Goal: Task Accomplishment & Management: Manage account settings

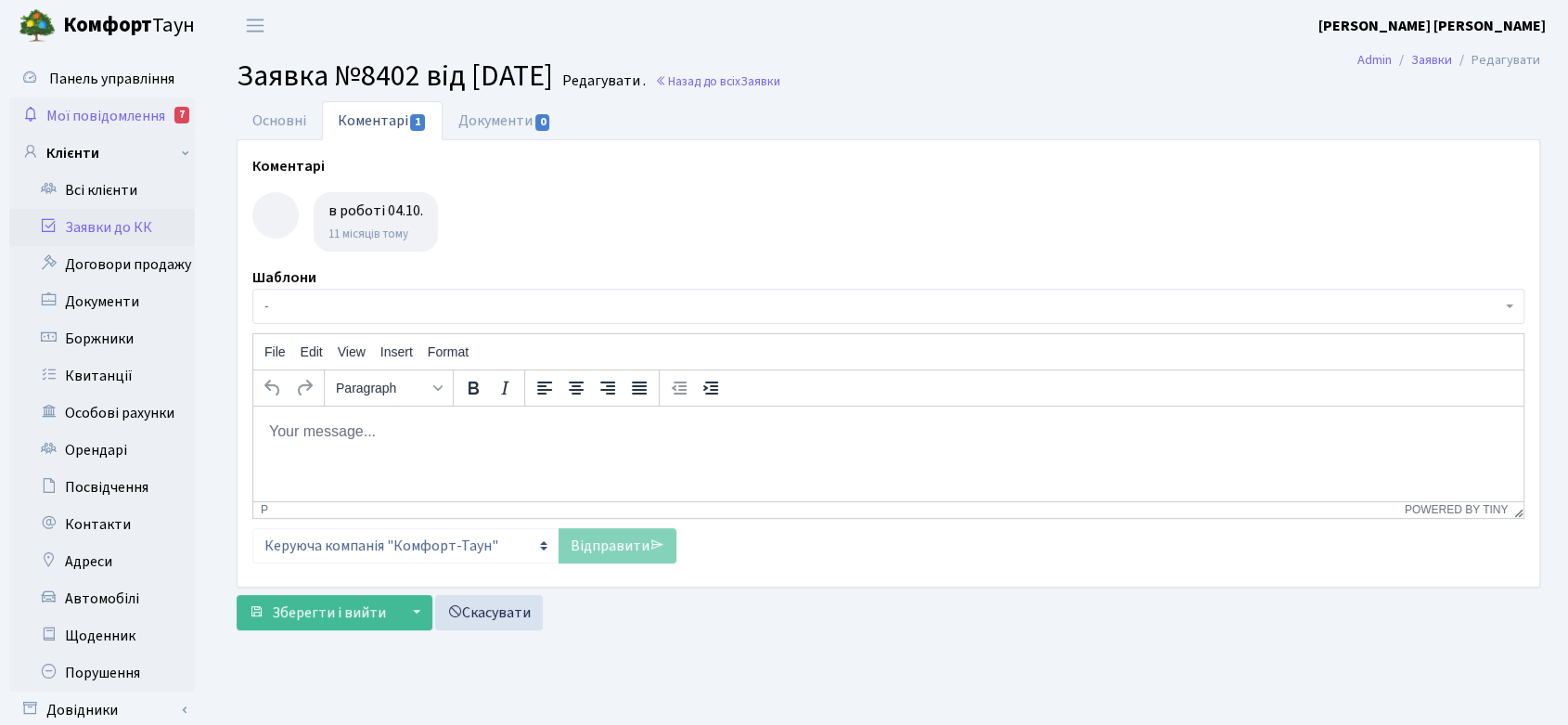
click at [97, 108] on span "Мої повідомлення" at bounding box center [106, 115] width 119 height 20
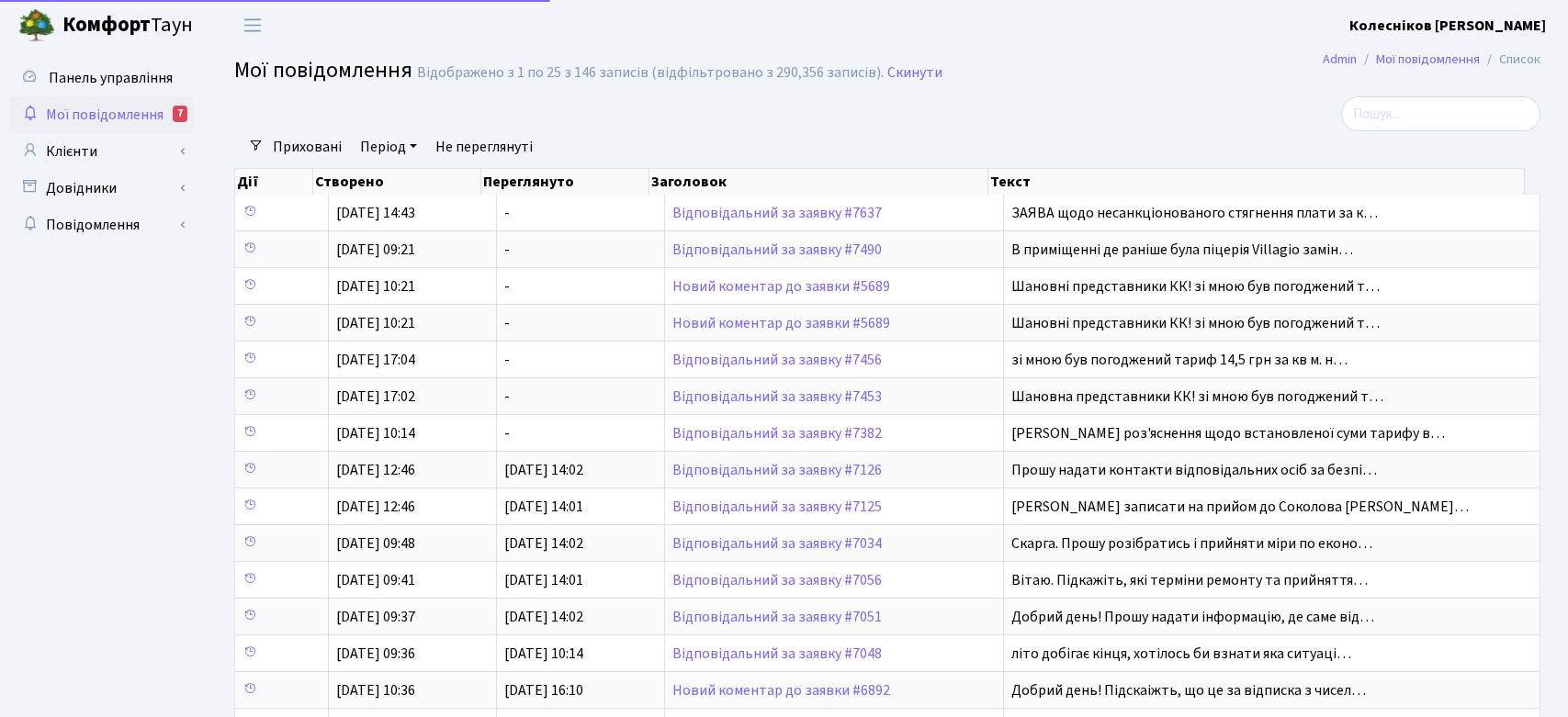
select select "25"
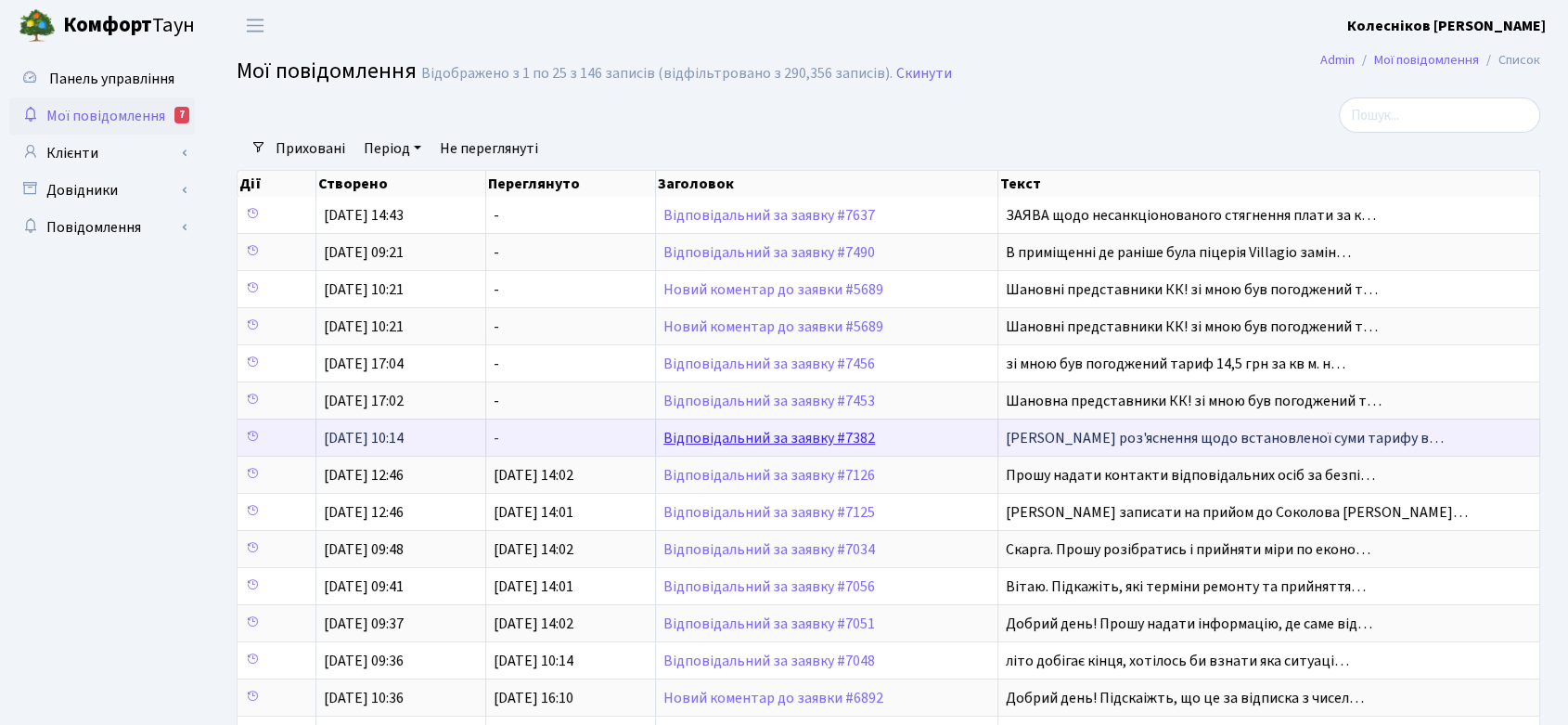
click at [816, 429] on link "Відповідальний за заявку #7382" at bounding box center [768, 438] width 212 height 20
click at [777, 433] on link "Відповідальний за заявку #7382" at bounding box center [768, 438] width 212 height 20
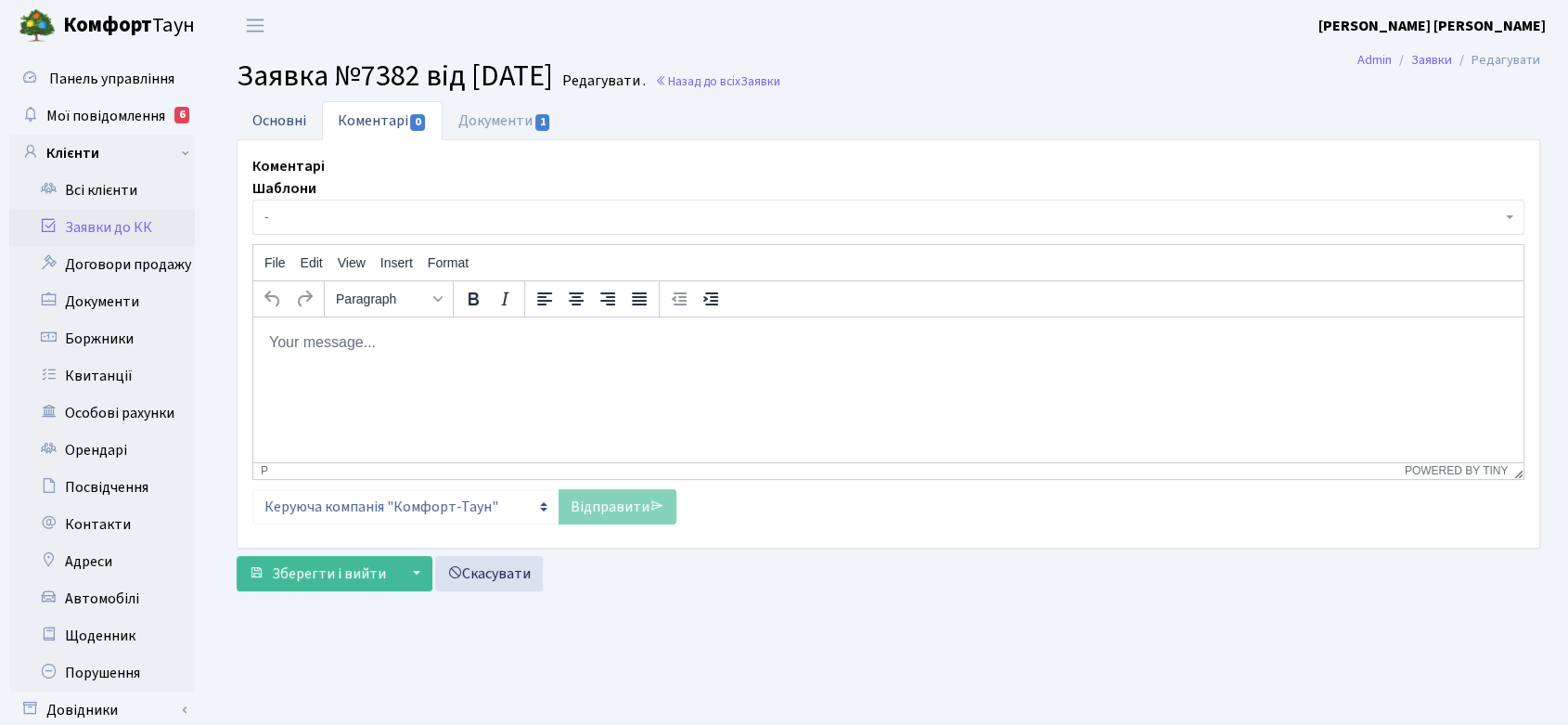
click at [252, 113] on link "Основні" at bounding box center [280, 120] width 86 height 38
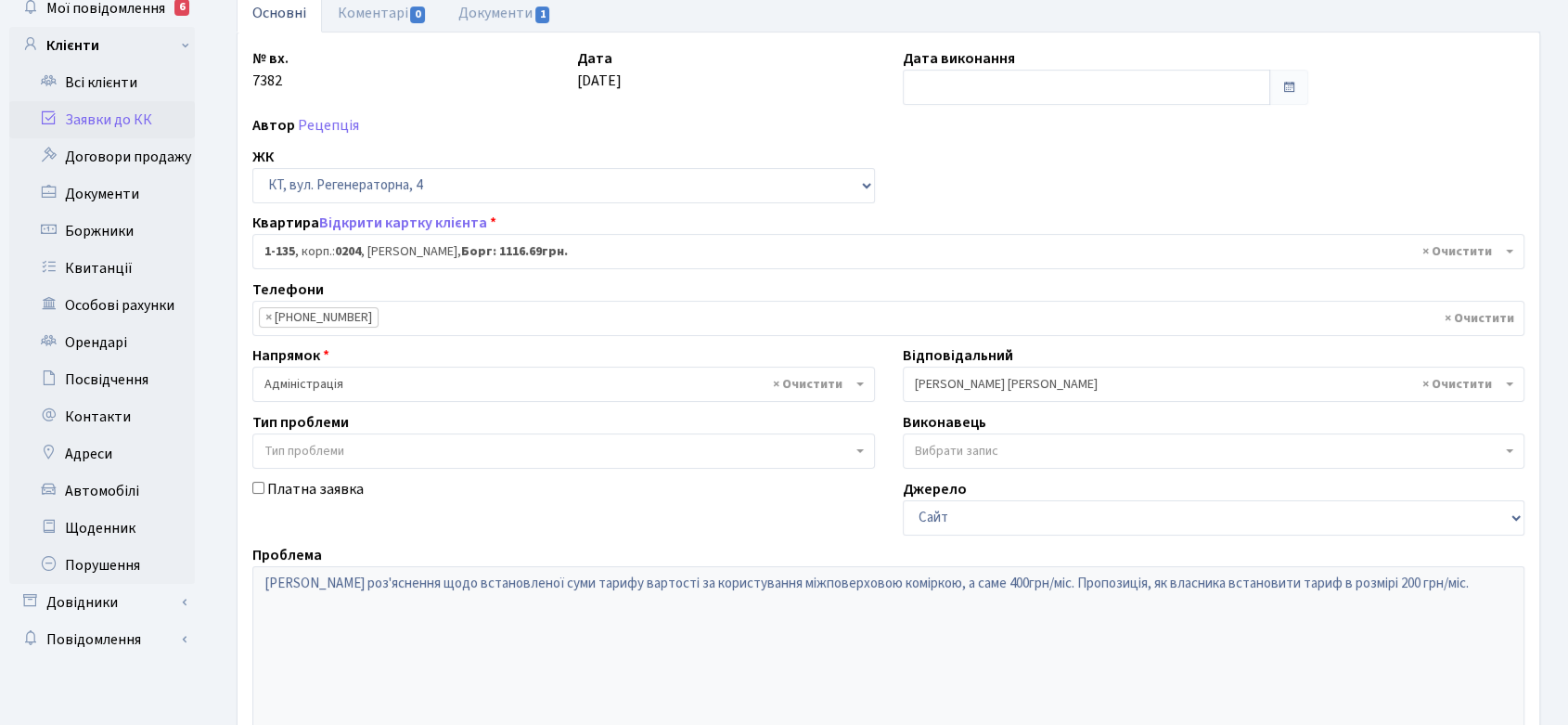
scroll to position [309, 0]
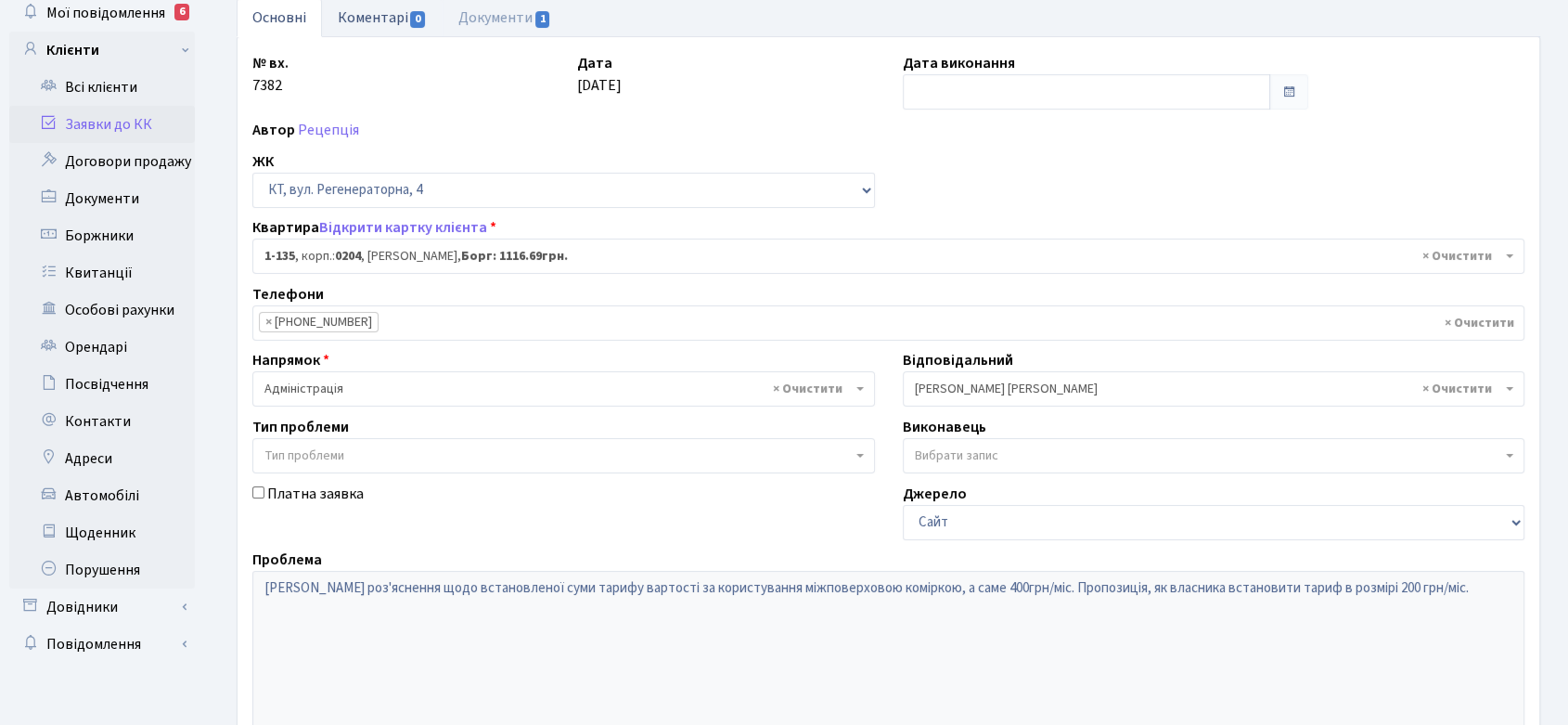
click at [377, 10] on link "Коментарі 0" at bounding box center [382, 17] width 121 height 38
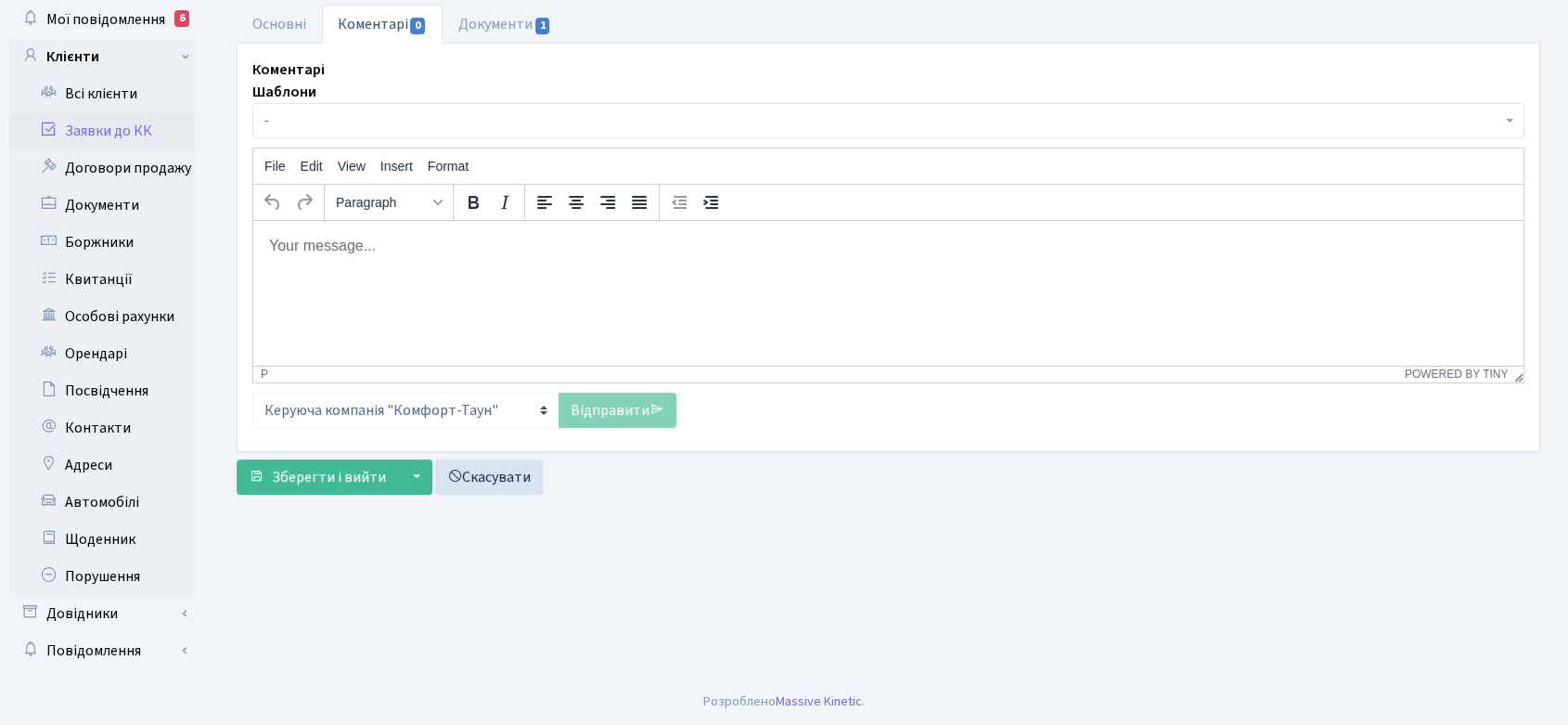
click at [430, 266] on html at bounding box center [888, 245] width 1270 height 50
click at [277, 19] on link "Основні" at bounding box center [280, 23] width 86 height 38
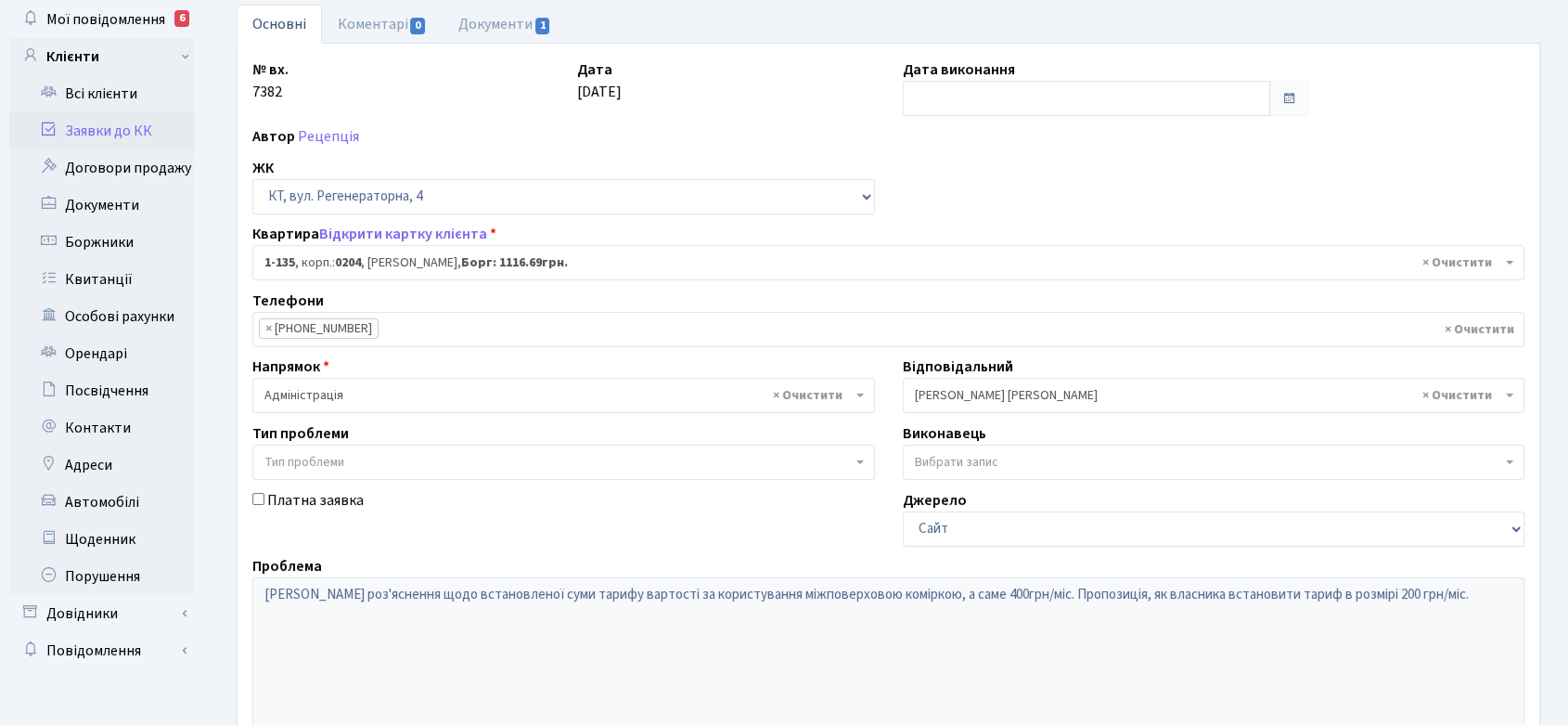
drag, startPoint x: 386, startPoint y: 24, endPoint x: 395, endPoint y: 86, distance: 62.6
click at [386, 24] on link "Коментарі 0" at bounding box center [382, 24] width 121 height 39
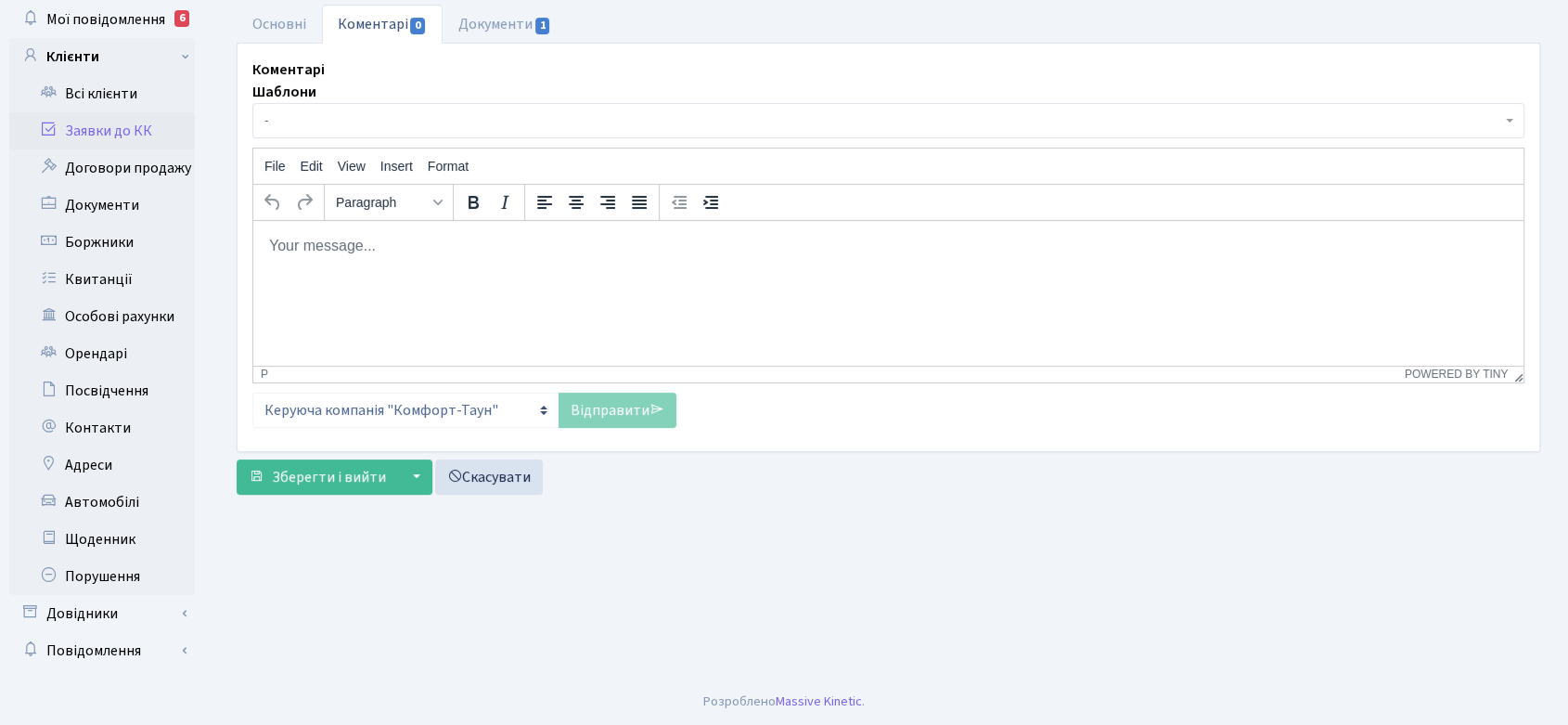
click at [369, 258] on html at bounding box center [888, 245] width 1270 height 50
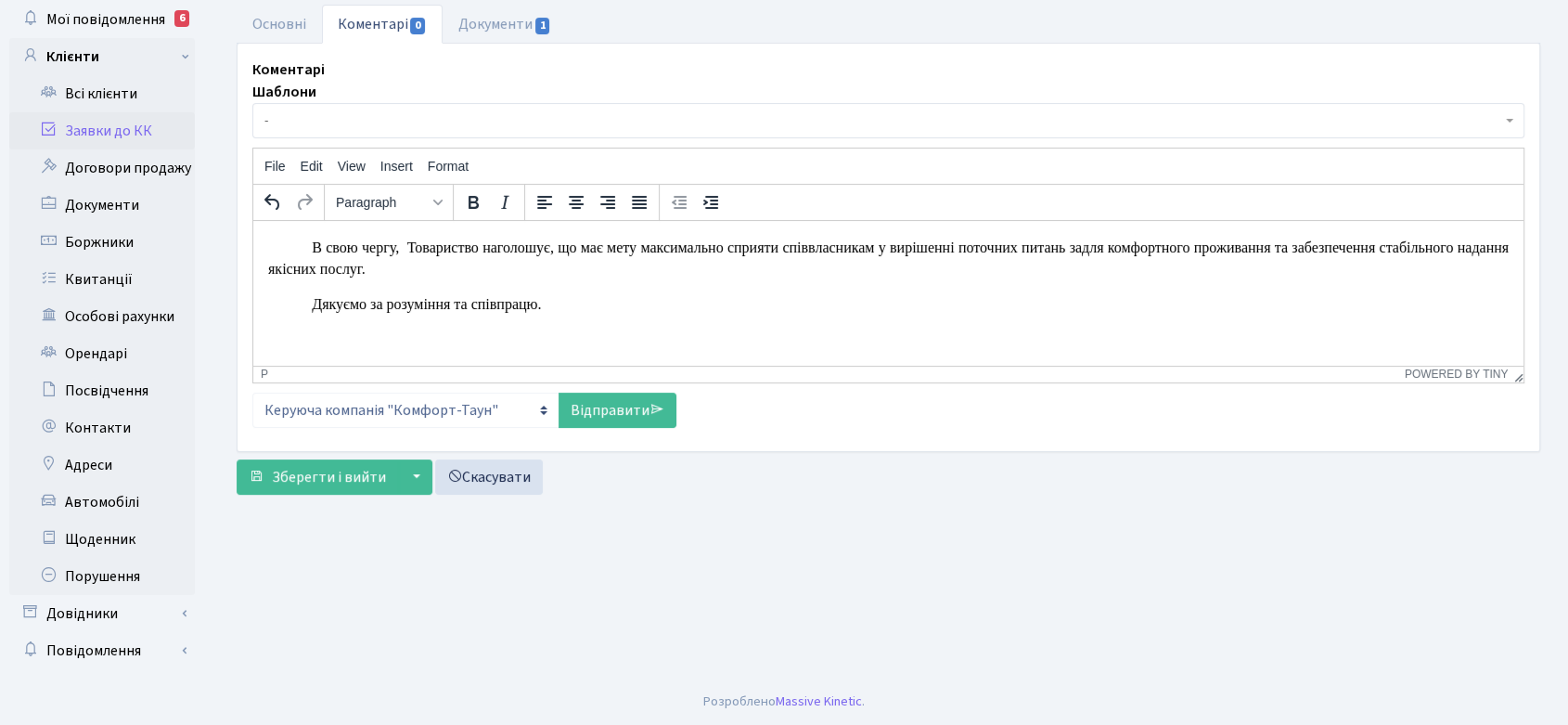
scroll to position [527, 0]
click at [630, 416] on link "Відправити" at bounding box center [617, 410] width 118 height 35
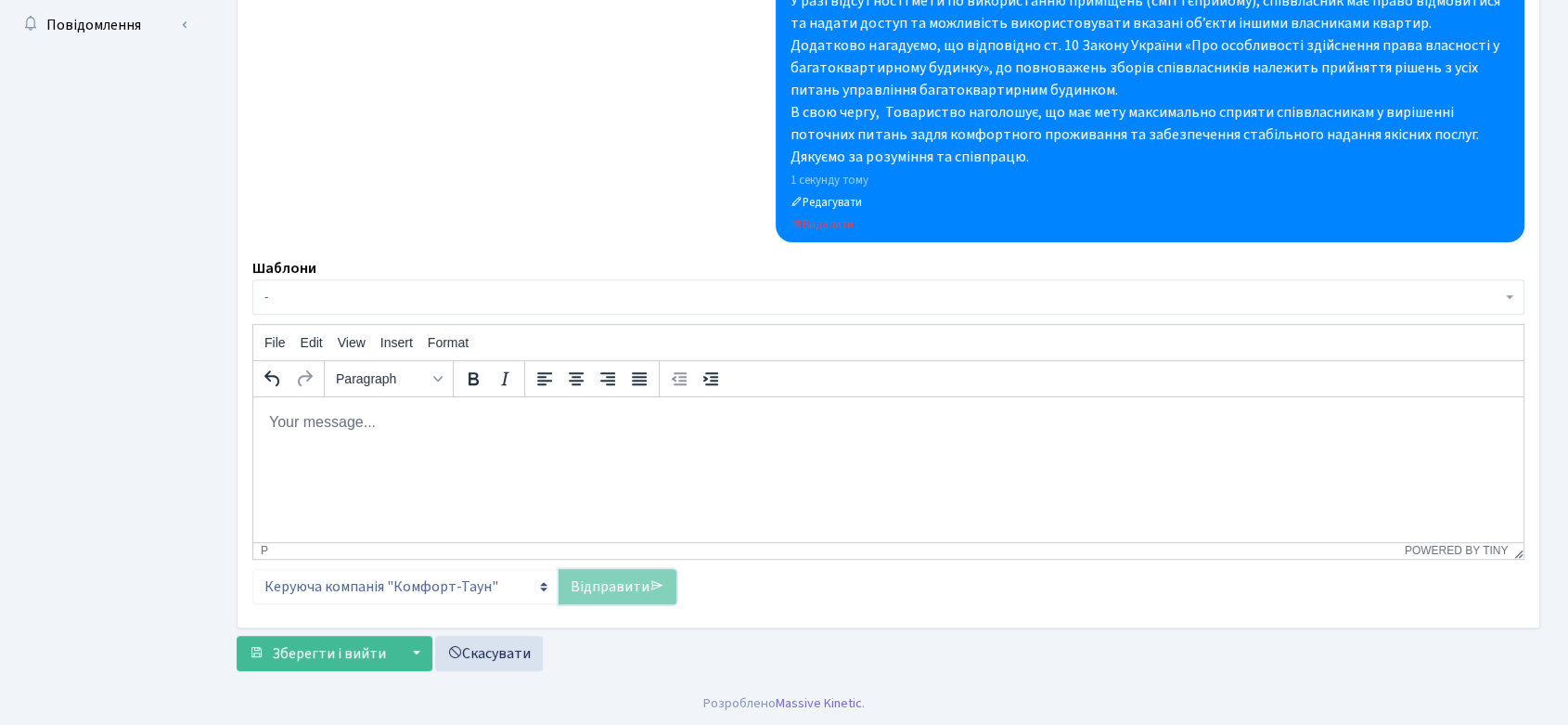
scroll to position [0, 0]
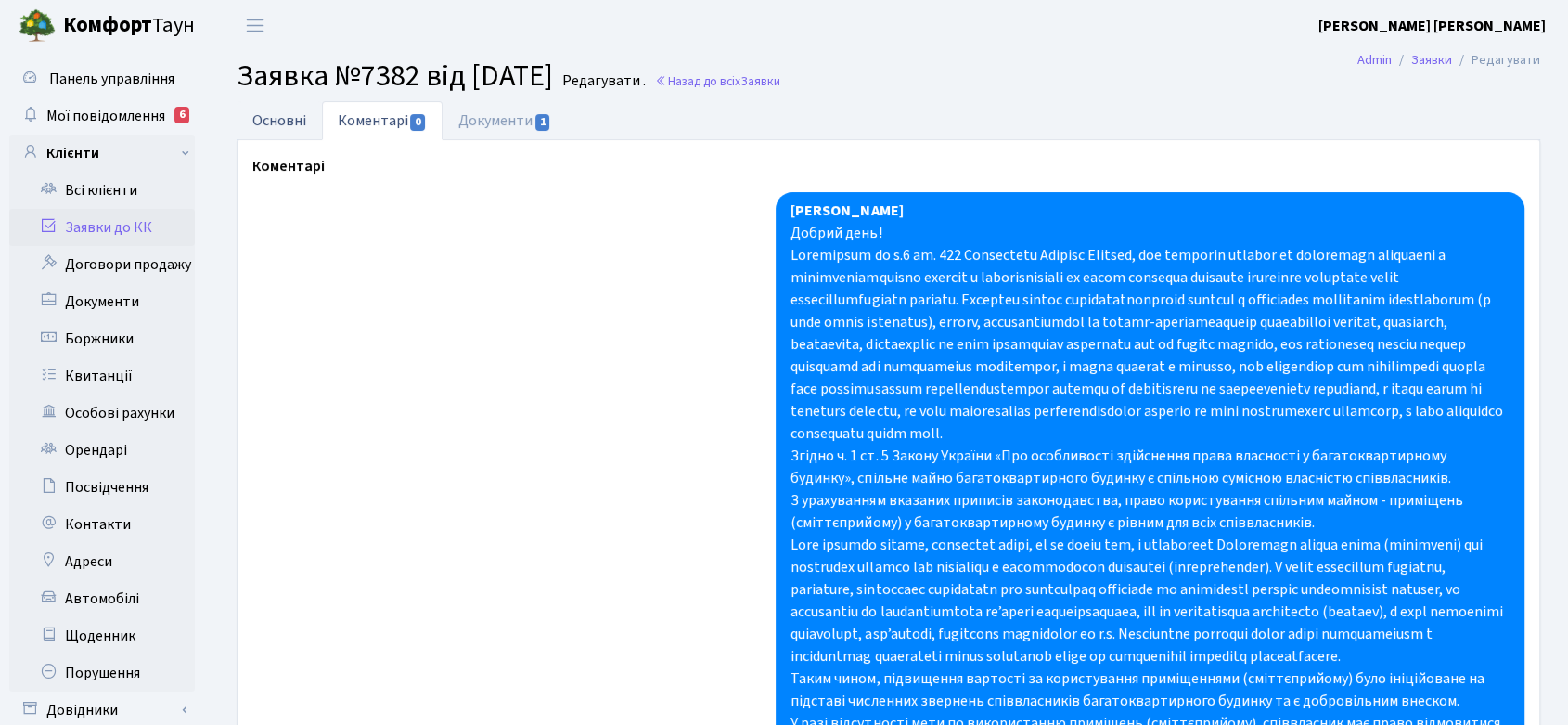
drag, startPoint x: 290, startPoint y: 115, endPoint x: 1077, endPoint y: 219, distance: 793.8
click at [291, 115] on link "Основні" at bounding box center [280, 121] width 86 height 39
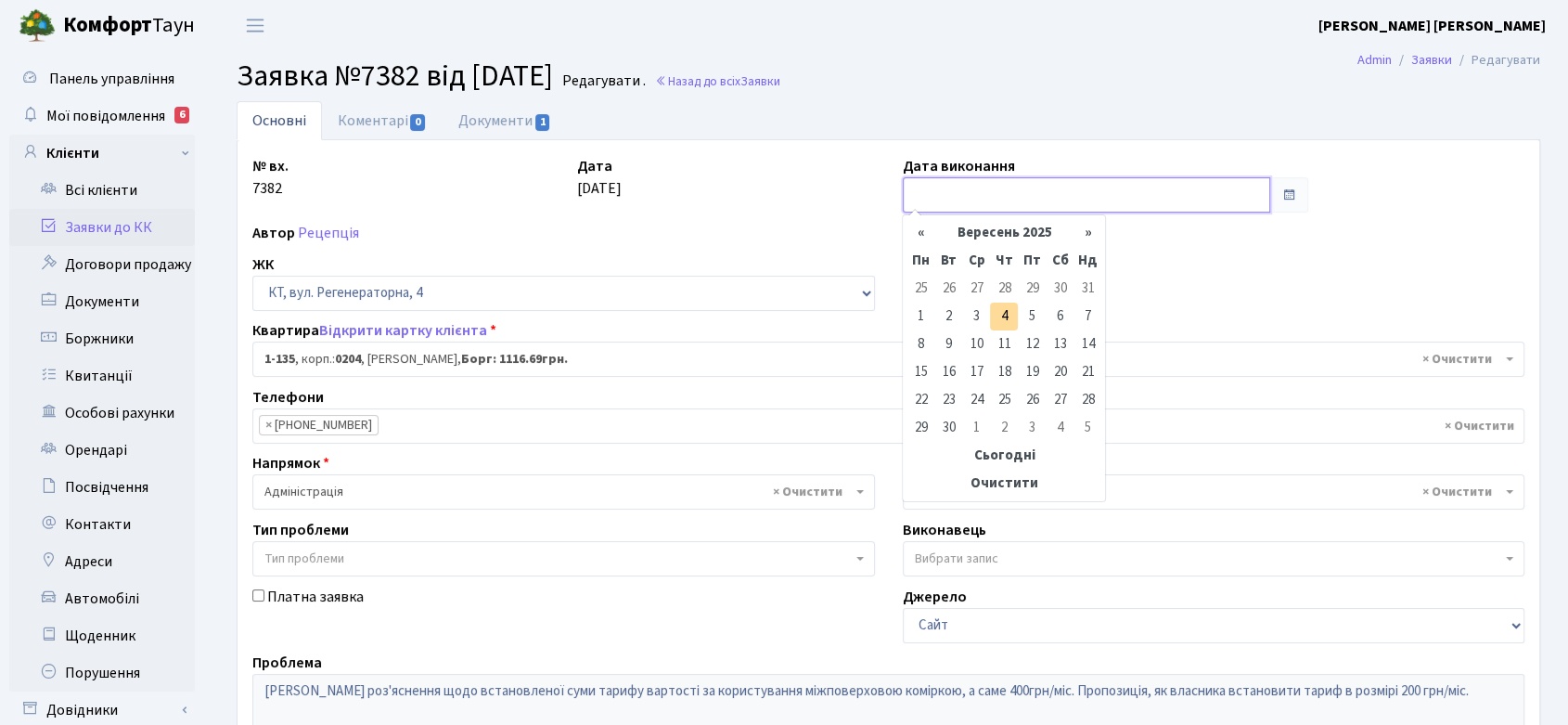
click at [1010, 183] on input "text" at bounding box center [1086, 195] width 368 height 35
click at [1007, 318] on td "4" at bounding box center [1003, 316] width 28 height 28
type input "04.09.2025"
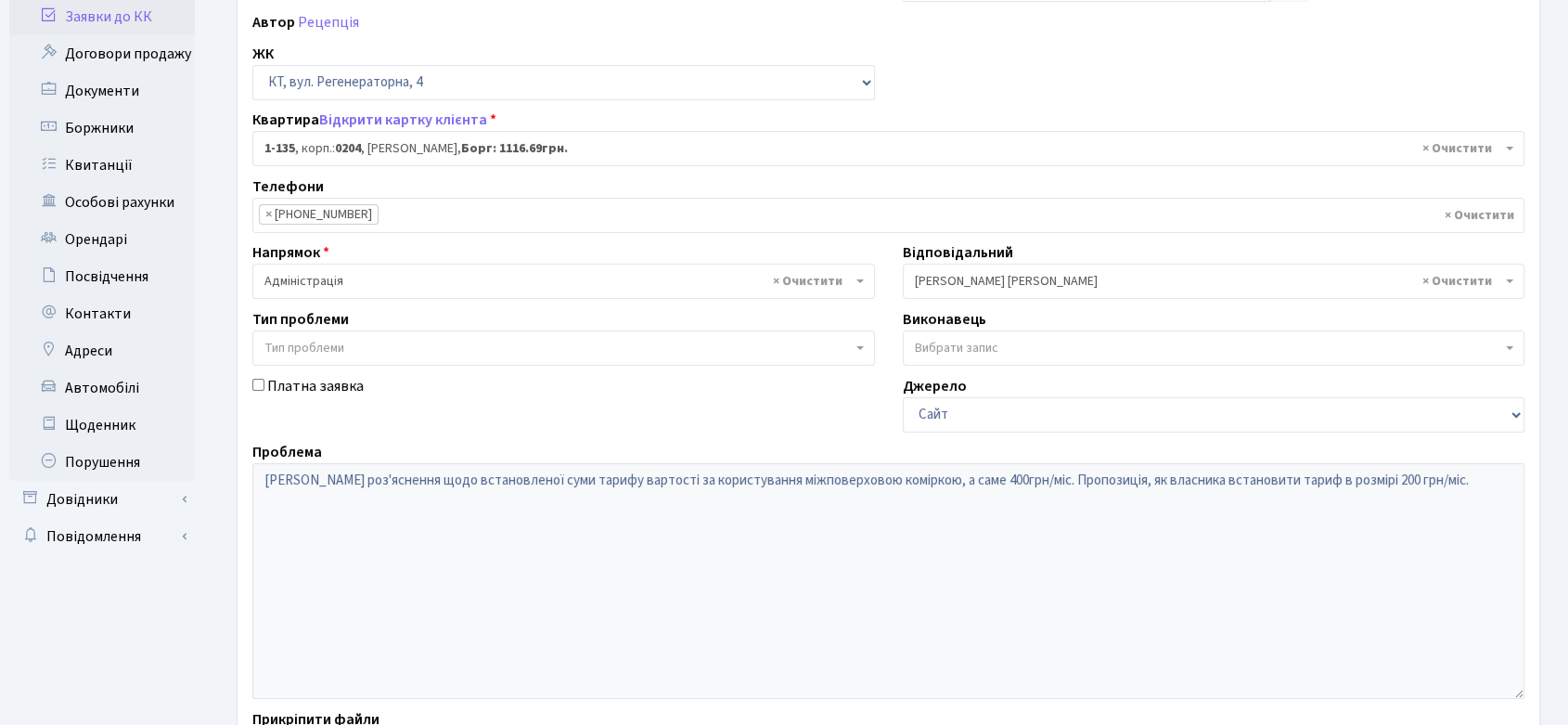
scroll to position [380, 0]
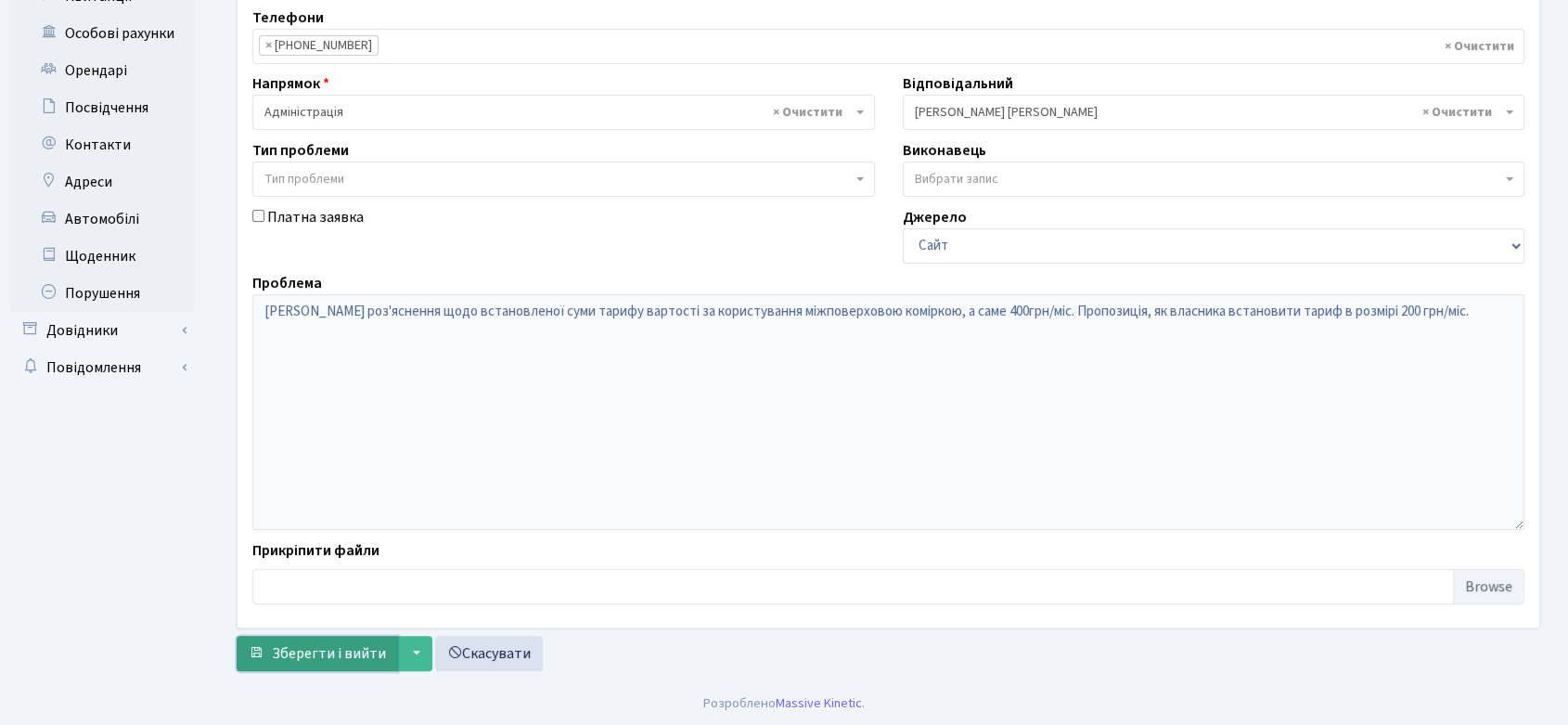
click at [337, 654] on span "Зберегти і вийти" at bounding box center [329, 653] width 114 height 20
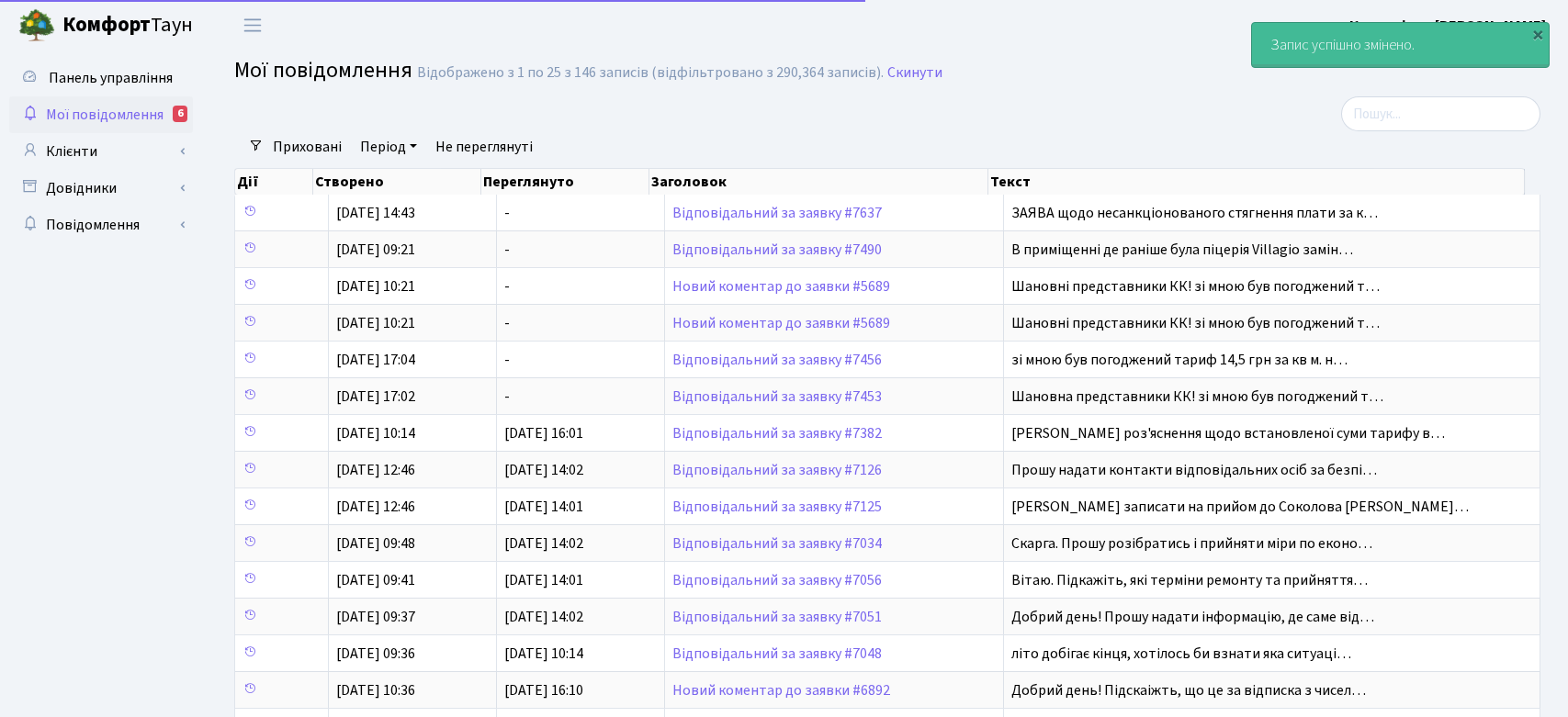
select select "25"
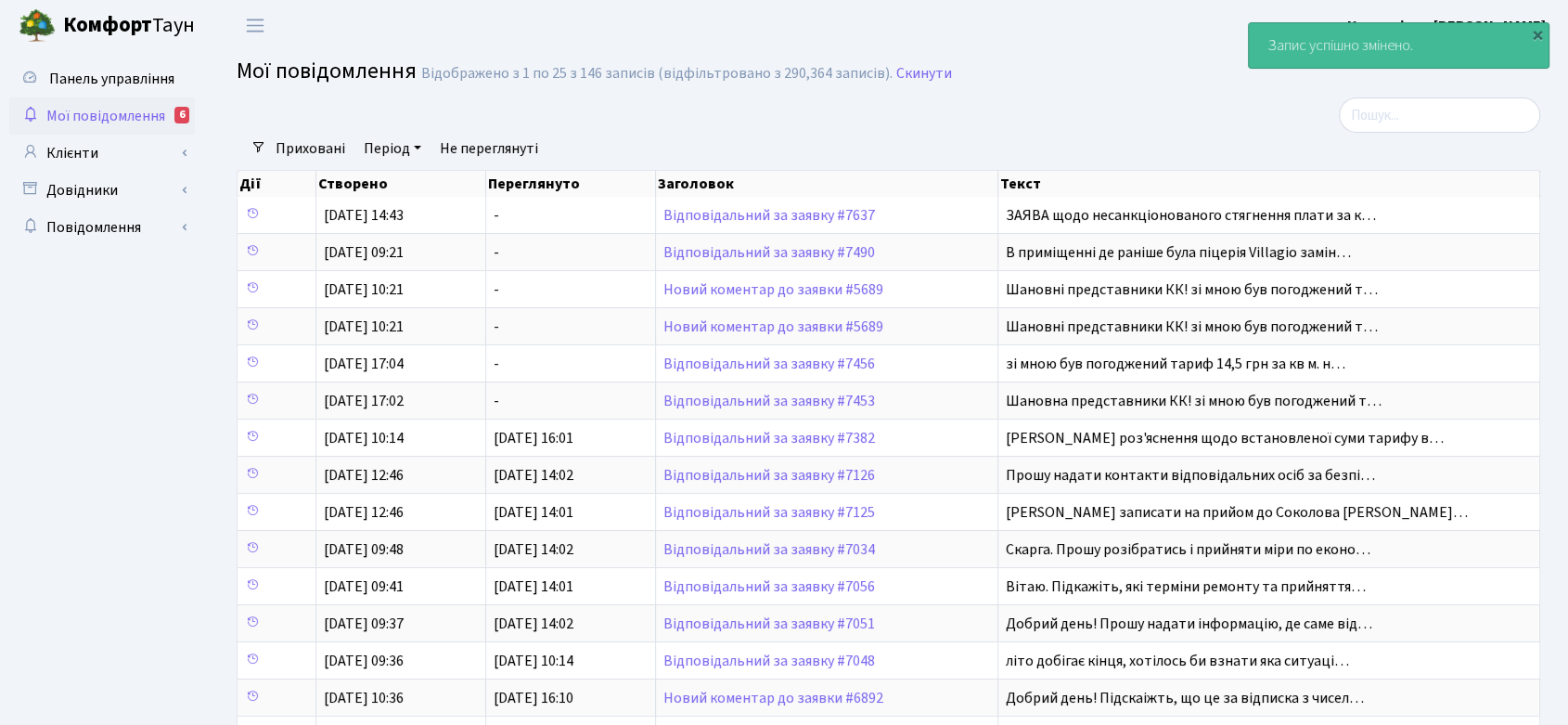
click at [121, 109] on span "Мої повідомлення" at bounding box center [106, 115] width 119 height 20
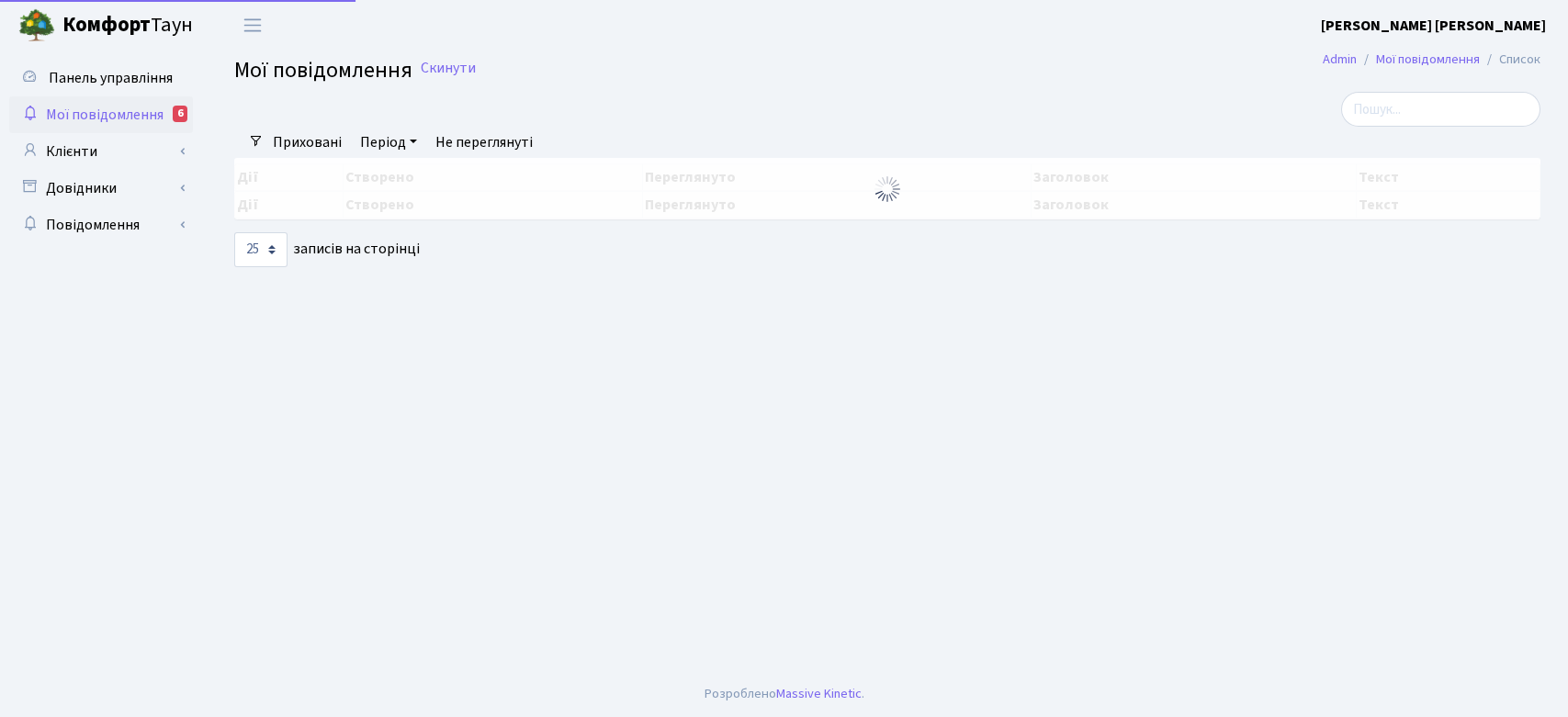
select select "25"
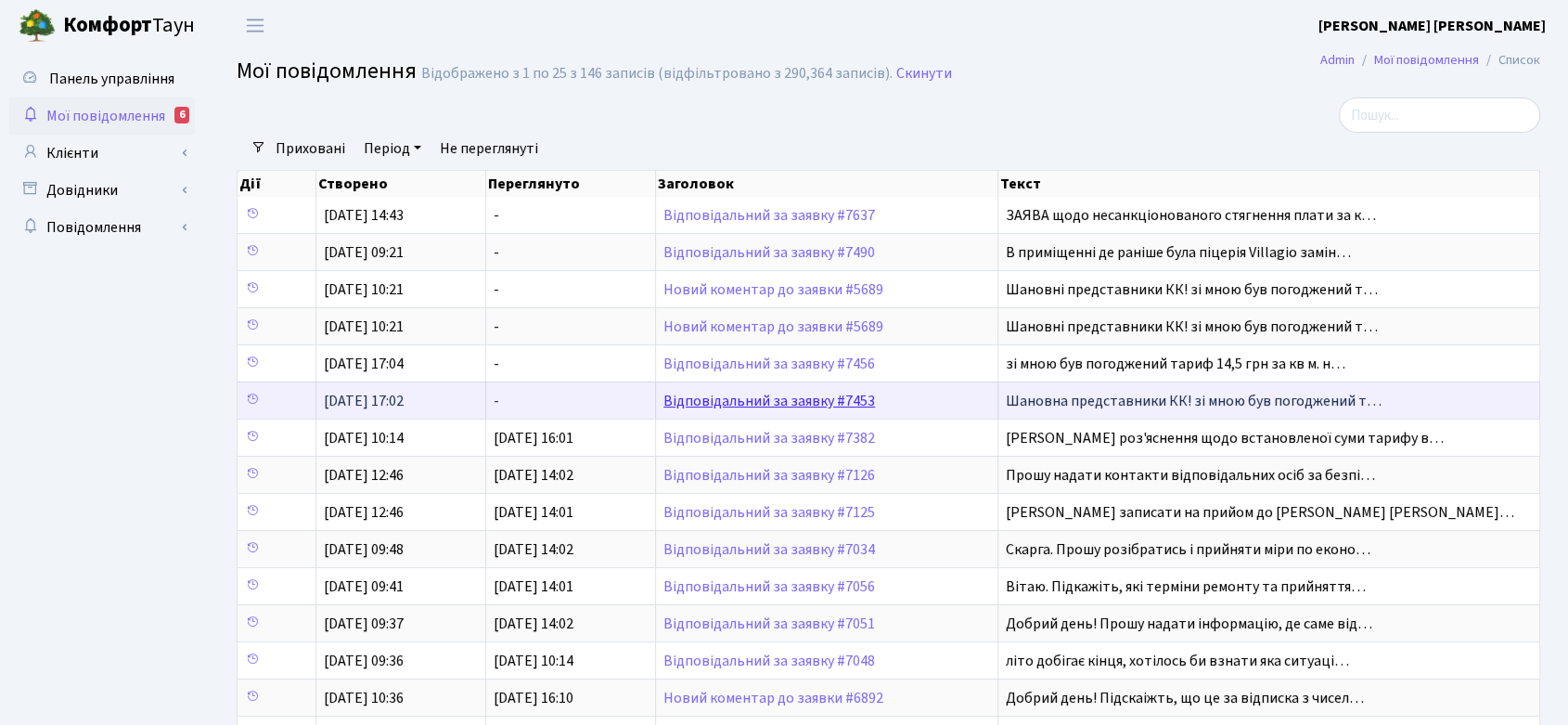
click at [809, 393] on link "Відповідальний за заявку #7453" at bounding box center [768, 401] width 212 height 20
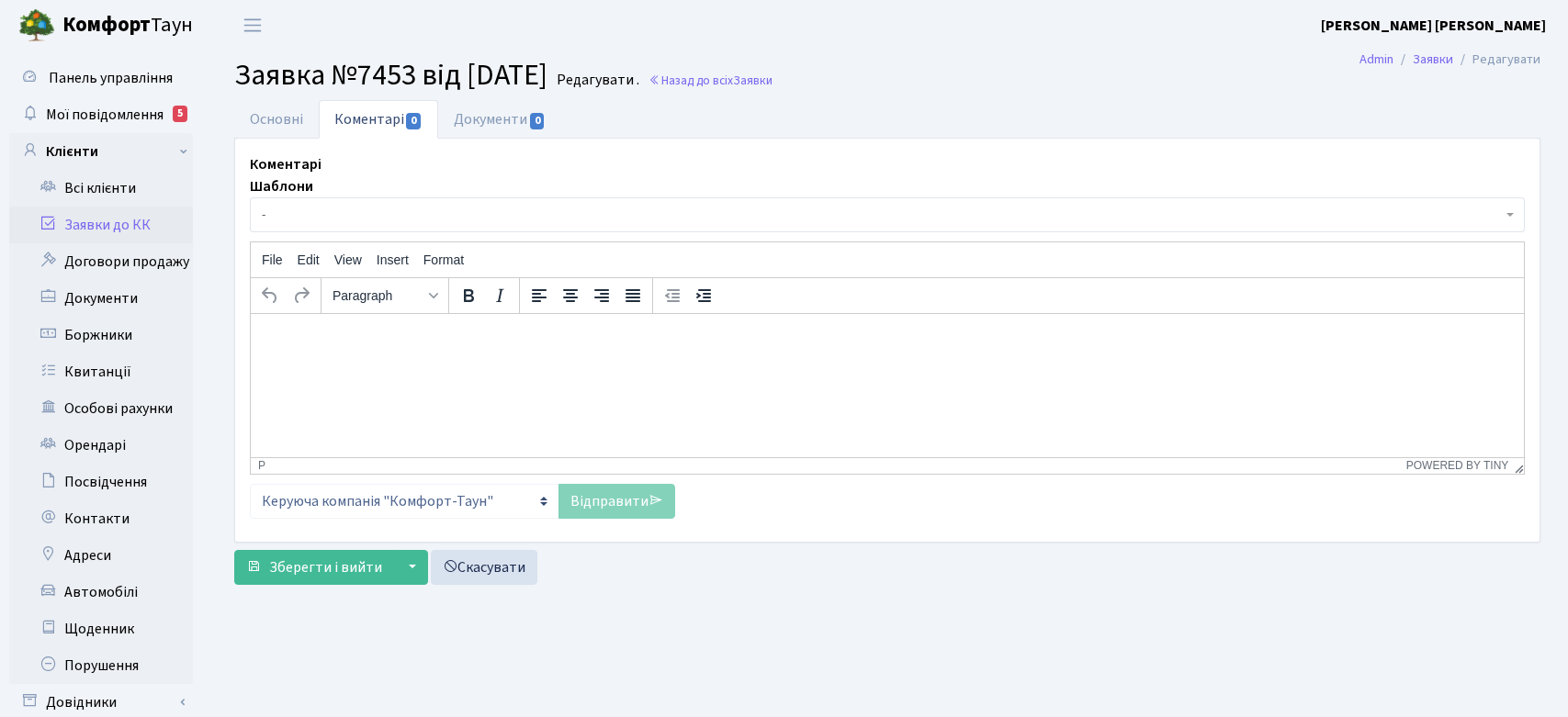
select select "20066"
select select "55"
click at [267, 123] on link "Основні" at bounding box center [277, 119] width 85 height 38
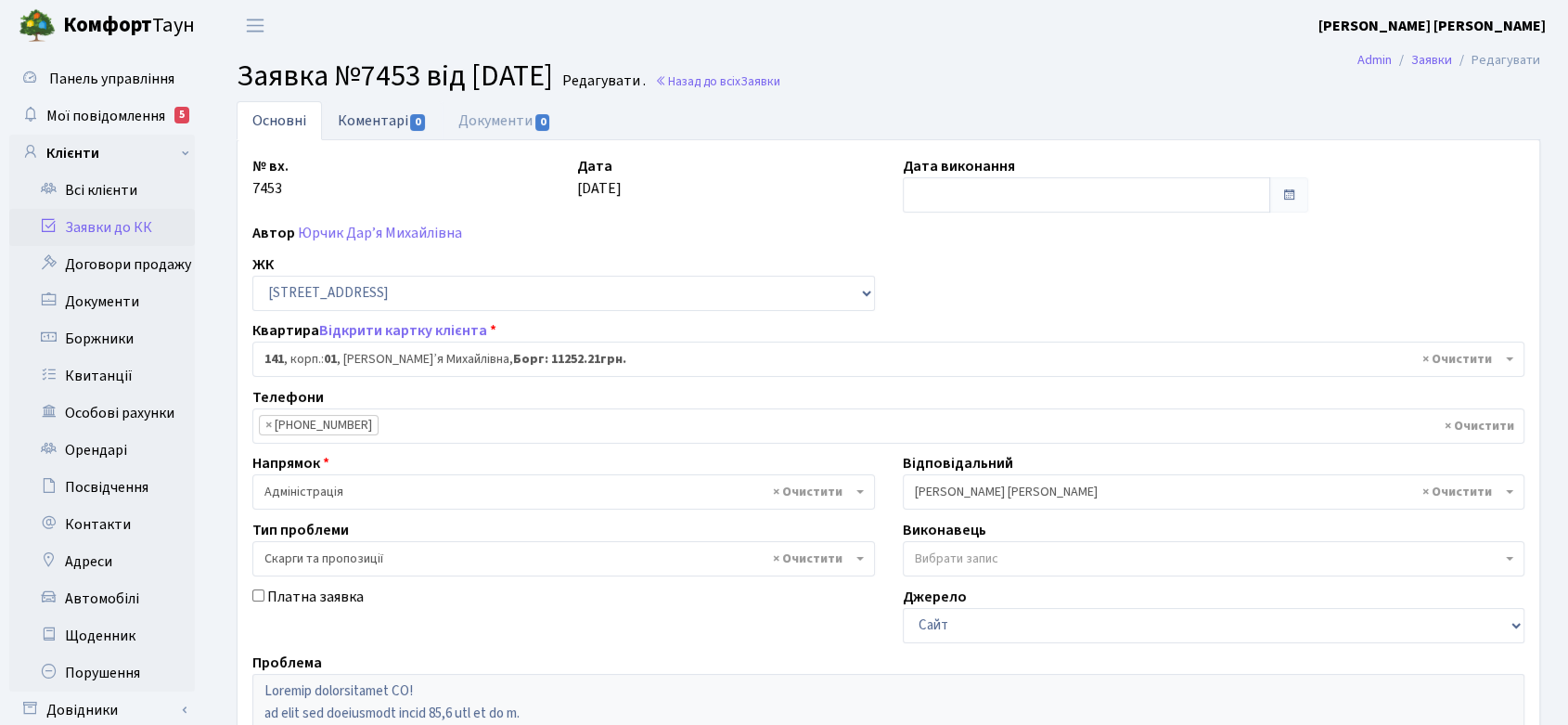
click at [378, 124] on link "Коментарі 0" at bounding box center [382, 120] width 121 height 38
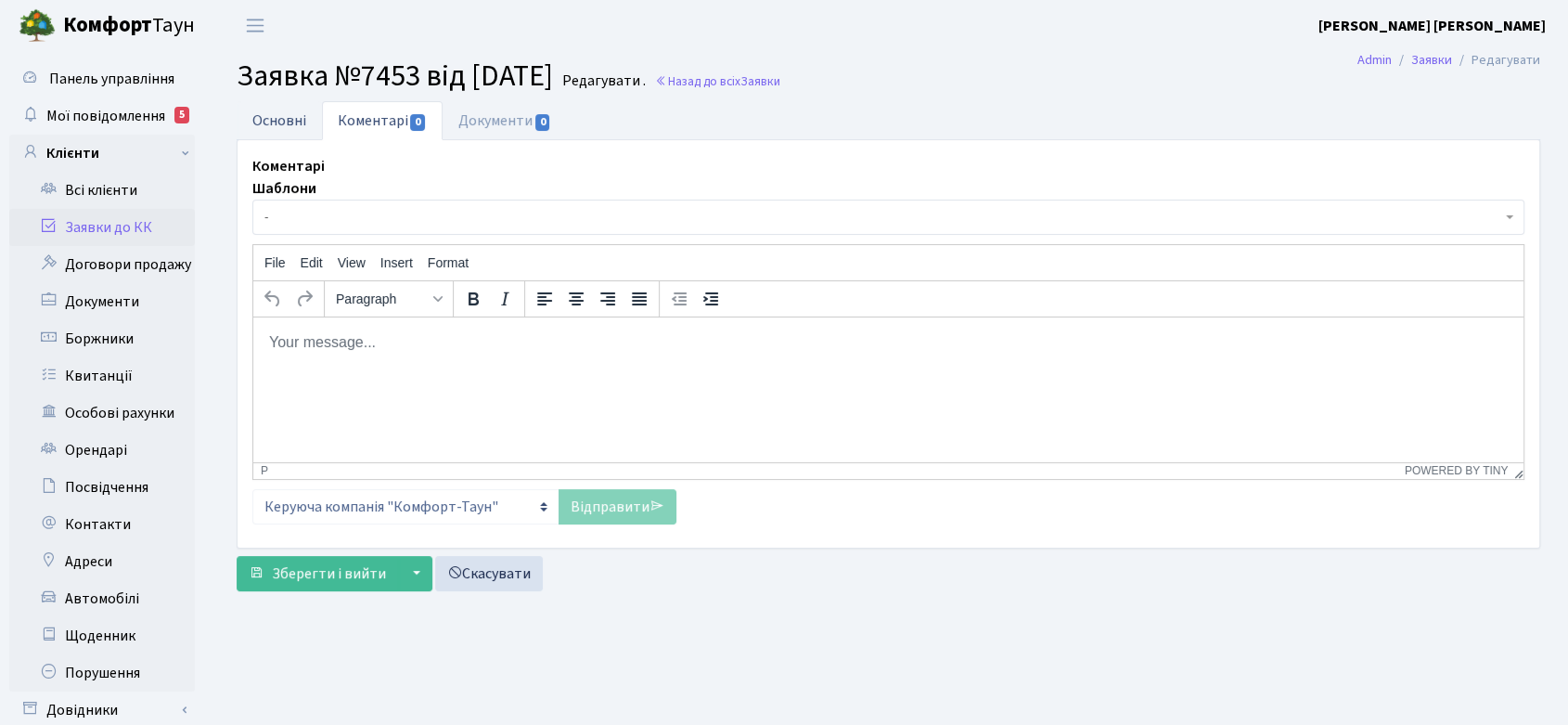
click at [280, 117] on link "Основні" at bounding box center [280, 120] width 86 height 38
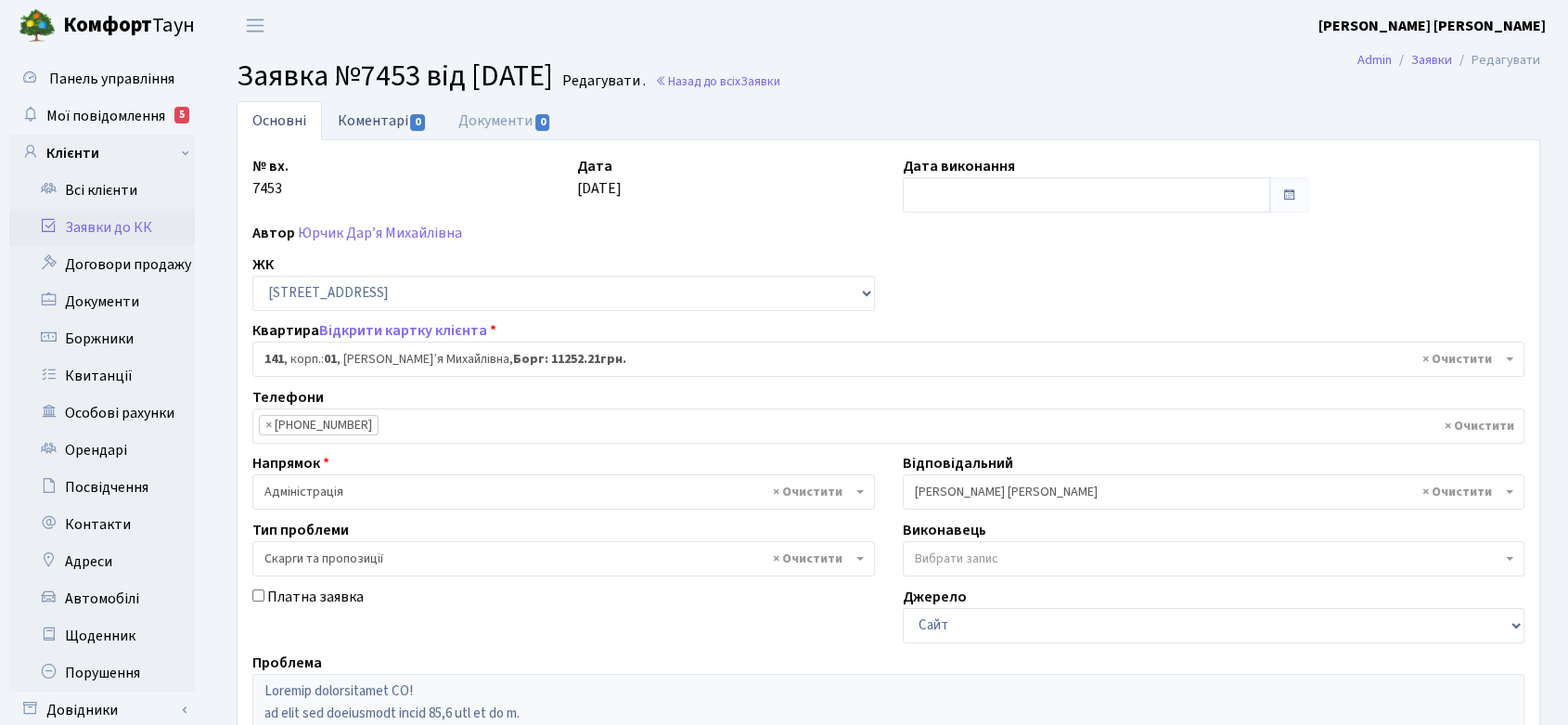
click at [367, 125] on link "Коментарі 0" at bounding box center [382, 120] width 121 height 38
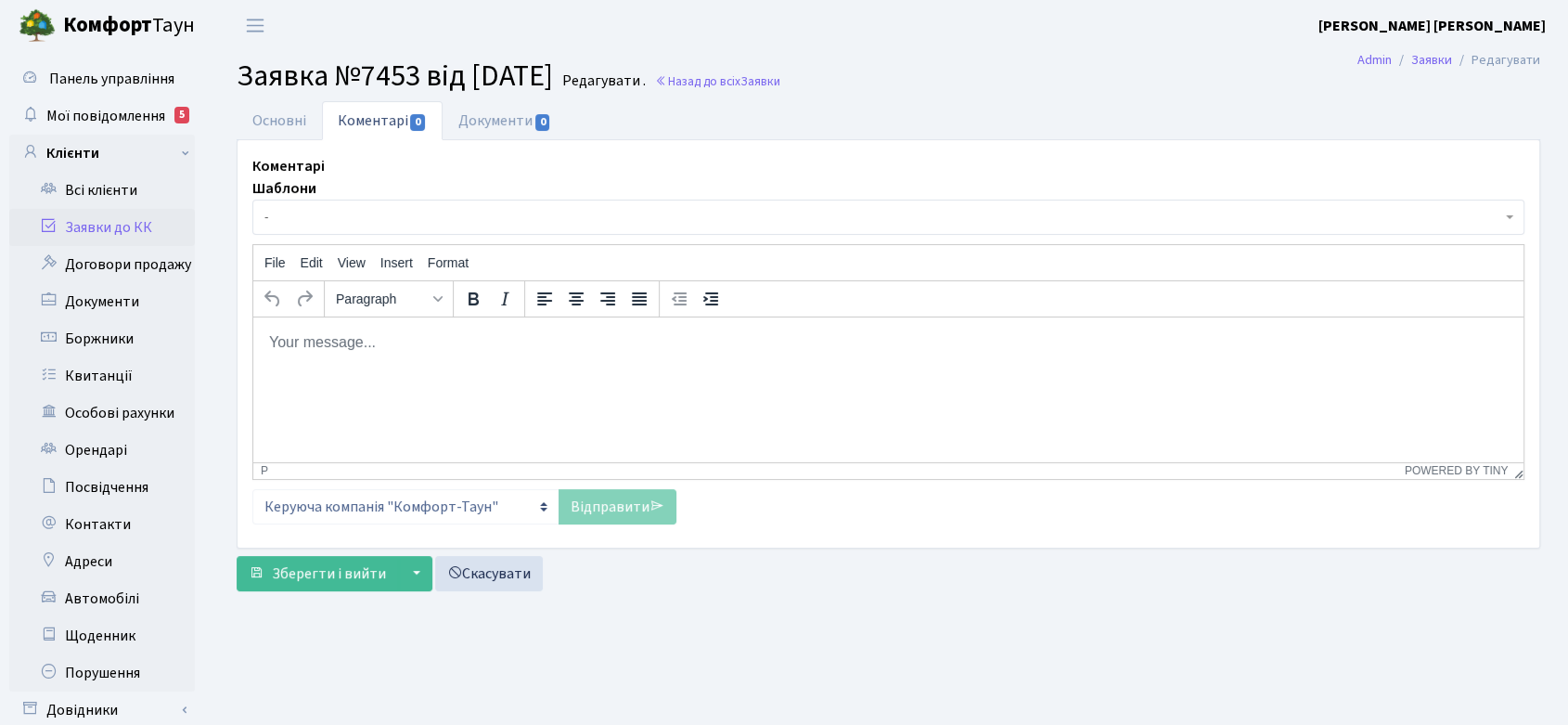
click at [401, 368] on html at bounding box center [888, 342] width 1270 height 50
paste body "Rich Text Area. Press ALT-0 for help."
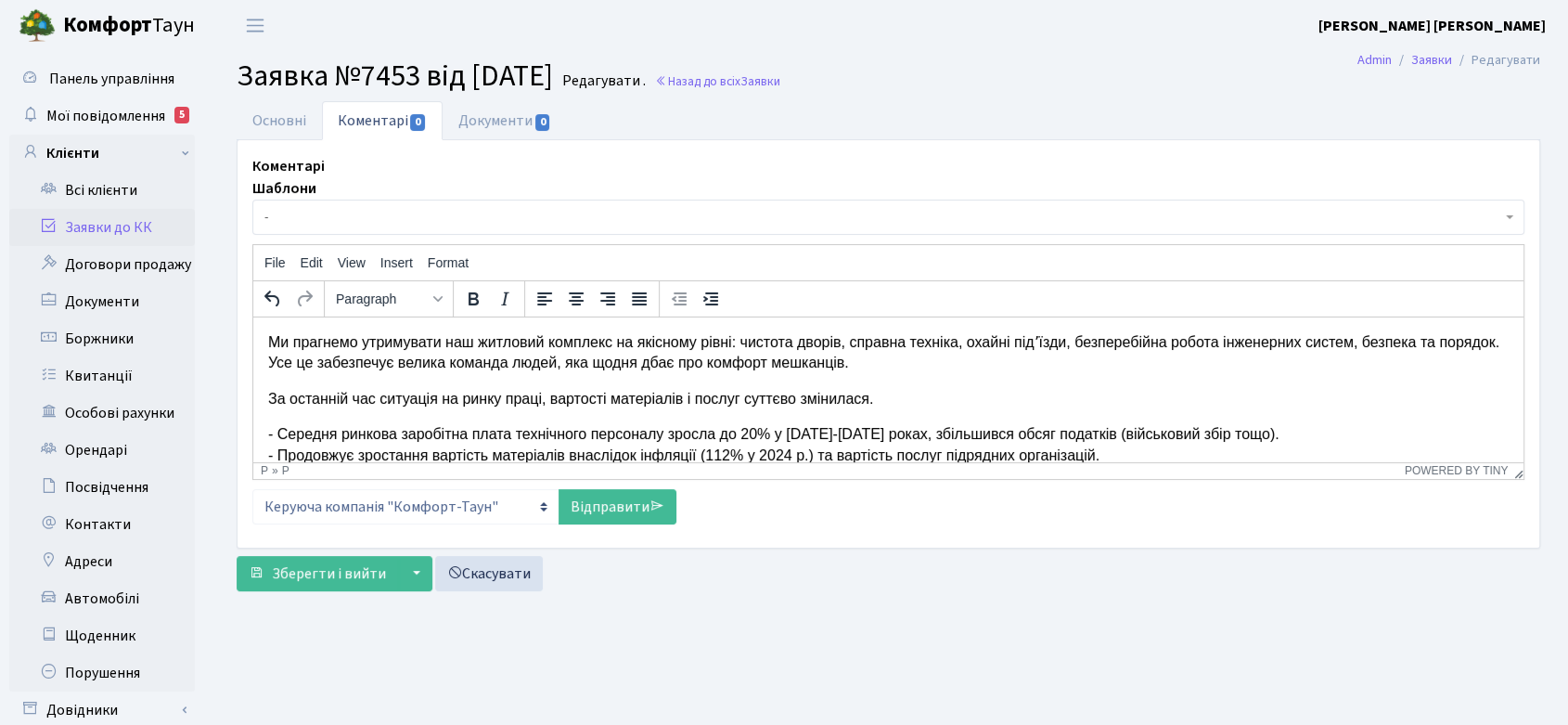
click at [273, 340] on p "Ми прагнемо утримувати наш житловий комплекс на якісному рівні: чистота дворів,…" at bounding box center [888, 353] width 1240 height 42
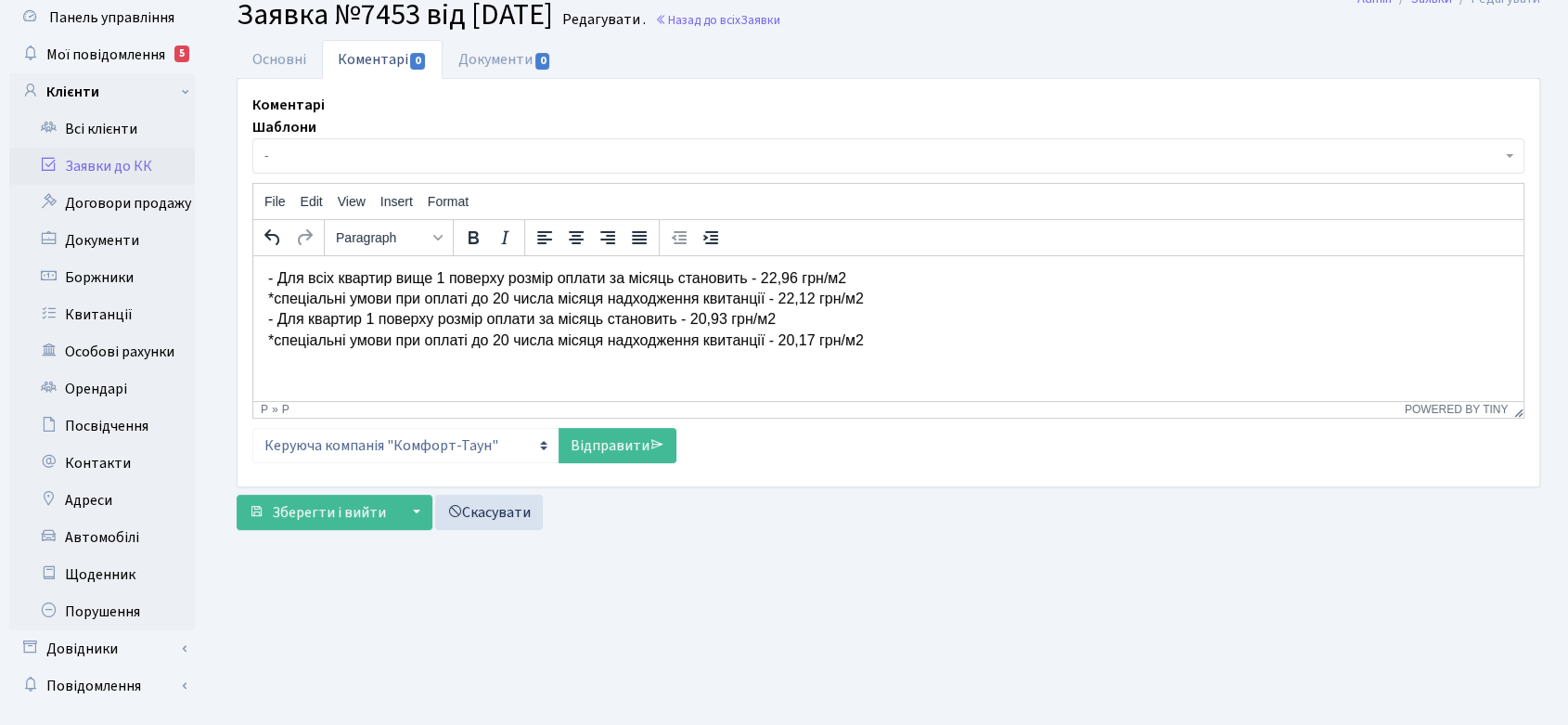
scroll to position [97, 0]
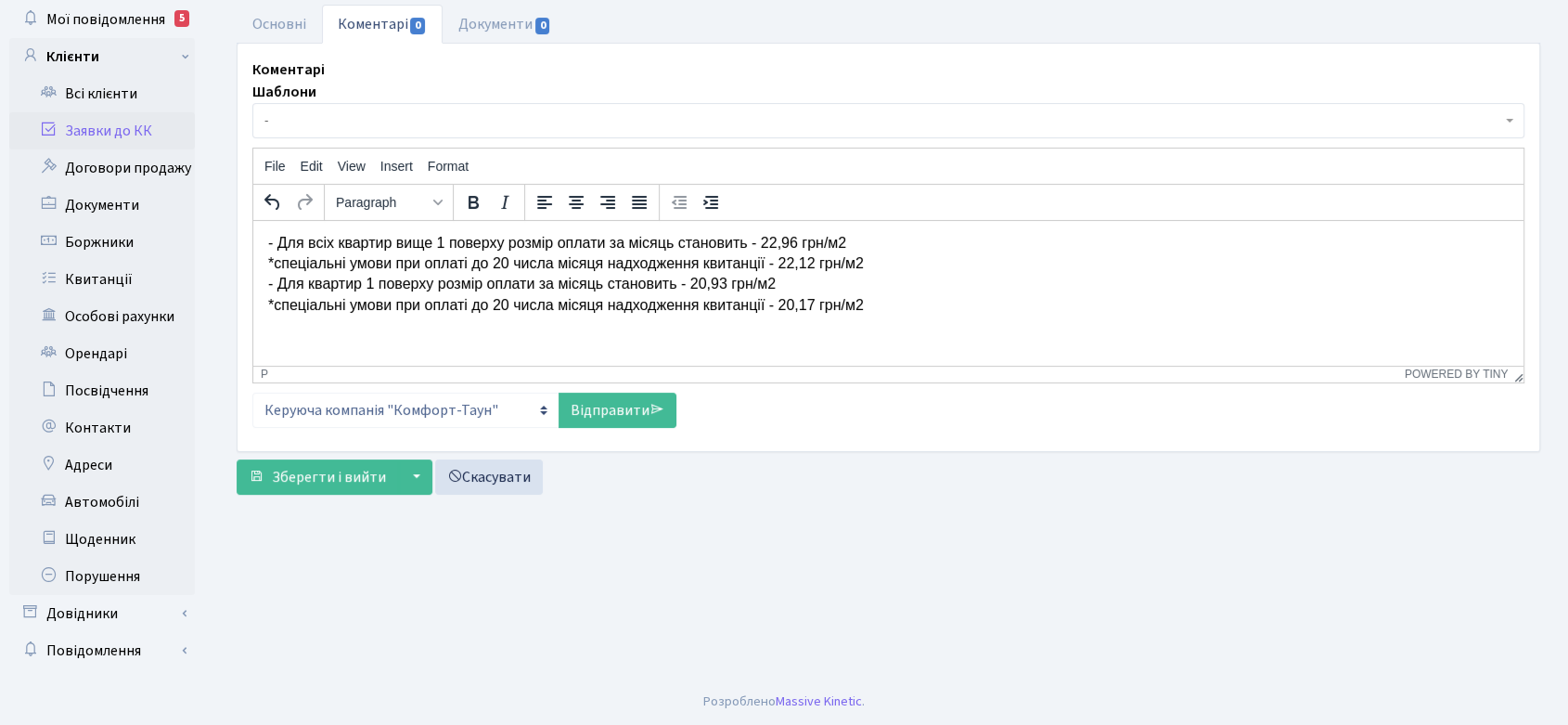
click at [293, 324] on p "Добрий день! Ми прагнемо утримувати наш житловий комплекс на якісному рівні: чи…" at bounding box center [888, 176] width 1240 height 350
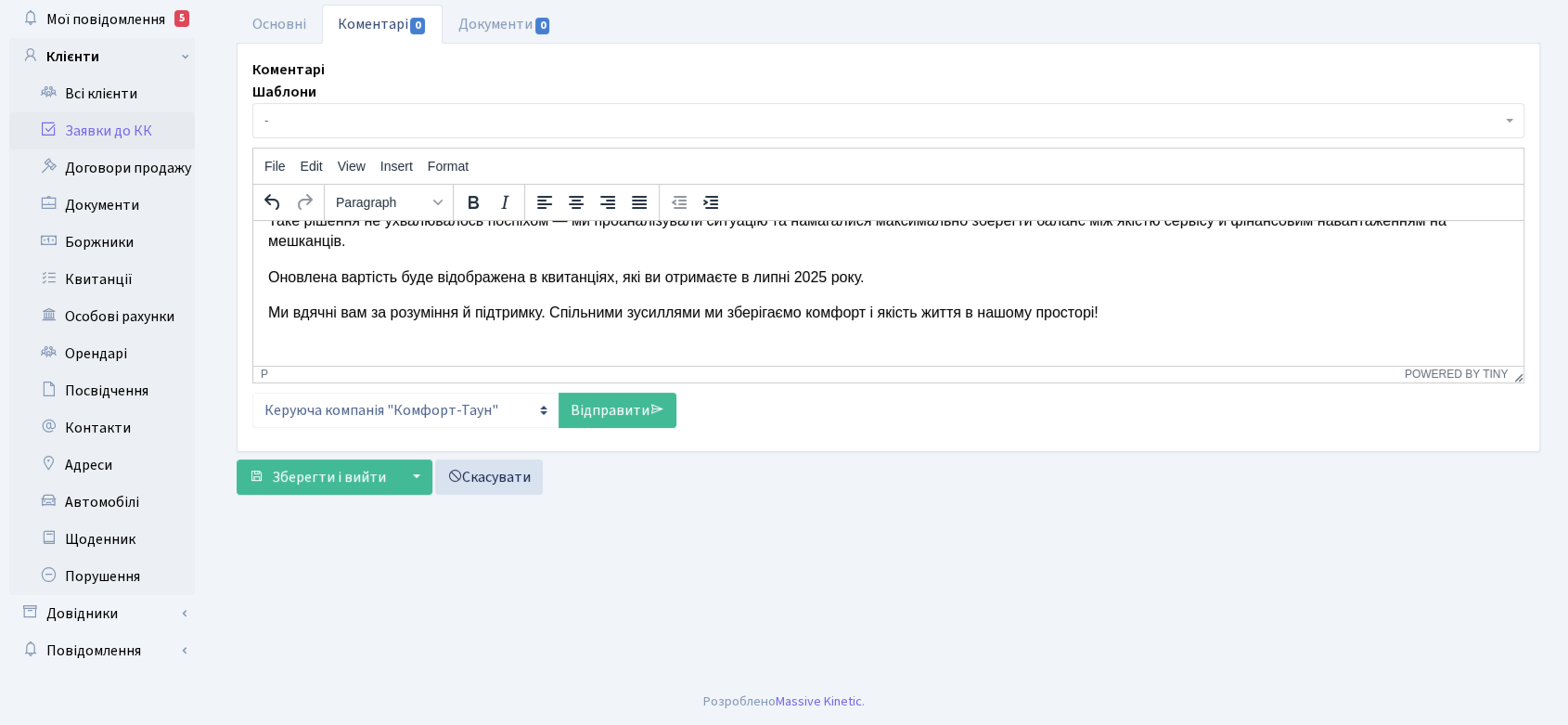
scroll to position [362, 0]
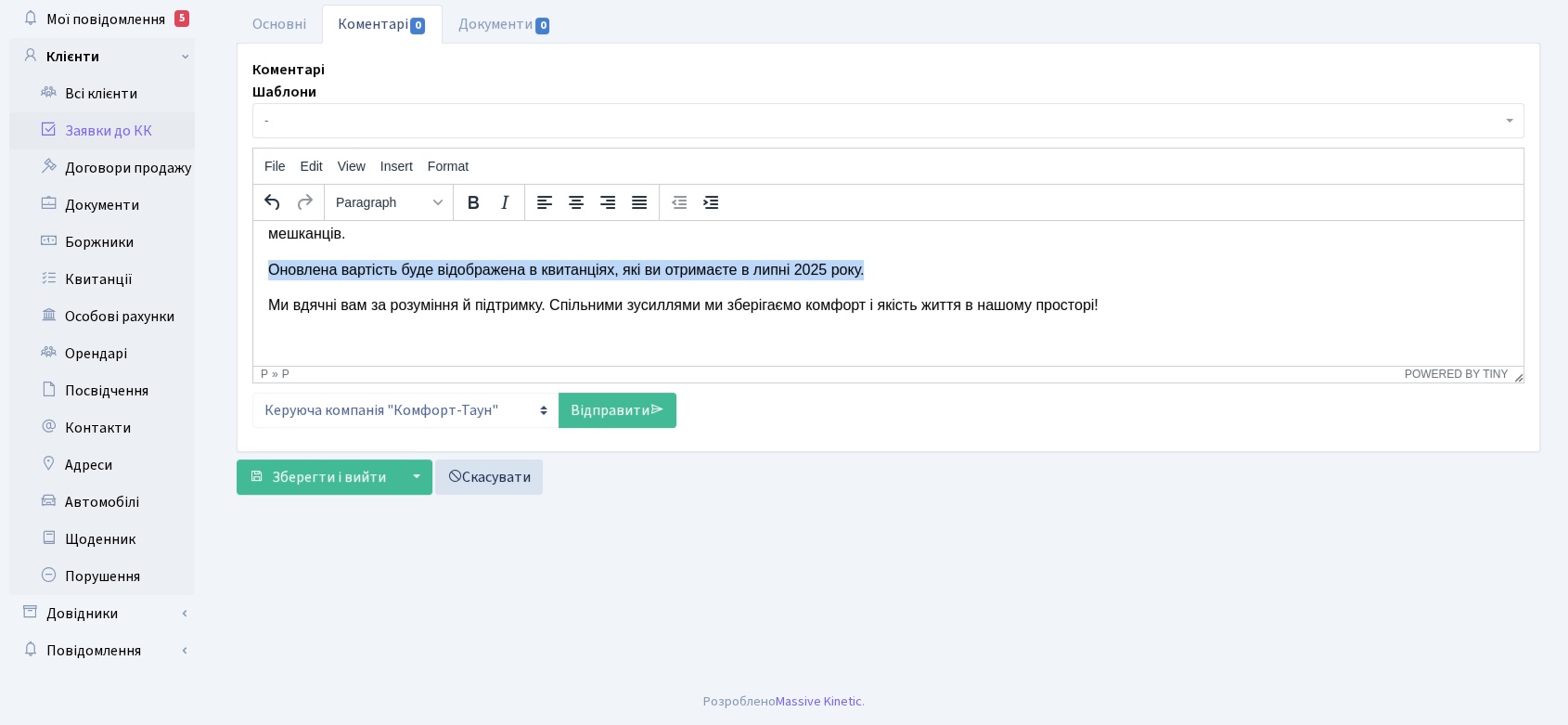
drag, startPoint x: 269, startPoint y: 270, endPoint x: 946, endPoint y: 265, distance: 677.0
click at [946, 265] on p "Оновлена вартість буде відображена в квитанціях, які ви отримаєте в липні 2025 …" at bounding box center [888, 269] width 1240 height 20
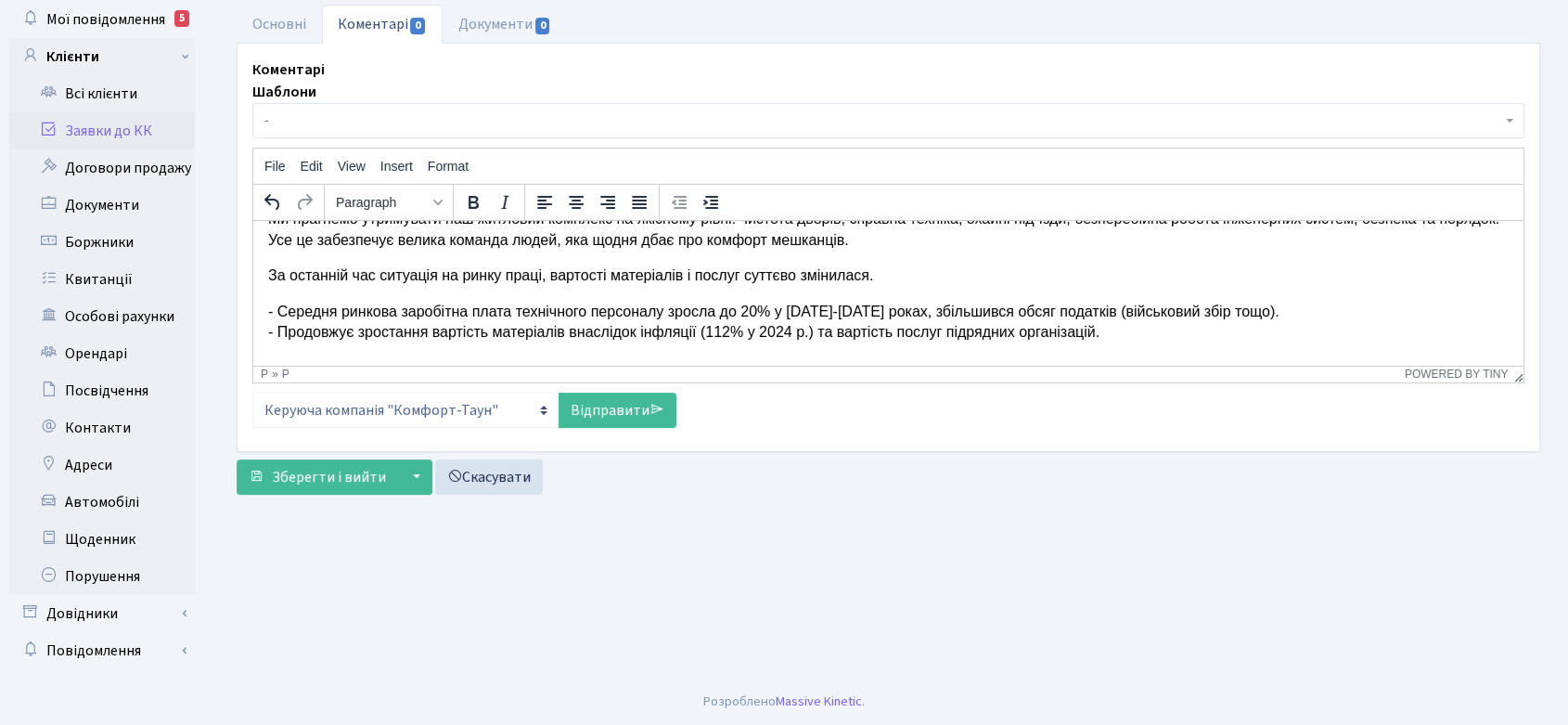
scroll to position [0, 0]
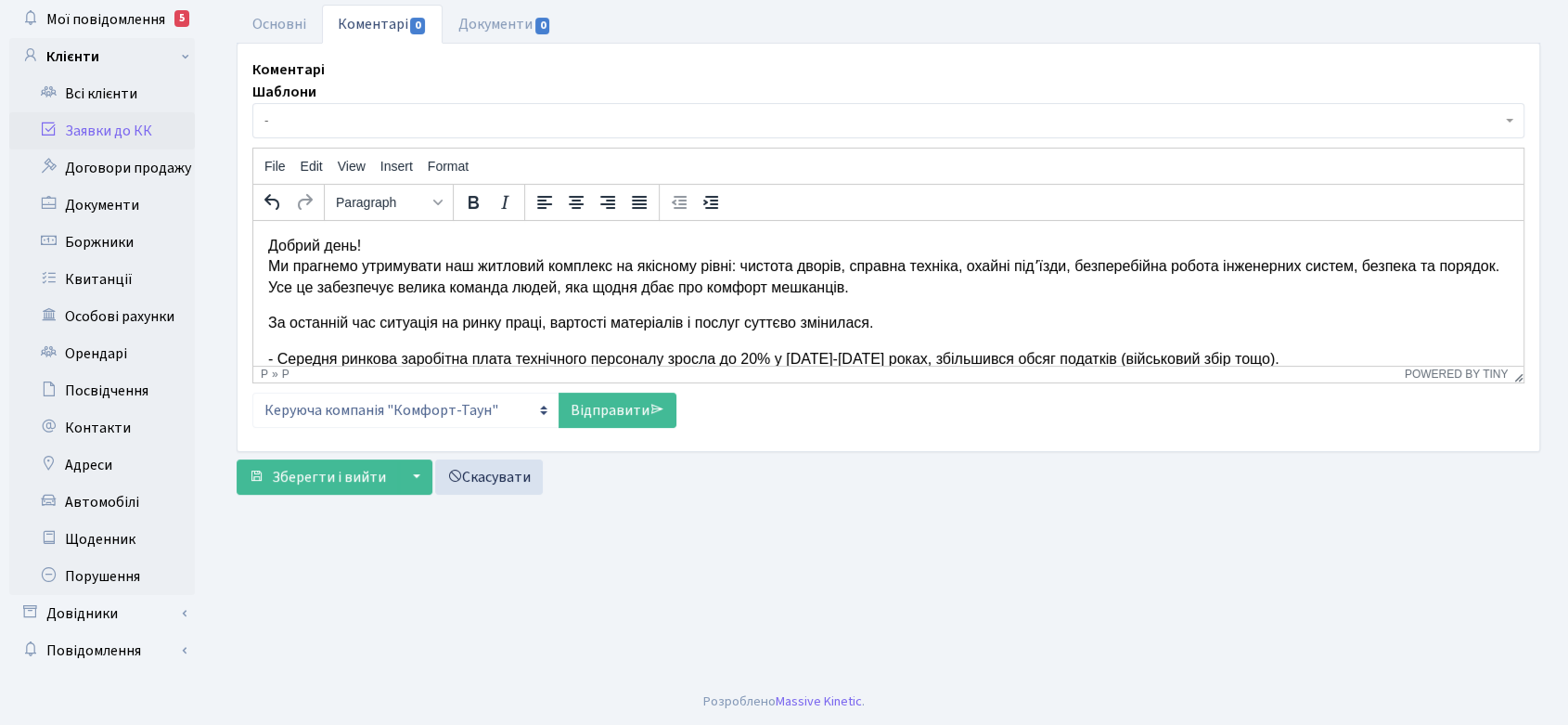
click at [633, 407] on link "Відправити" at bounding box center [617, 410] width 118 height 35
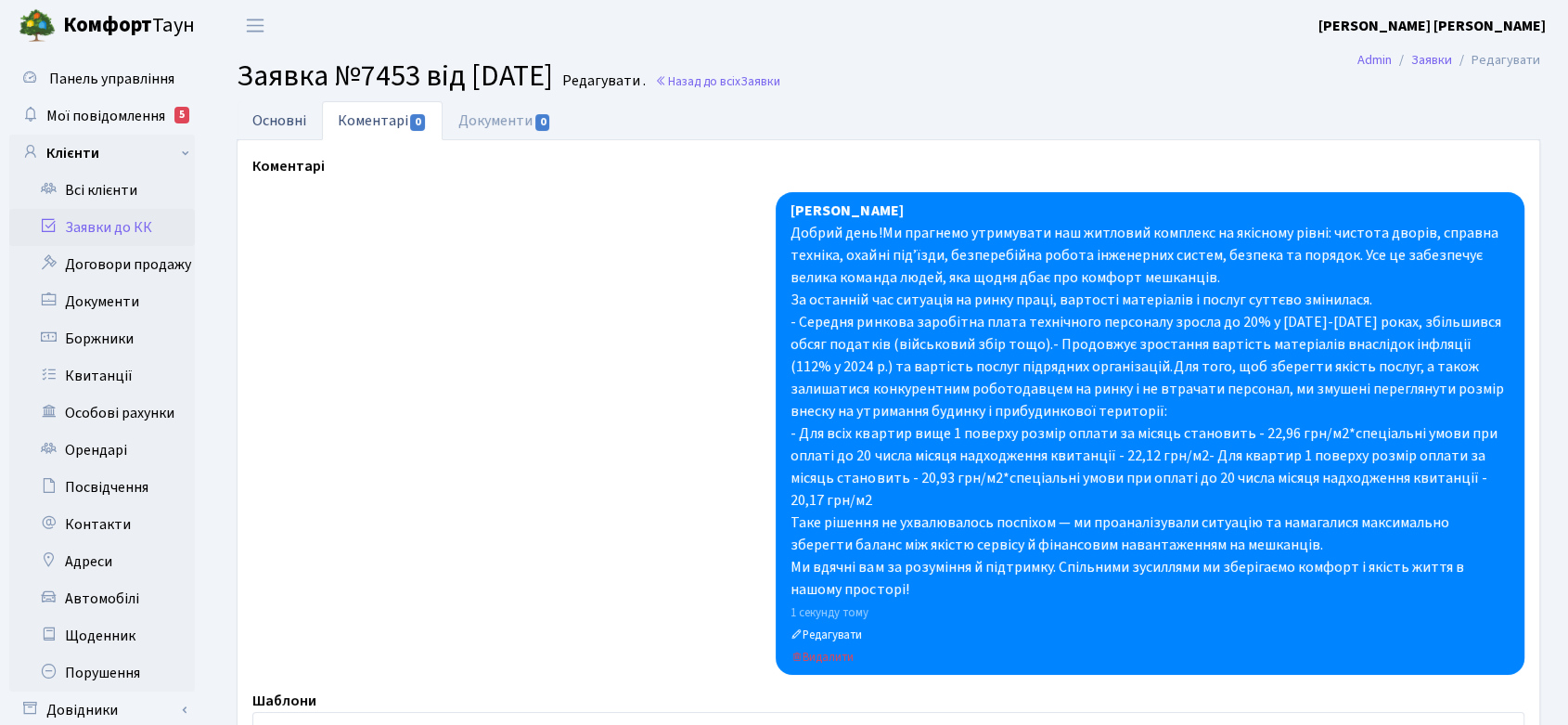
click at [284, 114] on link "Основні" at bounding box center [280, 120] width 86 height 38
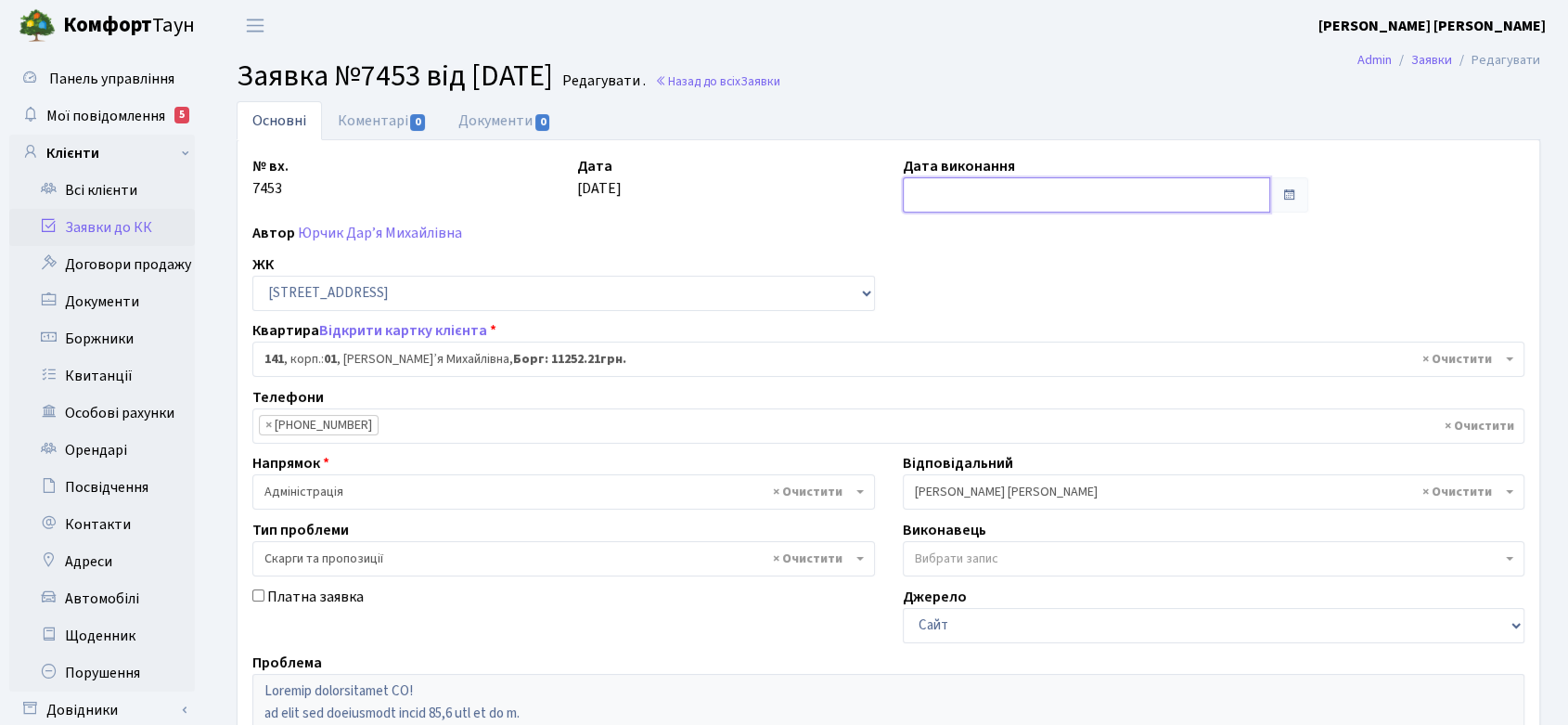
click at [1019, 189] on input "text" at bounding box center [1086, 195] width 368 height 35
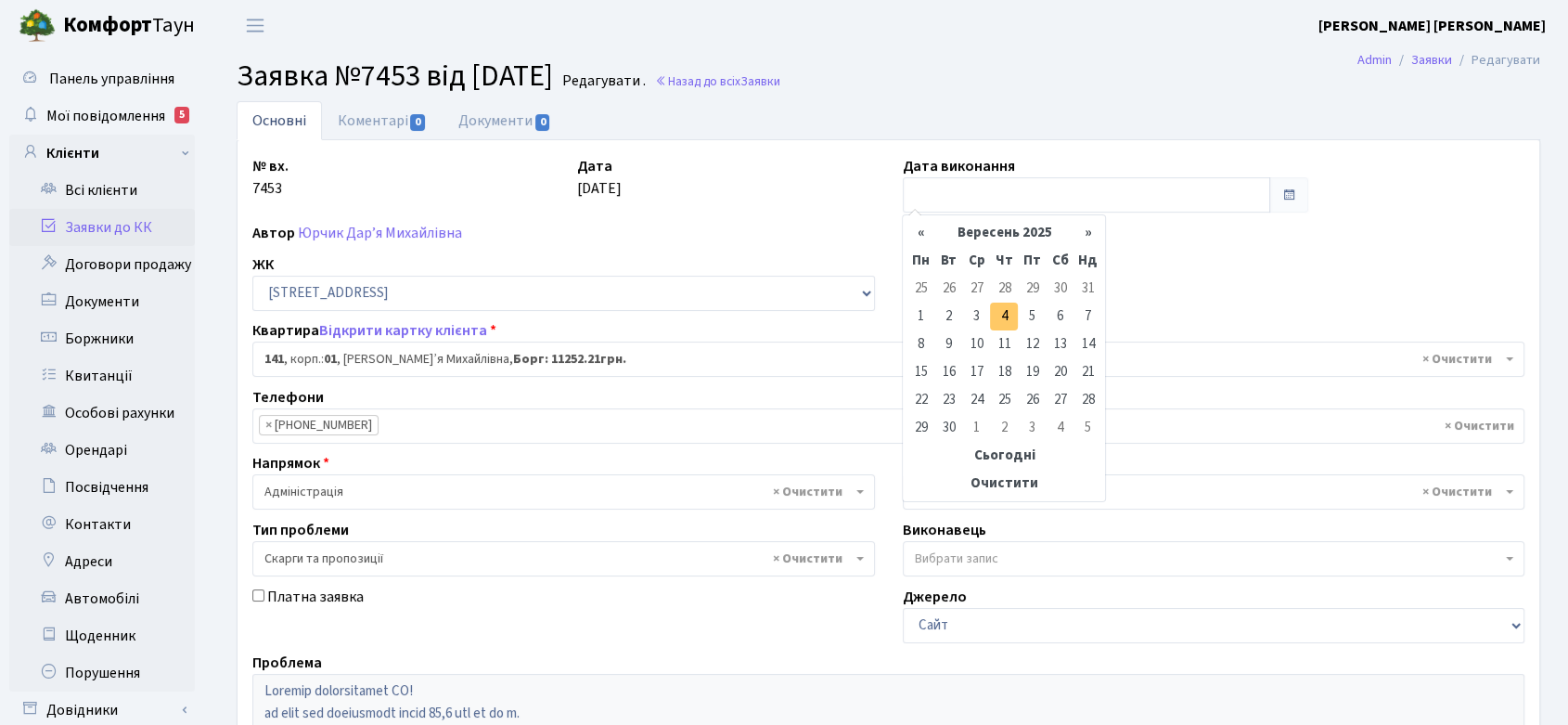
click at [999, 310] on td "4" at bounding box center [1003, 316] width 28 height 28
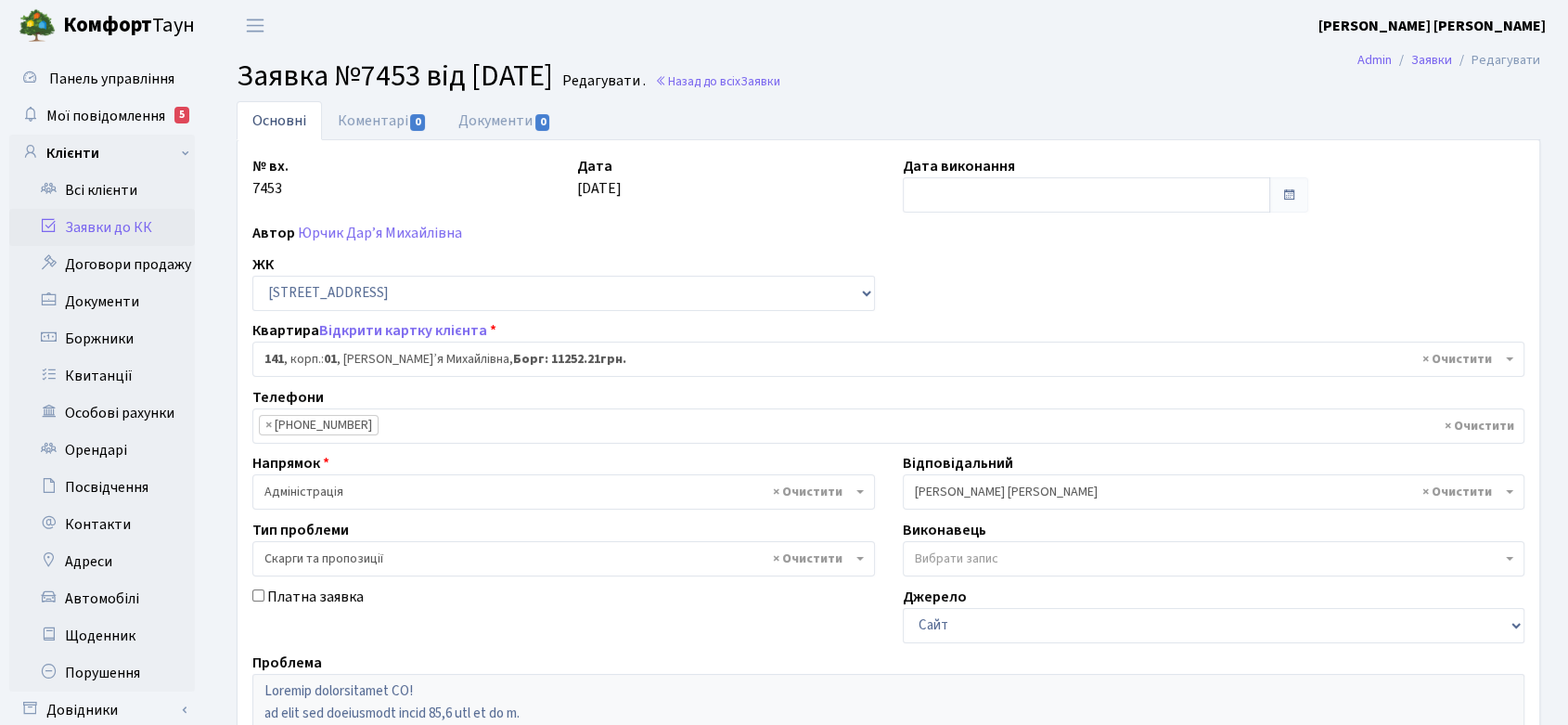
type input "04.09.2025"
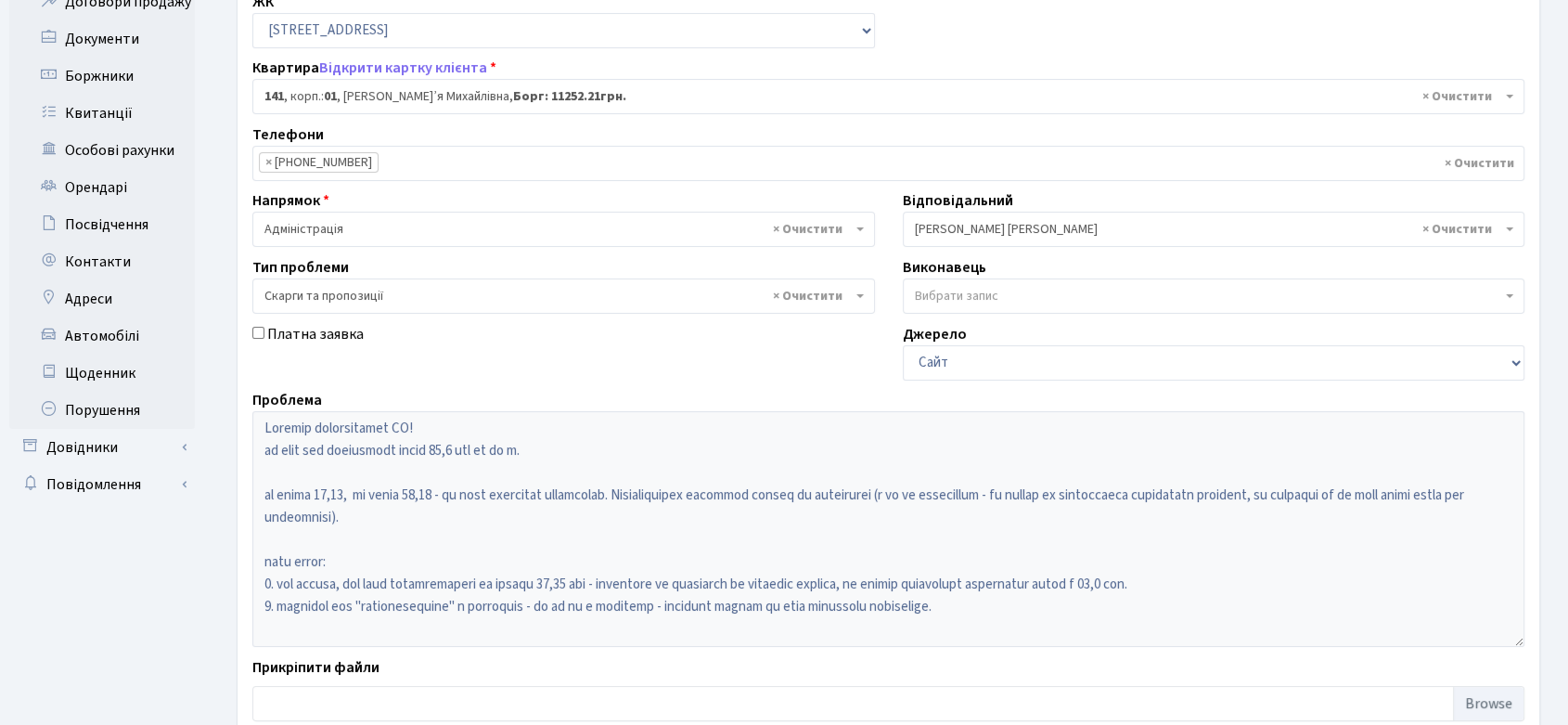
scroll to position [380, 0]
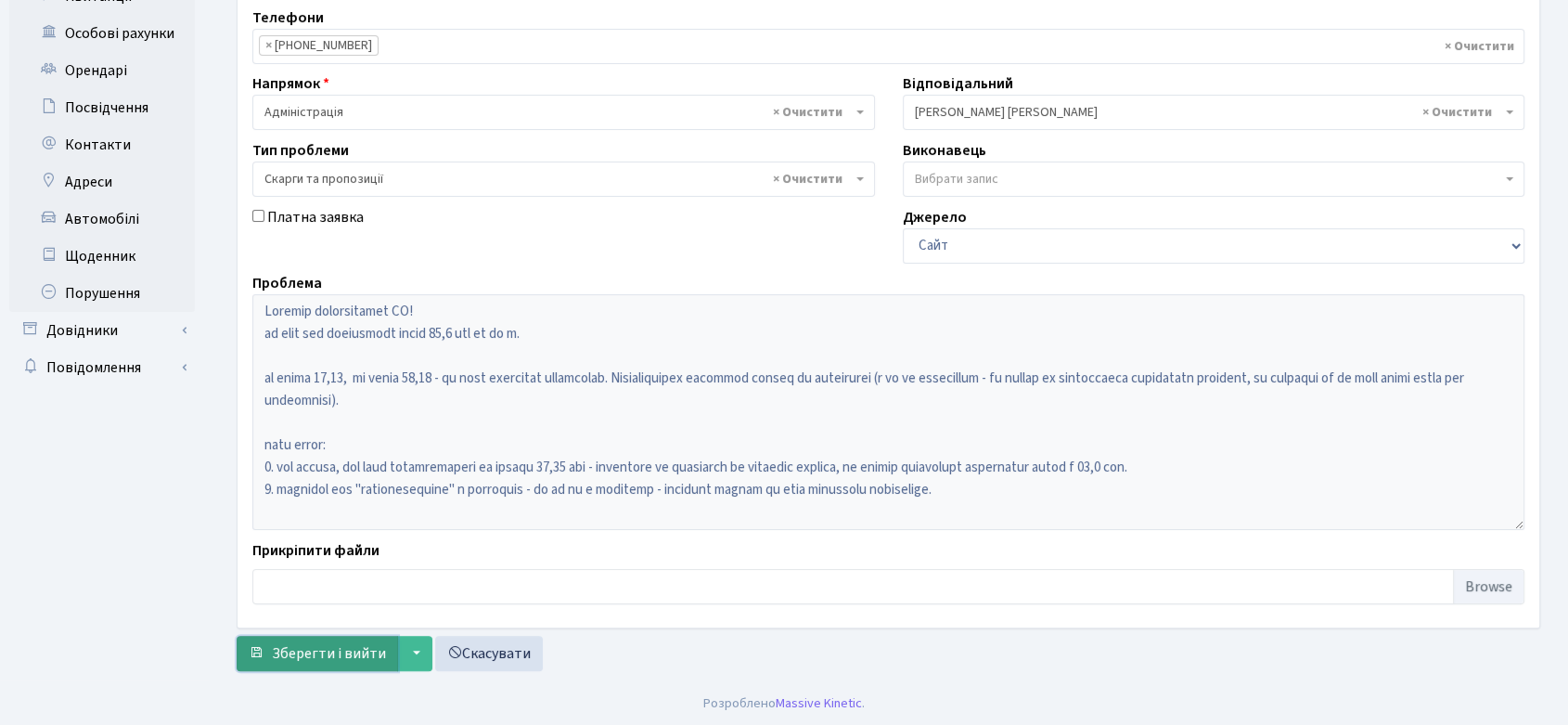
click at [378, 646] on span "Зберегти і вийти" at bounding box center [329, 653] width 114 height 20
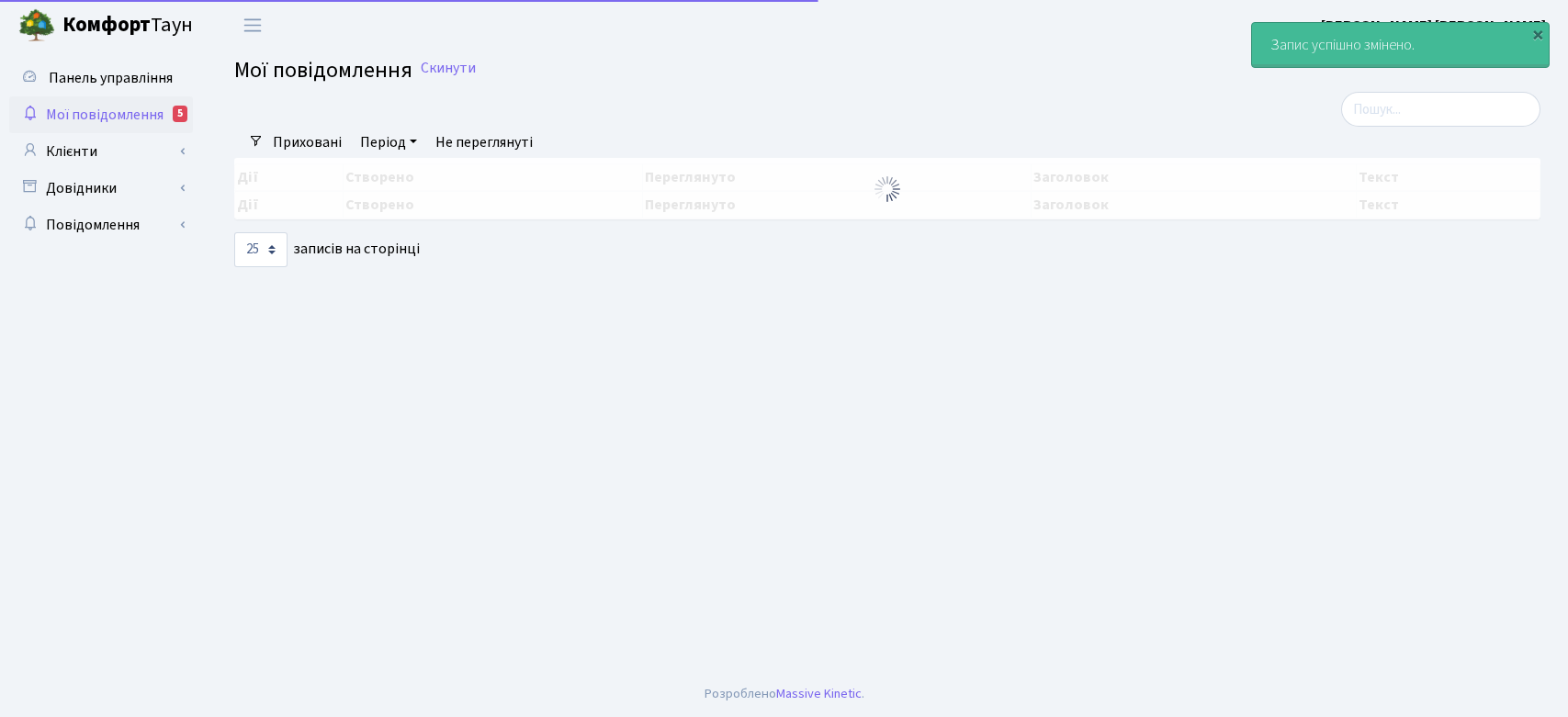
select select "25"
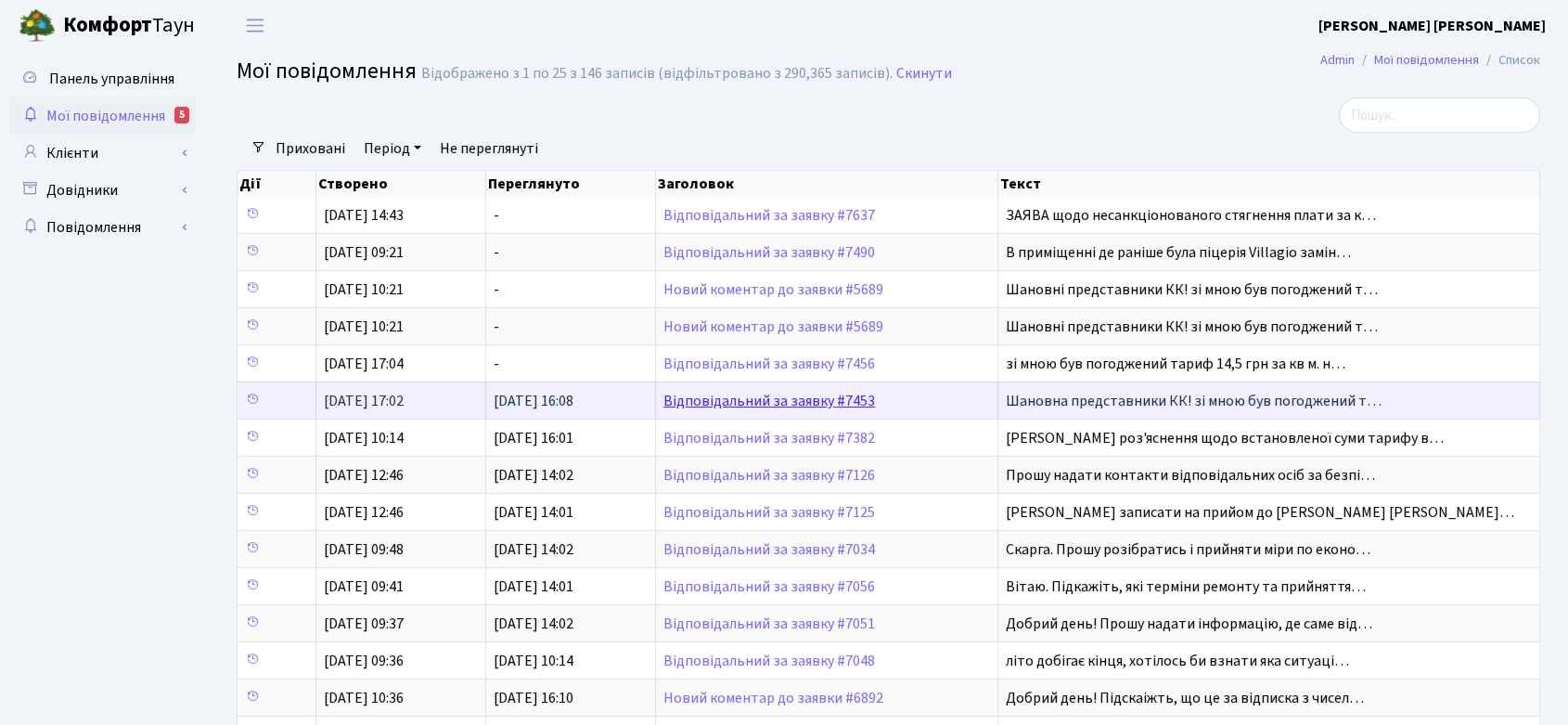
click at [772, 397] on link "Відповідальний за заявку #7453" at bounding box center [768, 401] width 212 height 20
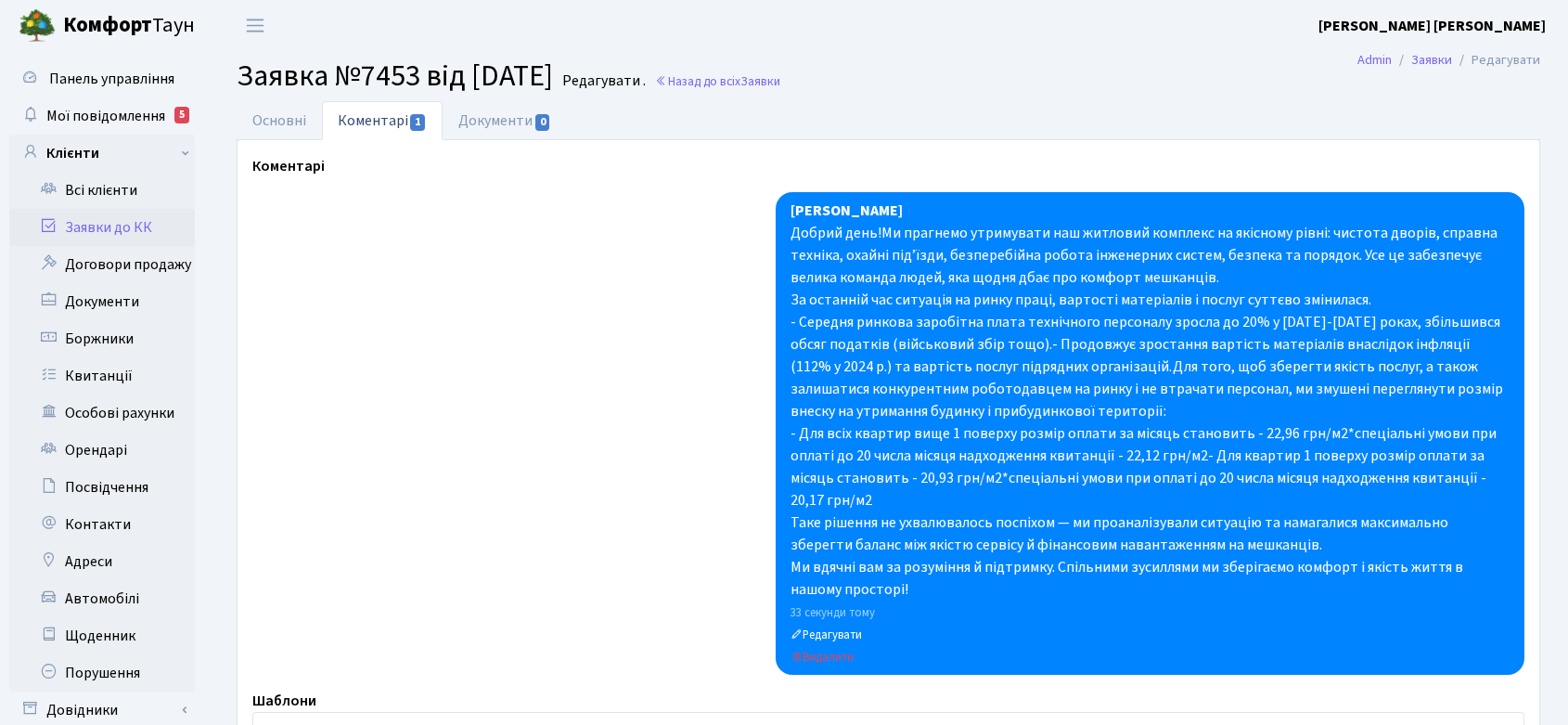
select select "20066"
select select "55"
click at [283, 121] on link "Основні" at bounding box center [280, 120] width 86 height 38
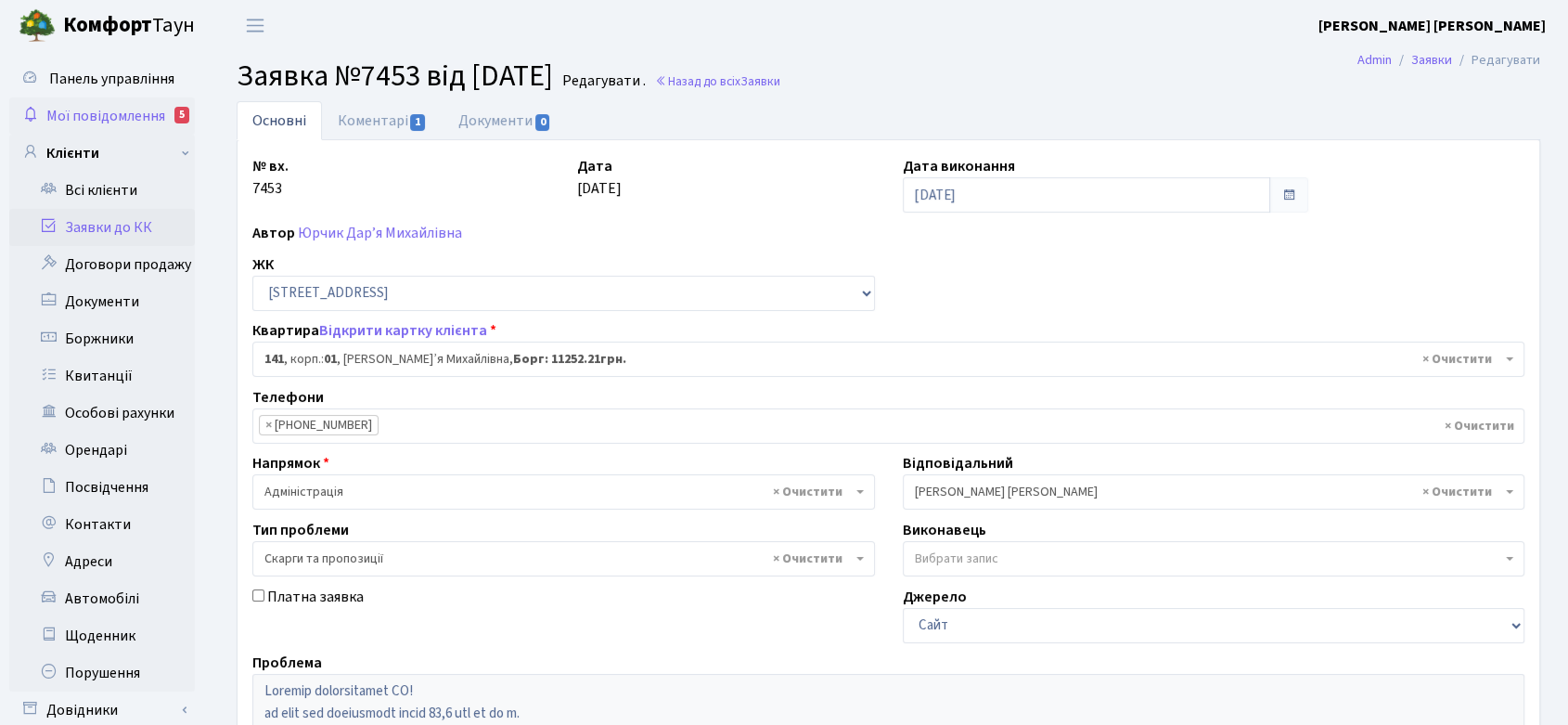
click at [134, 111] on span "Мої повідомлення" at bounding box center [106, 115] width 119 height 20
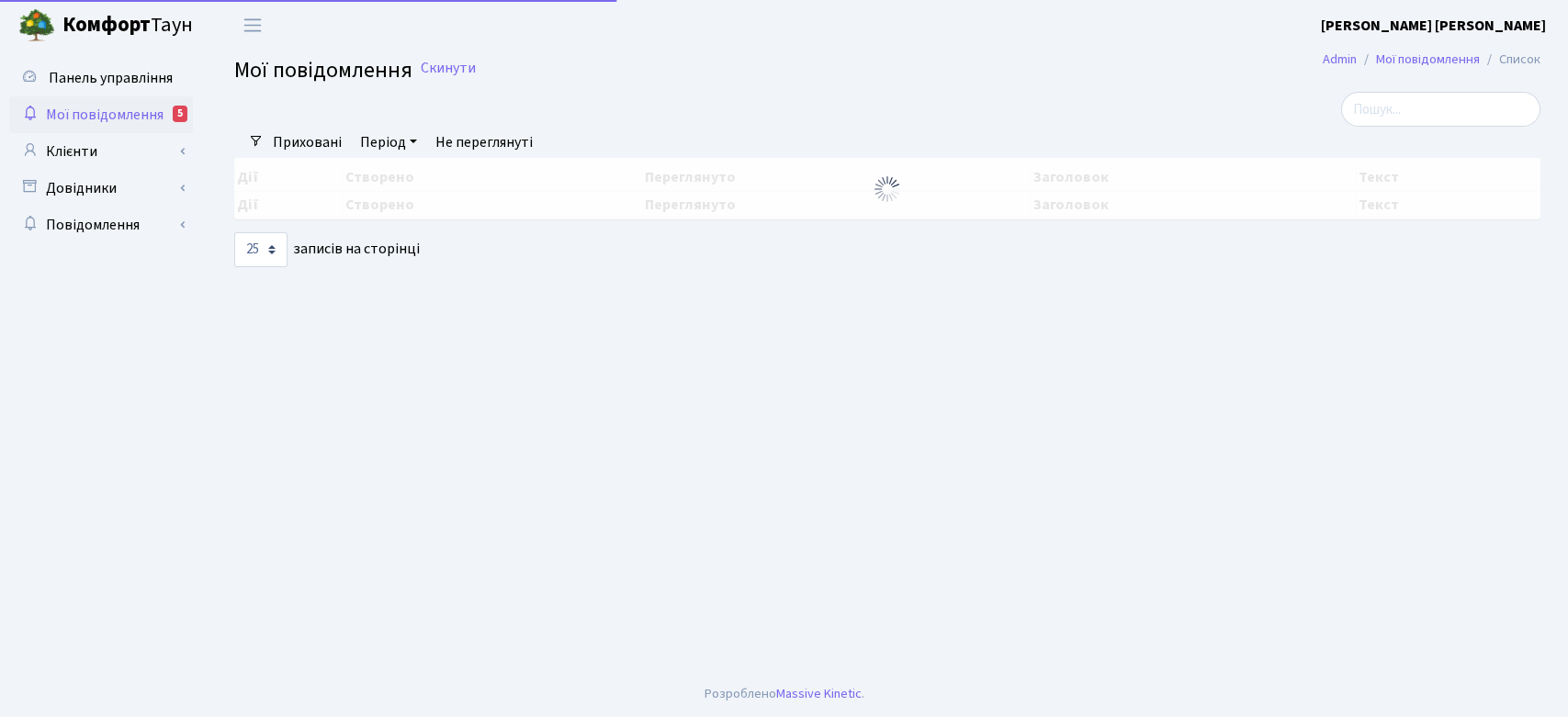
select select "25"
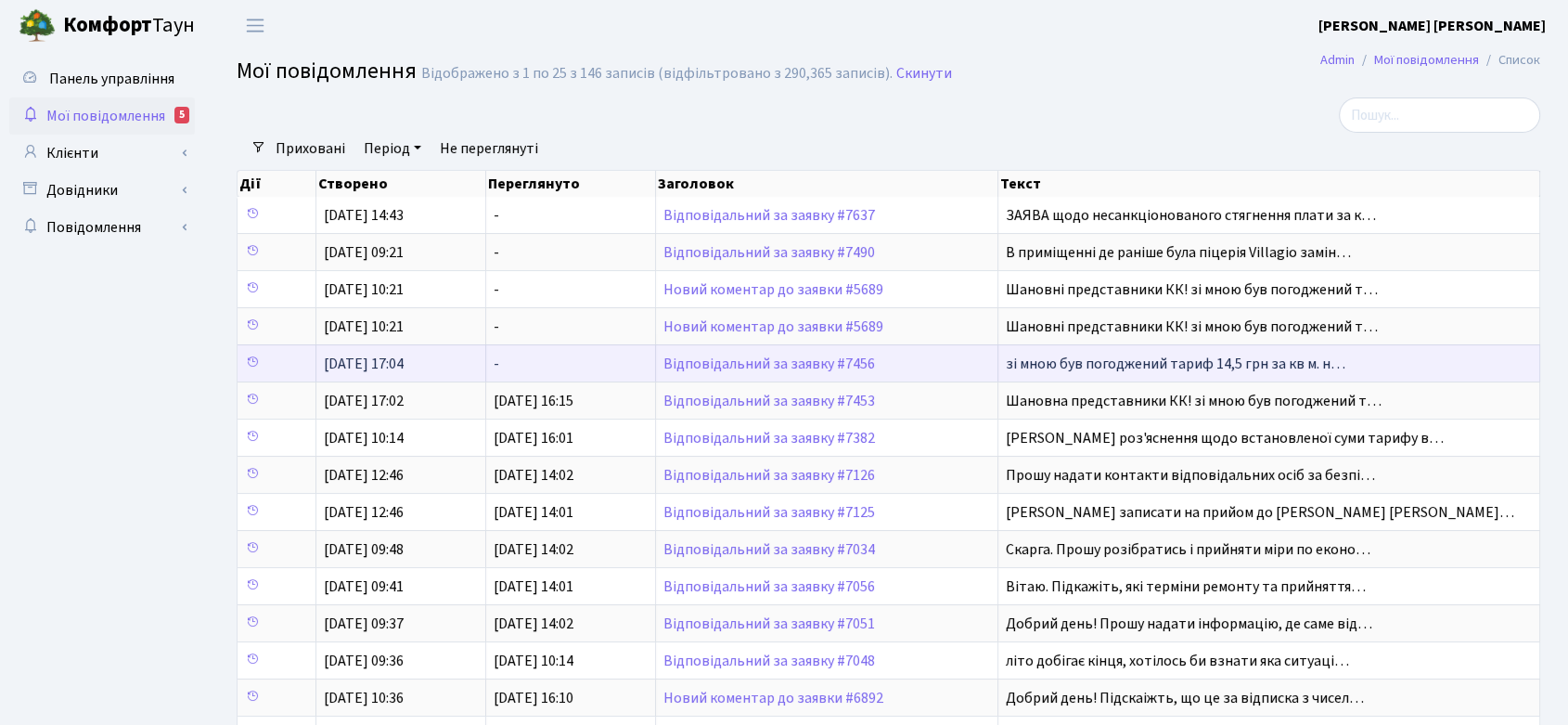
click at [809, 350] on td "Відповідальний за заявку #7456" at bounding box center [827, 363] width 342 height 37
click at [808, 357] on link "Відповідальний за заявку #7456" at bounding box center [768, 363] width 212 height 20
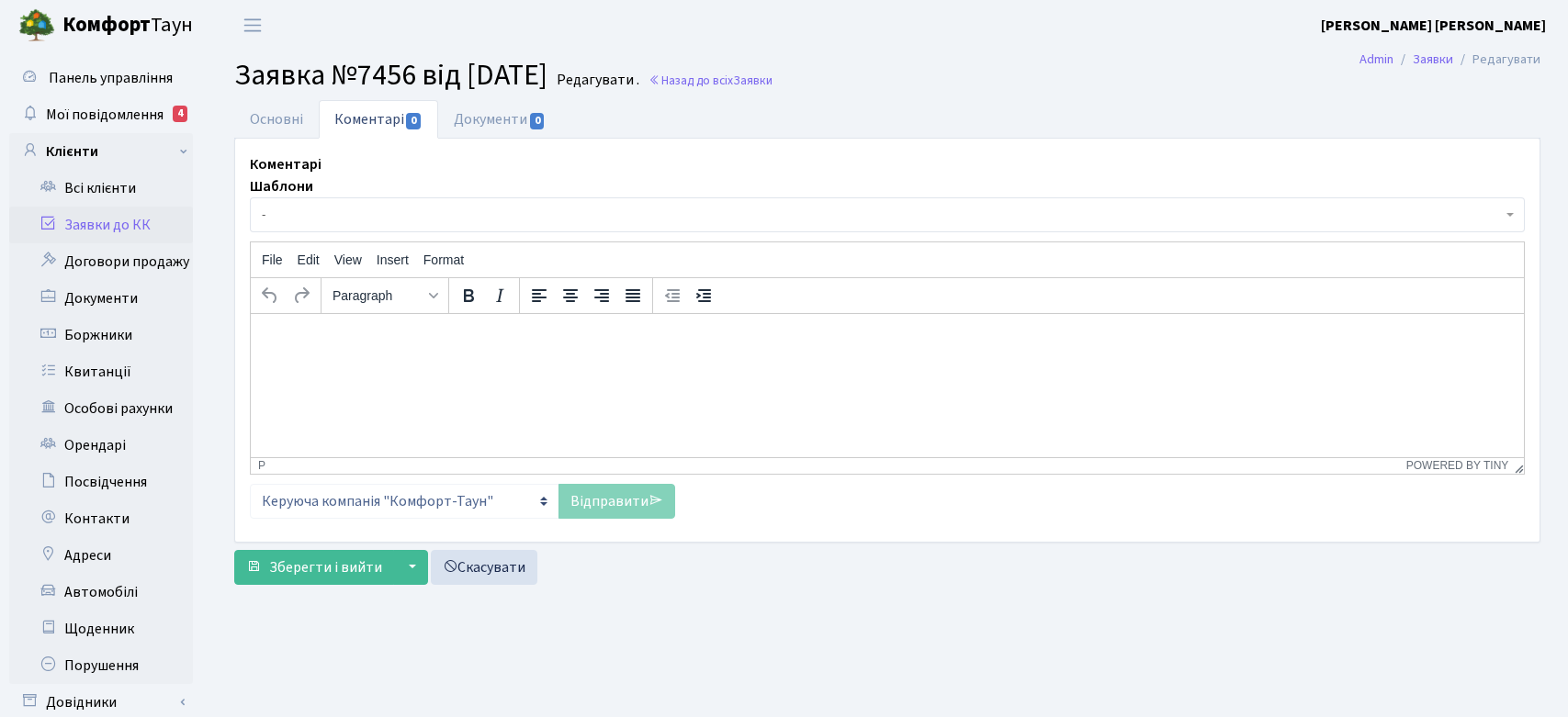
select select "20816"
select select "55"
click at [300, 120] on link "Основні" at bounding box center [277, 119] width 85 height 38
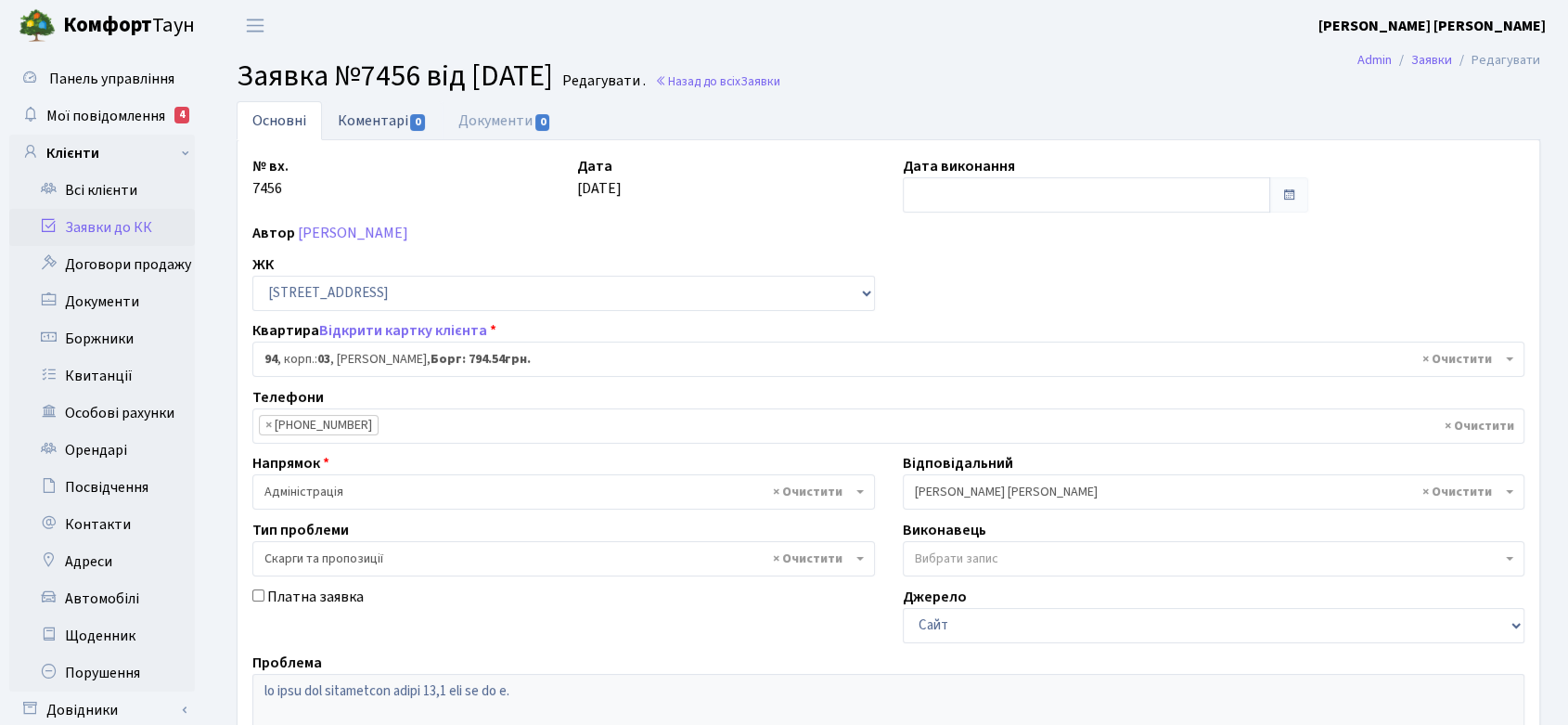
click at [362, 121] on link "Коментарі 0" at bounding box center [382, 120] width 121 height 38
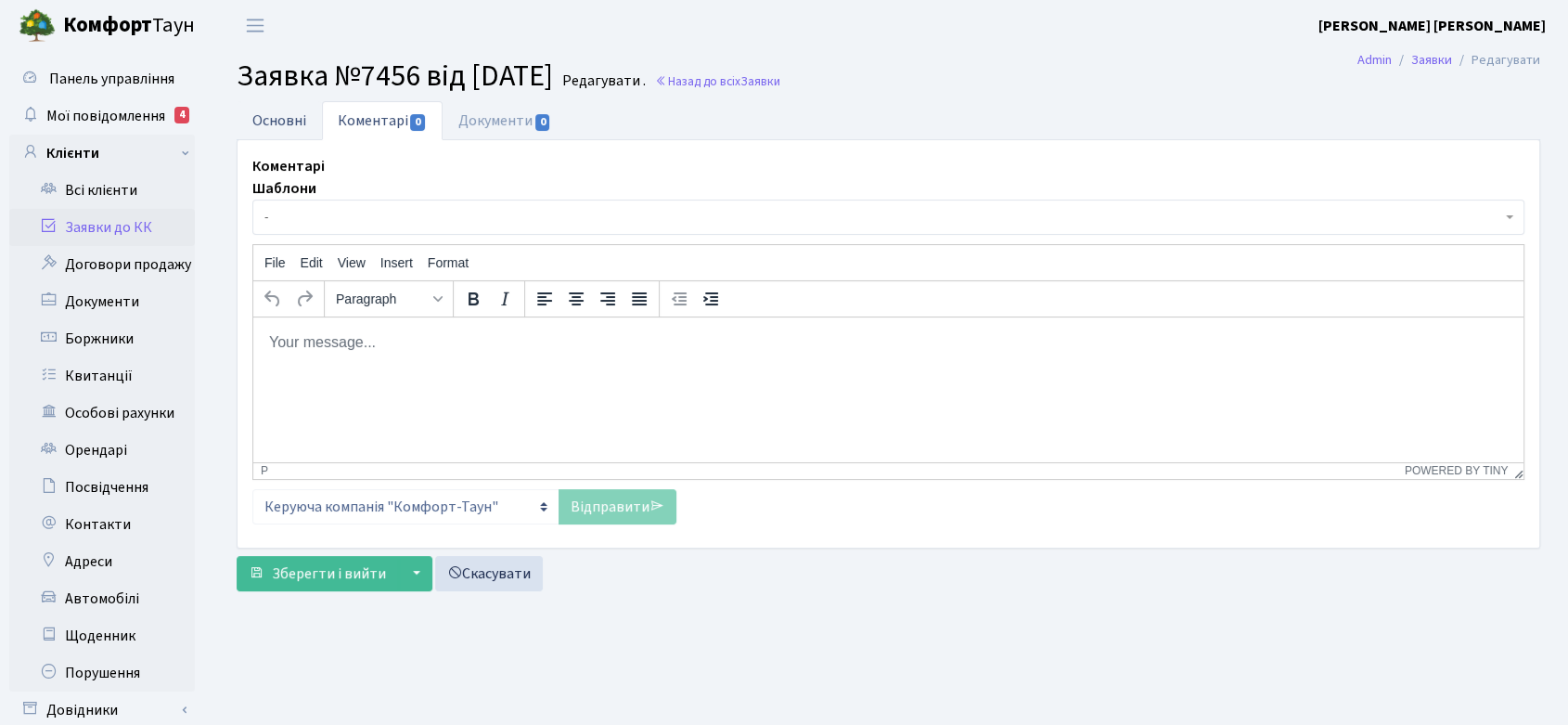
click at [263, 114] on link "Основні" at bounding box center [280, 120] width 86 height 38
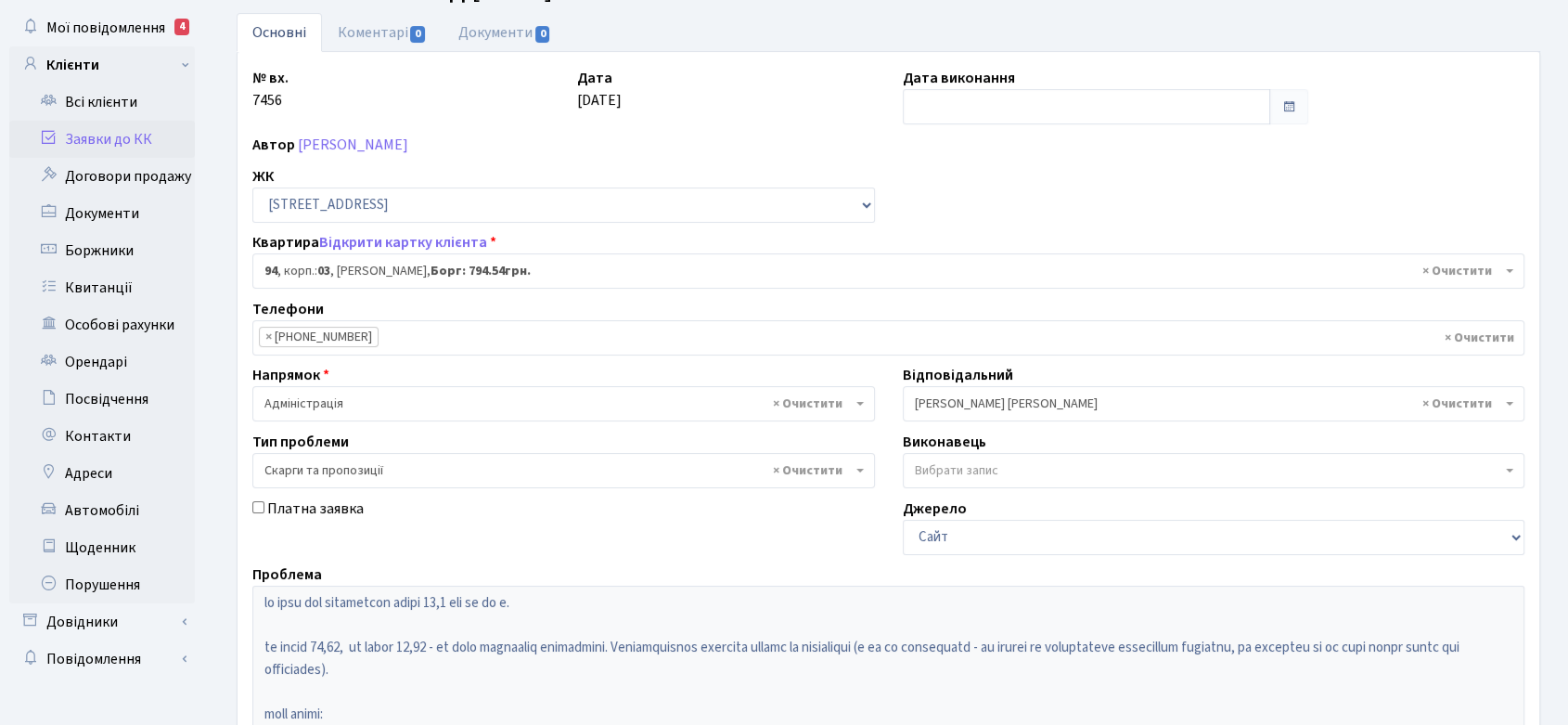
scroll to position [70, 0]
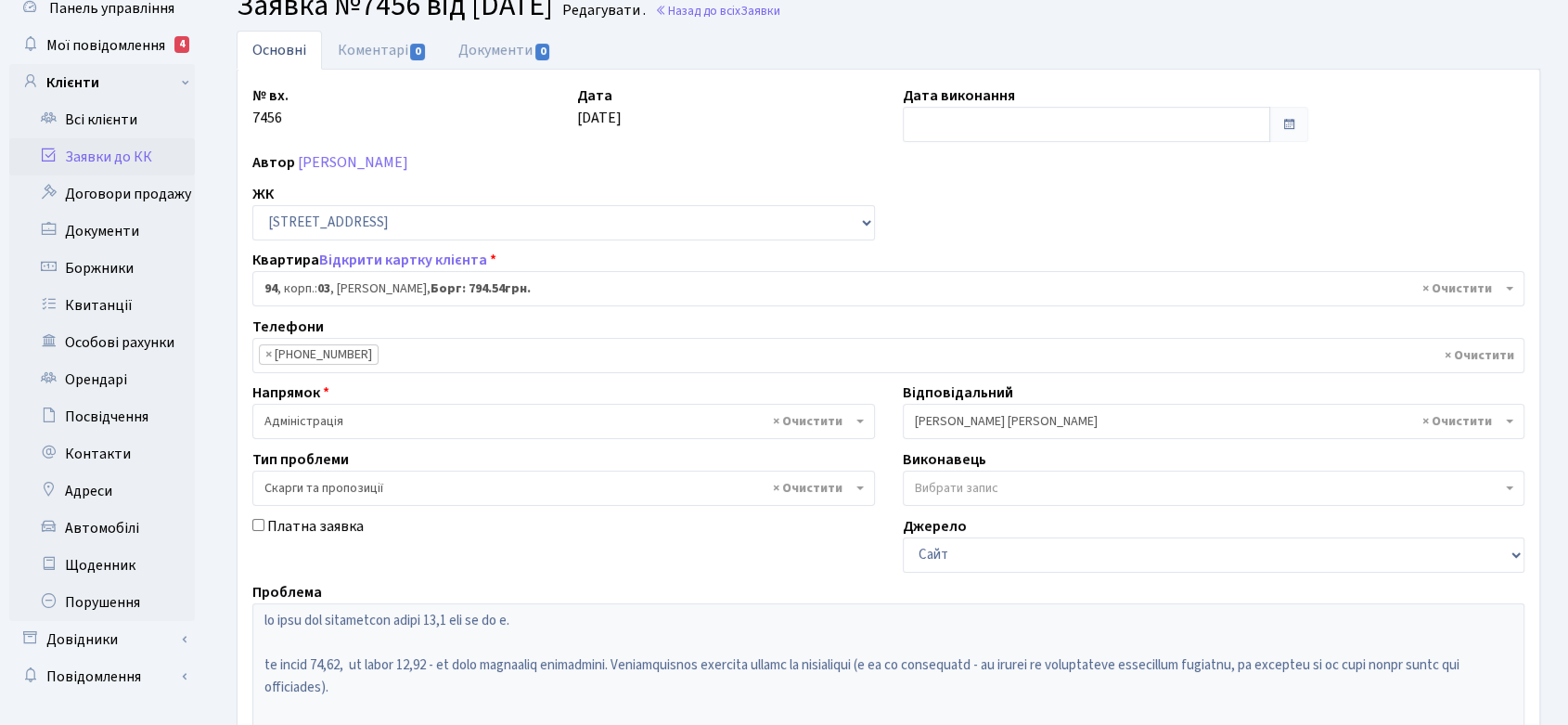
click at [98, 153] on link "Заявки до КК" at bounding box center [102, 157] width 185 height 37
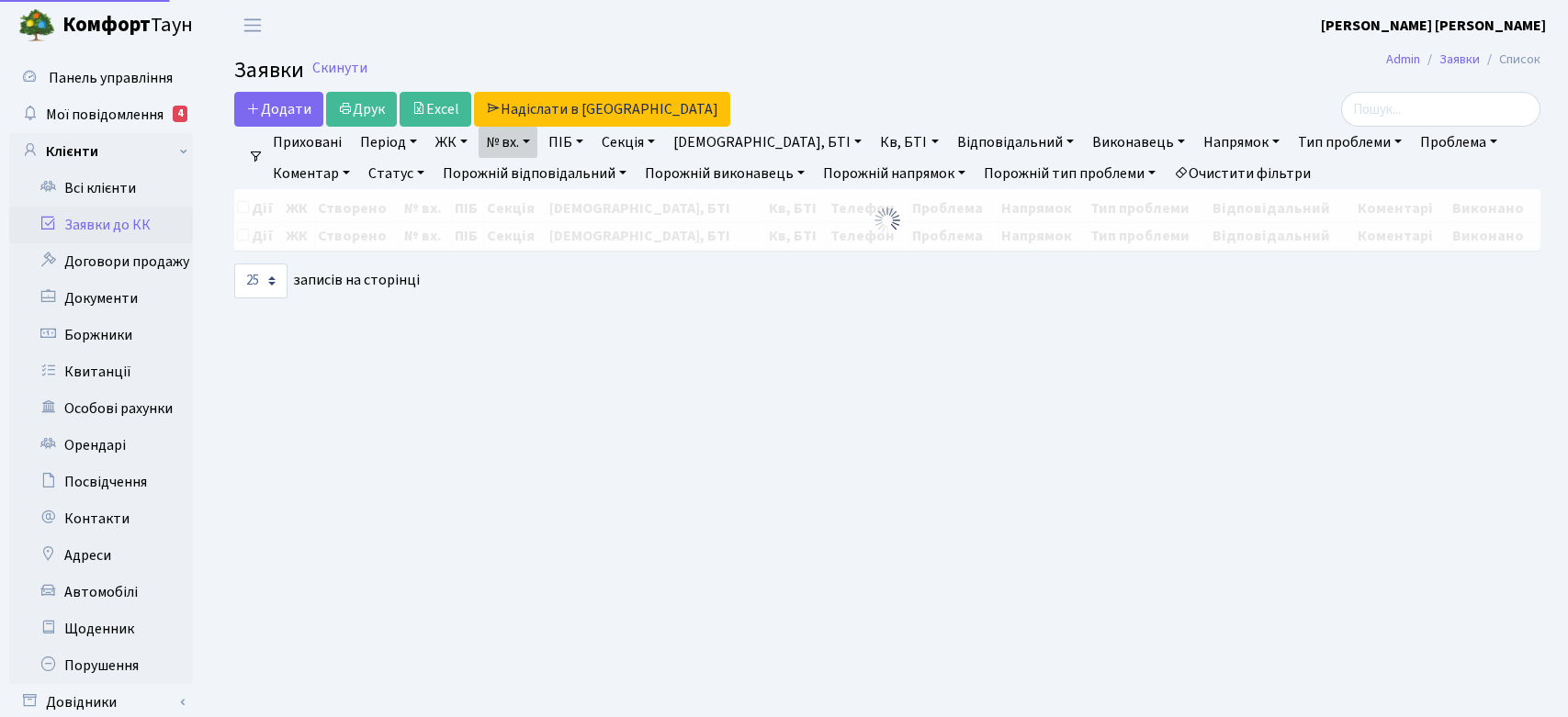
select select "25"
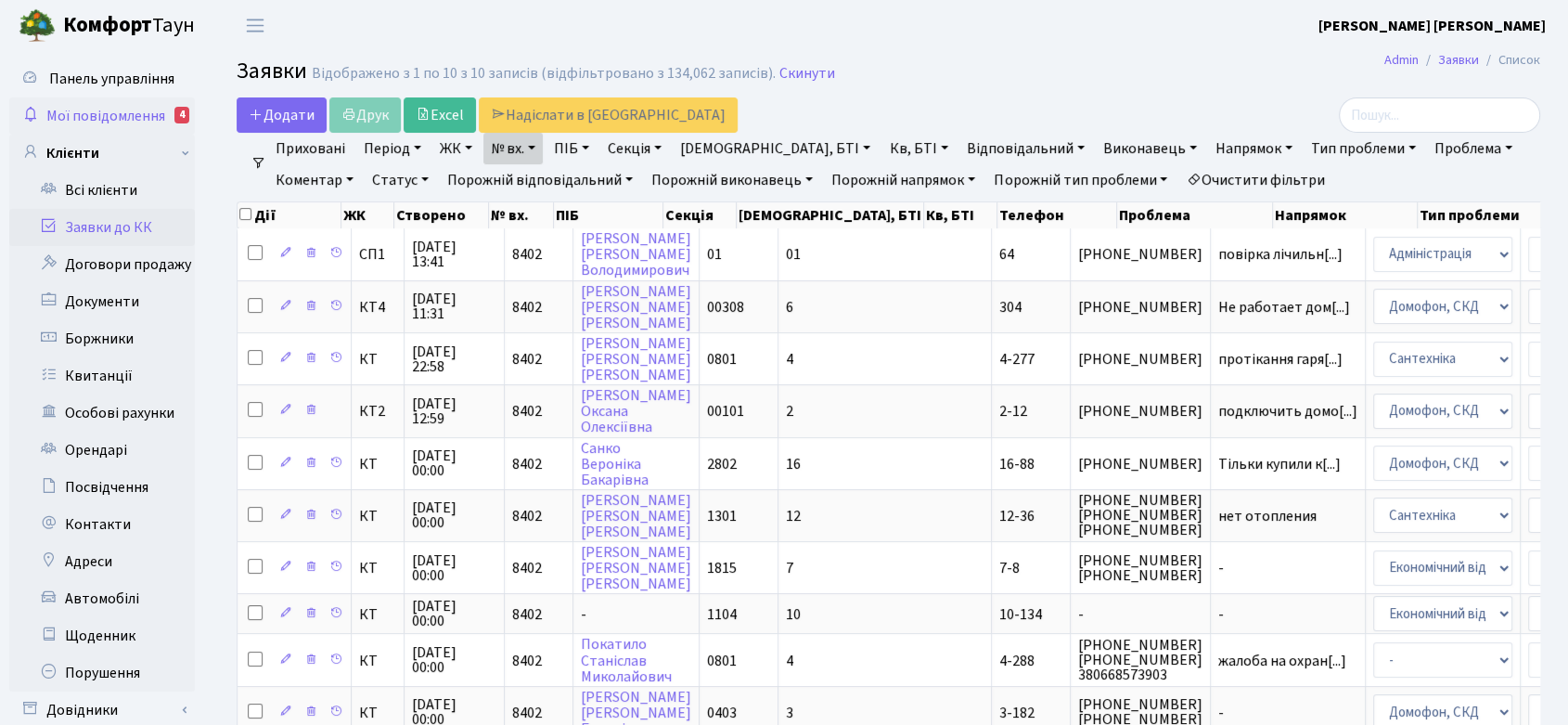
click at [98, 109] on span "Мої повідомлення" at bounding box center [106, 115] width 119 height 20
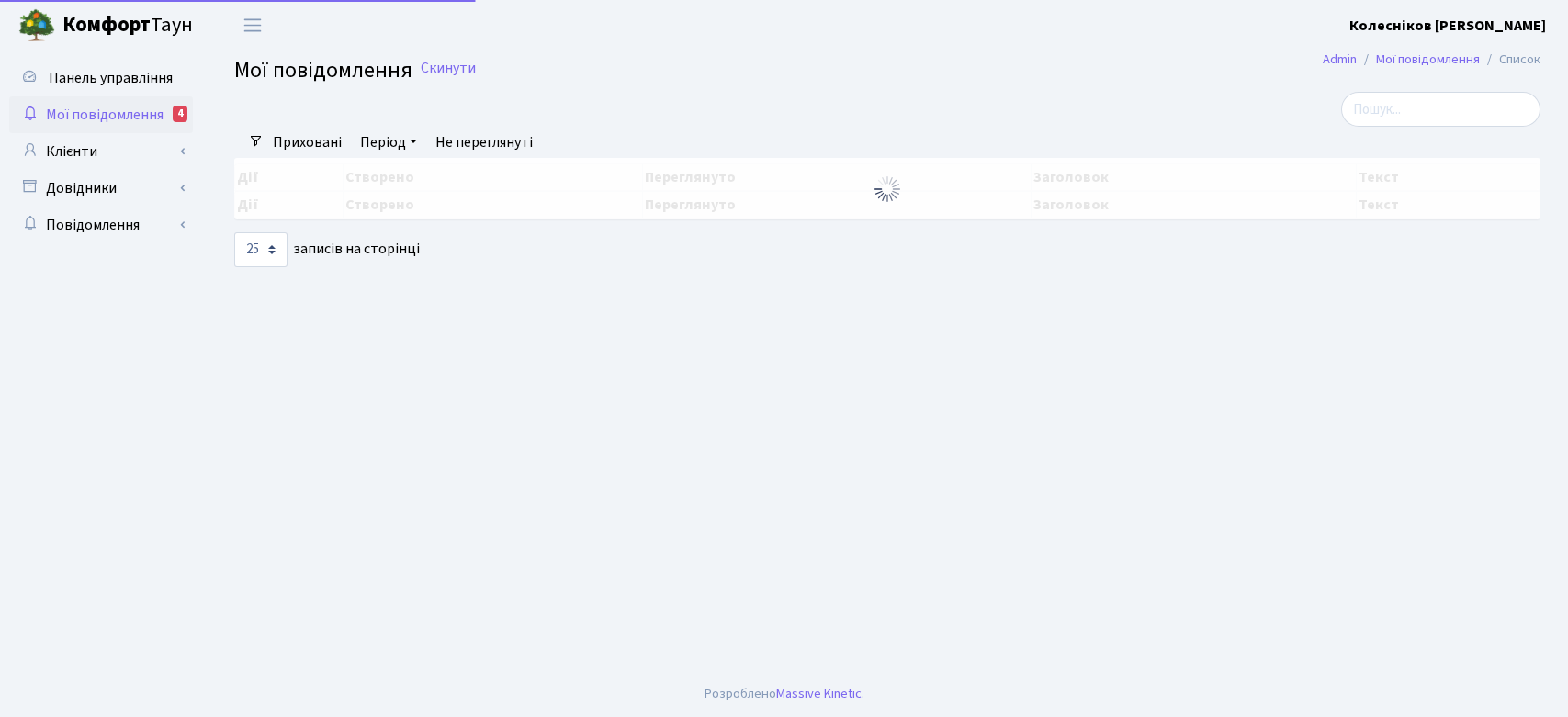
select select "25"
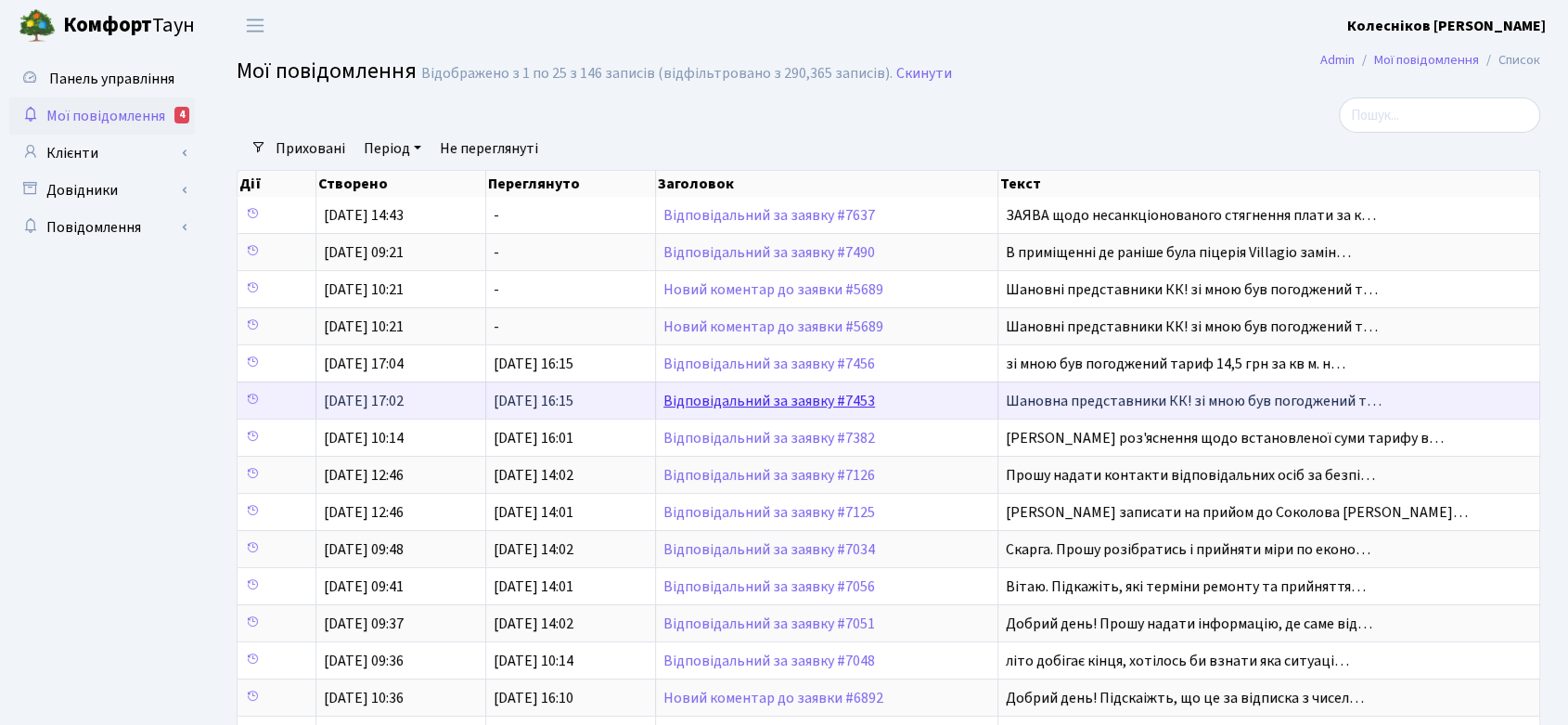
click at [746, 395] on link "Відповідальний за заявку #7453" at bounding box center [768, 401] width 212 height 20
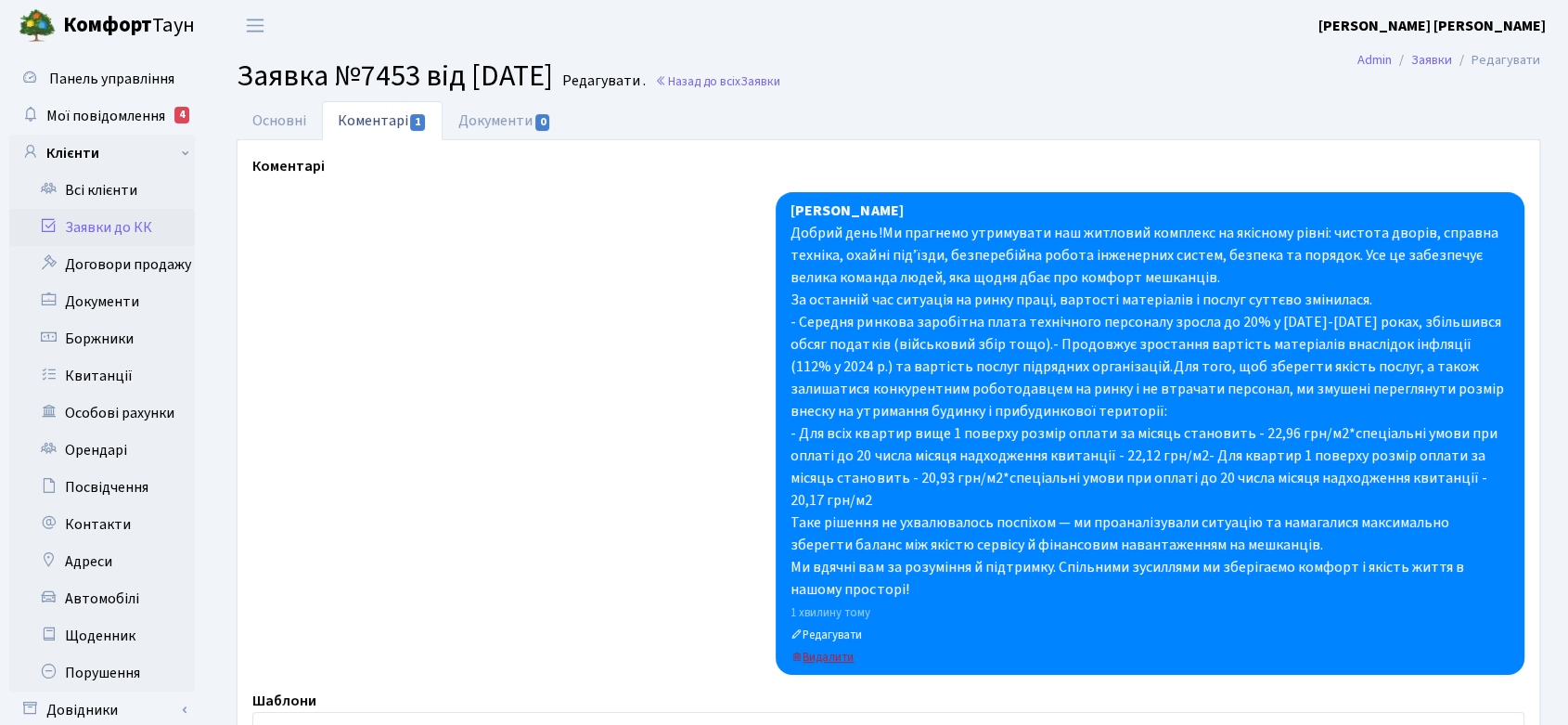
click at [824, 658] on small "Видалити" at bounding box center [822, 657] width 63 height 17
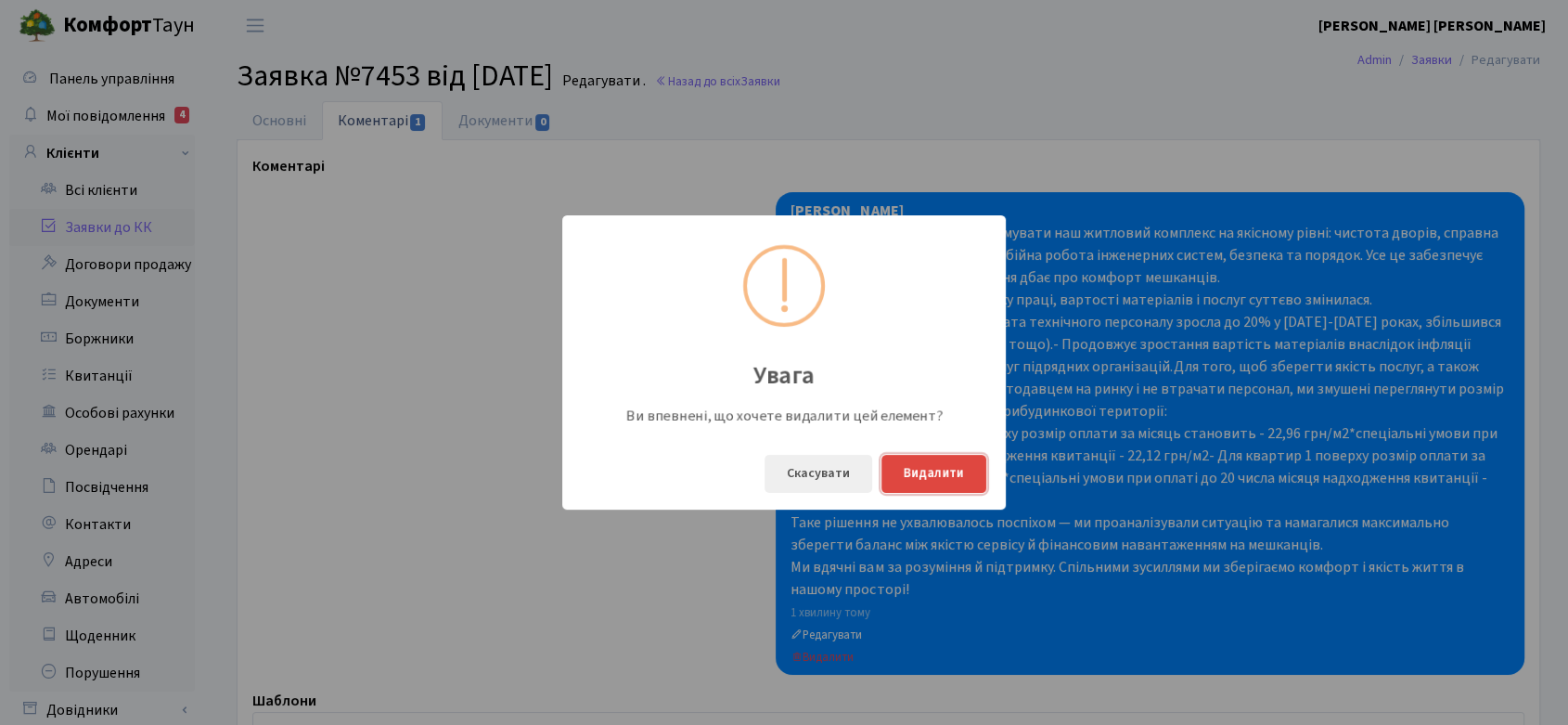
click at [932, 466] on button "Видалити" at bounding box center [934, 473] width 105 height 38
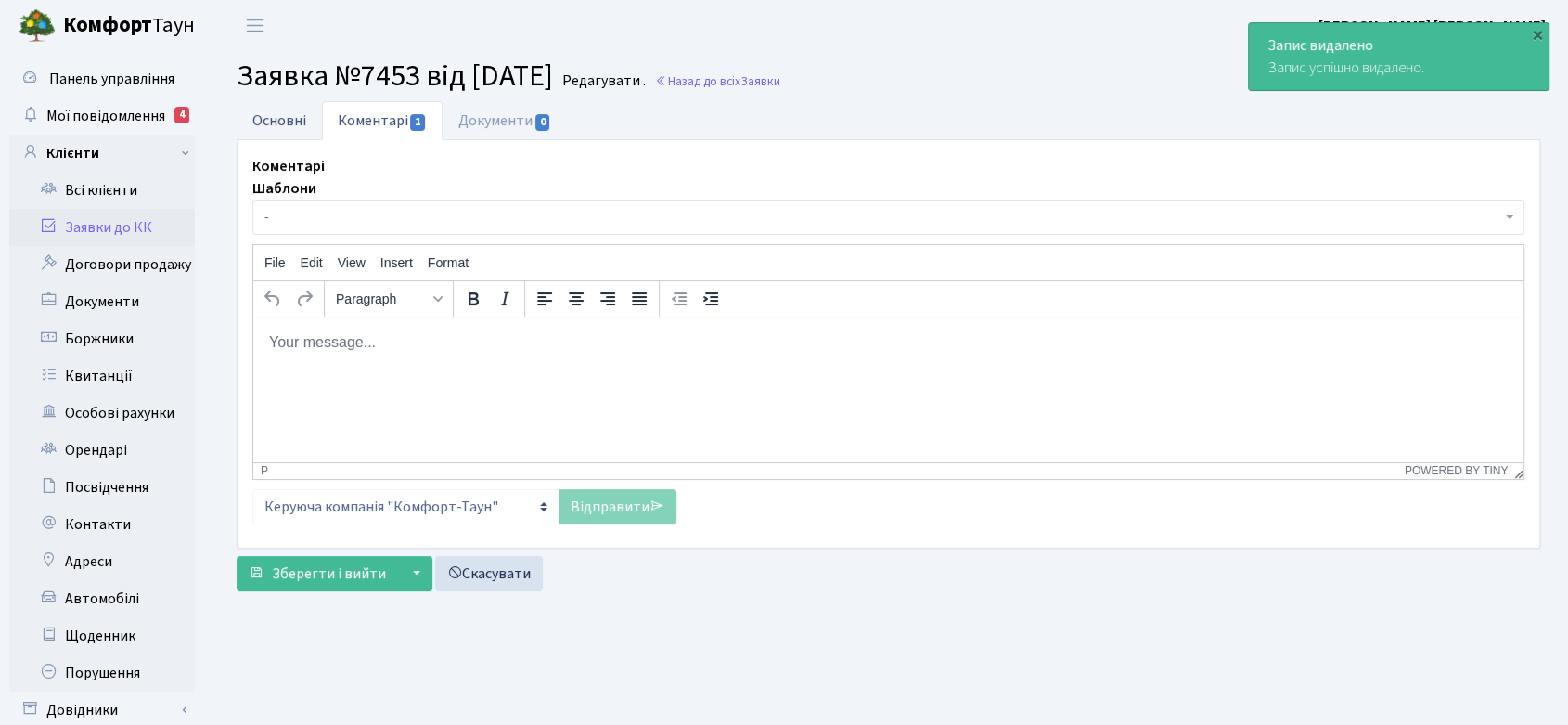
click at [287, 127] on link "Основні" at bounding box center [280, 120] width 86 height 38
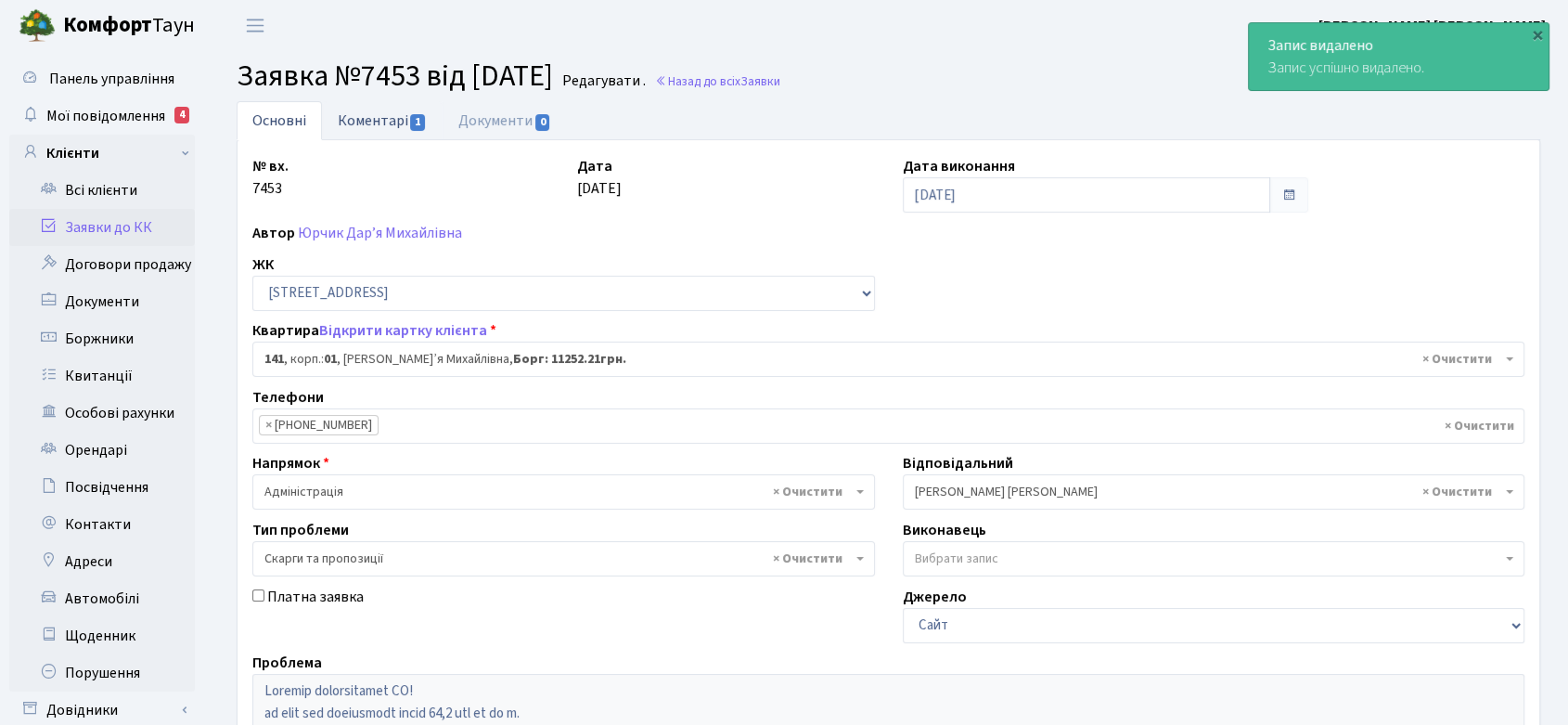
click at [384, 121] on link "Коментарі 1" at bounding box center [382, 120] width 121 height 38
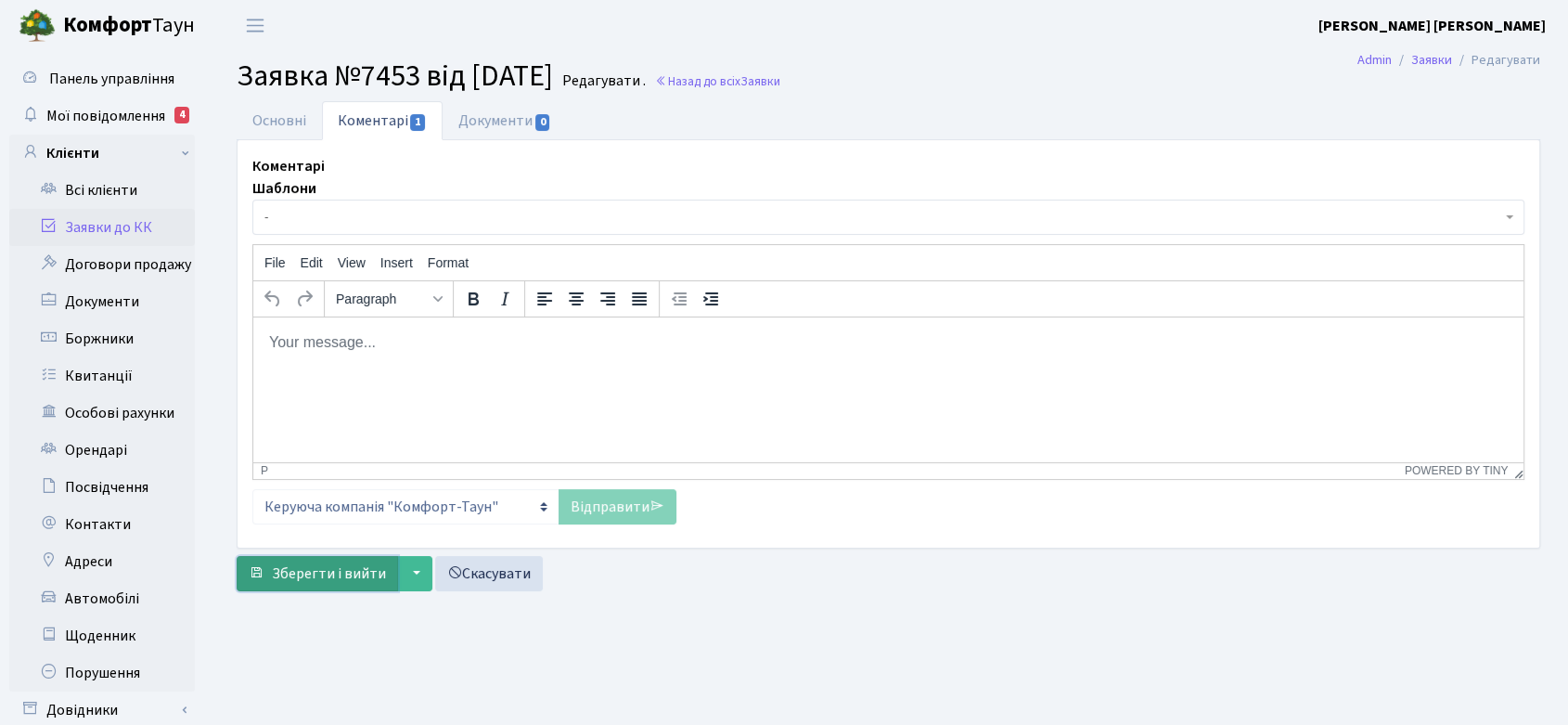
click at [351, 575] on span "Зберегти і вийти" at bounding box center [329, 573] width 114 height 20
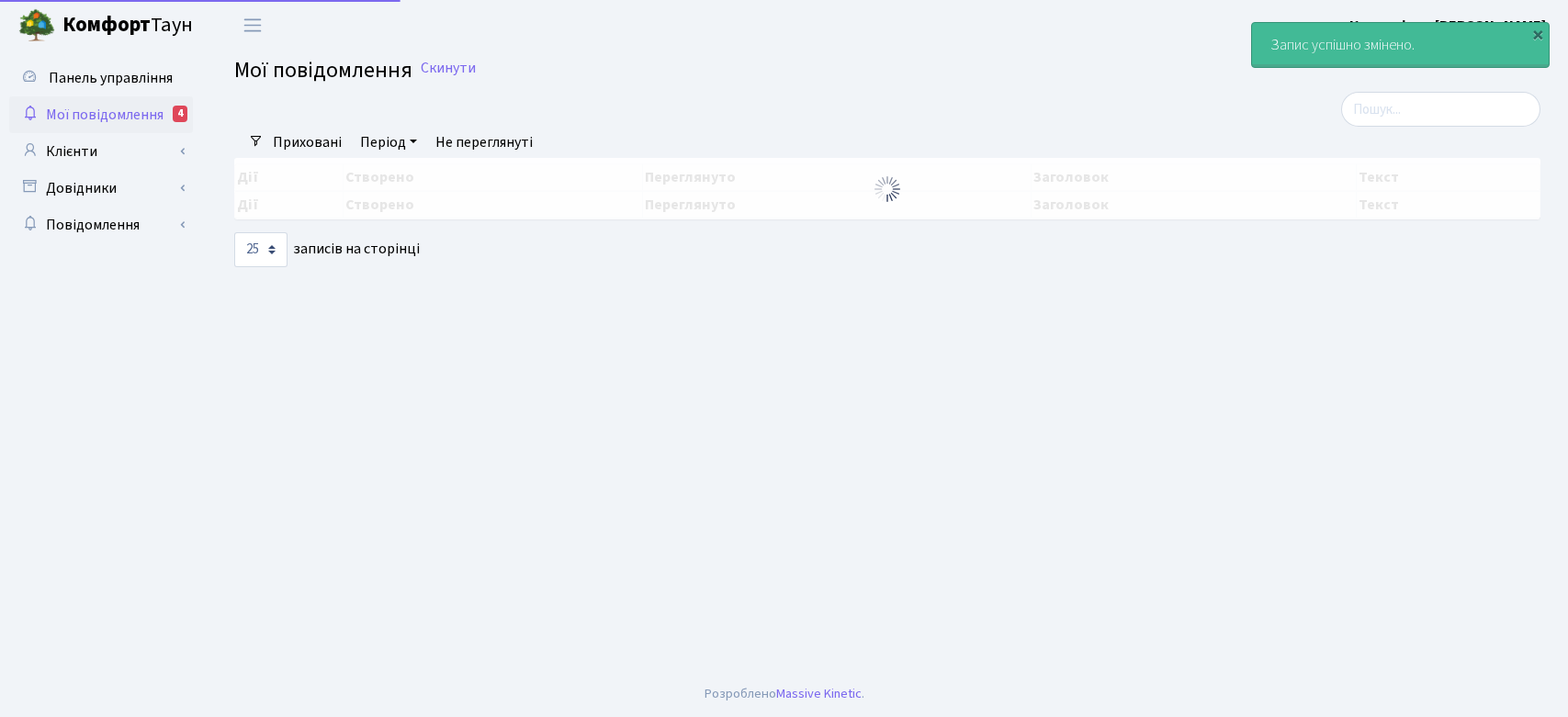
select select "25"
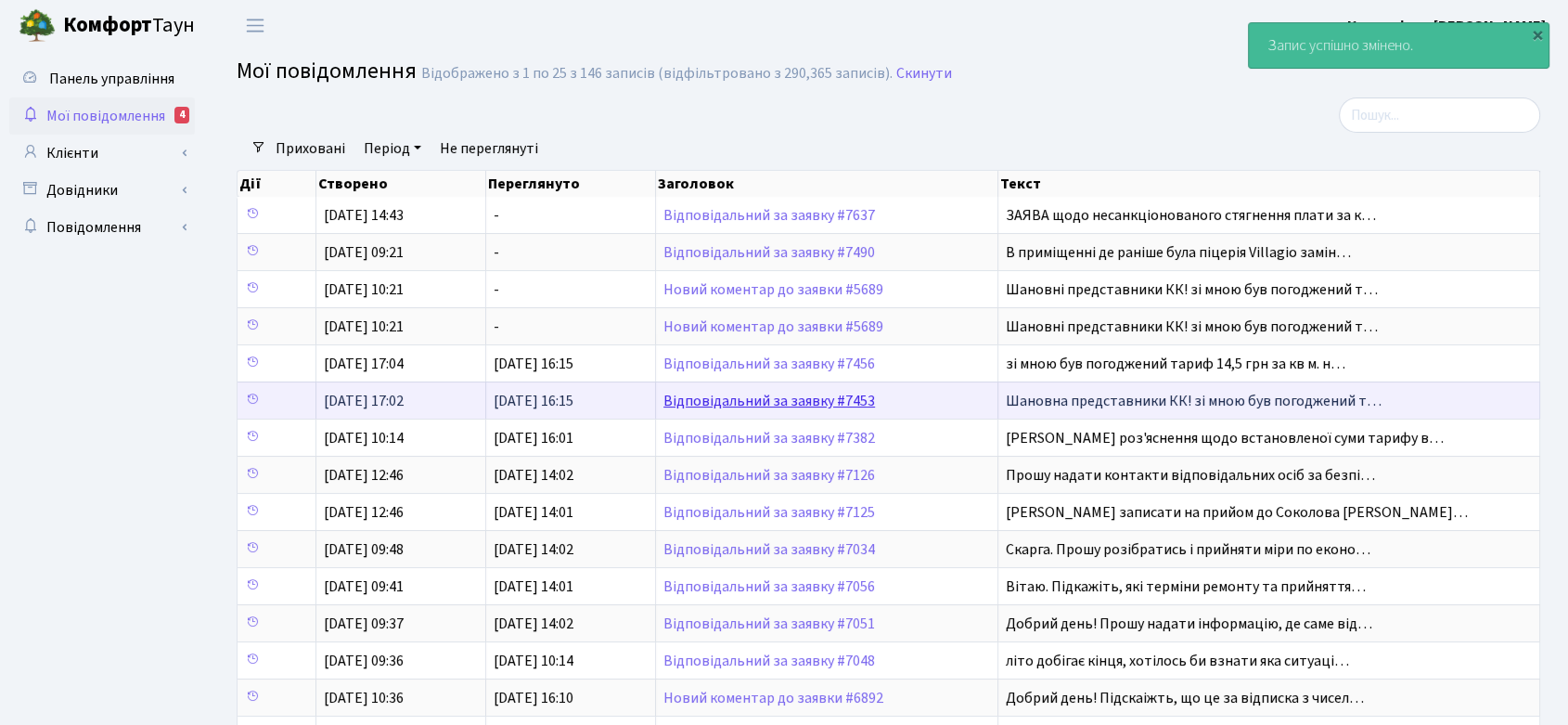
click at [742, 404] on link "Відповідальний за заявку #7453" at bounding box center [768, 401] width 212 height 20
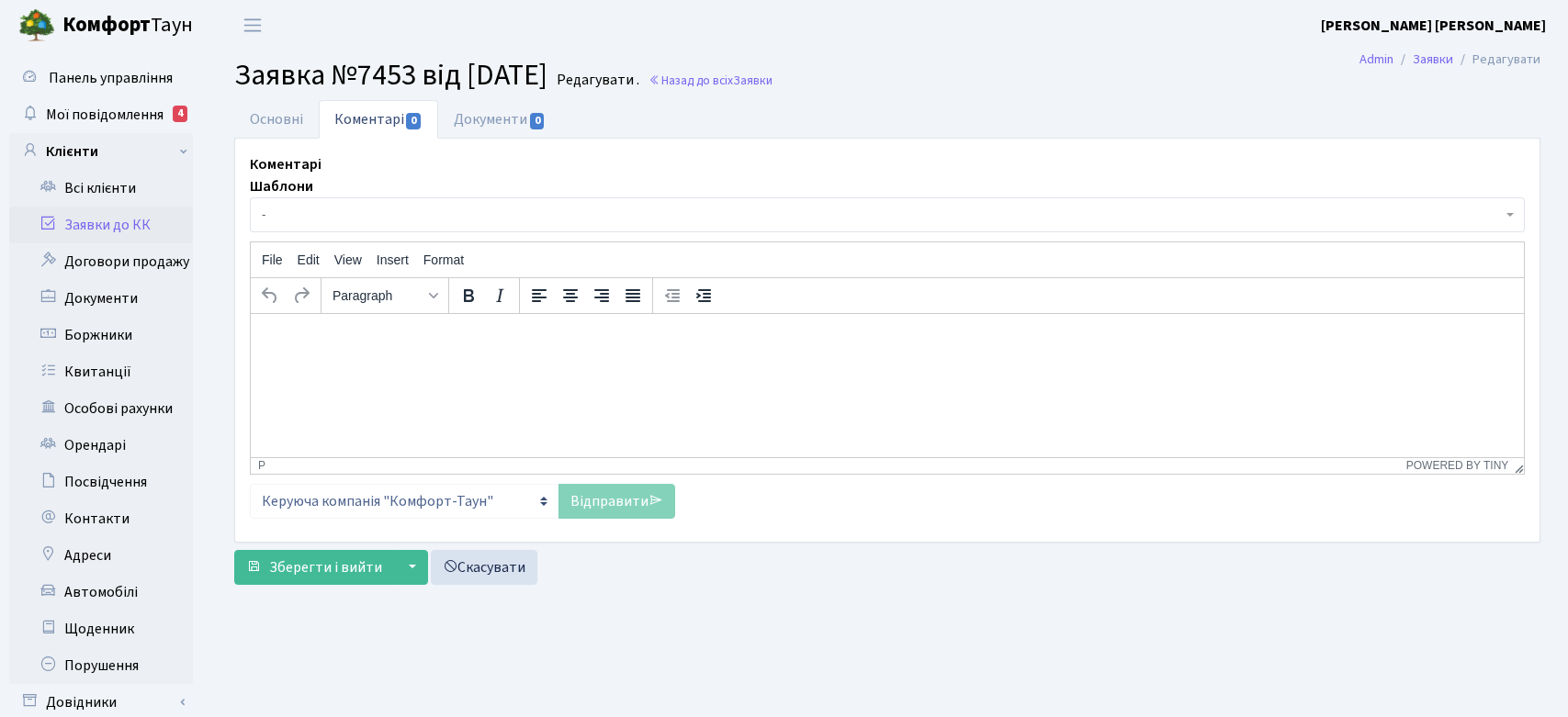
select select "20066"
select select "55"
click at [279, 116] on link "Основні" at bounding box center [277, 119] width 85 height 38
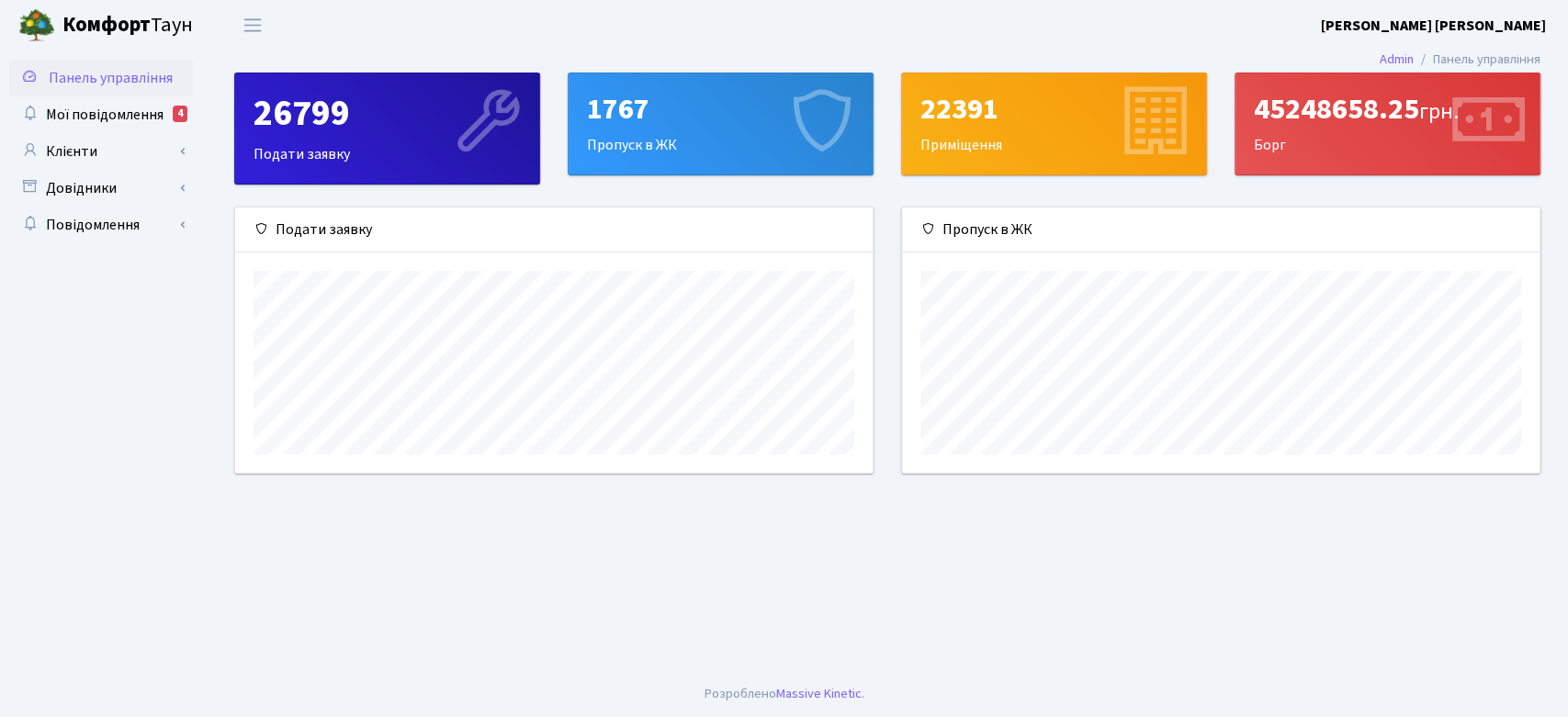
scroll to position [264, 637]
click at [121, 114] on span "Мої повідомлення" at bounding box center [105, 114] width 118 height 20
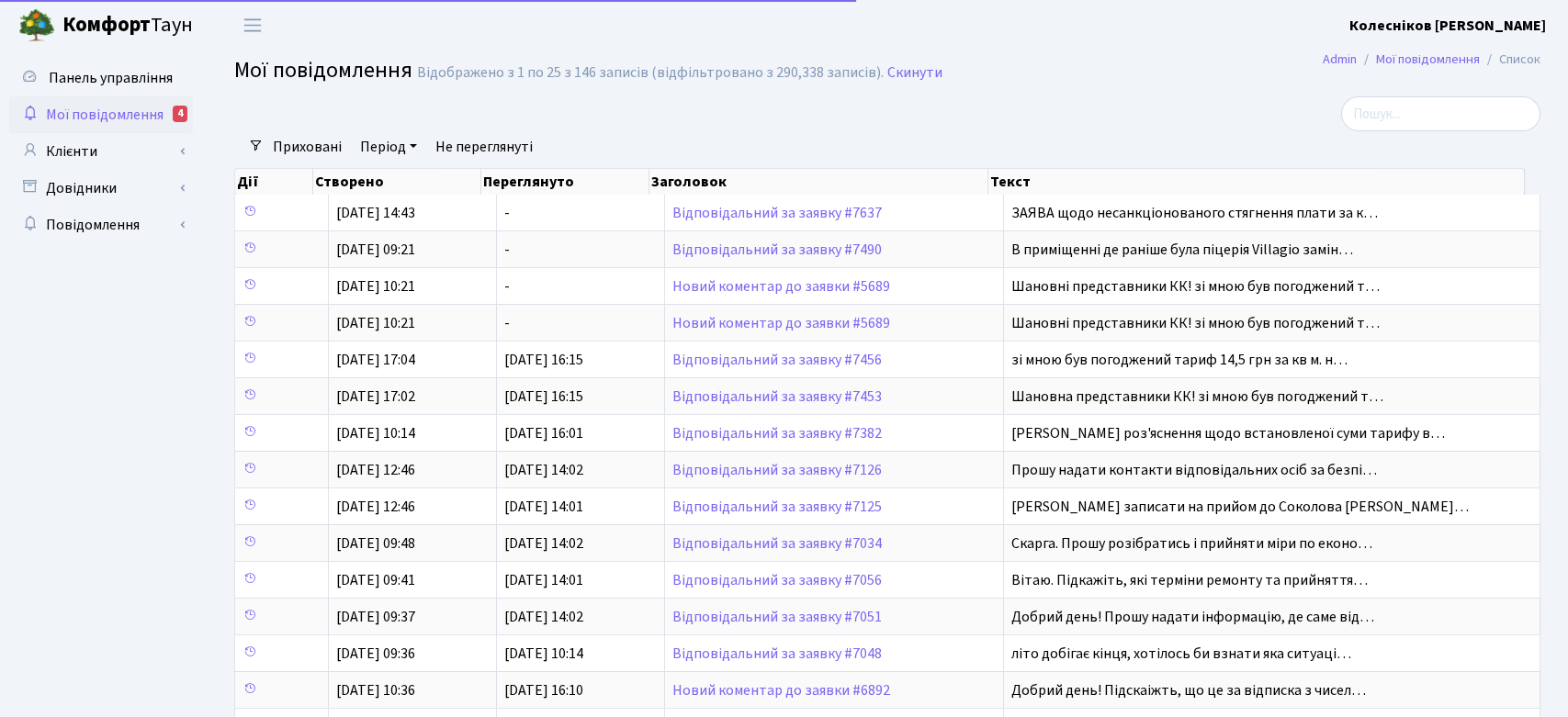
select select "25"
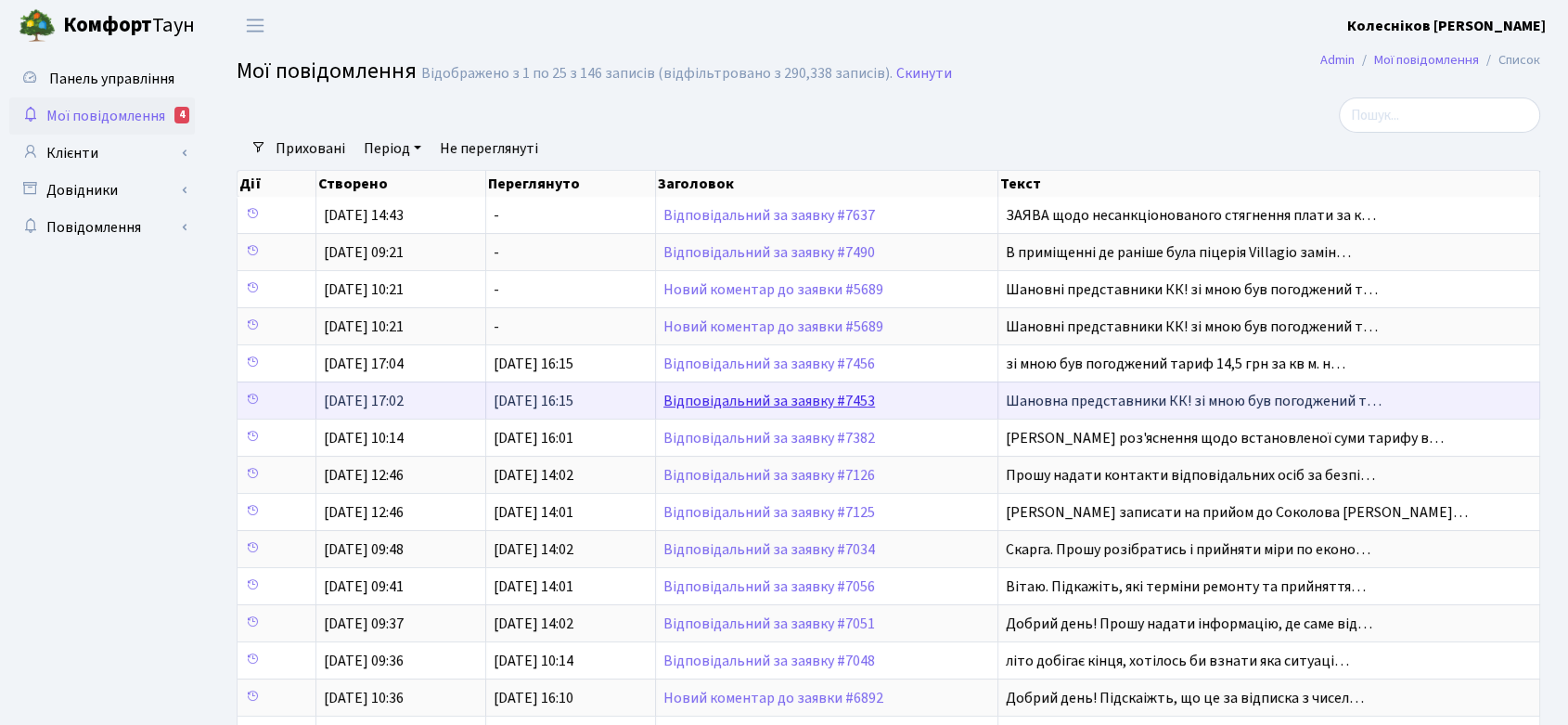
click at [771, 398] on link "Відповідальний за заявку #7453" at bounding box center [768, 401] width 212 height 20
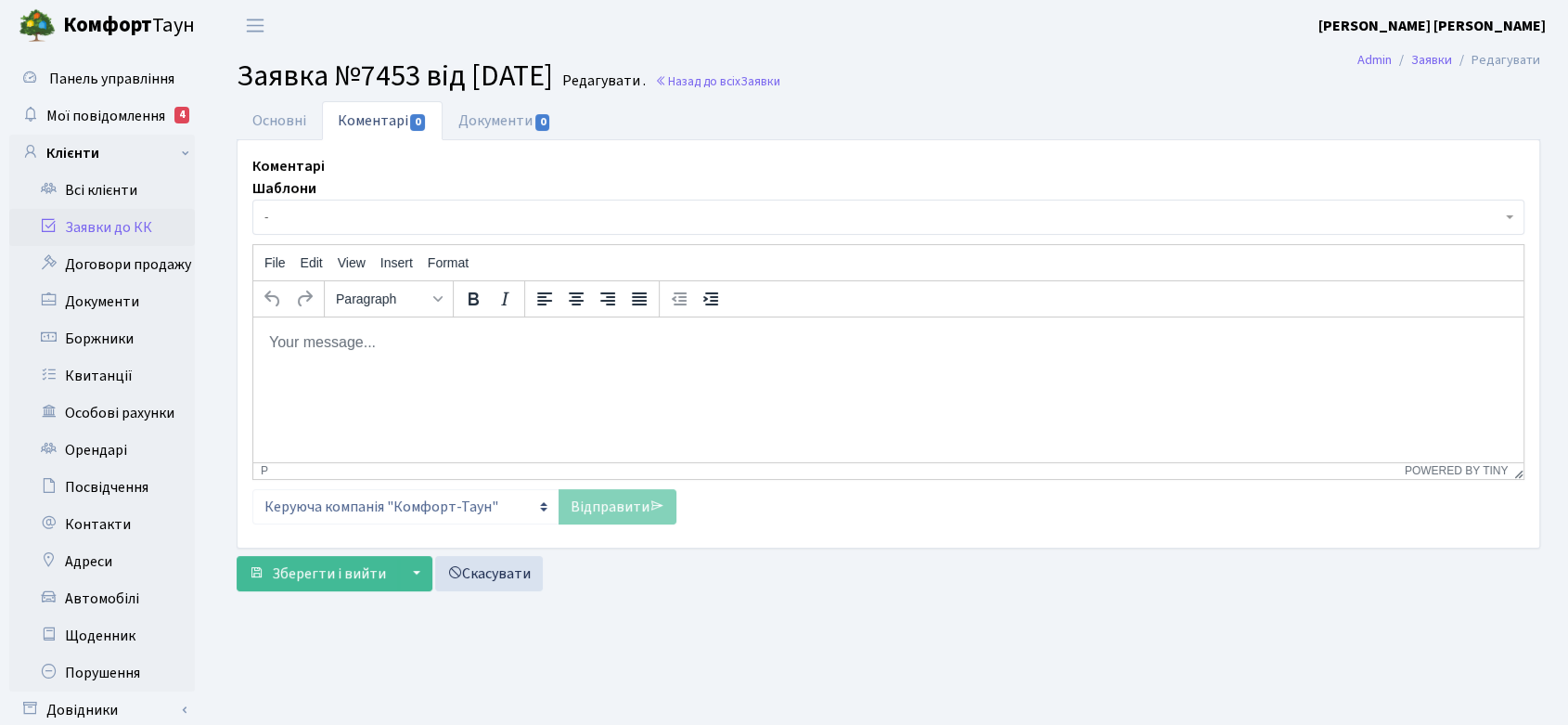
drag, startPoint x: 243, startPoint y: 71, endPoint x: 602, endPoint y: 59, distance: 359.2
click at [602, 59] on h2 "Заявка №7453 від [DATE] Редагувати . Назад до всіх Заявки" at bounding box center [888, 76] width 1304 height 35
copy span "Заявка №7453 від [DATE]"
click at [335, 368] on html at bounding box center [888, 342] width 1270 height 50
click at [121, 222] on link "Заявки до КК" at bounding box center [102, 227] width 185 height 37
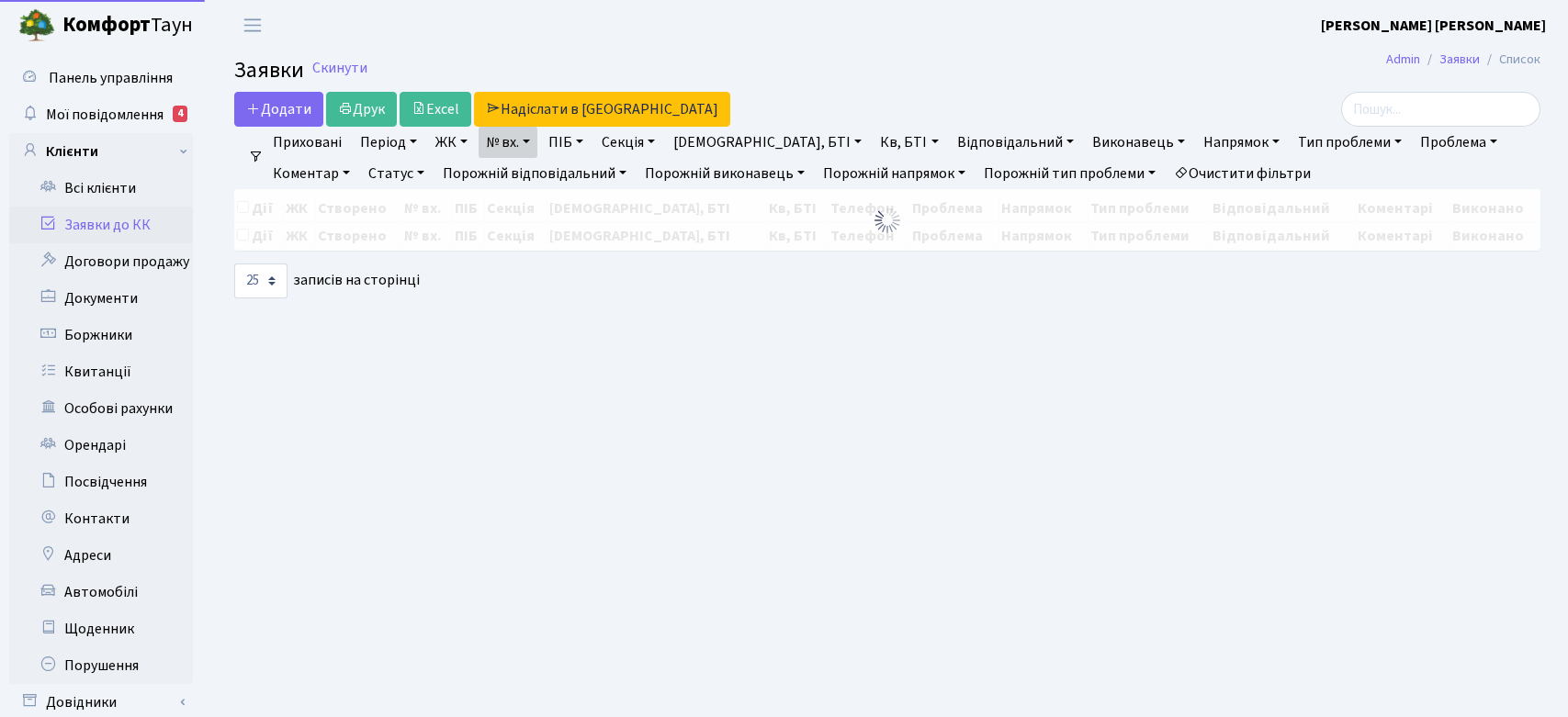
select select "25"
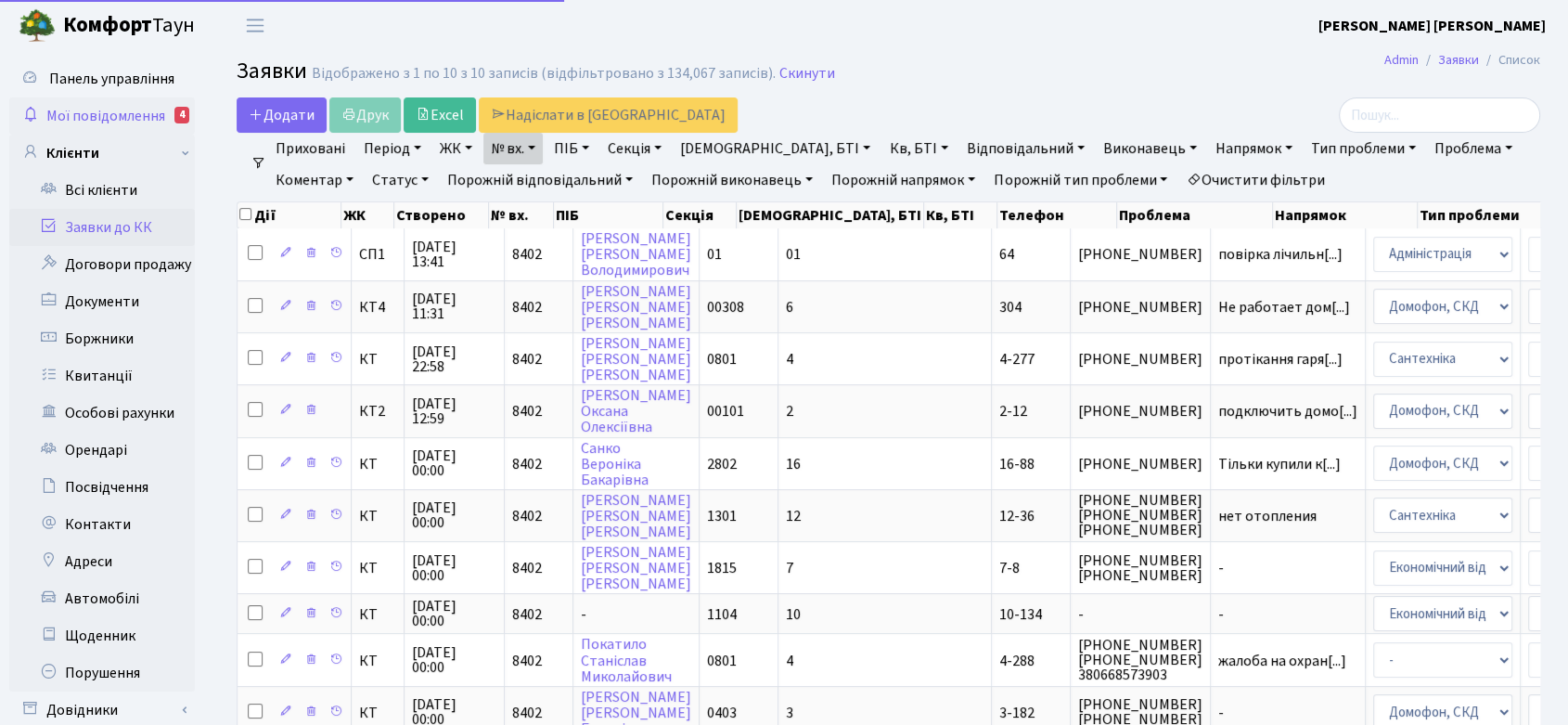
click at [104, 106] on span "Мої повідомлення" at bounding box center [106, 115] width 119 height 20
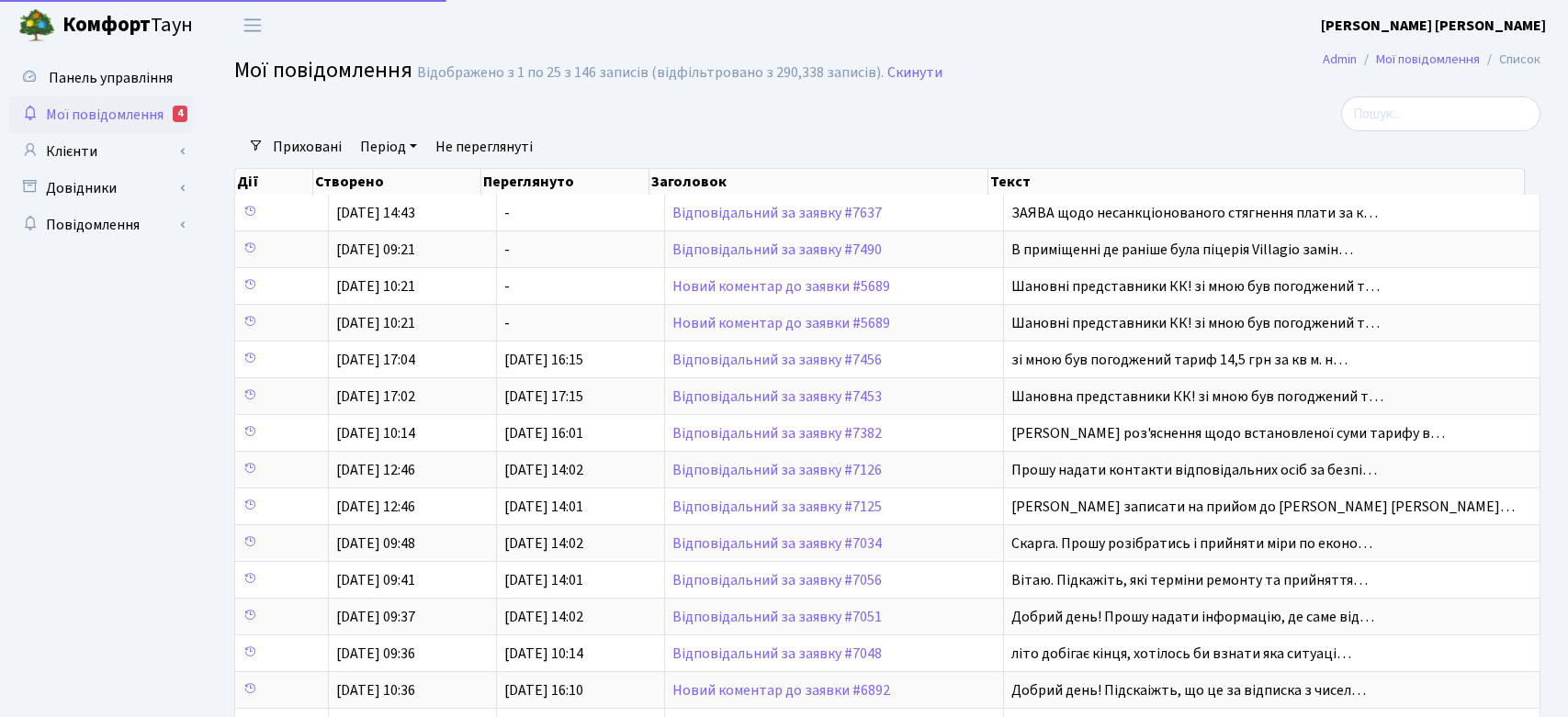
select select "25"
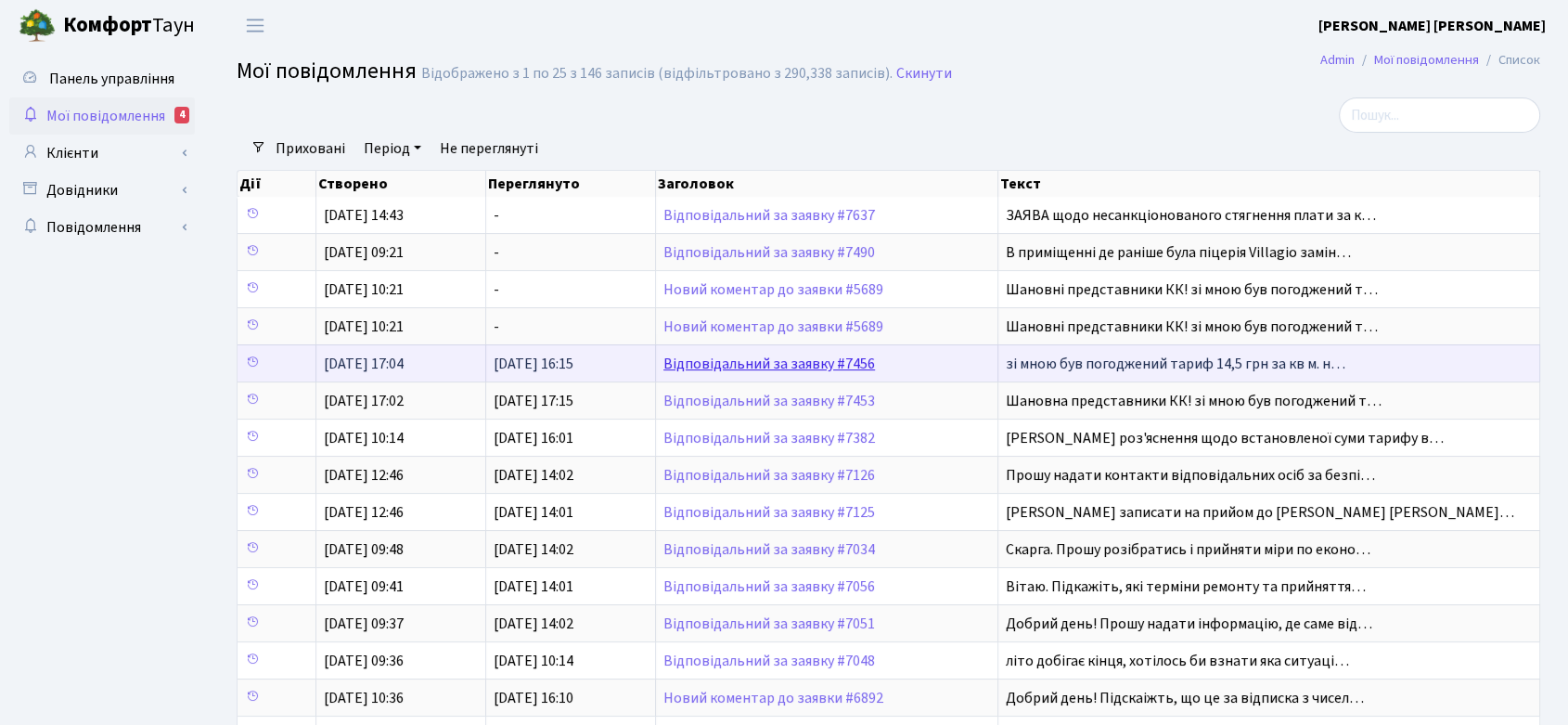
click at [826, 354] on link "Відповідальний за заявку #7456" at bounding box center [768, 363] width 212 height 20
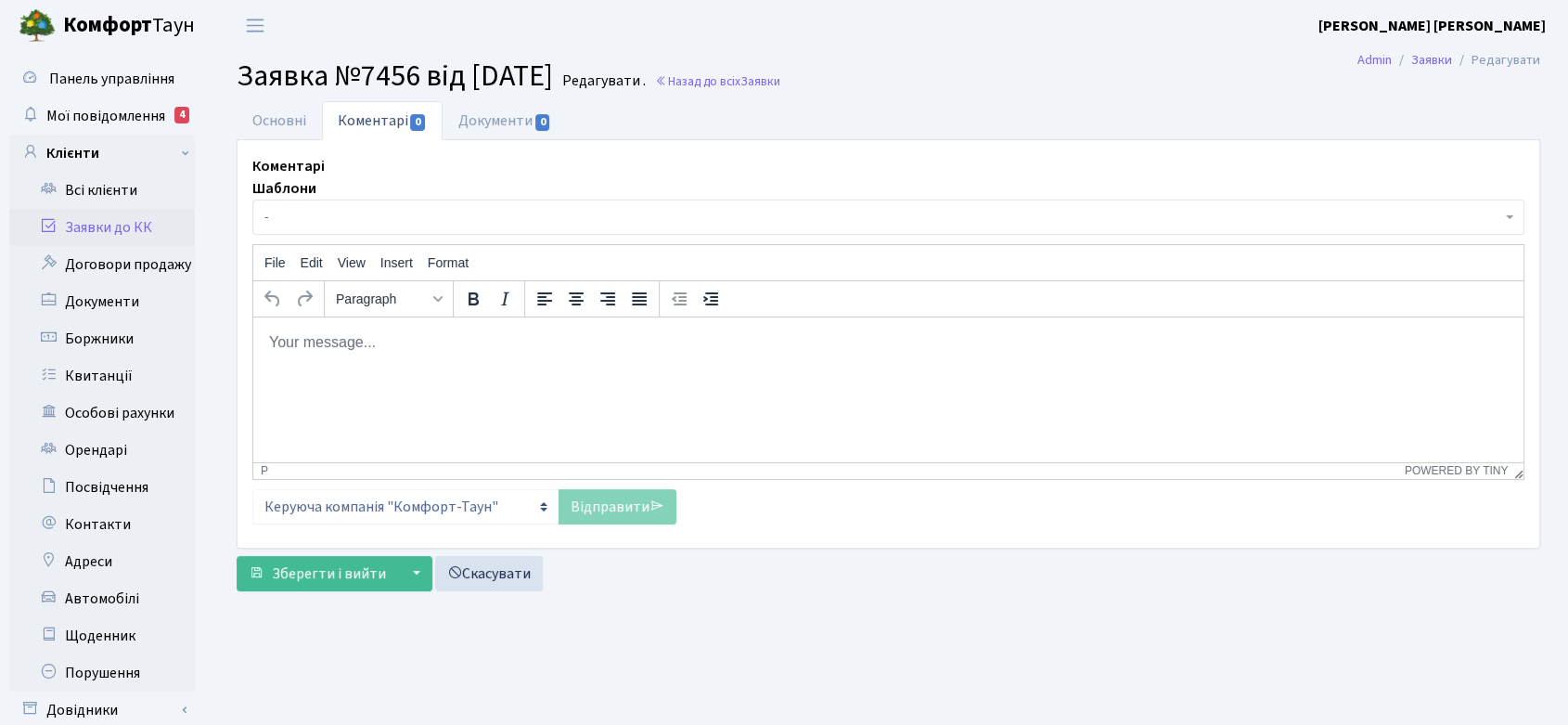
drag, startPoint x: 239, startPoint y: 74, endPoint x: 601, endPoint y: 83, distance: 362.1
click at [553, 83] on span "Заявка №7456 від [DATE]" at bounding box center [395, 76] width 316 height 43
copy span "Заявка №7456 від [DATE]"
click at [297, 368] on html at bounding box center [888, 342] width 1270 height 50
click at [283, 110] on link "Основні" at bounding box center [280, 120] width 86 height 38
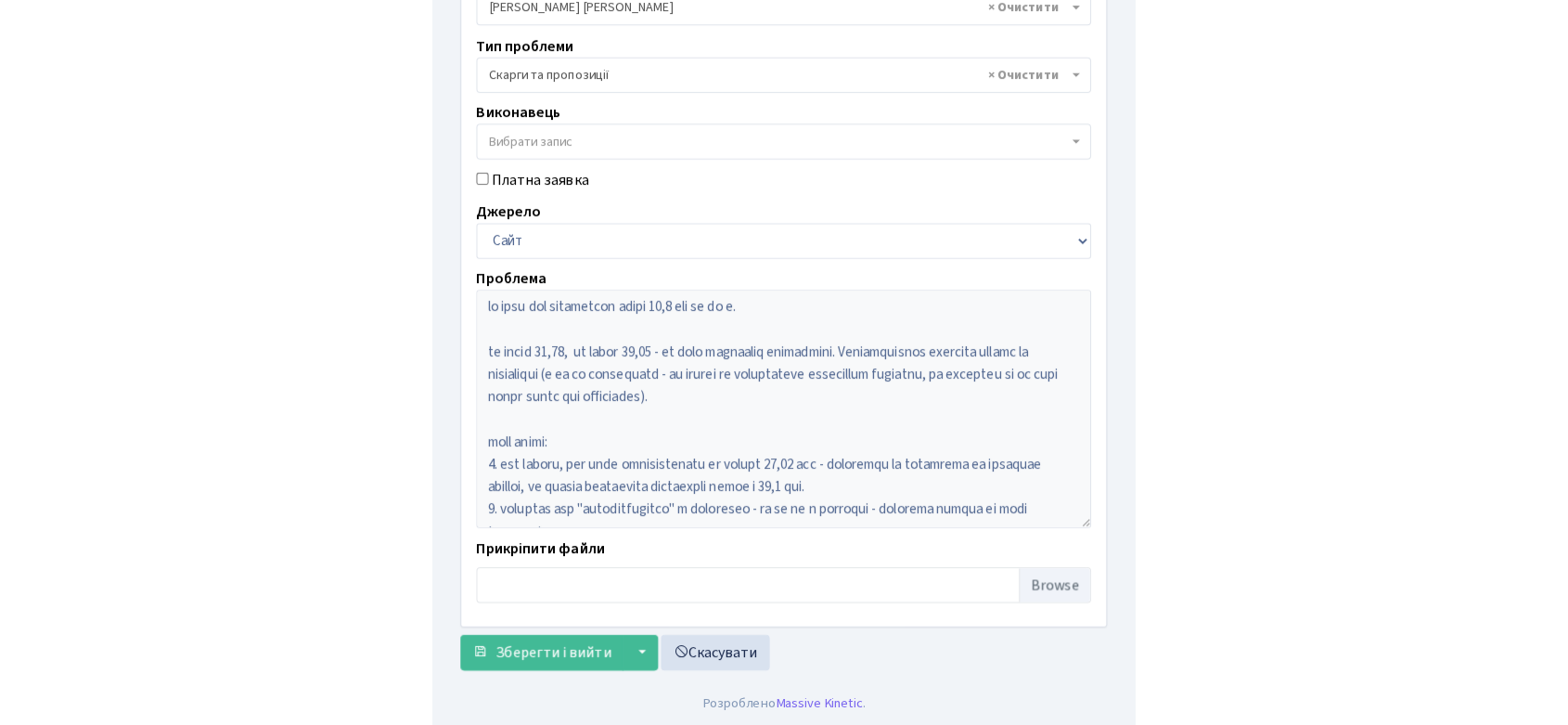
scroll to position [380, 0]
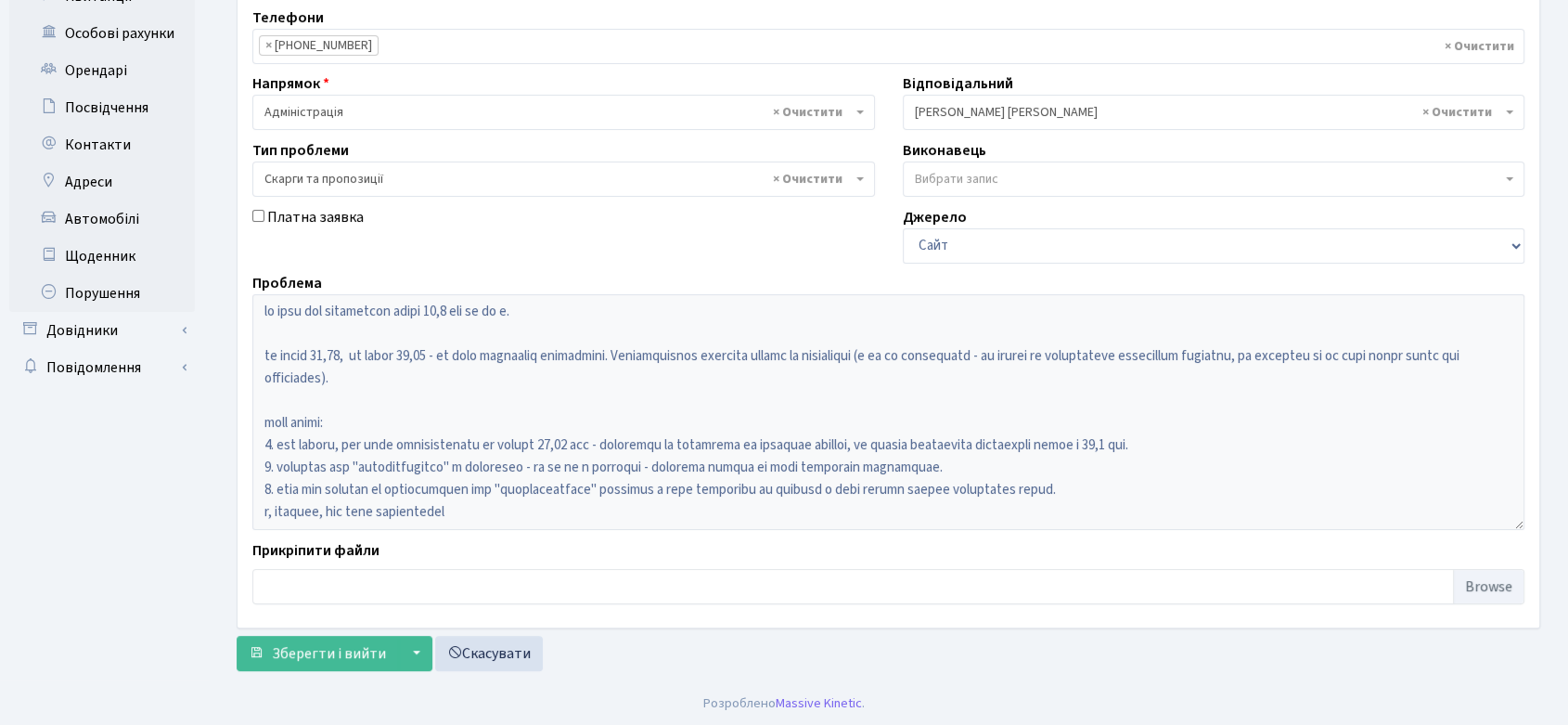
drag, startPoint x: 287, startPoint y: 251, endPoint x: 300, endPoint y: 244, distance: 14.8
click at [287, 251] on div "Платна заявка" at bounding box center [563, 234] width 650 height 58
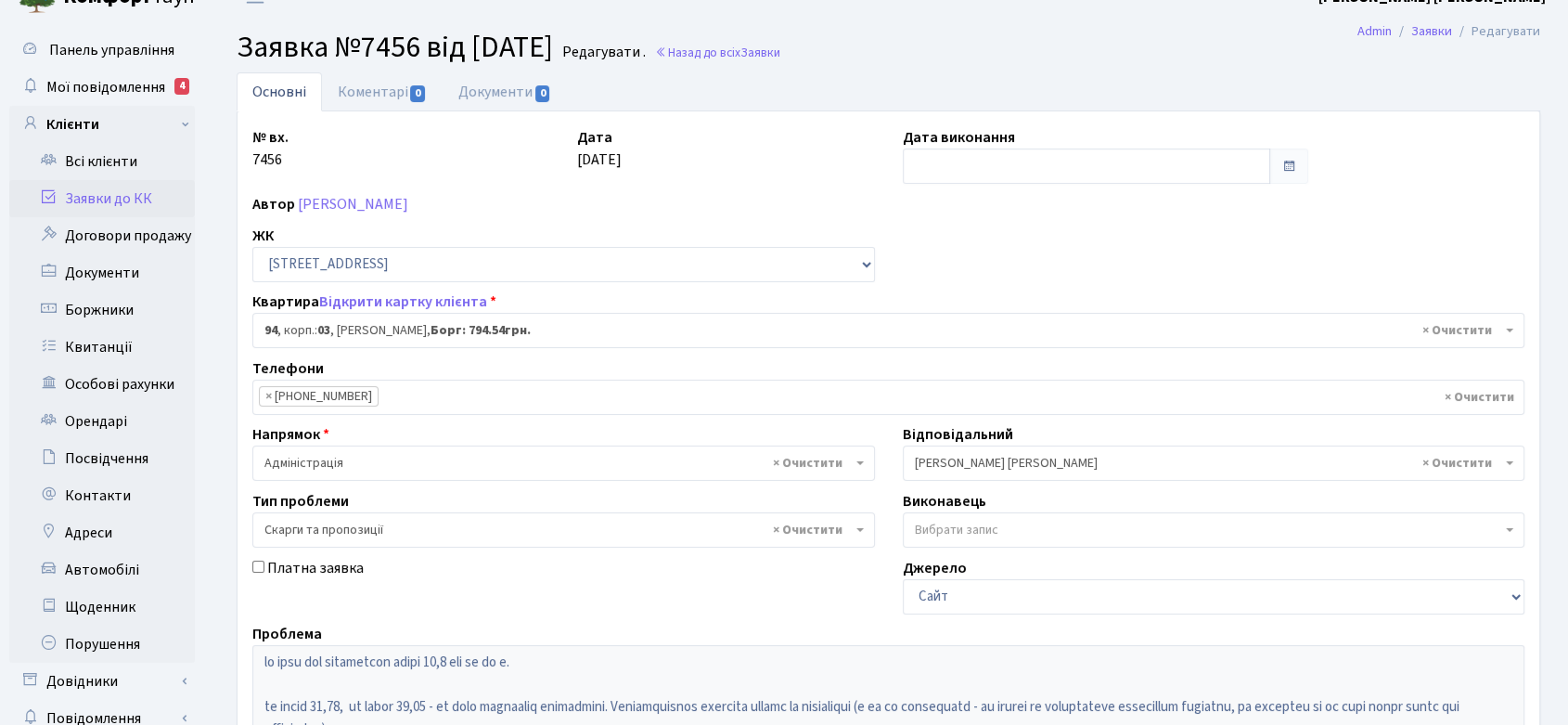
scroll to position [0, 0]
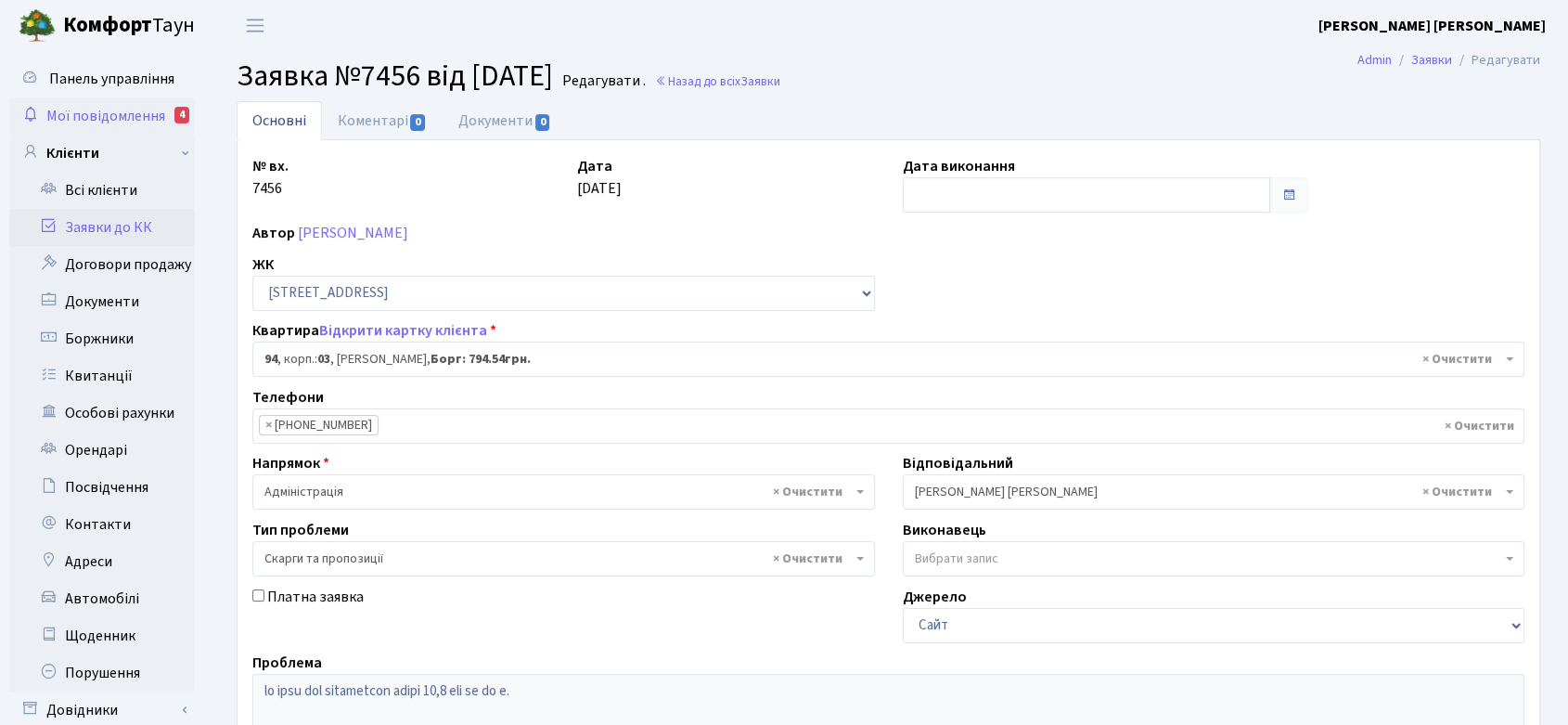
click at [125, 109] on span "Мої повідомлення" at bounding box center [106, 115] width 119 height 20
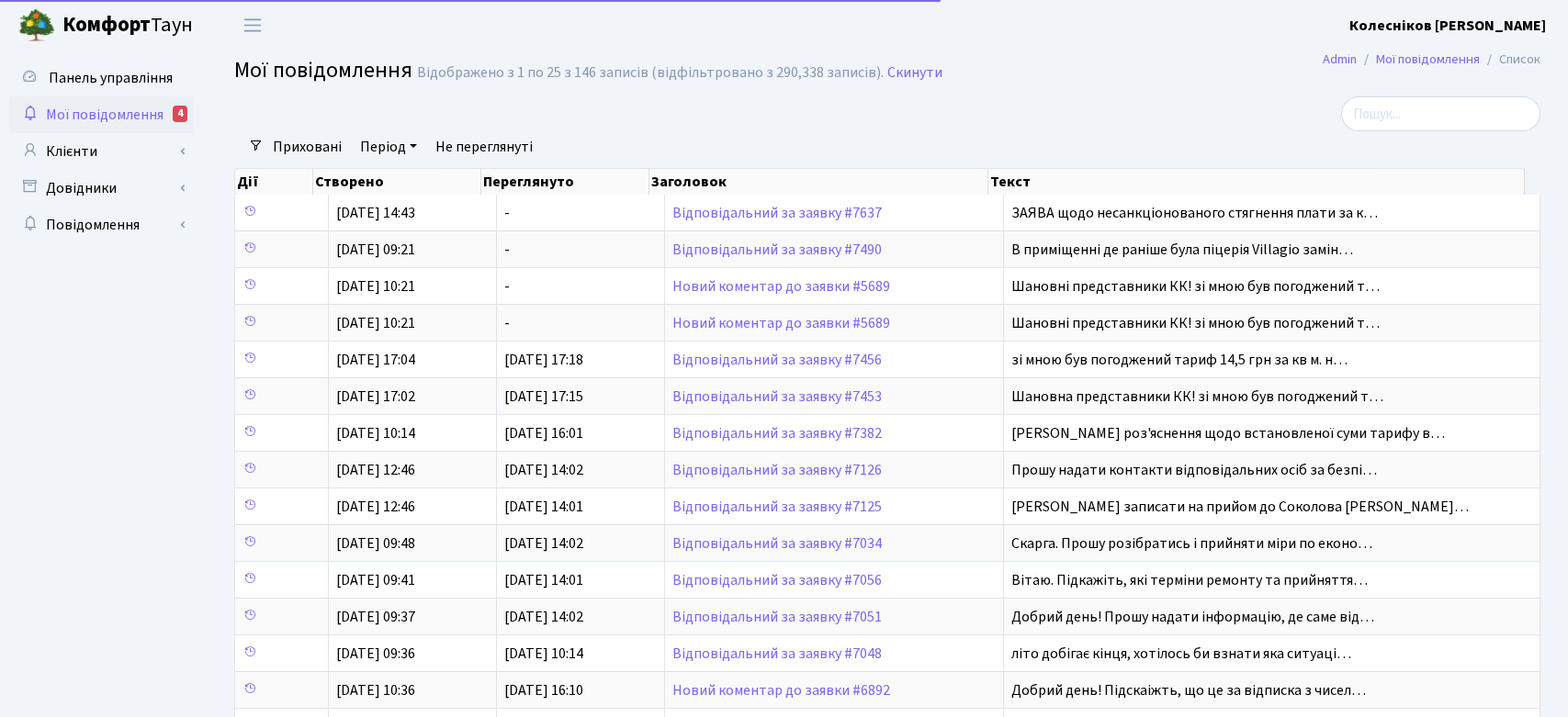
select select "25"
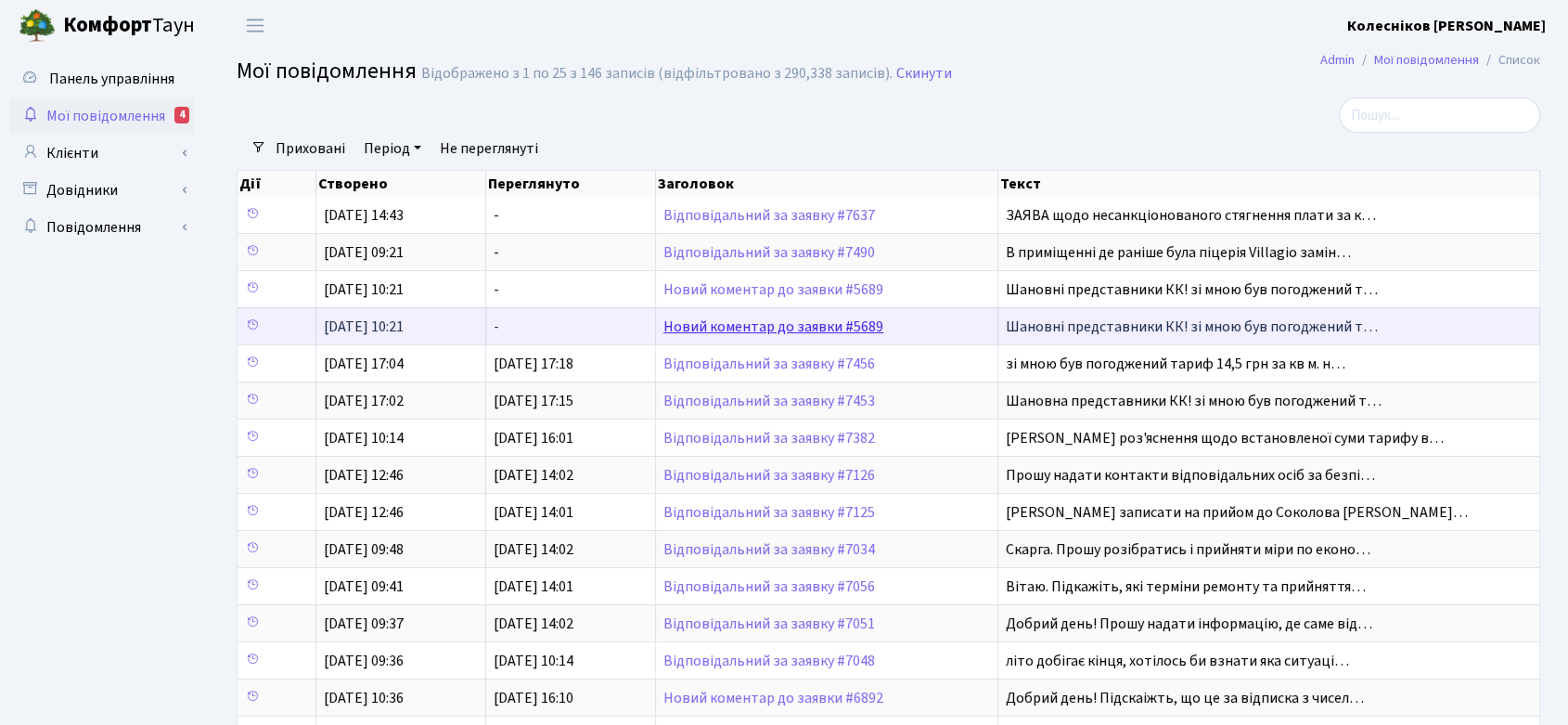
click at [757, 329] on link "Новий коментар до заявки #5689" at bounding box center [772, 326] width 219 height 20
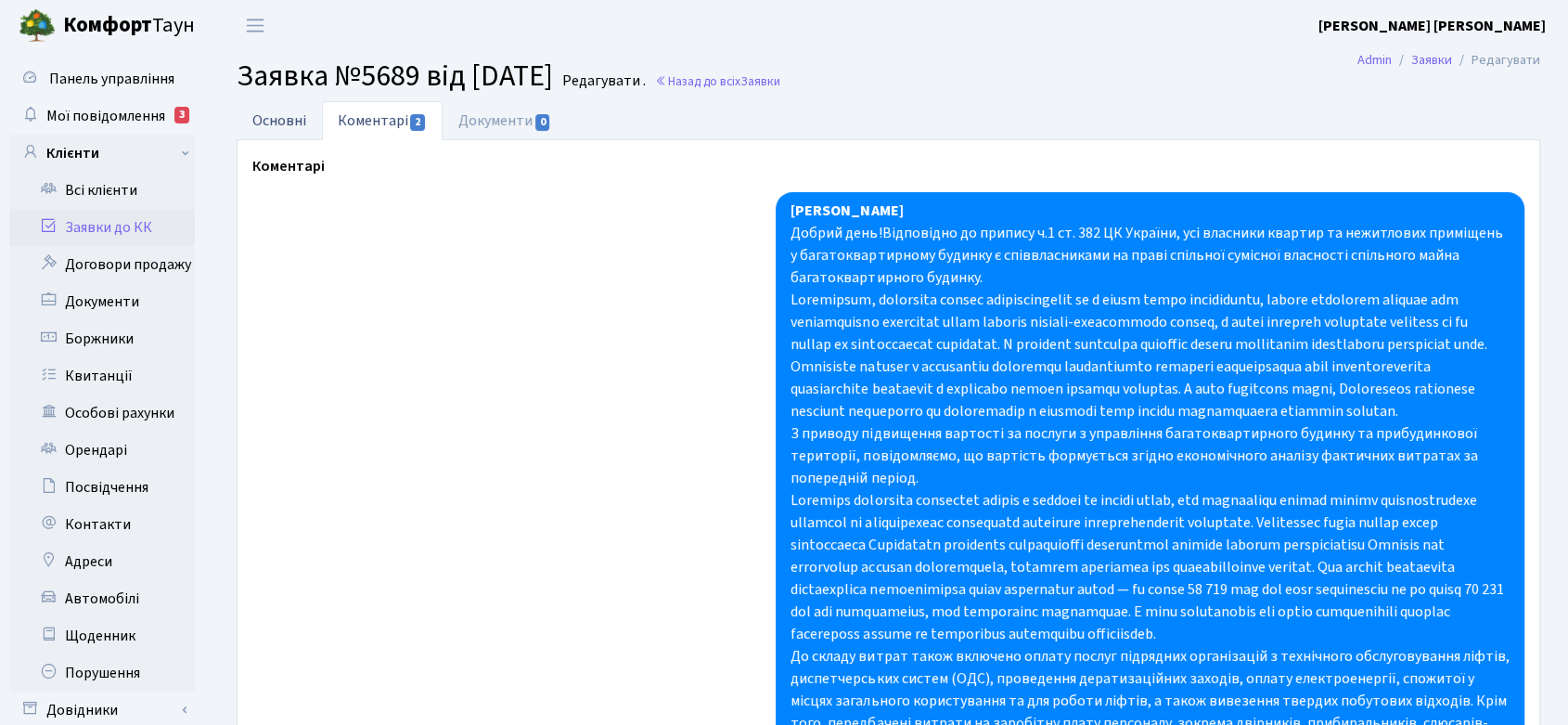
click at [276, 117] on link "Основні" at bounding box center [280, 120] width 86 height 38
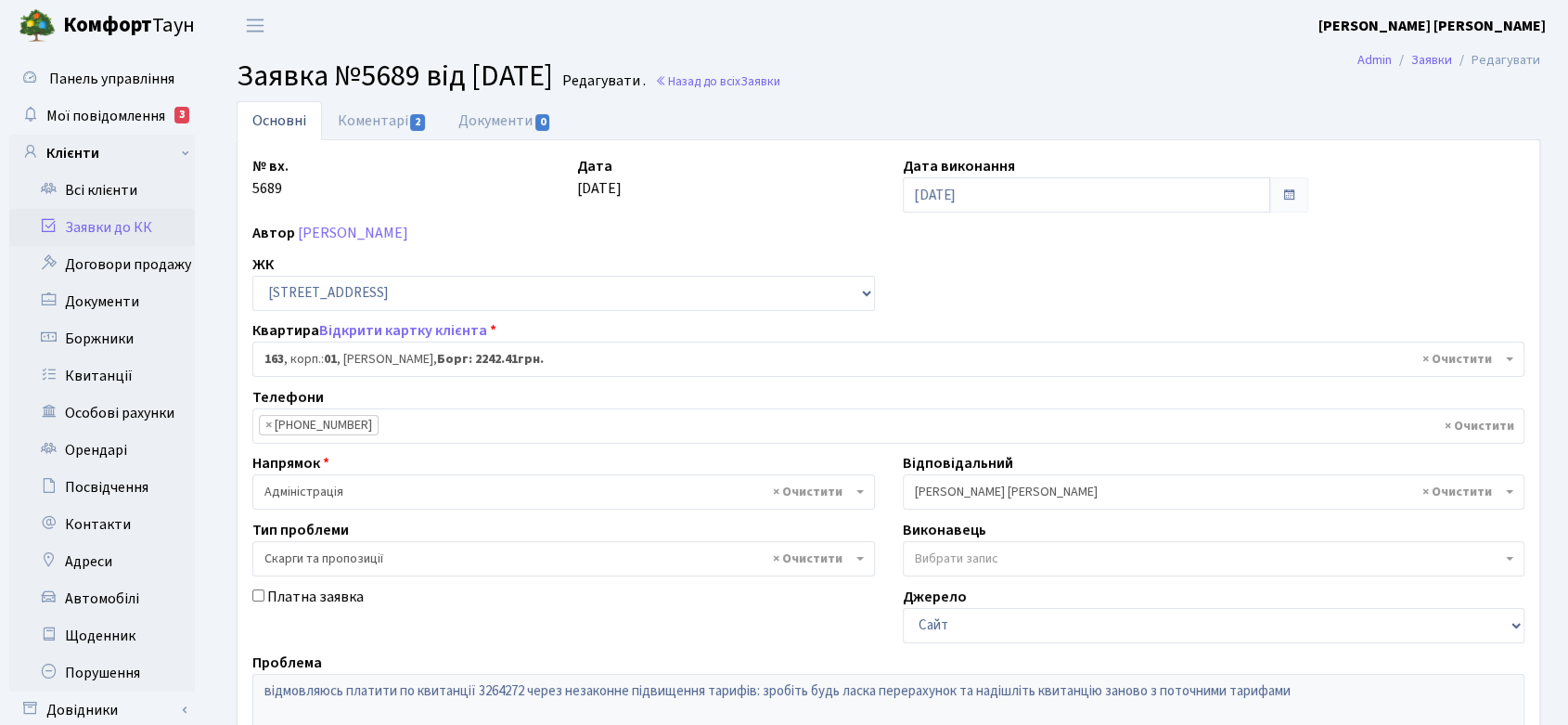
drag, startPoint x: 241, startPoint y: 79, endPoint x: 596, endPoint y: 85, distance: 355.1
click at [553, 85] on span "Заявка №5689 від 08.07.2025" at bounding box center [395, 76] width 316 height 43
click at [385, 122] on link "Коментарі 2" at bounding box center [382, 120] width 121 height 38
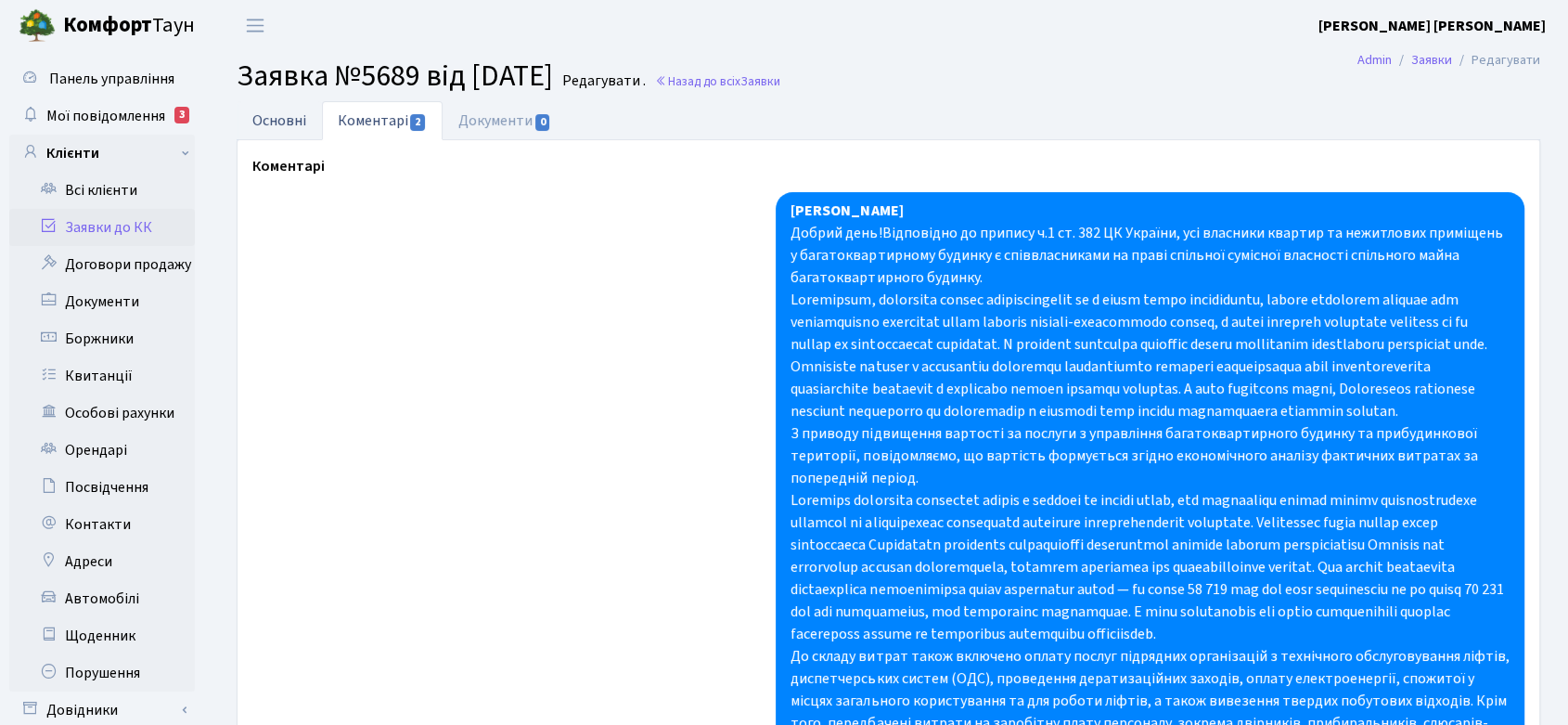
click at [275, 117] on link "Основні" at bounding box center [280, 120] width 86 height 38
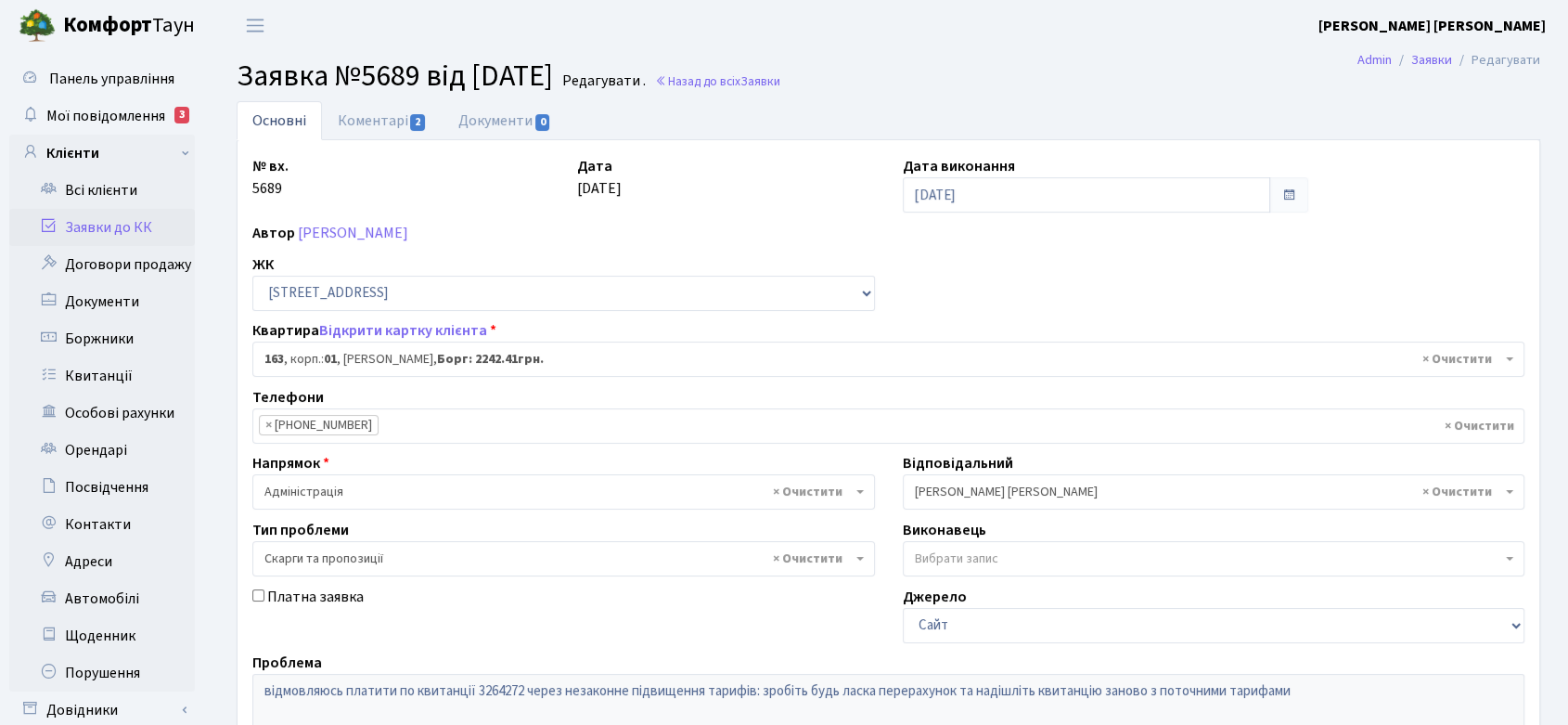
drag, startPoint x: 236, startPoint y: 78, endPoint x: 603, endPoint y: 72, distance: 367.0
click at [603, 72] on section "Заявка №5689 від 08.07.2025 Редагувати . Назад до всіх Заявки" at bounding box center [888, 76] width 1359 height 35
copy span "Заявка №5689 від 08.07.2025"
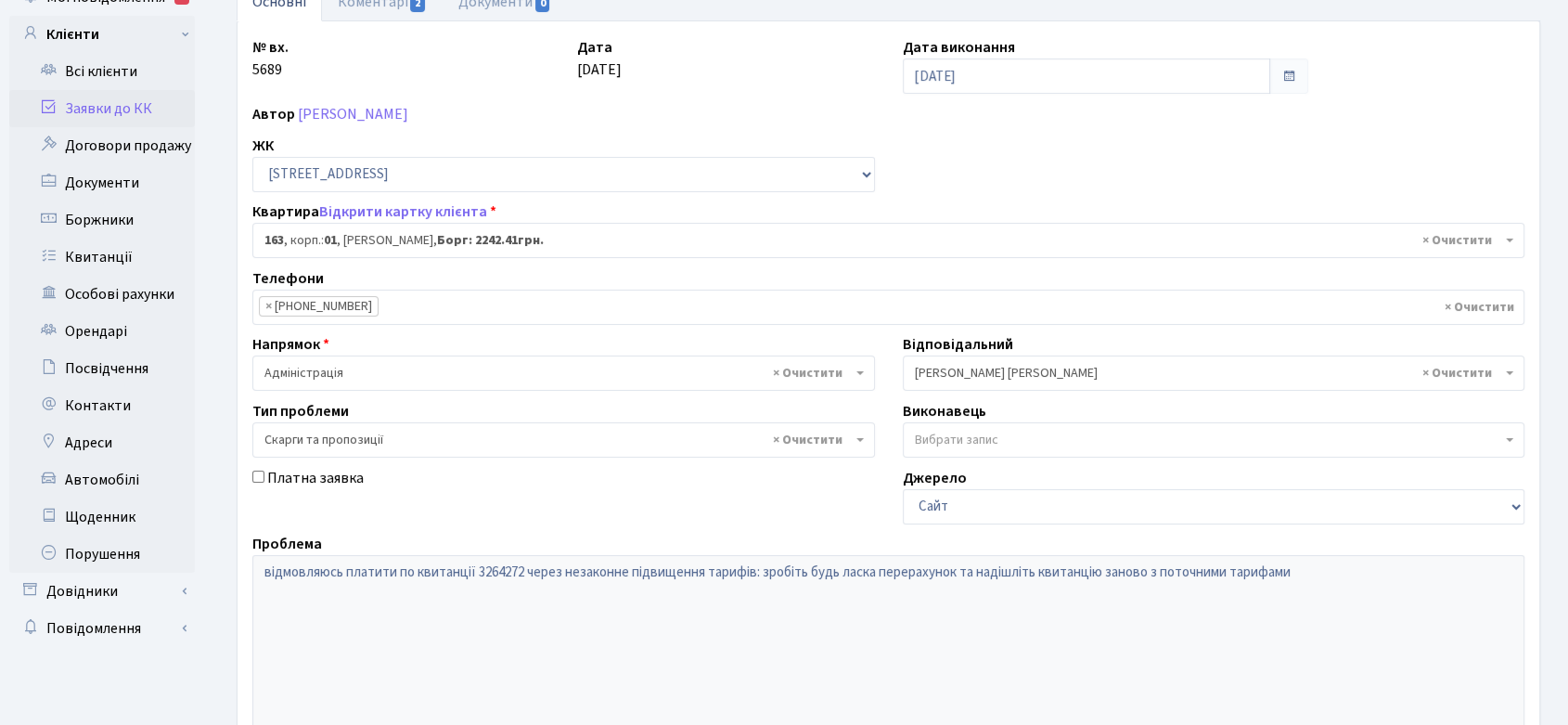
scroll to position [380, 0]
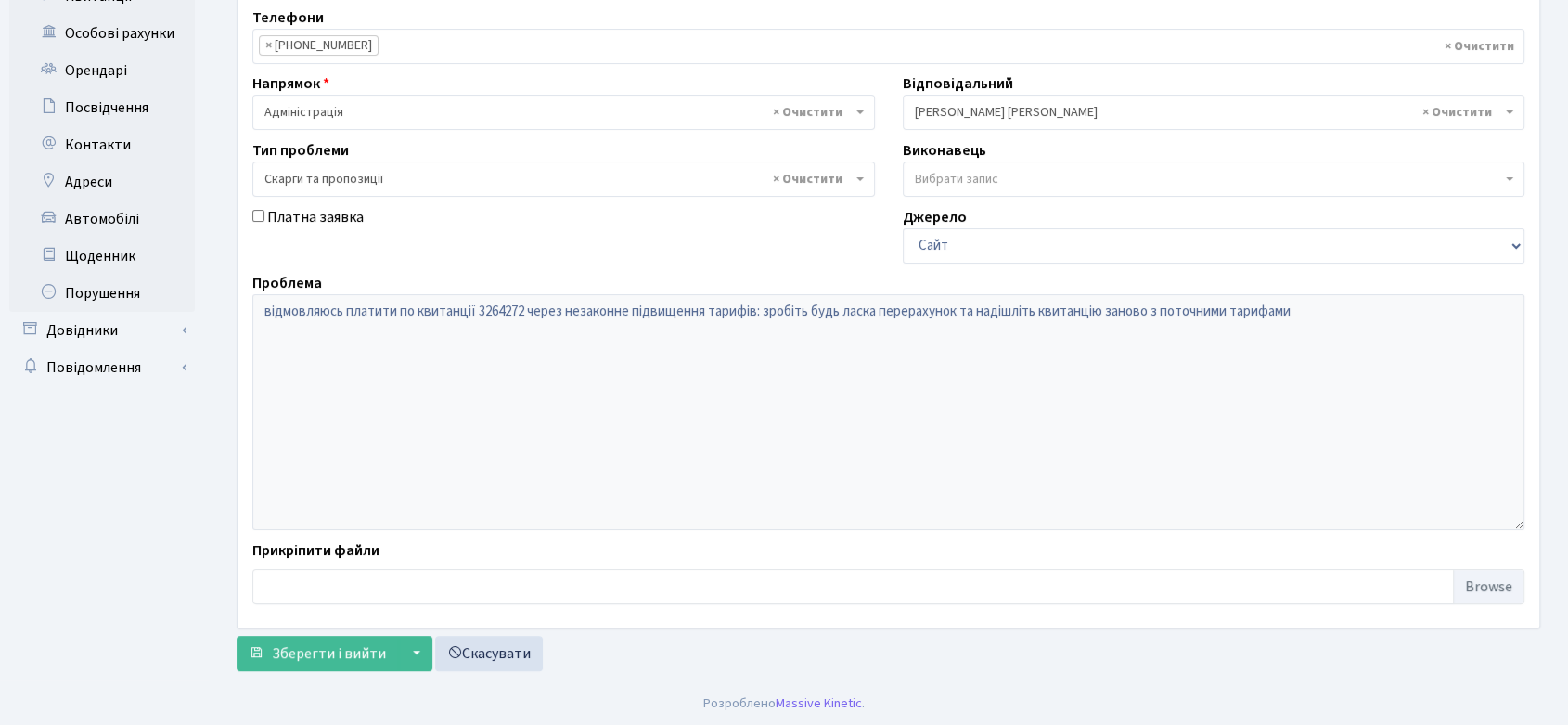
click at [227, 296] on div "Основні Коментарі 2 Документи 0 № вх. 5689 Дата 08.07.2025 Дата виконання 12.08…" at bounding box center [887, 201] width 1331 height 959
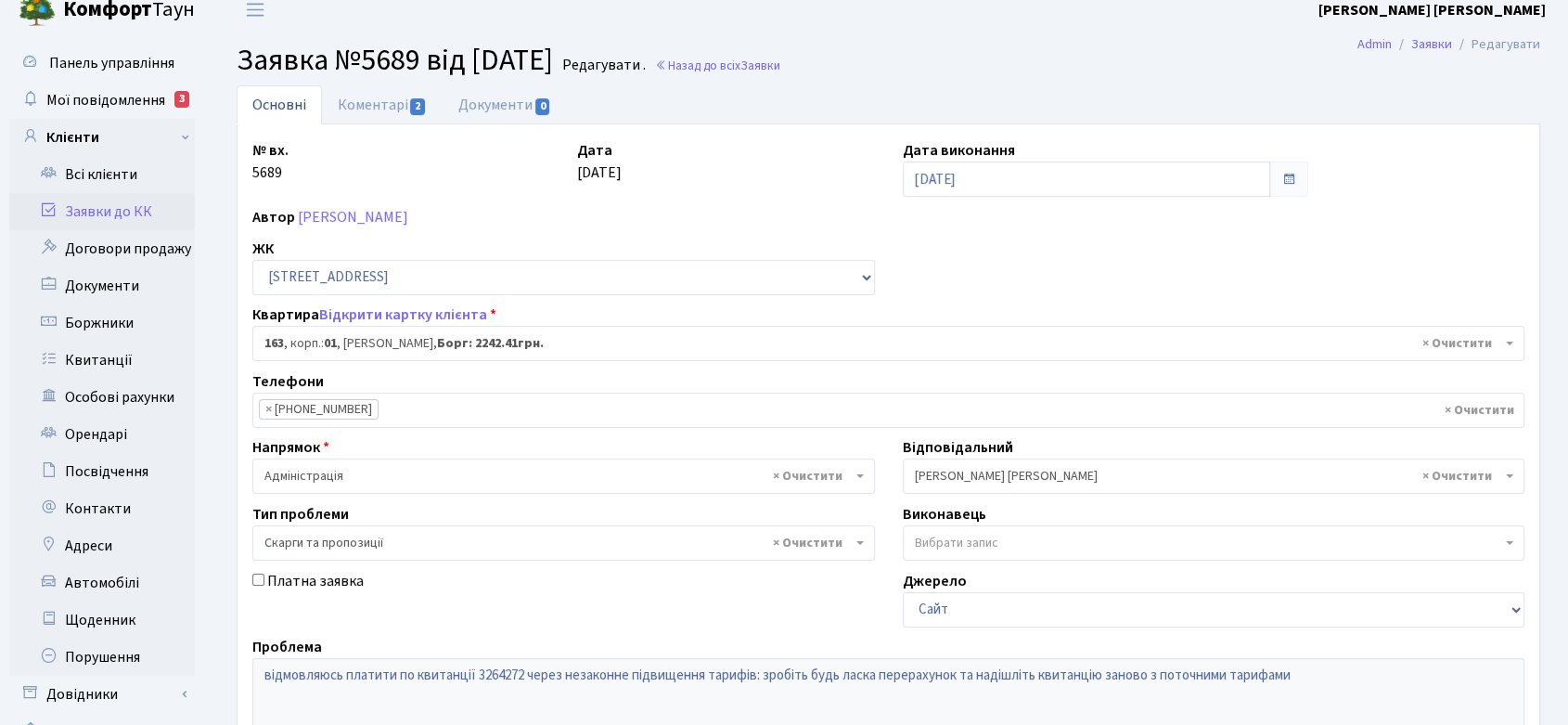
scroll to position [0, 0]
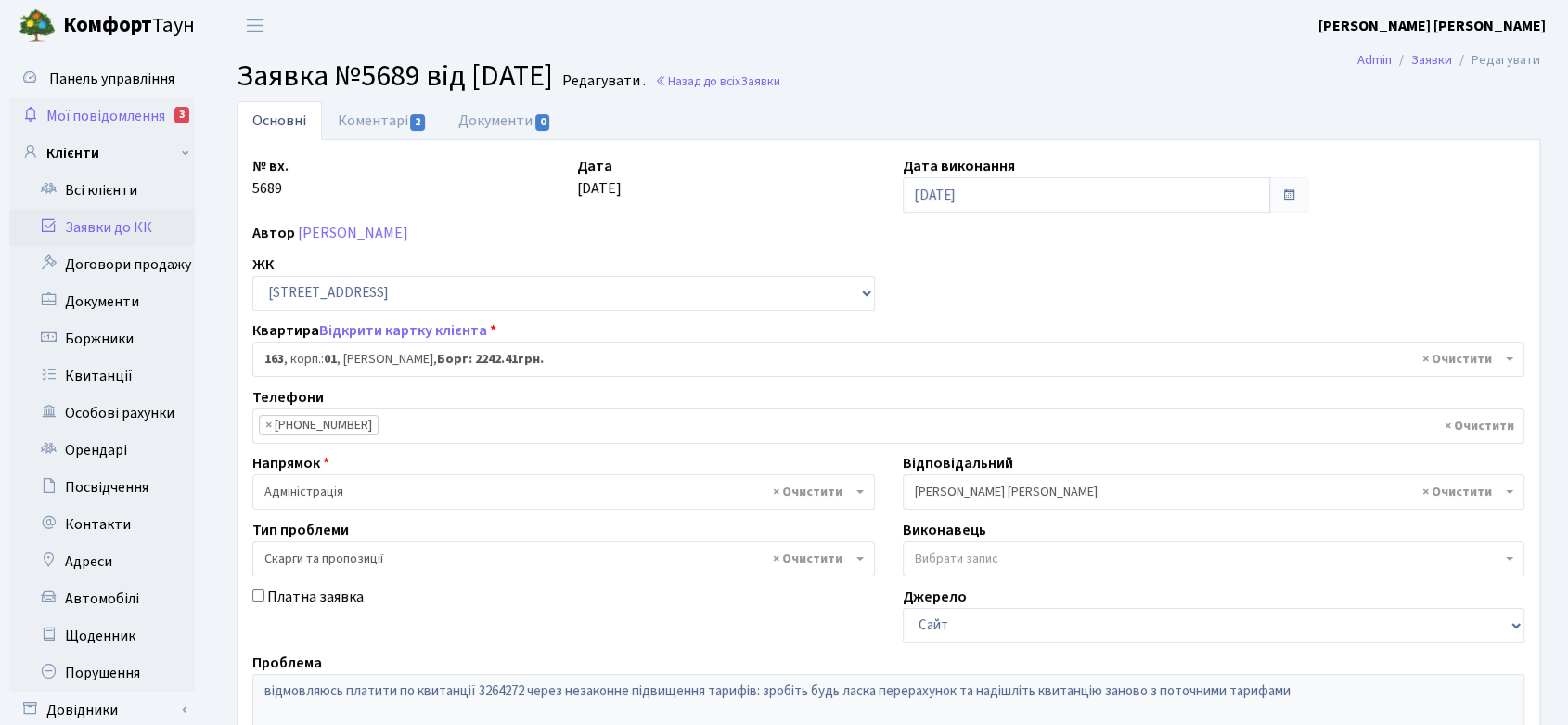
click at [141, 110] on span "Мої повідомлення" at bounding box center [106, 115] width 119 height 20
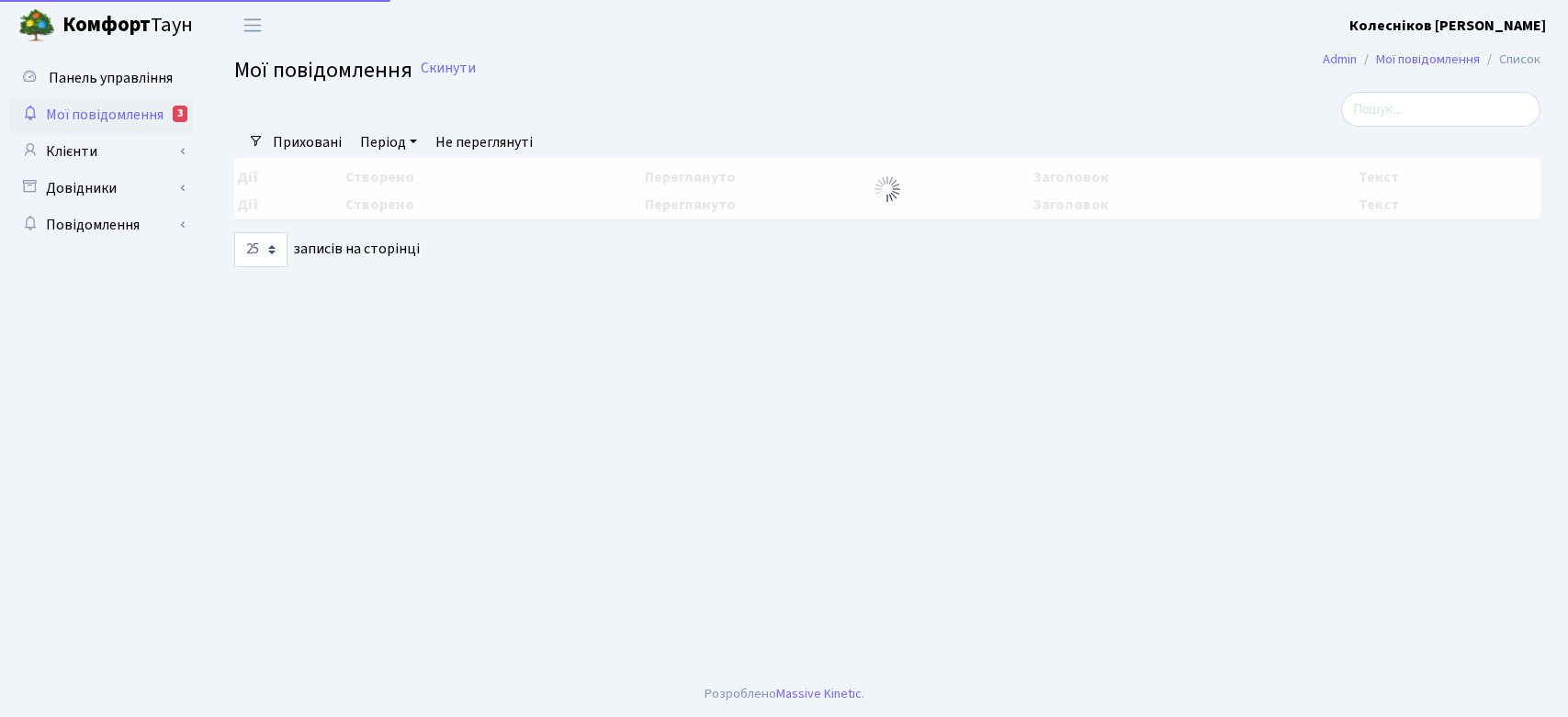
select select "25"
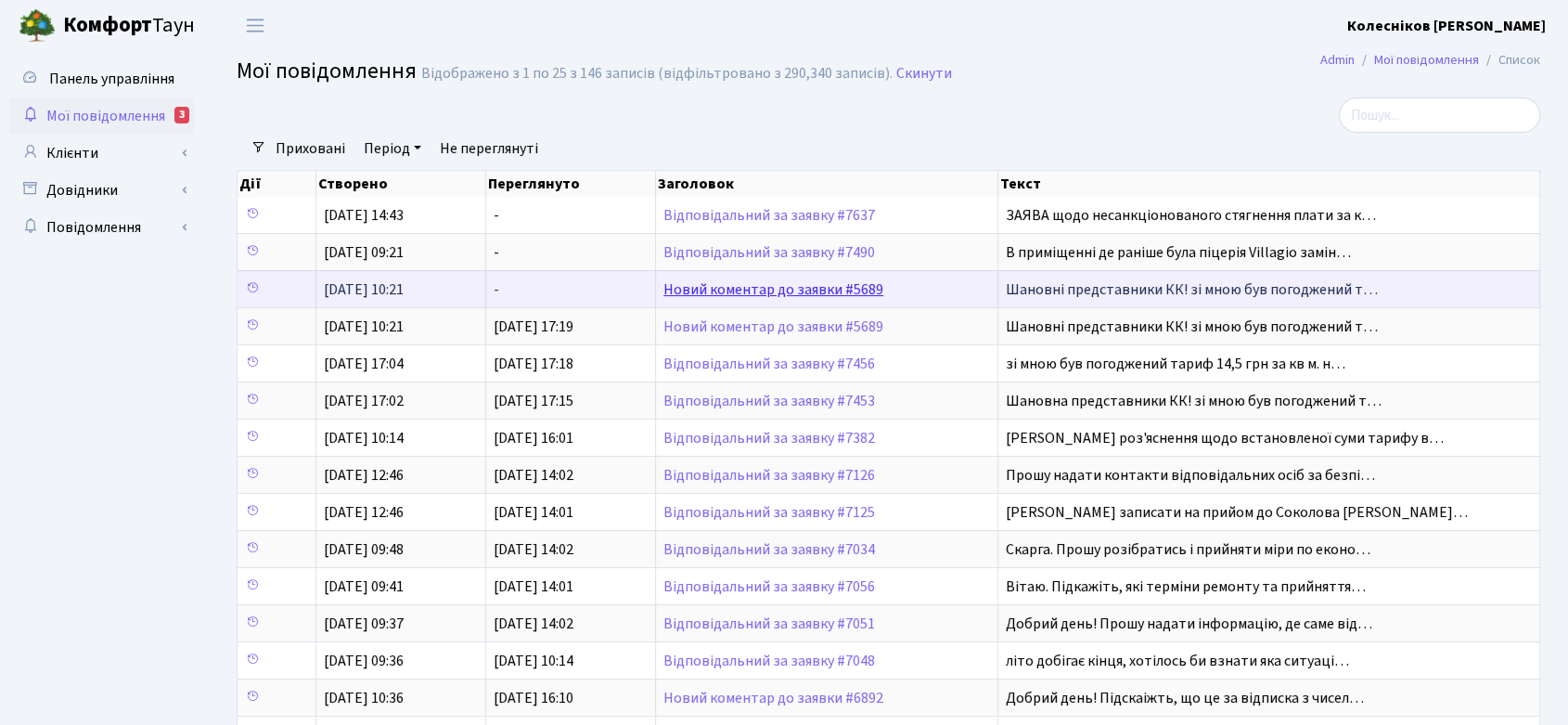
click at [806, 282] on link "Новий коментар до заявки #5689" at bounding box center [772, 289] width 219 height 20
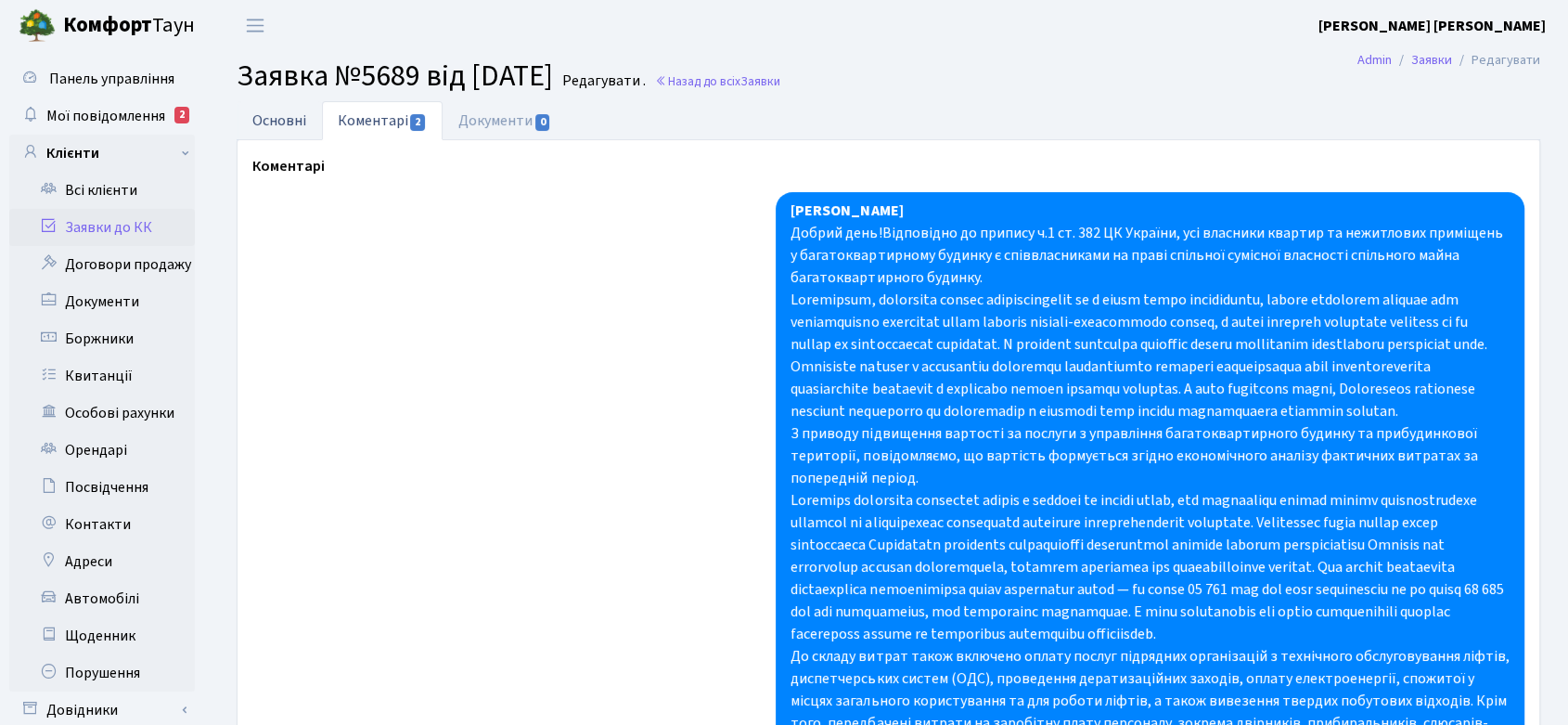
click at [257, 114] on link "Основні" at bounding box center [280, 120] width 86 height 38
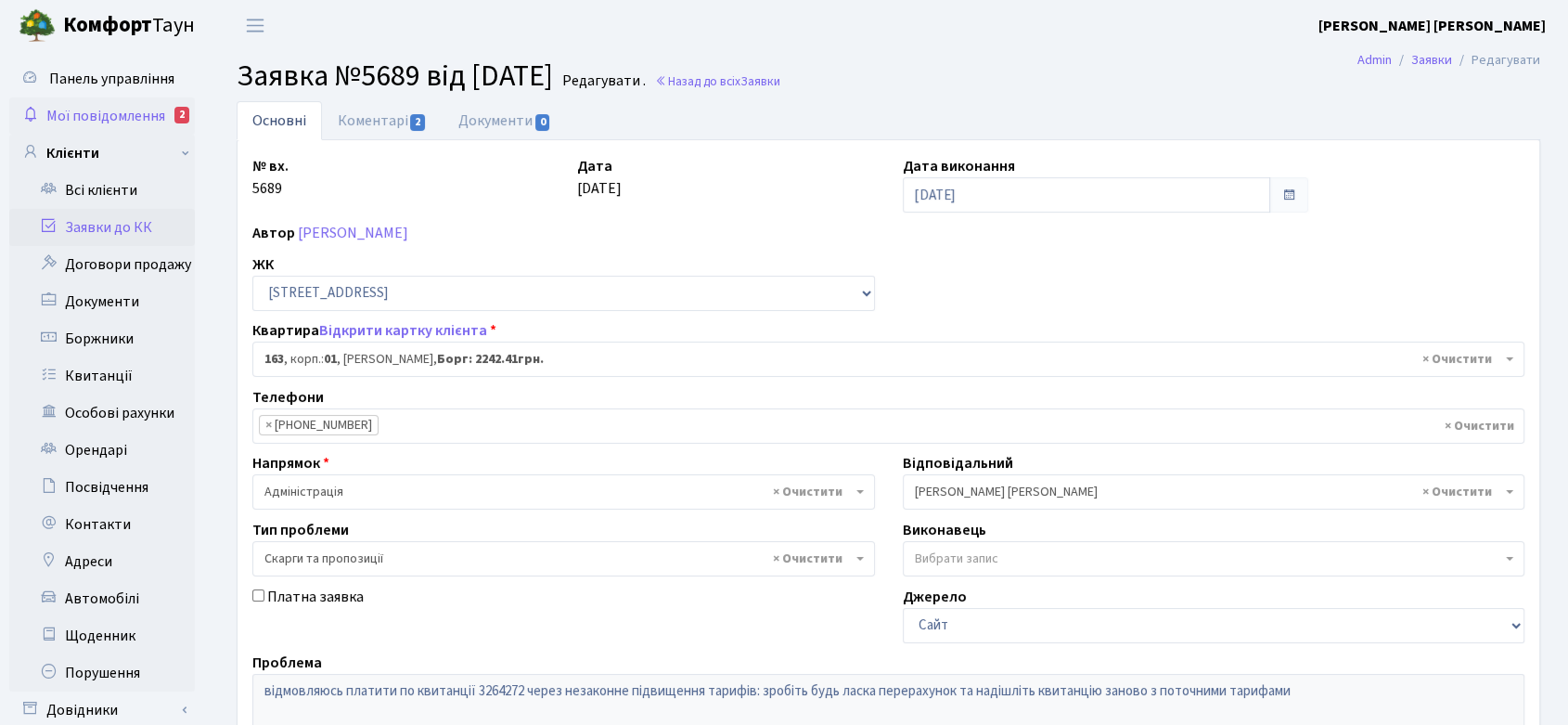
click at [140, 112] on span "Мої повідомлення" at bounding box center [106, 115] width 119 height 20
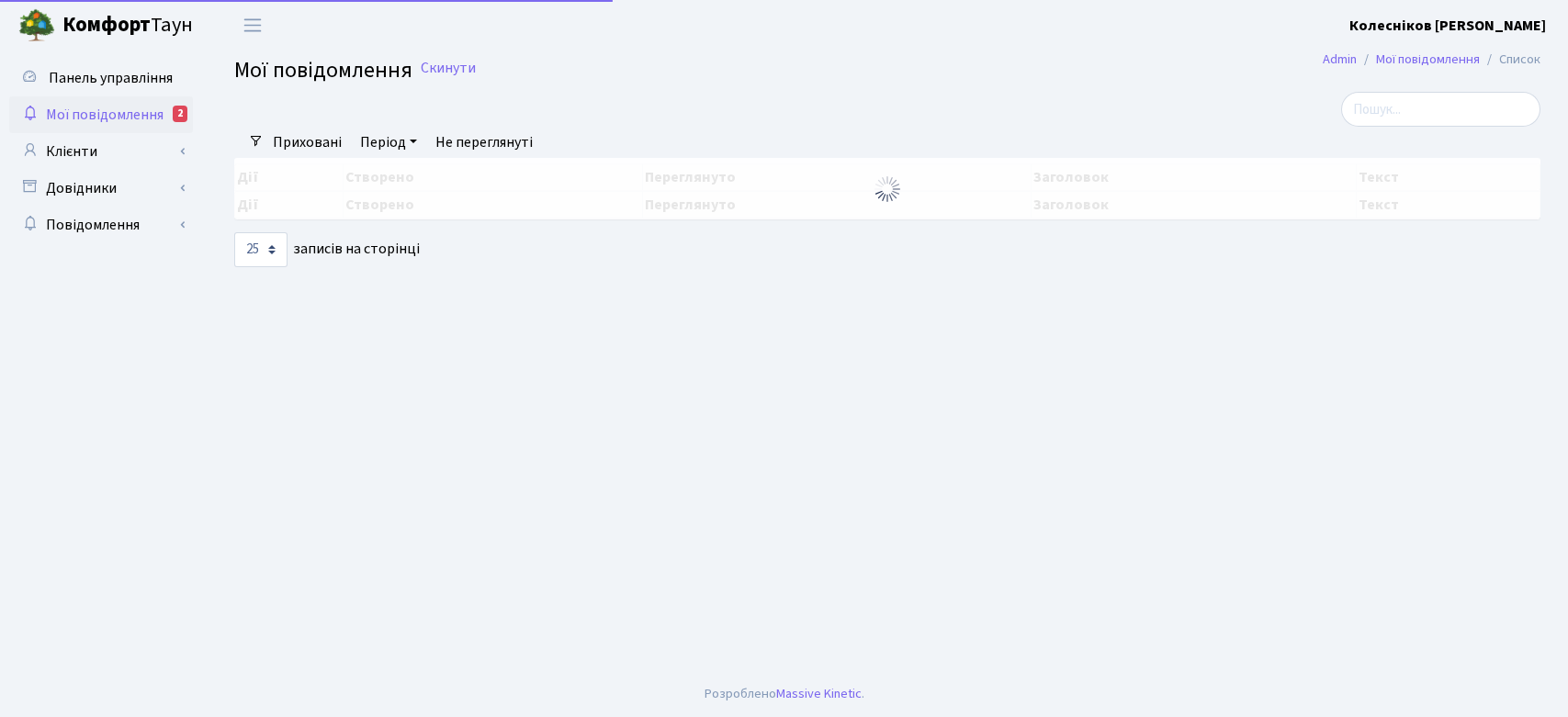
select select "25"
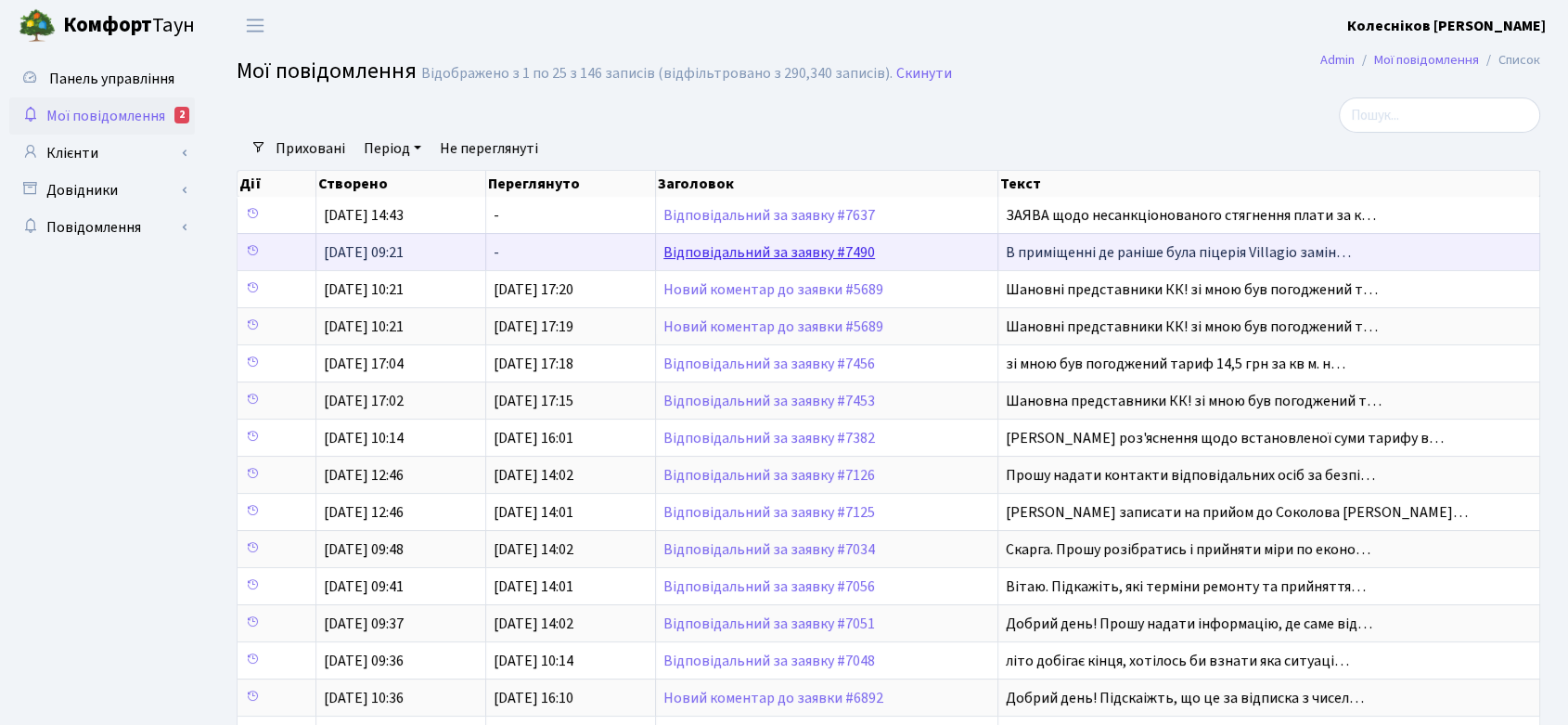
click at [852, 249] on link "Відповідальний за заявку #7490" at bounding box center [768, 252] width 212 height 20
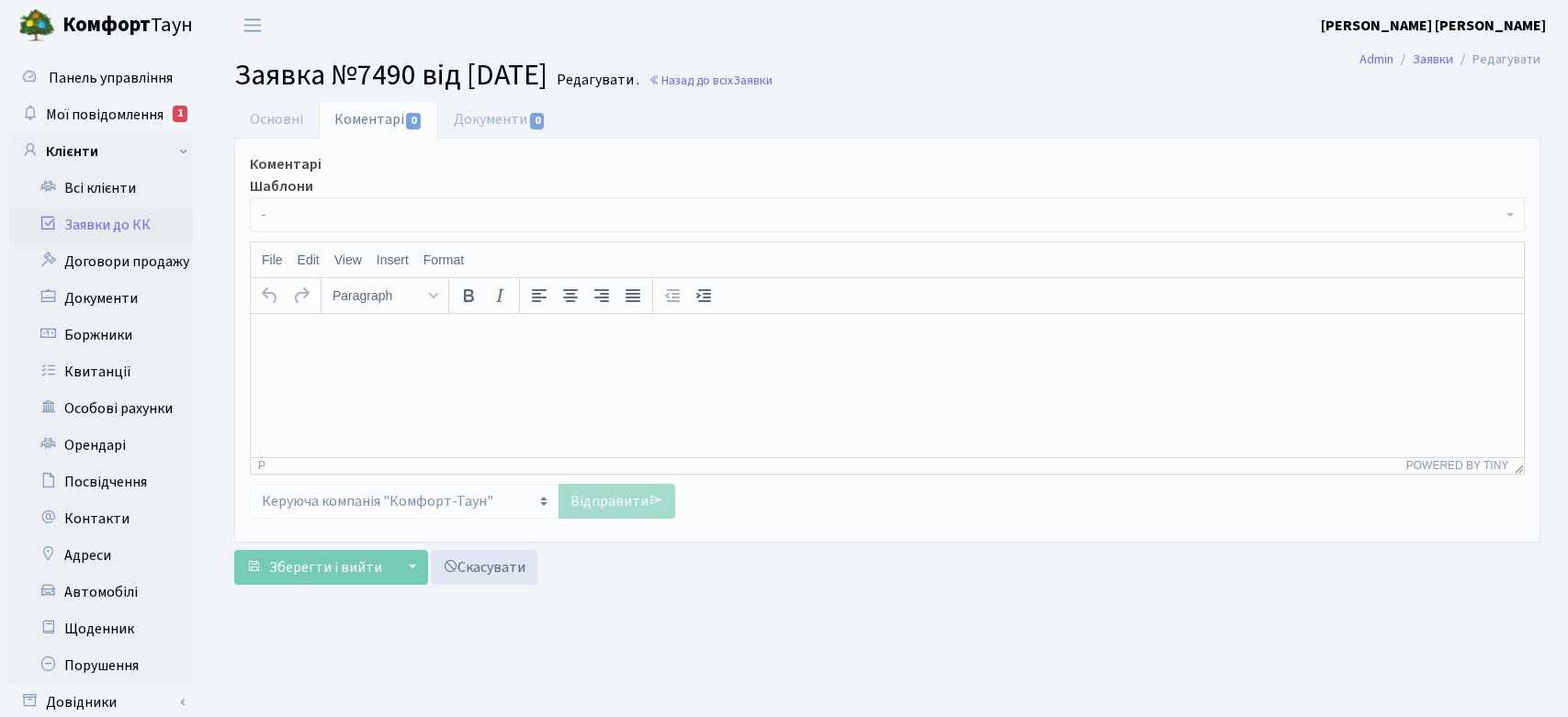
select select "12824"
select select "55"
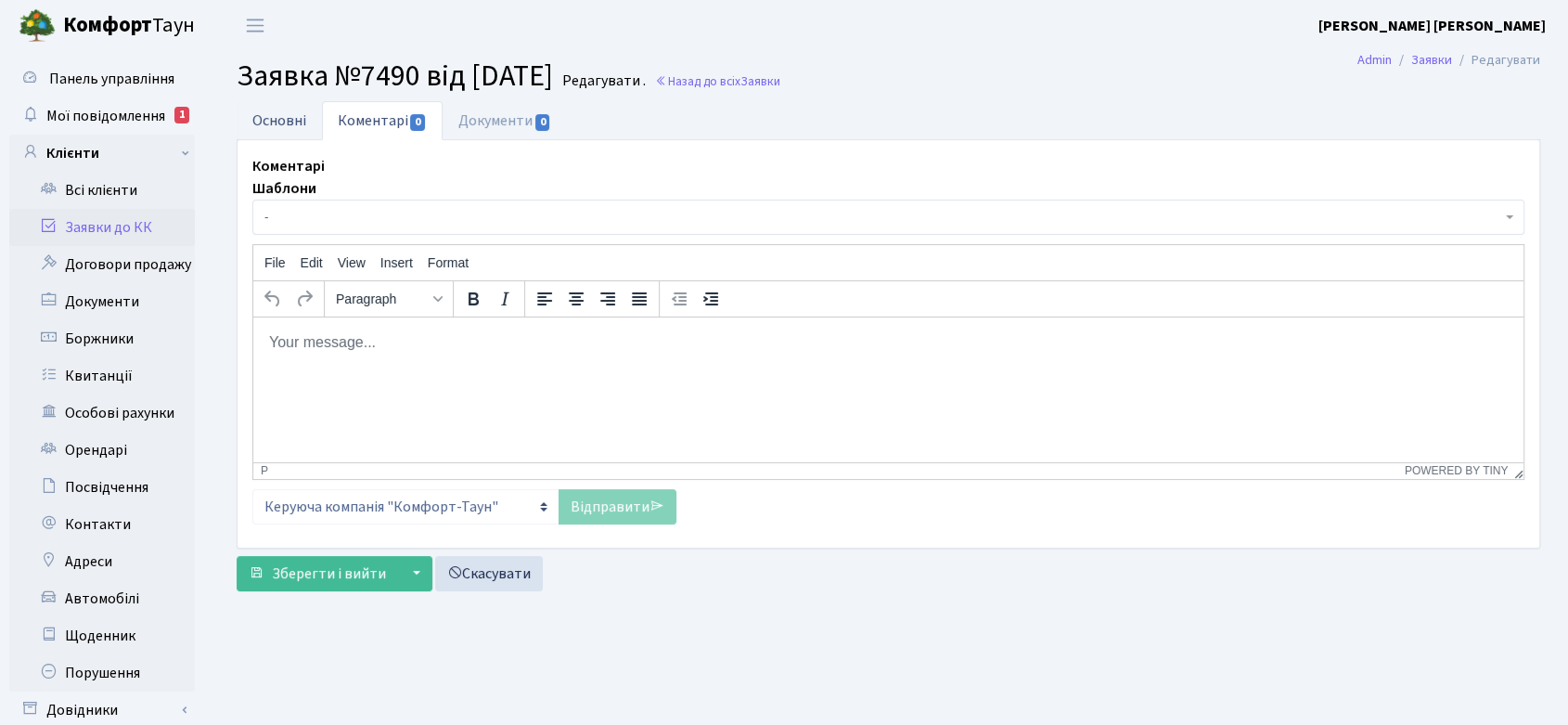
click at [312, 123] on link "Основні" at bounding box center [280, 120] width 86 height 38
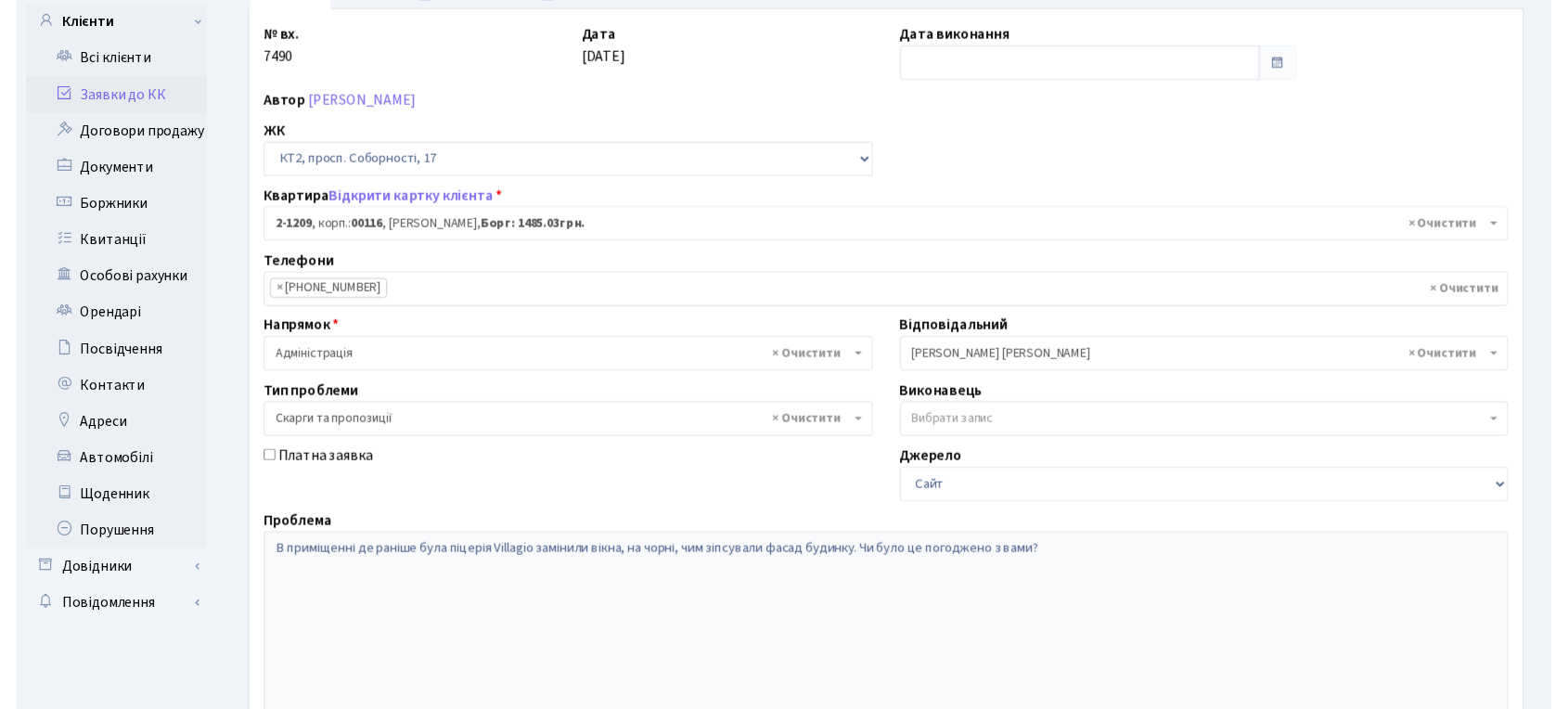
scroll to position [309, 0]
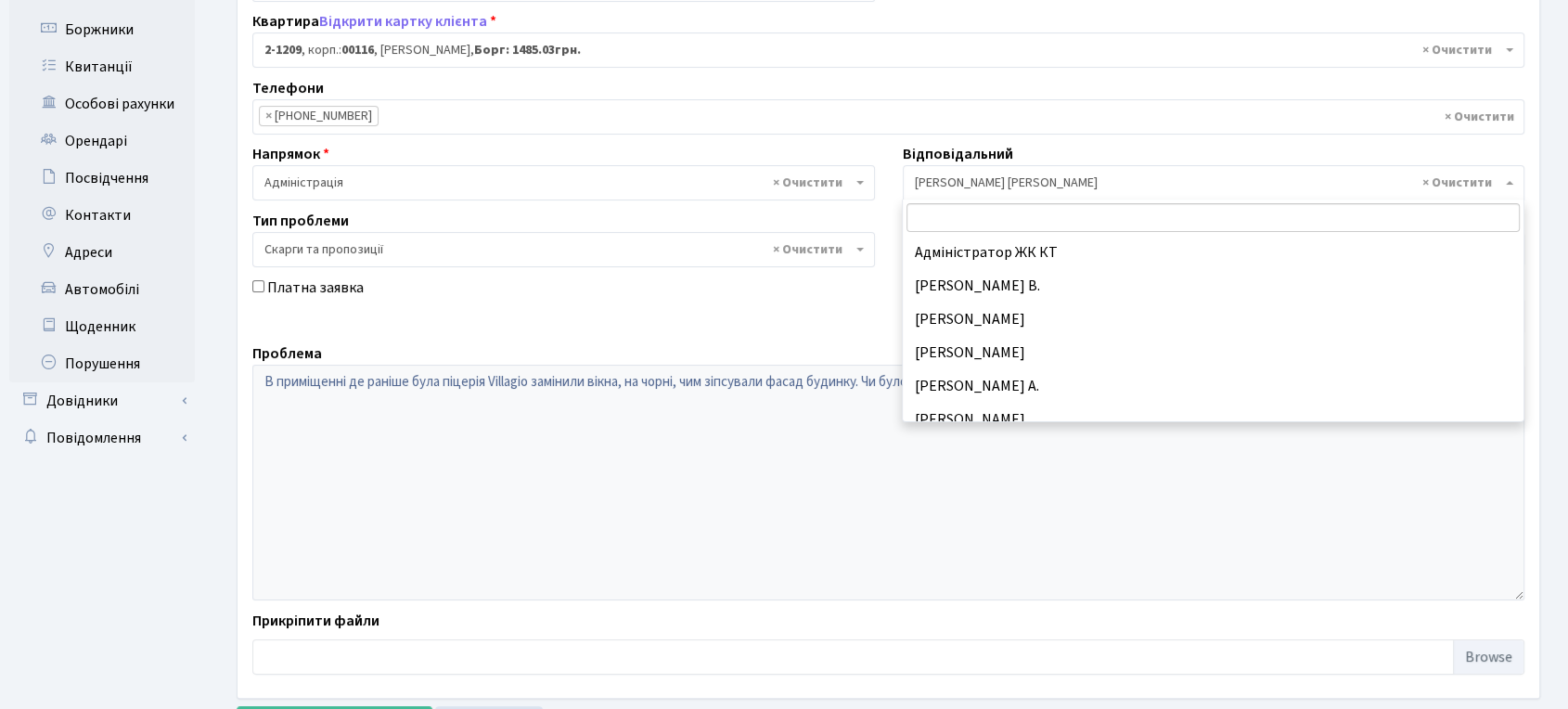
click at [1001, 177] on span "× Колесніков В." at bounding box center [1208, 182] width 587 height 19
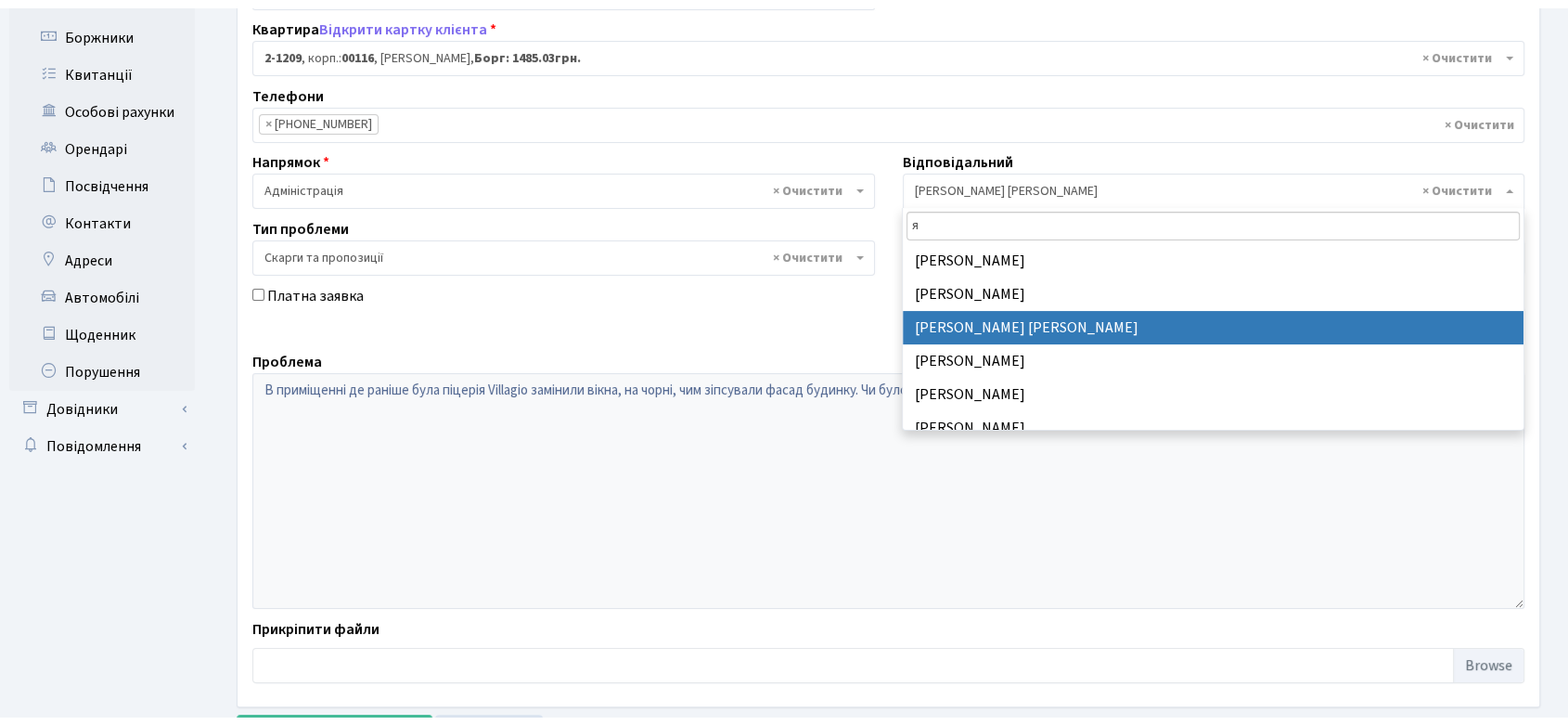
scroll to position [0, 0]
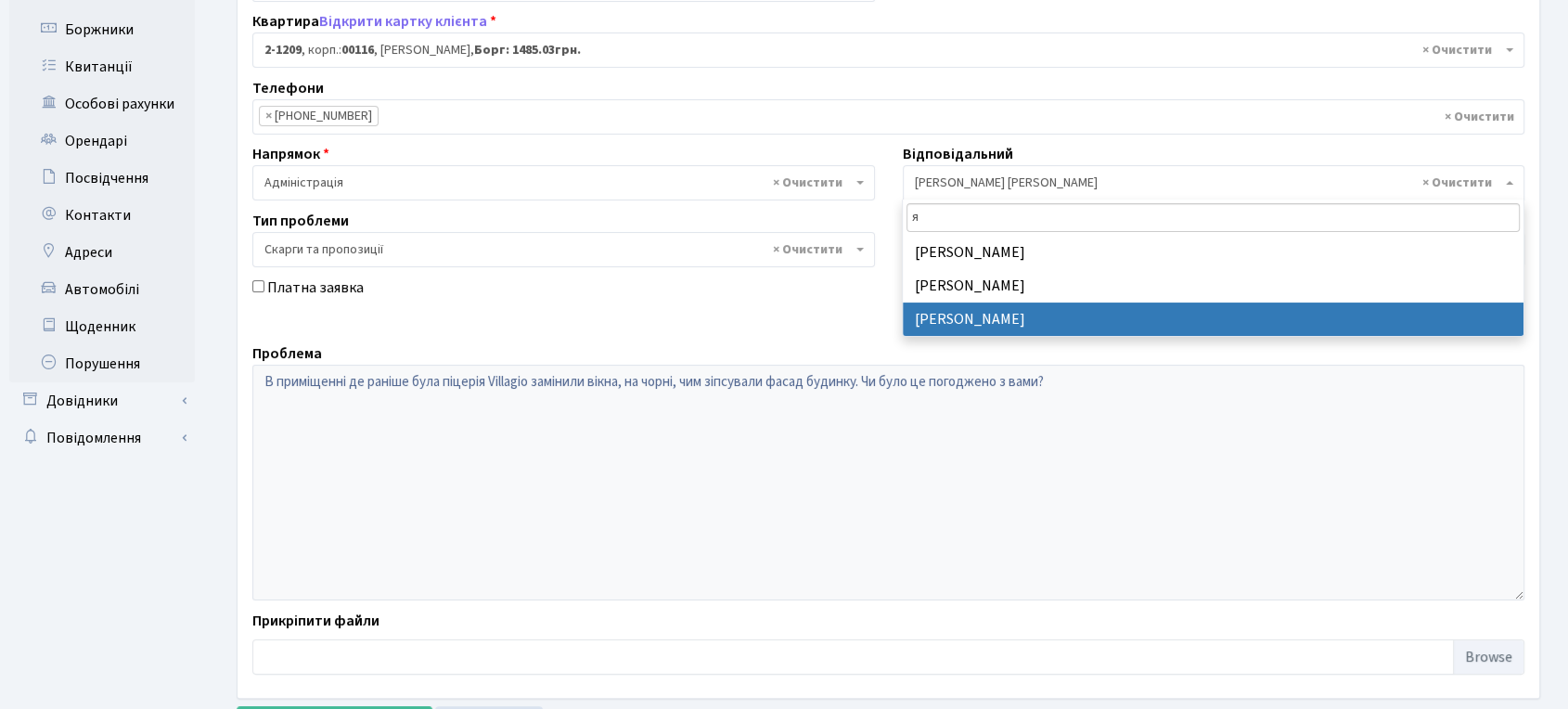
type input "я"
select select "110"
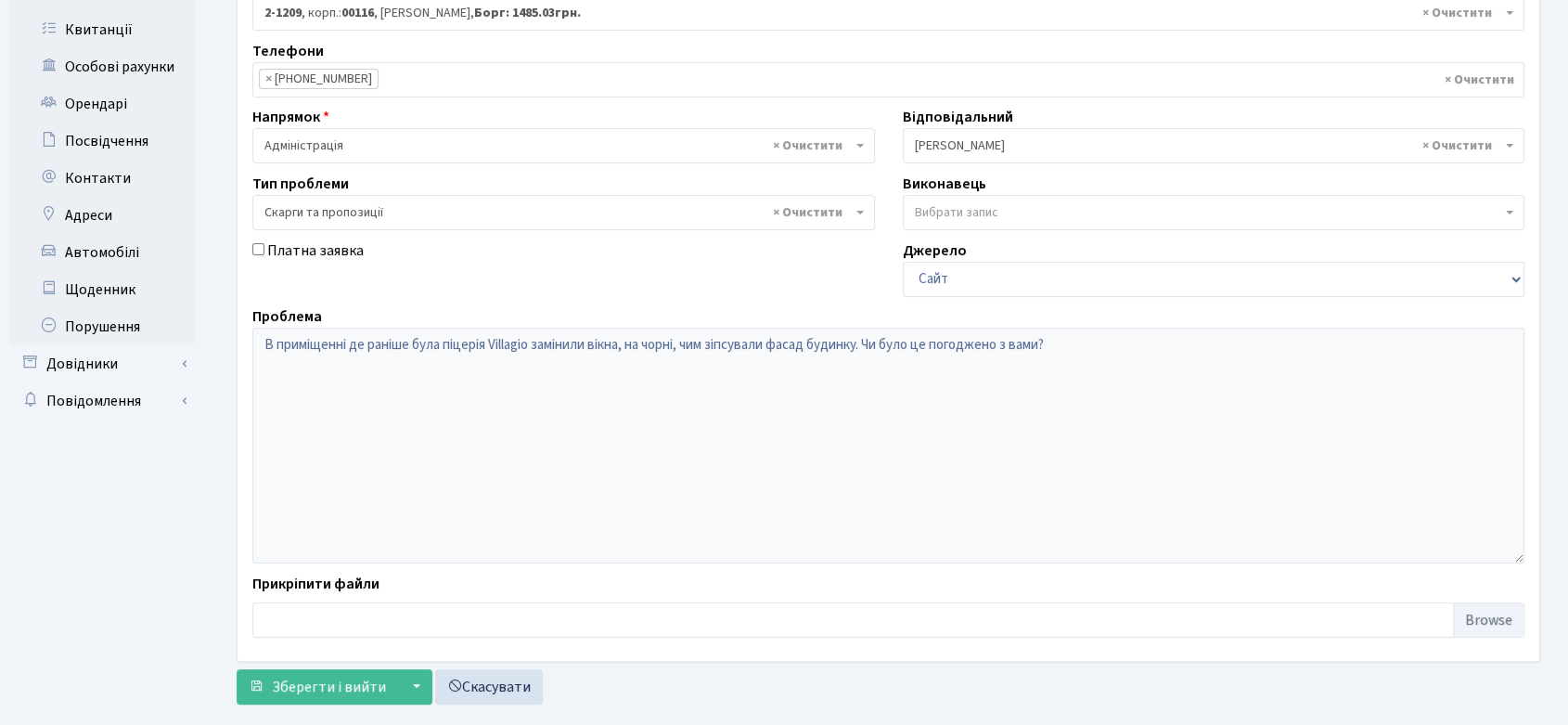
scroll to position [380, 0]
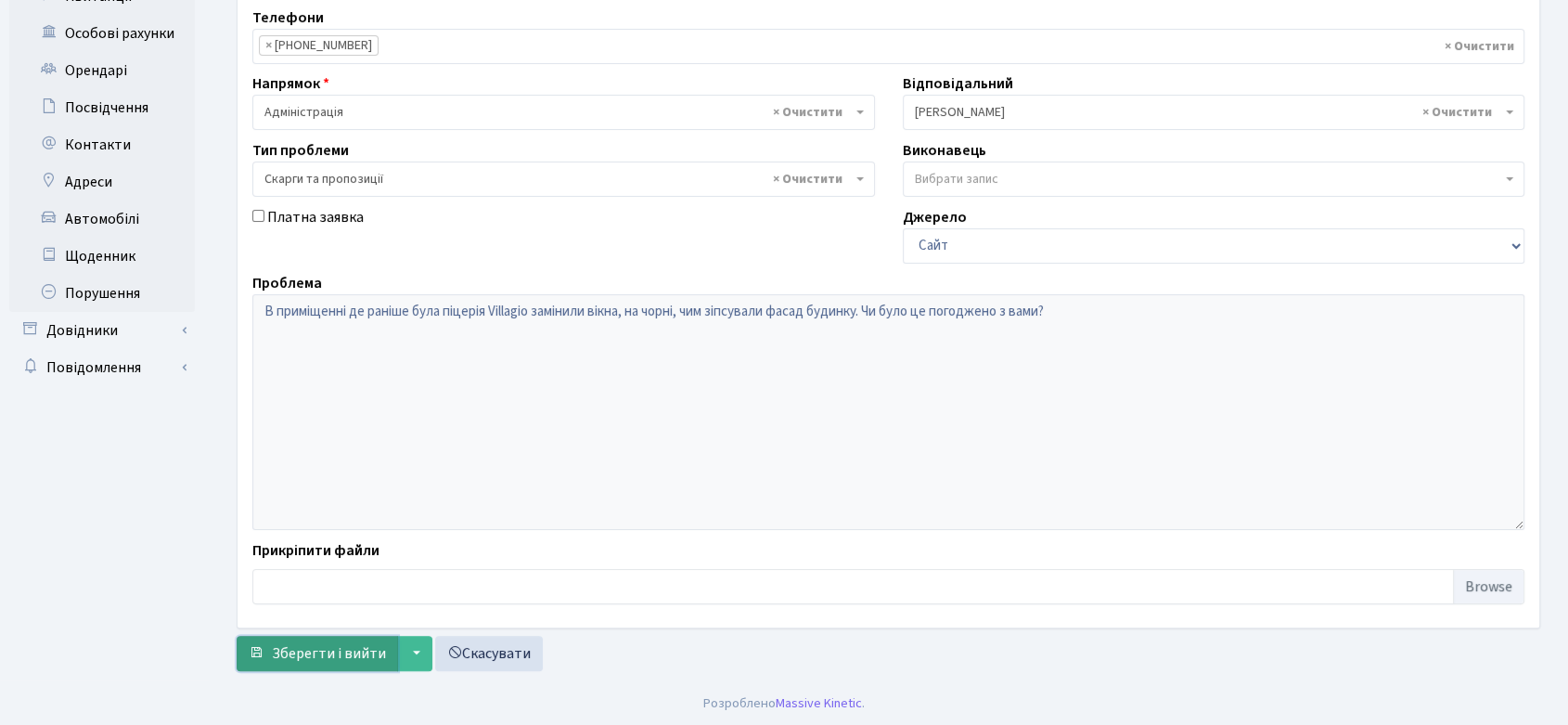
drag, startPoint x: 315, startPoint y: 650, endPoint x: 320, endPoint y: 641, distance: 10.3
click at [317, 650] on span "Зберегти і вийти" at bounding box center [329, 653] width 114 height 20
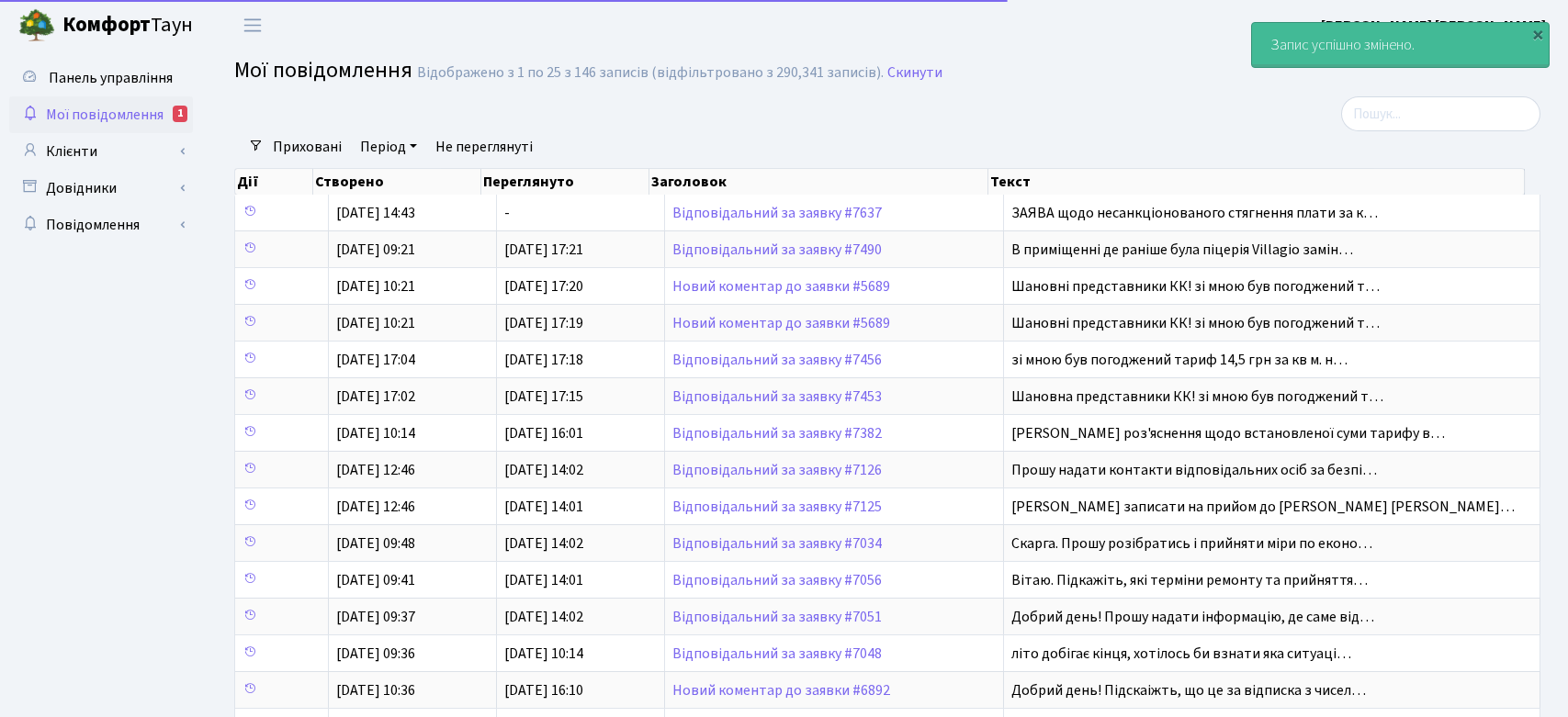
select select "25"
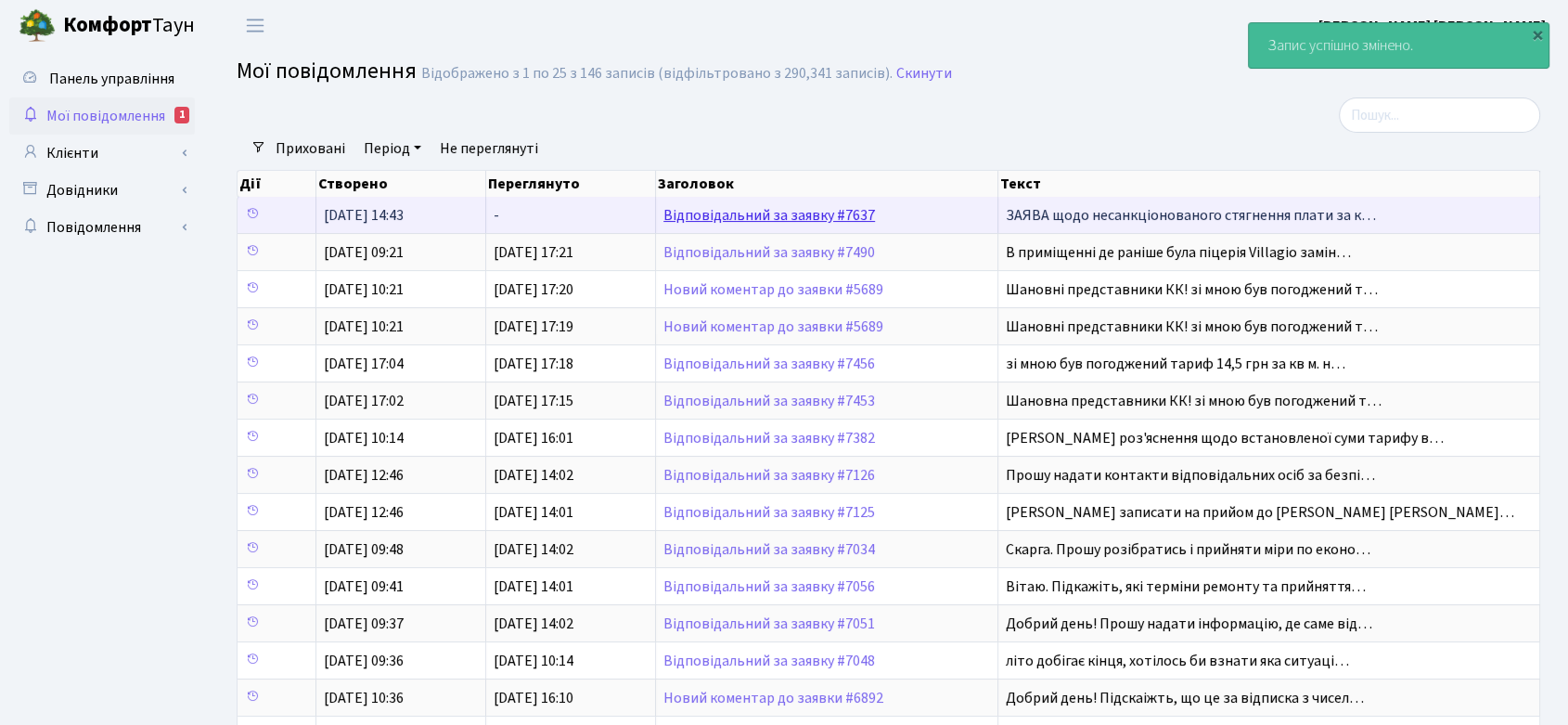
click at [792, 214] on link "Відповідальний за заявку #7637" at bounding box center [768, 215] width 212 height 20
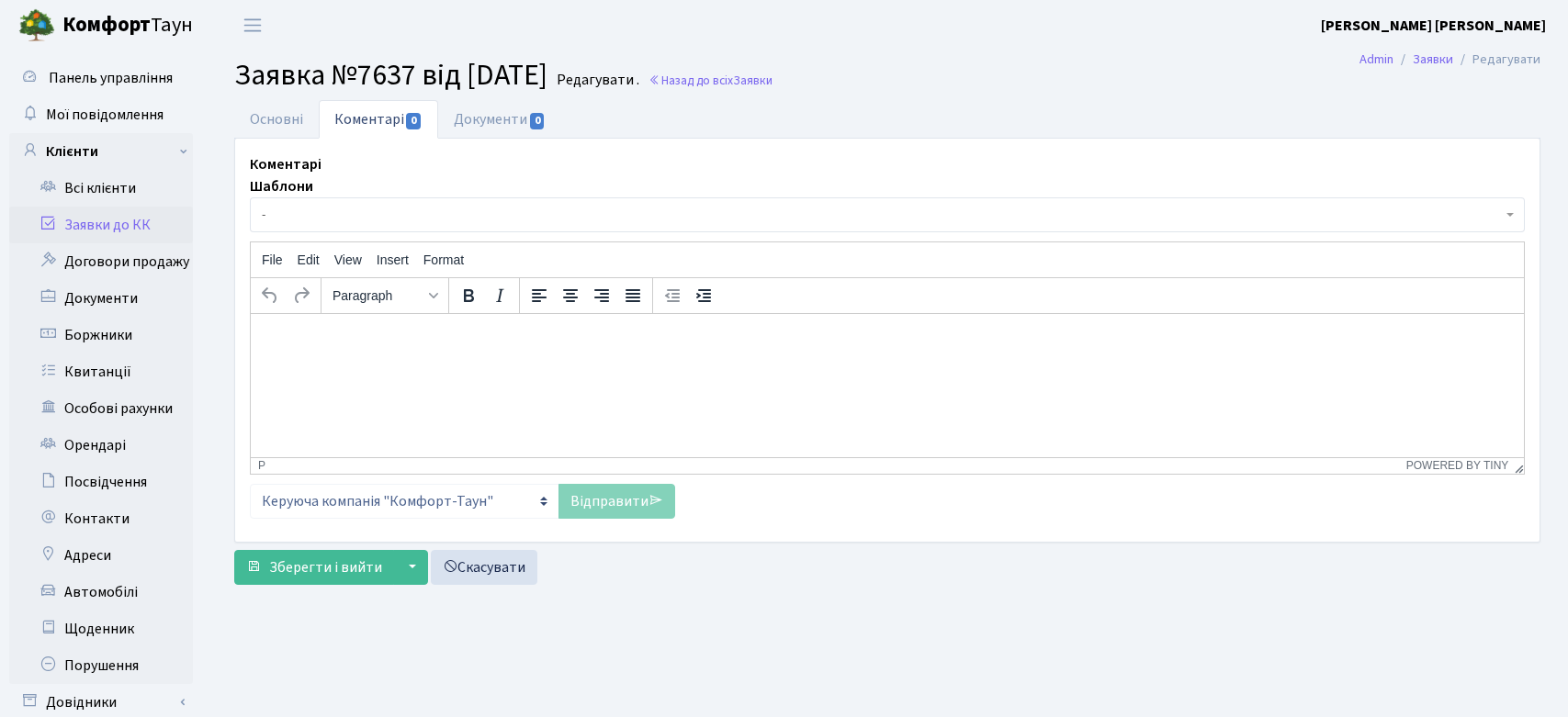
select select "2130"
select select "34"
click at [277, 117] on link "Основні" at bounding box center [277, 119] width 85 height 38
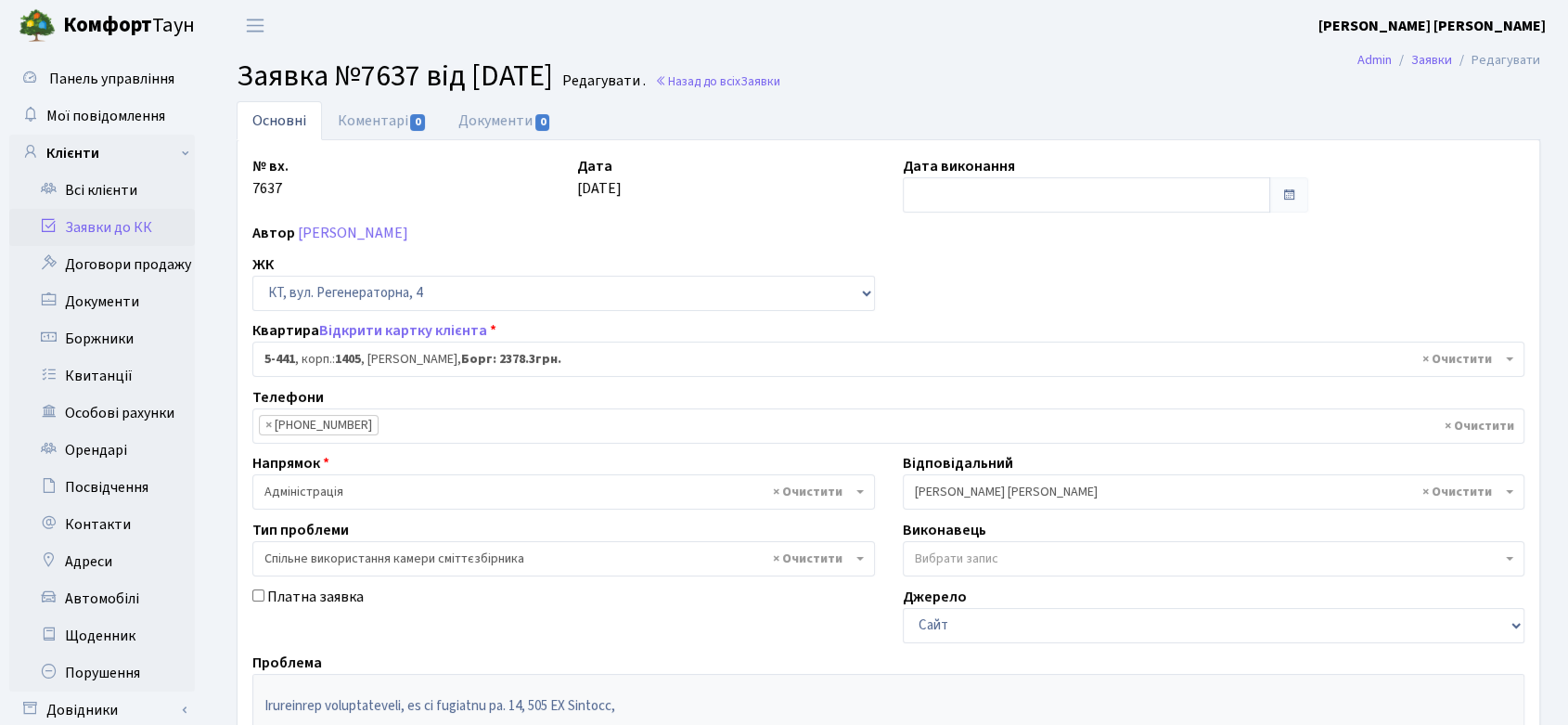
click at [90, 225] on link "Заявки до КК" at bounding box center [102, 227] width 185 height 37
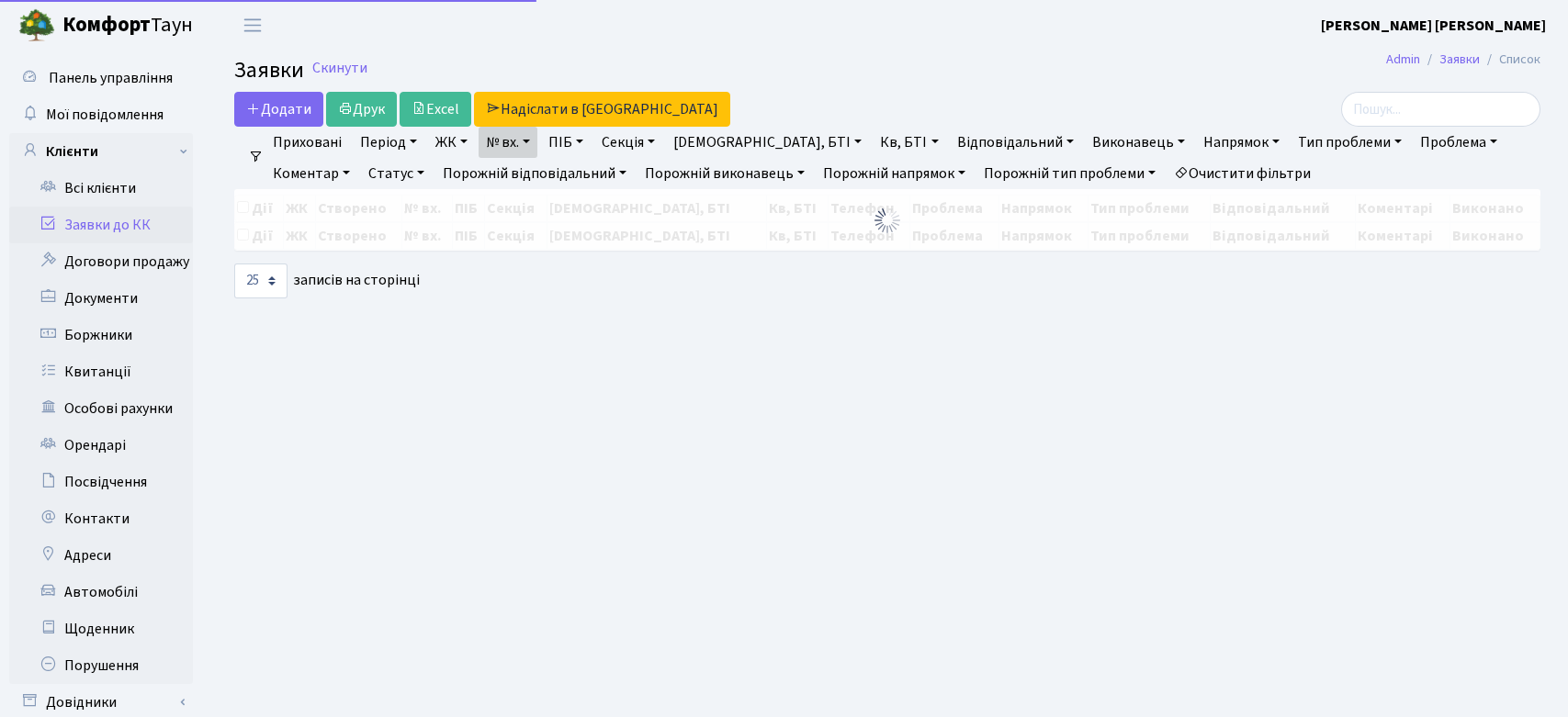
select select "25"
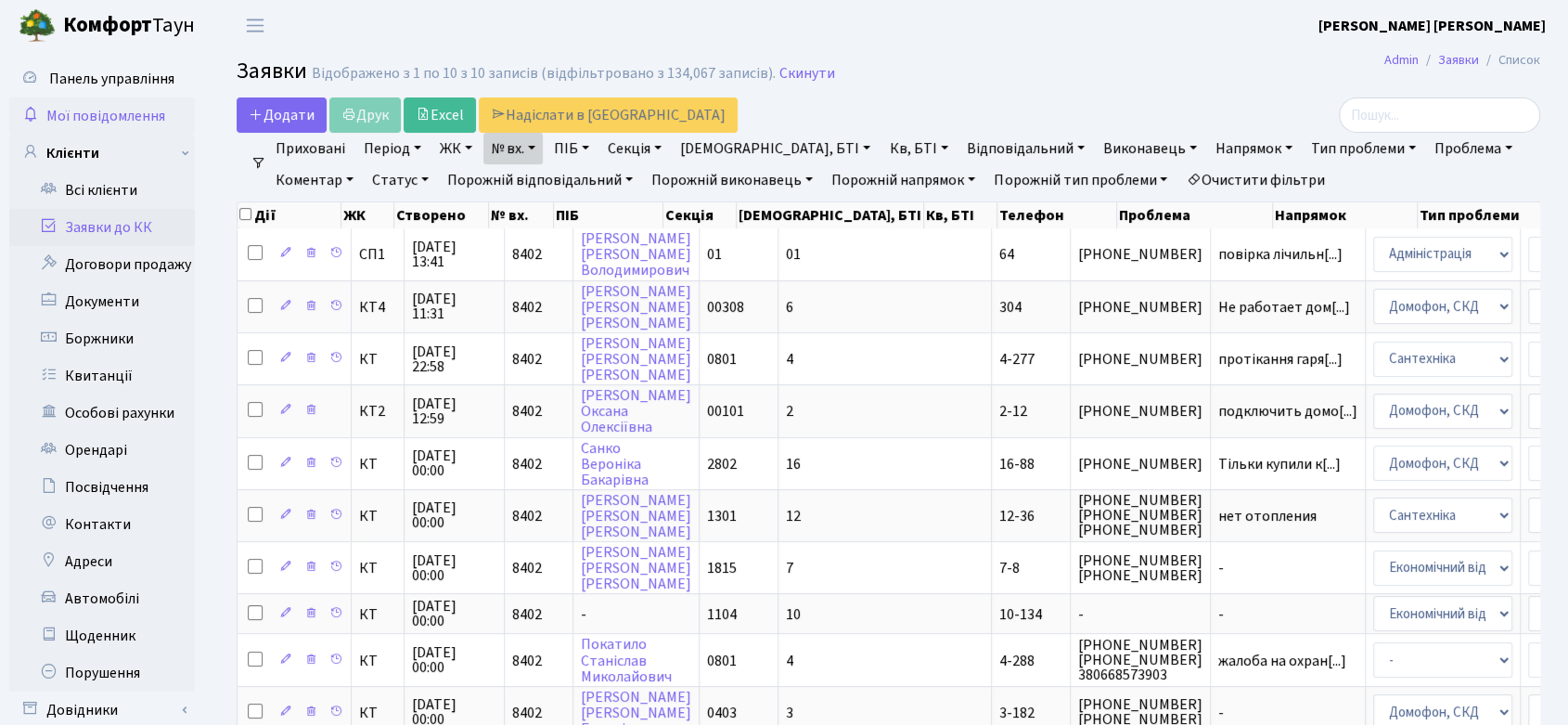
click at [97, 106] on span "Мої повідомлення" at bounding box center [106, 115] width 119 height 20
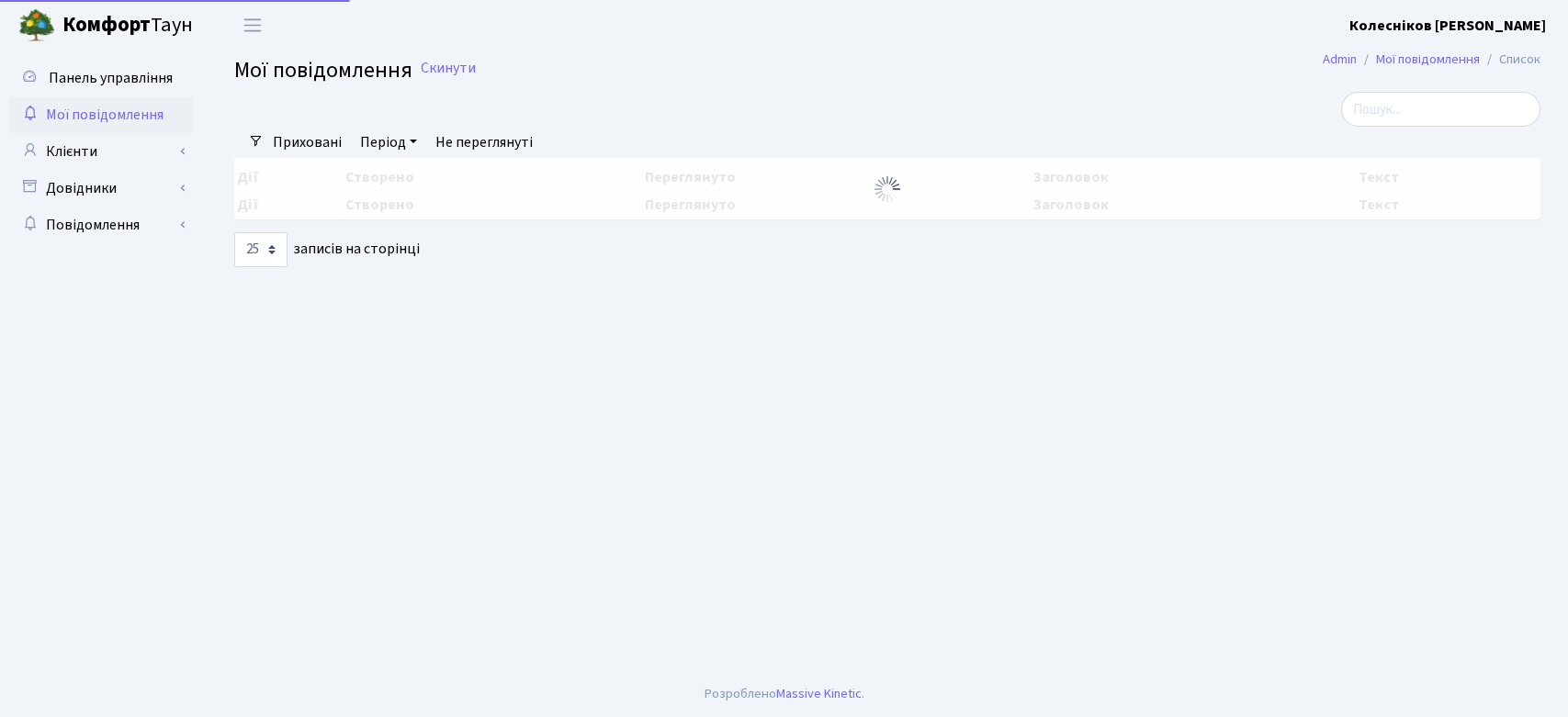
select select "25"
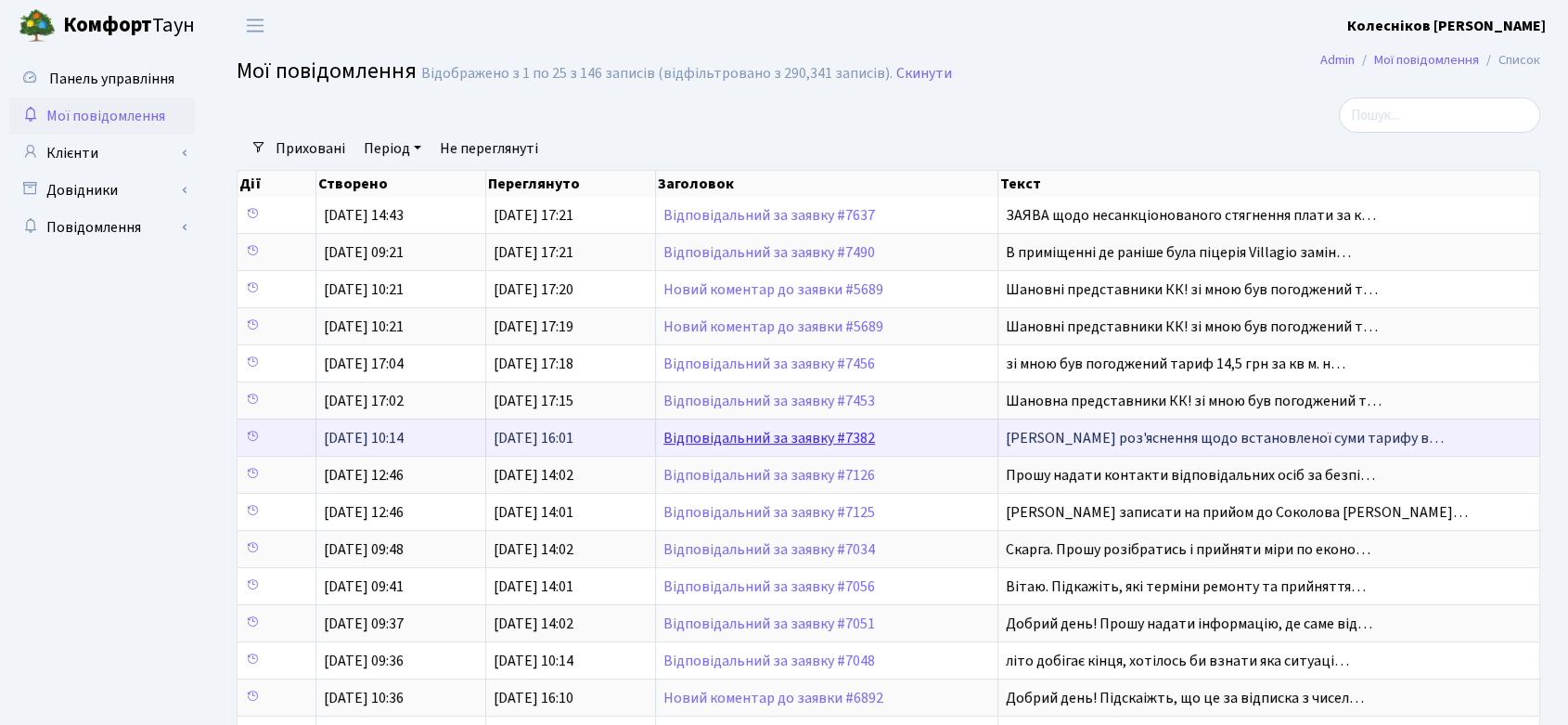
click at [785, 438] on link "Відповідальний за заявку #7382" at bounding box center [768, 438] width 212 height 20
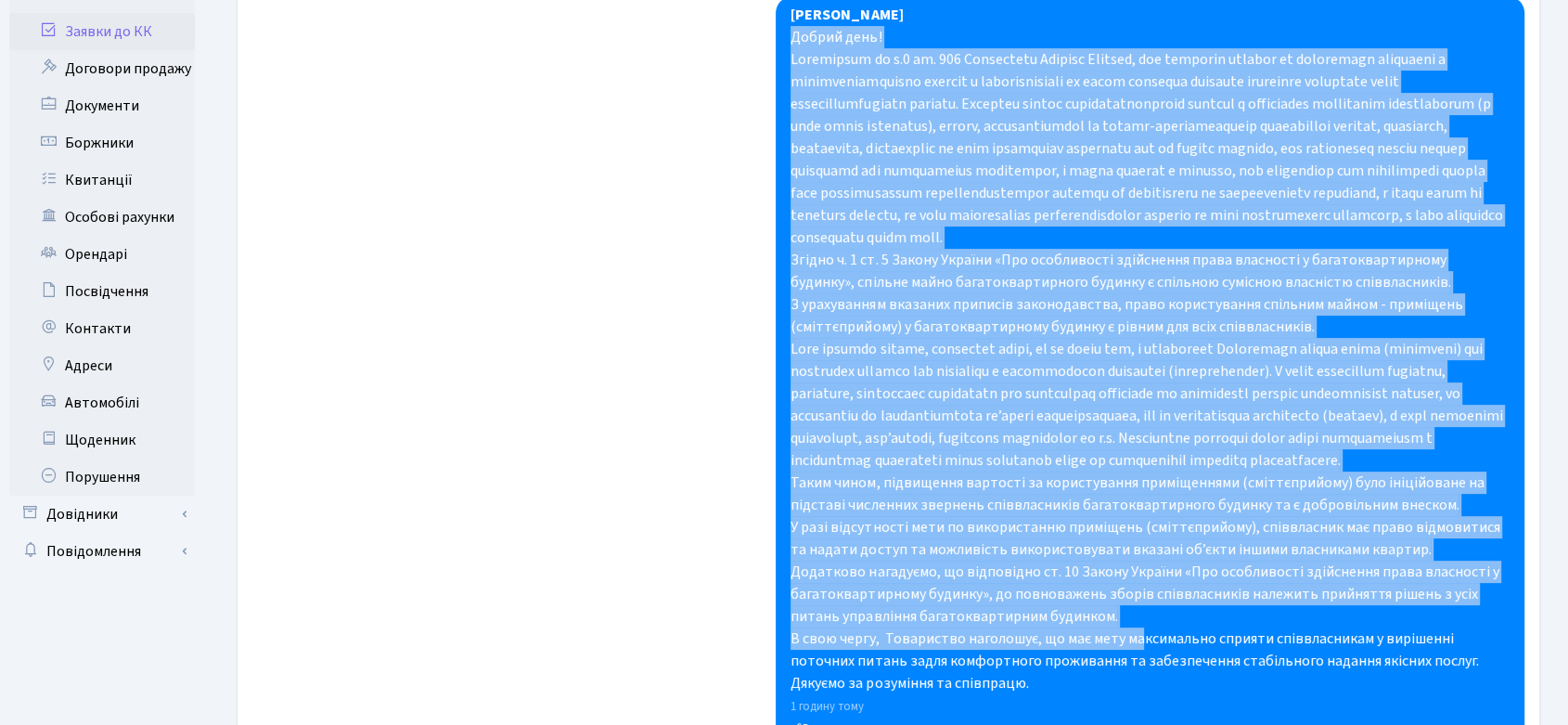
scroll to position [515, 0]
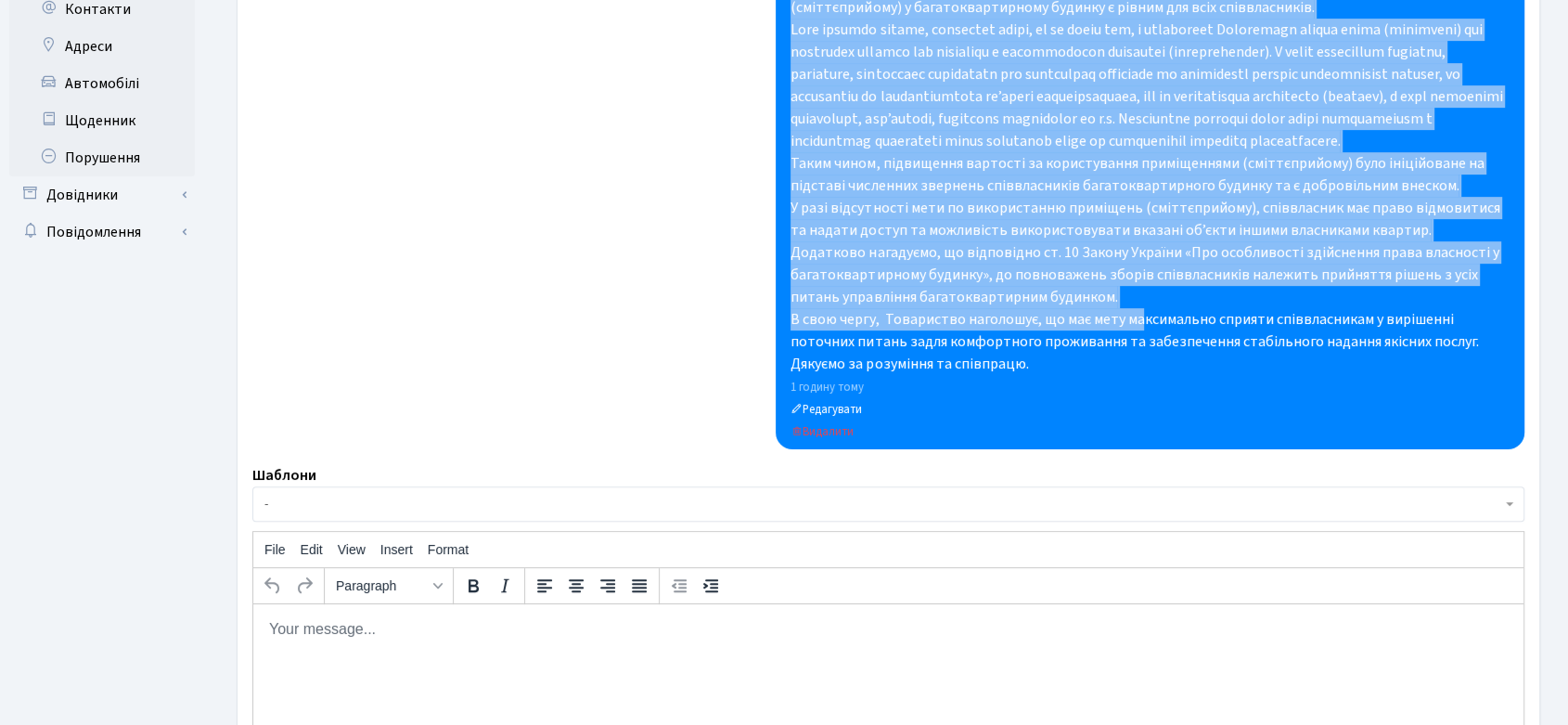
drag, startPoint x: 792, startPoint y: 126, endPoint x: 1073, endPoint y: 362, distance: 367.0
click at [1073, 362] on div "Добрий день! Згідно ч. 1 ст. 5 Закону України «Про особливості здійснення права…" at bounding box center [1150, 40] width 719 height 668
copy div "Добрий день! Відповідно до ч.2 ст. 382 Цивільного Кодексу України, усі власники…"
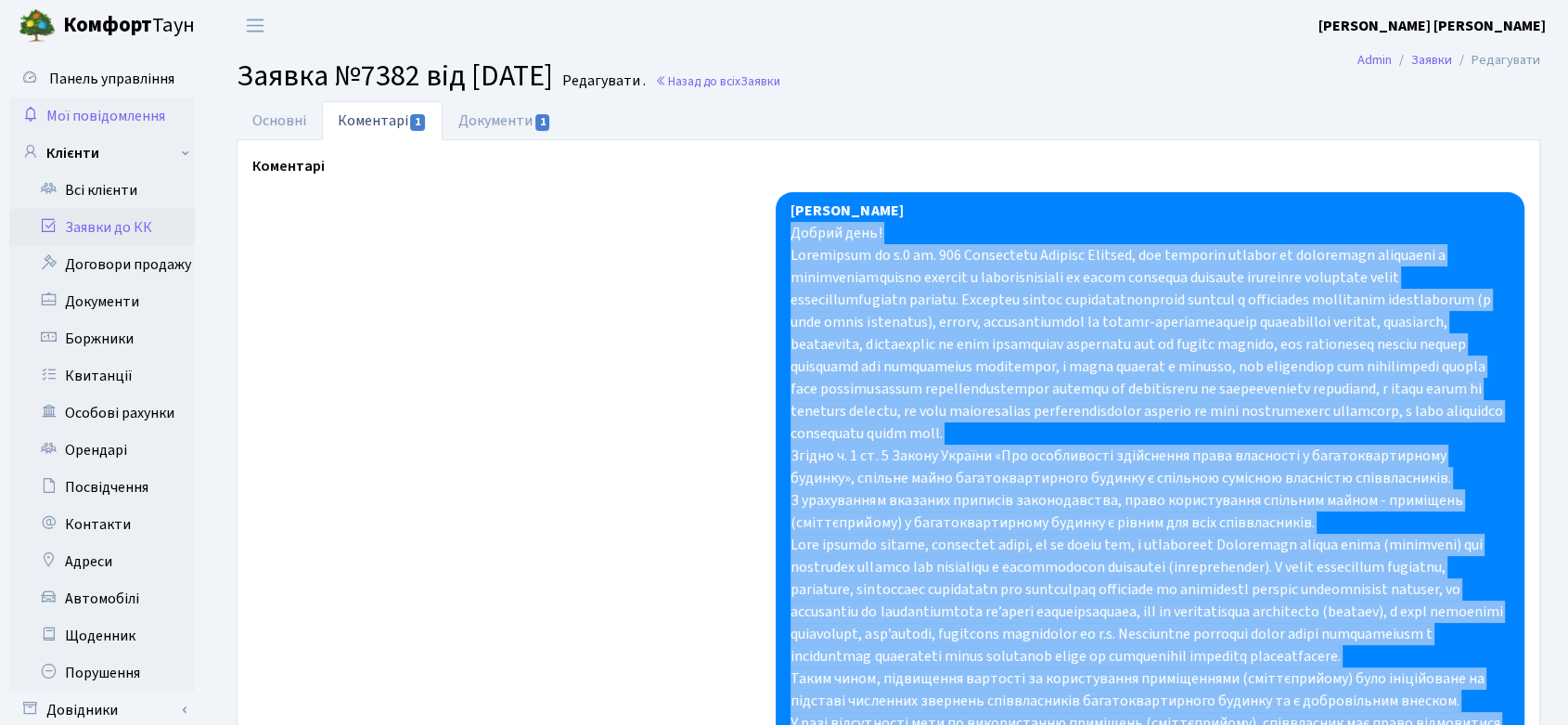
click at [133, 111] on span "Мої повідомлення" at bounding box center [106, 115] width 119 height 20
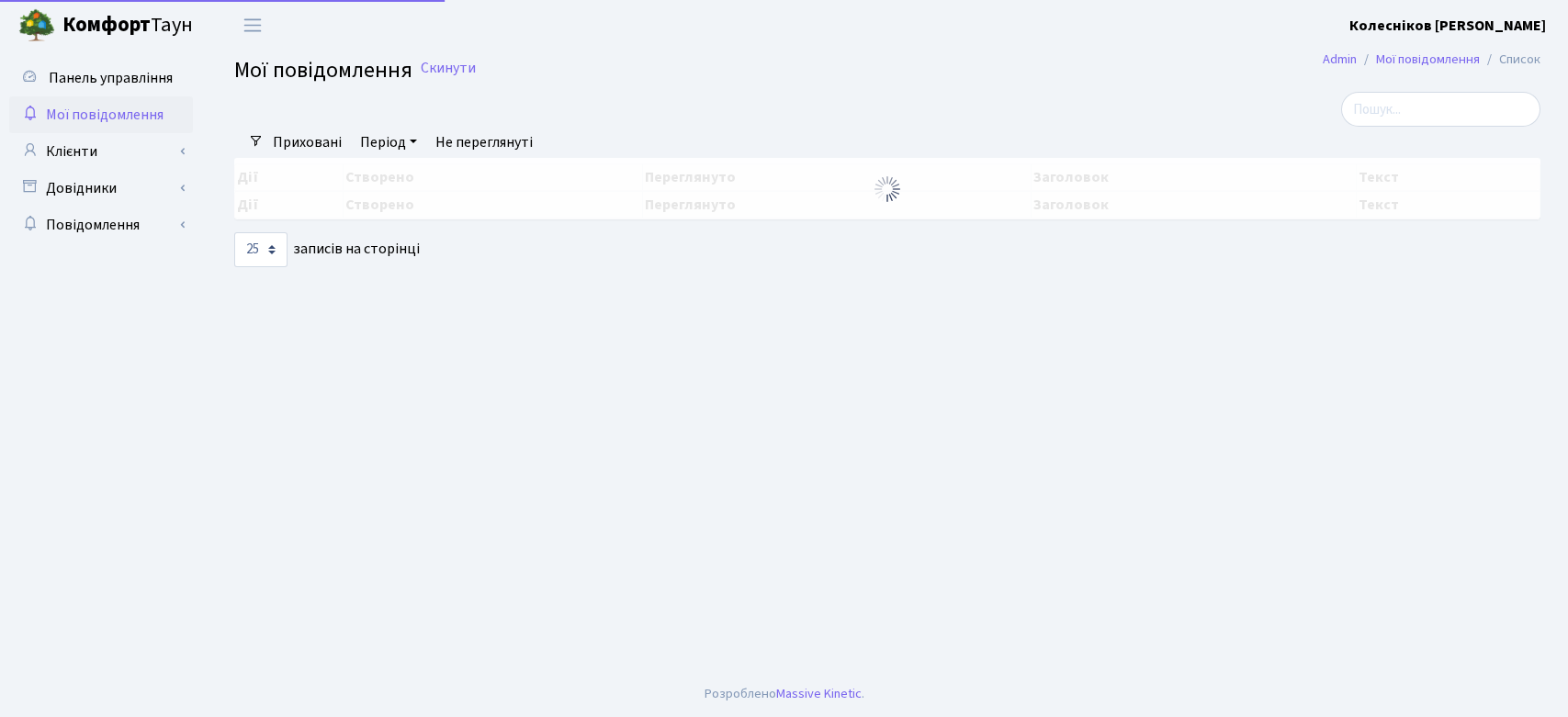
select select "25"
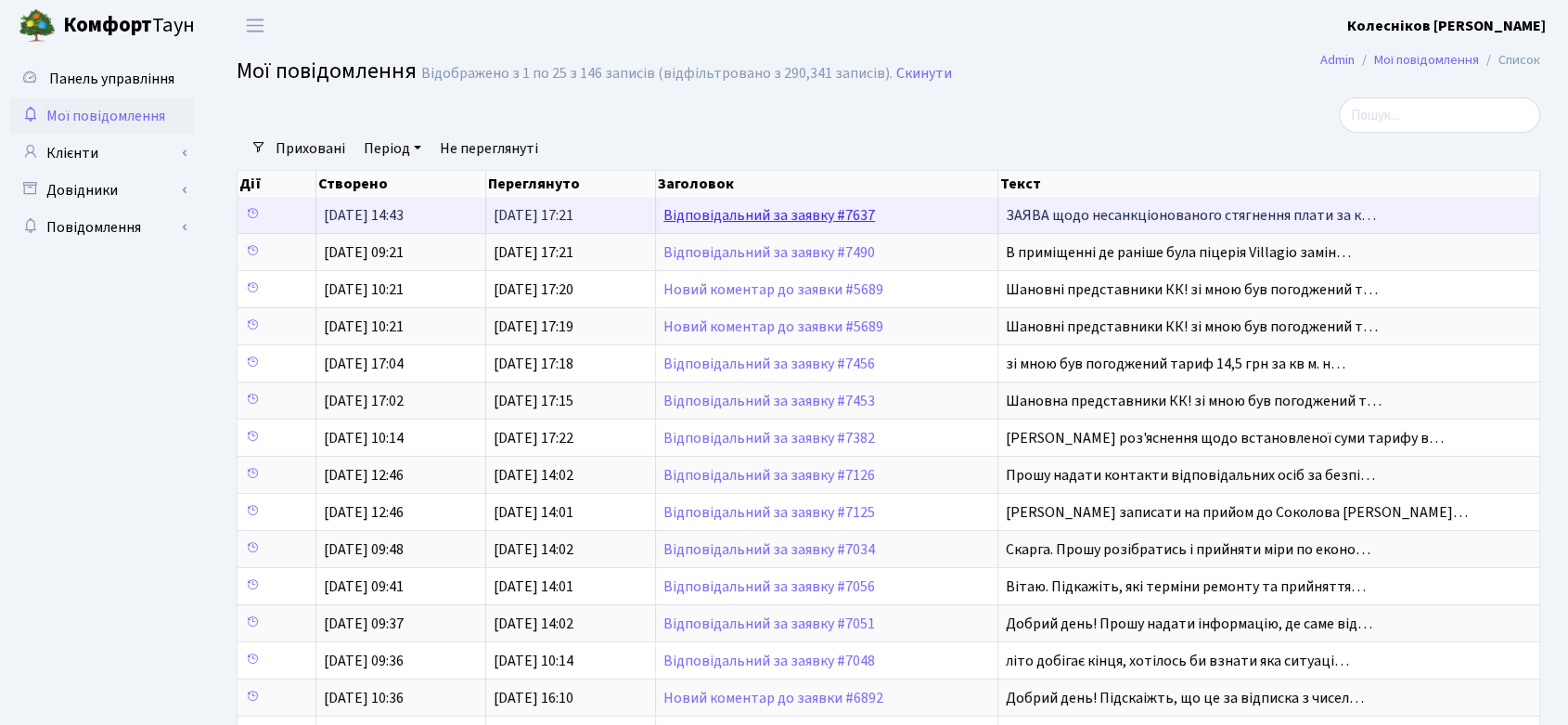
click at [744, 211] on link "Відповідальний за заявку #7637" at bounding box center [768, 215] width 212 height 20
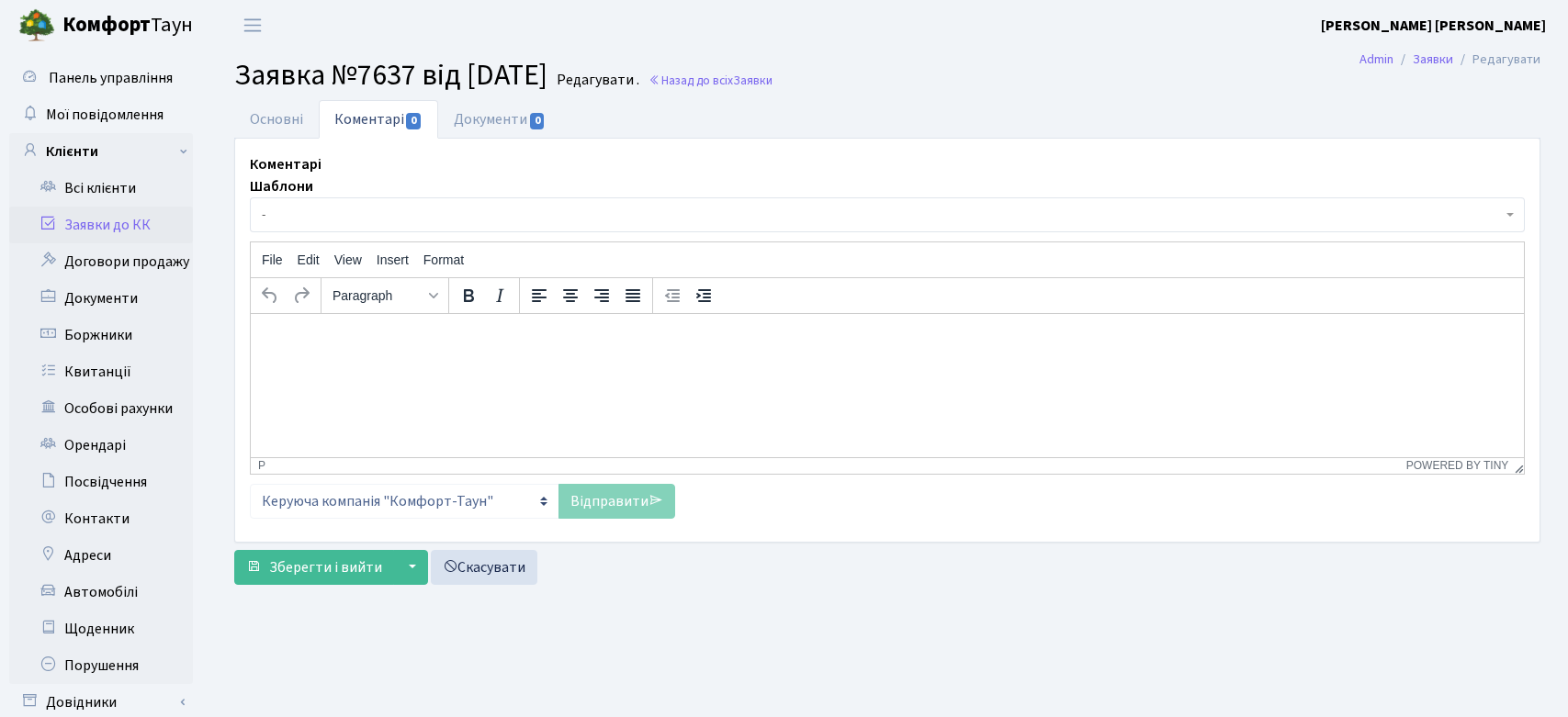
select select "2130"
select select "34"
click at [274, 121] on link "Основні" at bounding box center [277, 119] width 85 height 38
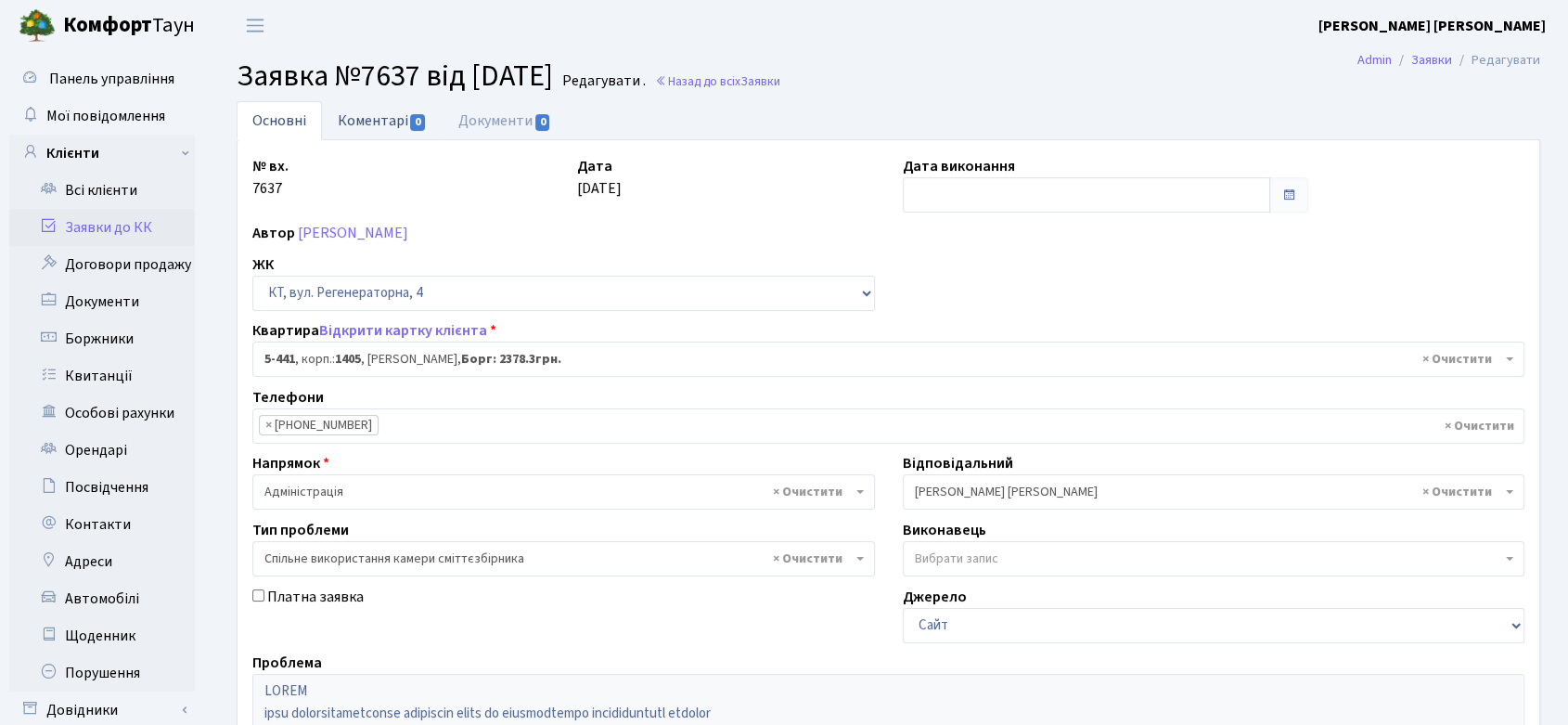
click at [382, 120] on link "Коментарі 0" at bounding box center [382, 120] width 121 height 38
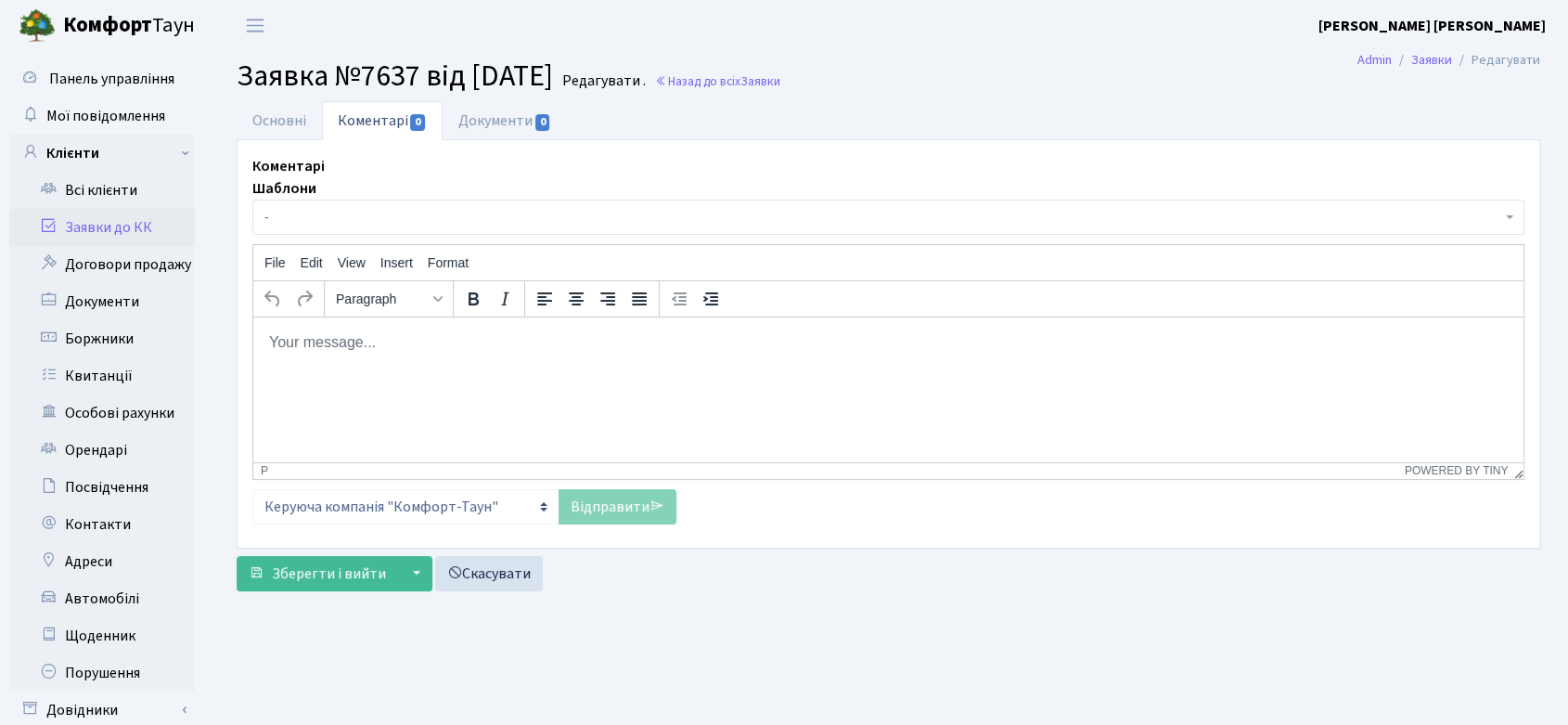
click at [462, 336] on p "Rich Text Area. Press ALT-0 for help." at bounding box center [888, 342] width 1240 height 20
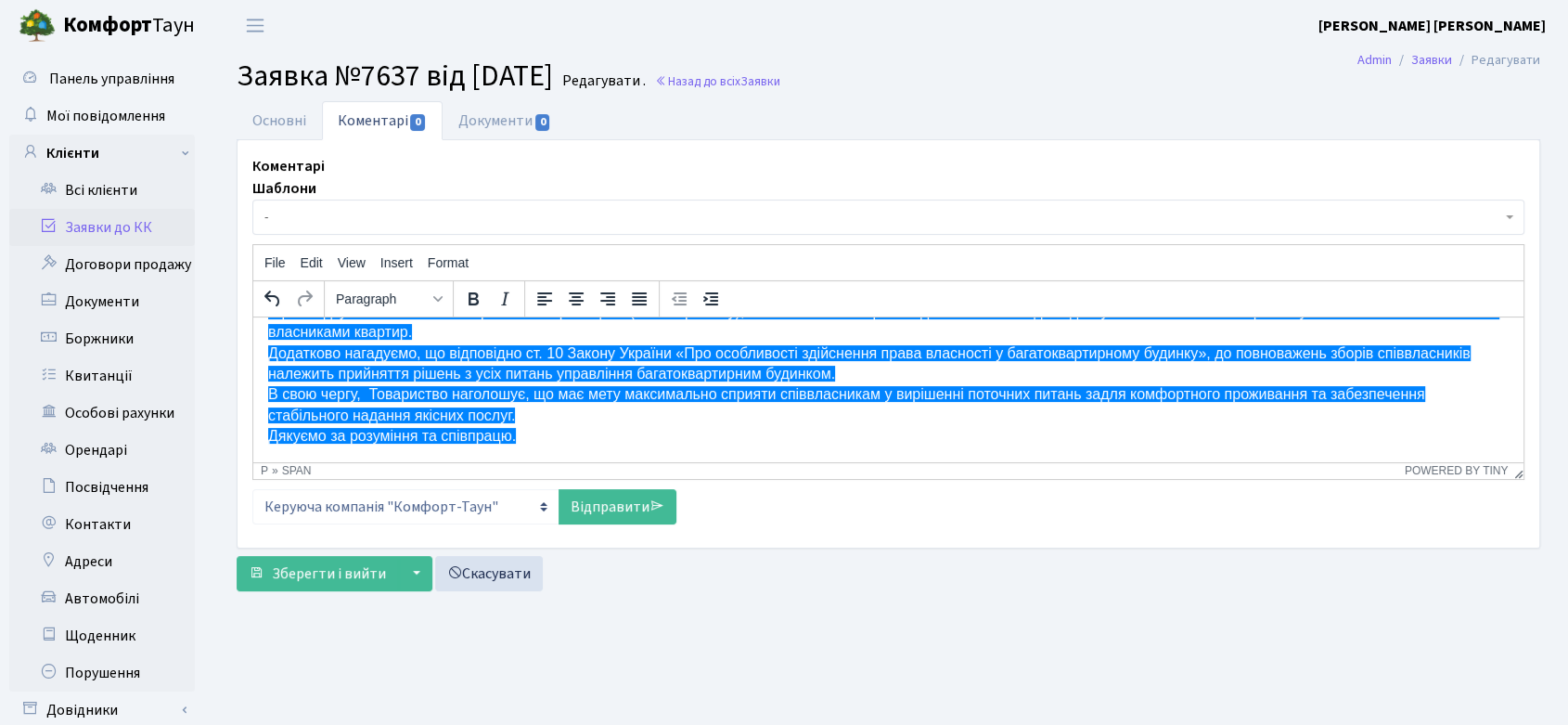
scroll to position [383, 0]
click at [615, 500] on link "Відправити" at bounding box center [617, 506] width 118 height 35
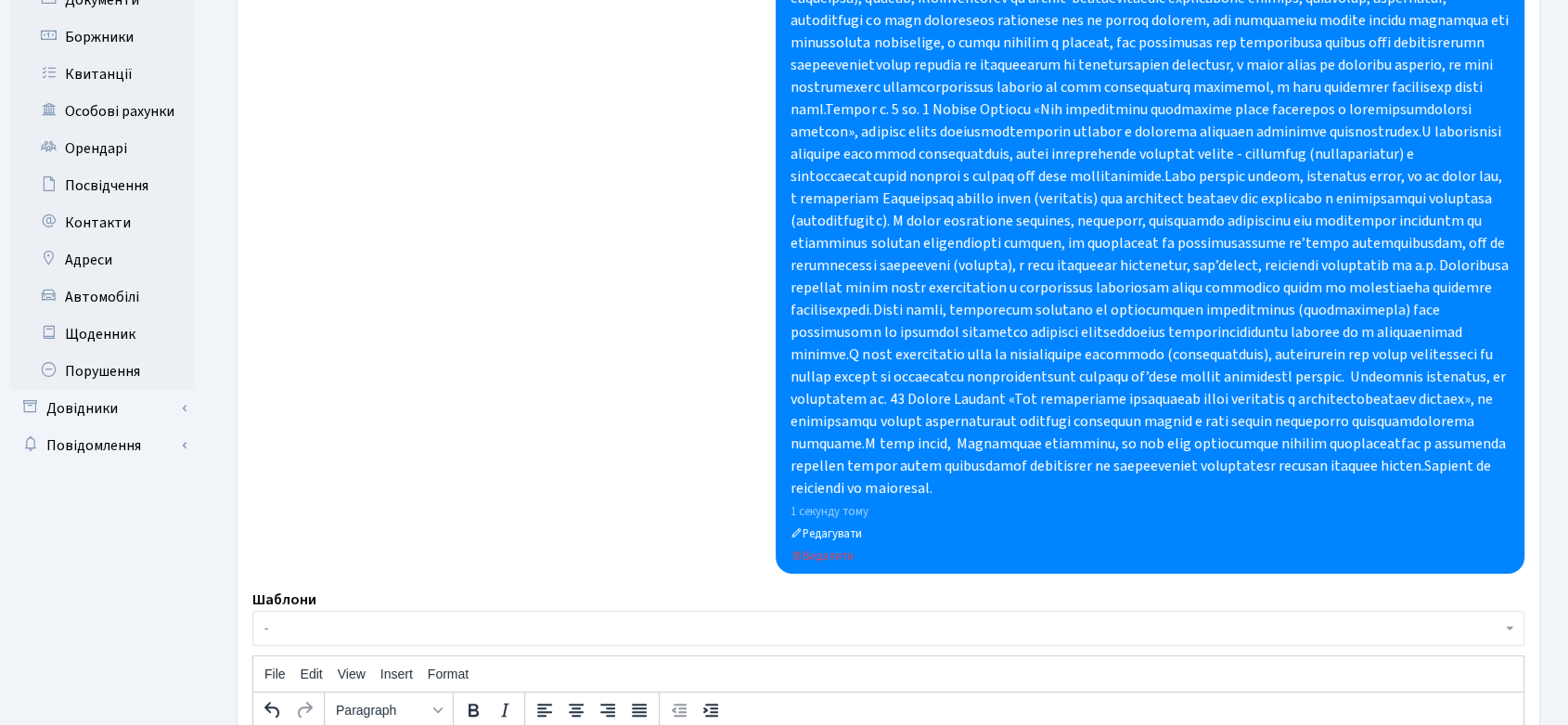
scroll to position [619, 0]
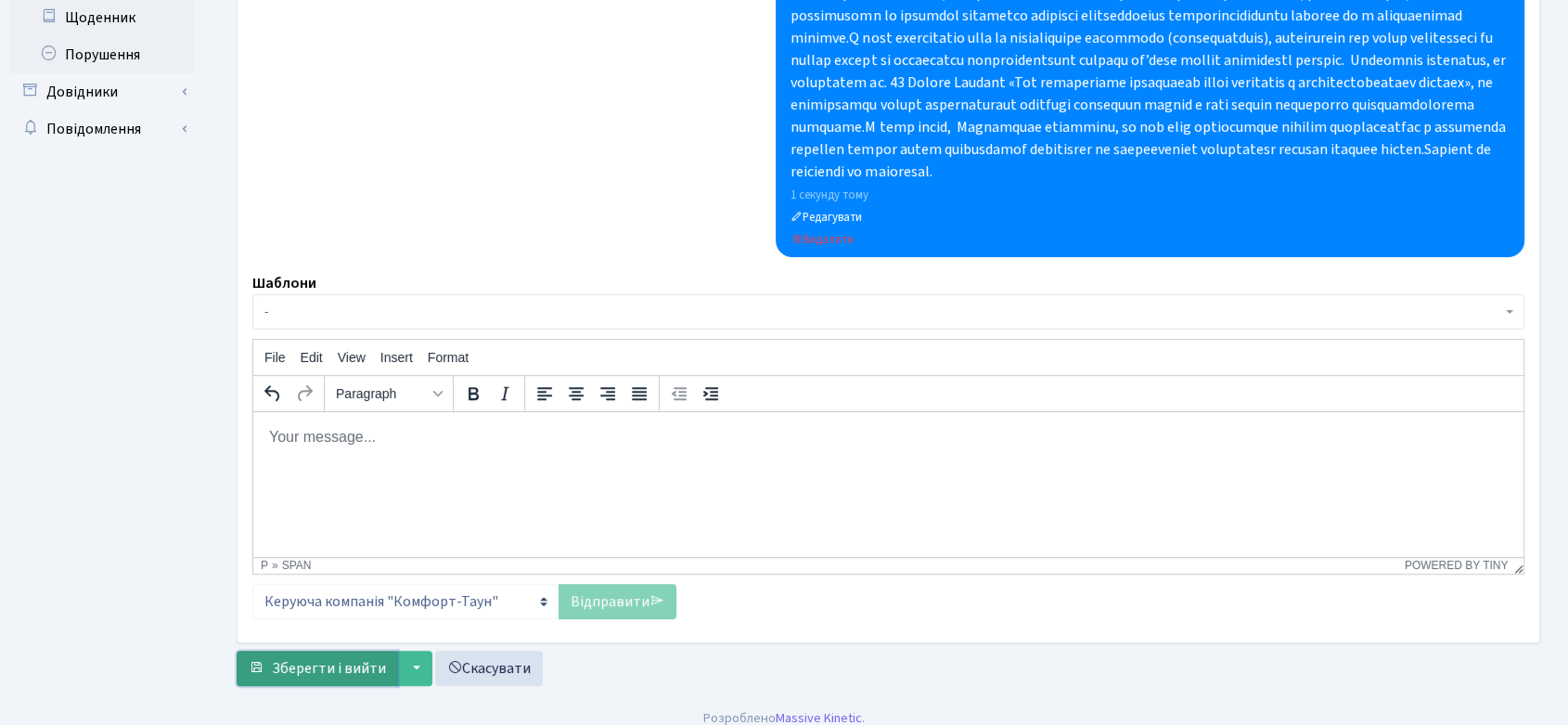
click at [353, 678] on span "Зберегти і вийти" at bounding box center [329, 668] width 114 height 20
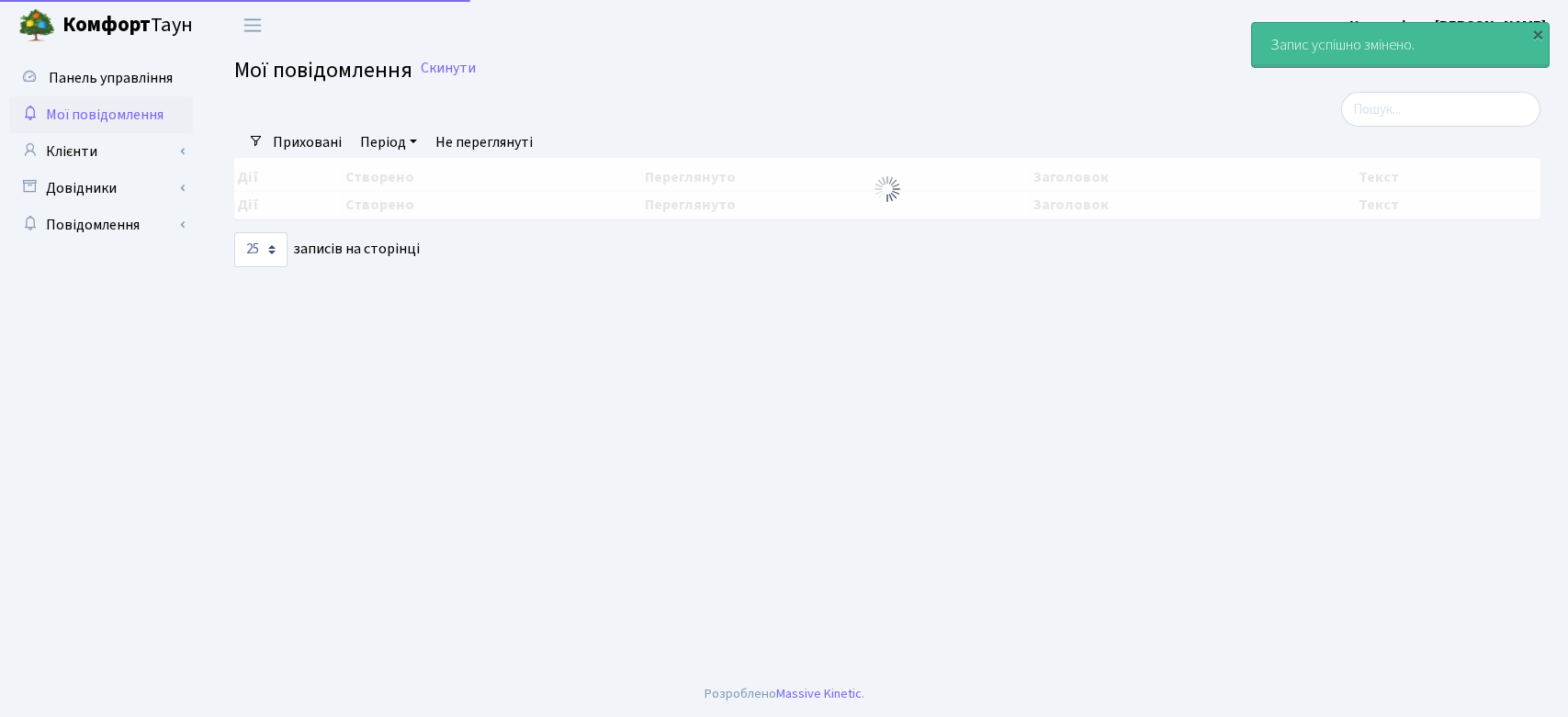
select select "25"
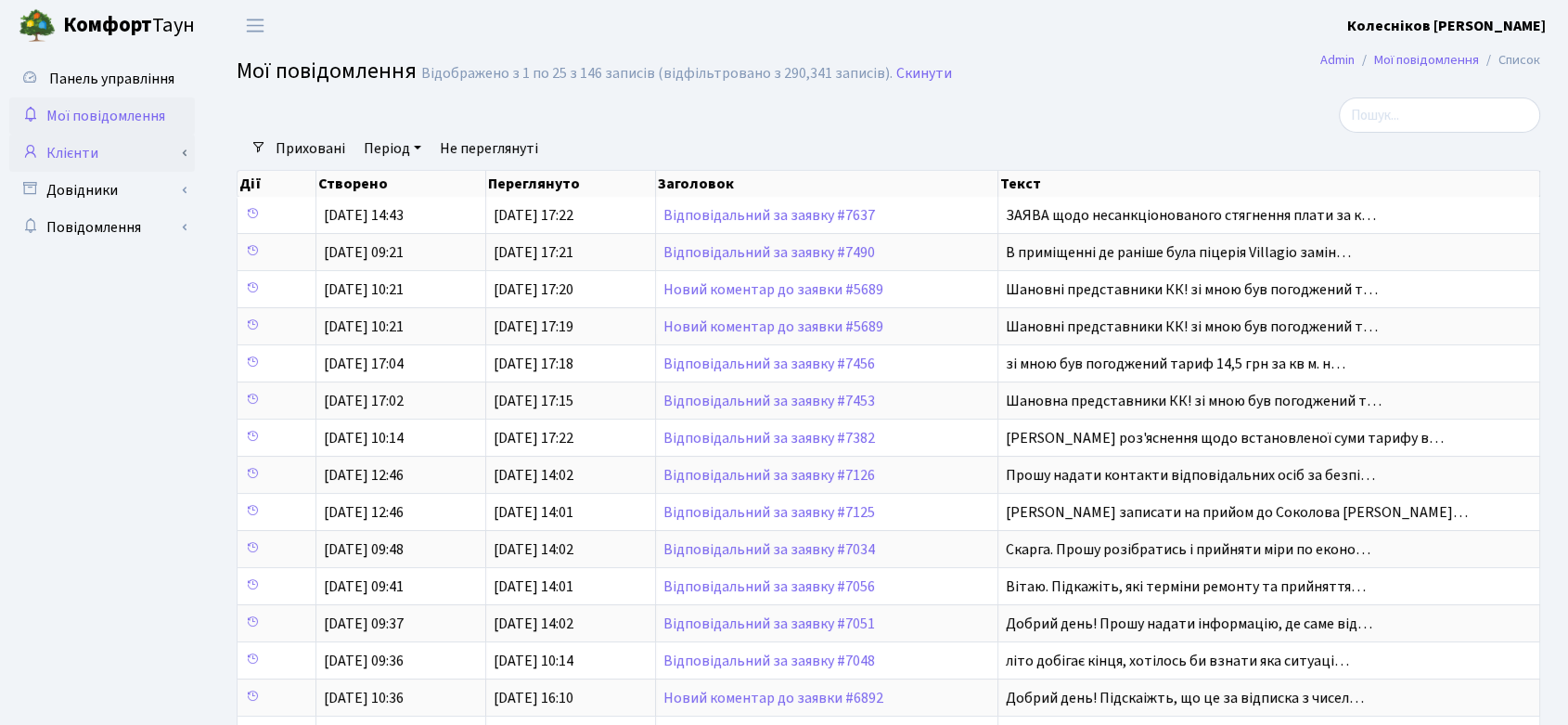
click at [74, 146] on link "Клієнти" at bounding box center [102, 153] width 185 height 37
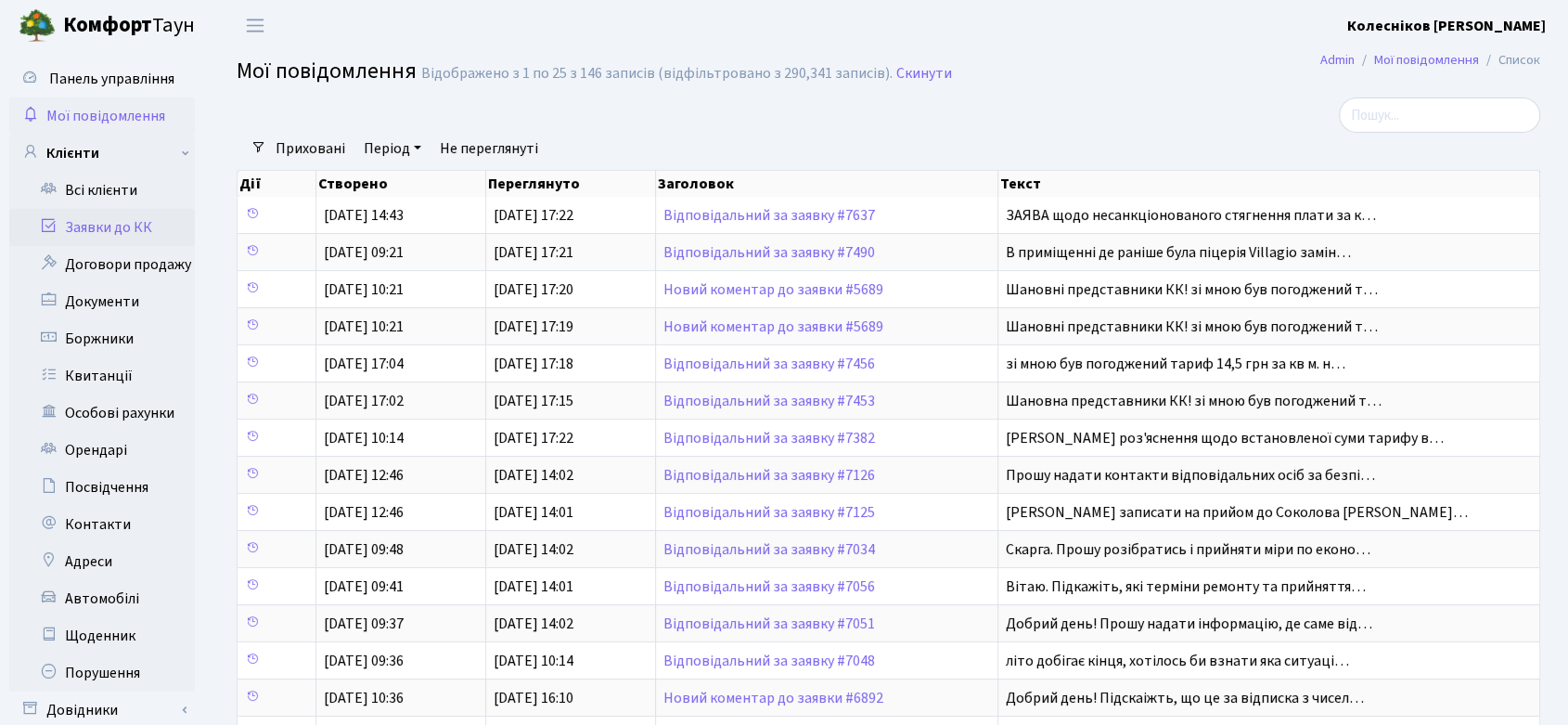
click at [95, 221] on link "Заявки до КК" at bounding box center [102, 227] width 185 height 37
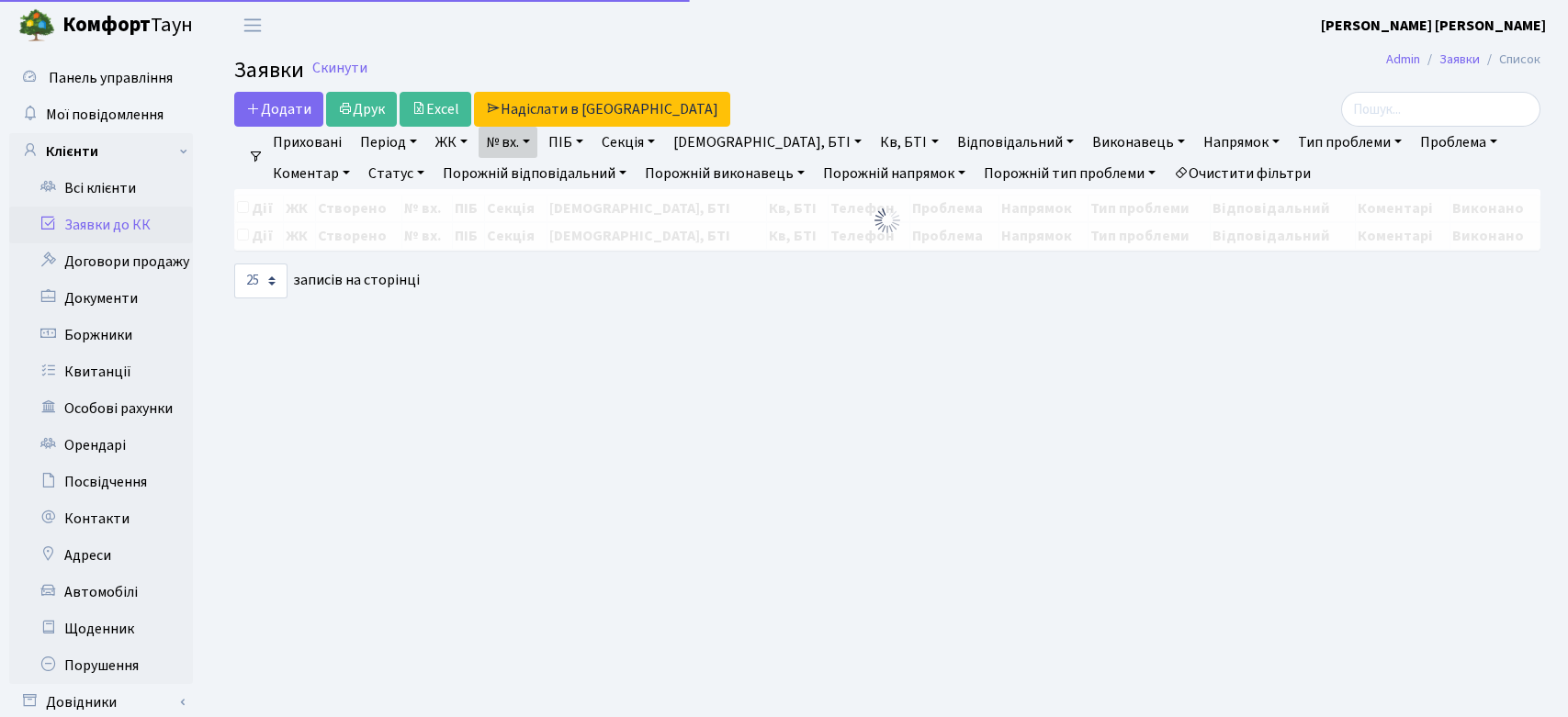
select select "25"
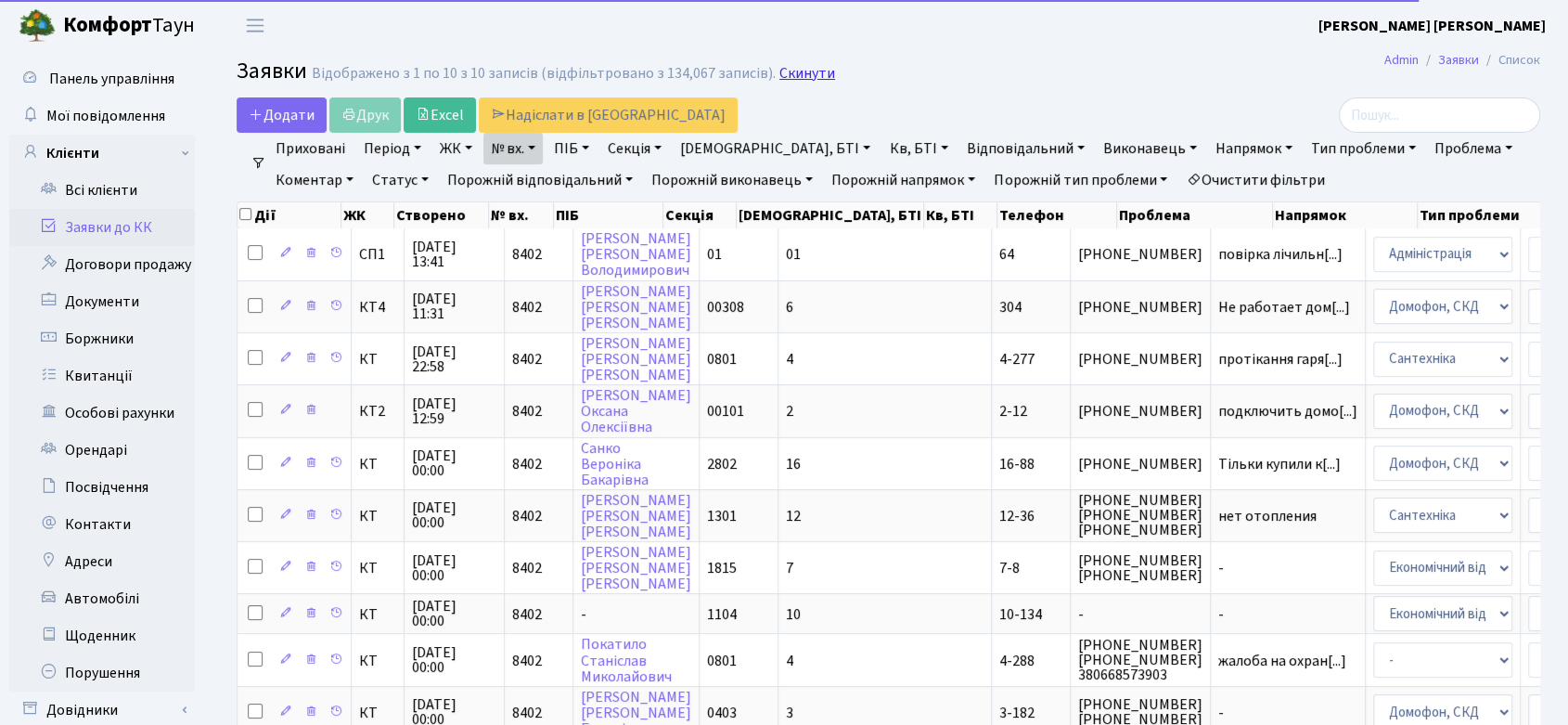
click at [791, 69] on link "Скинути" at bounding box center [806, 74] width 56 height 18
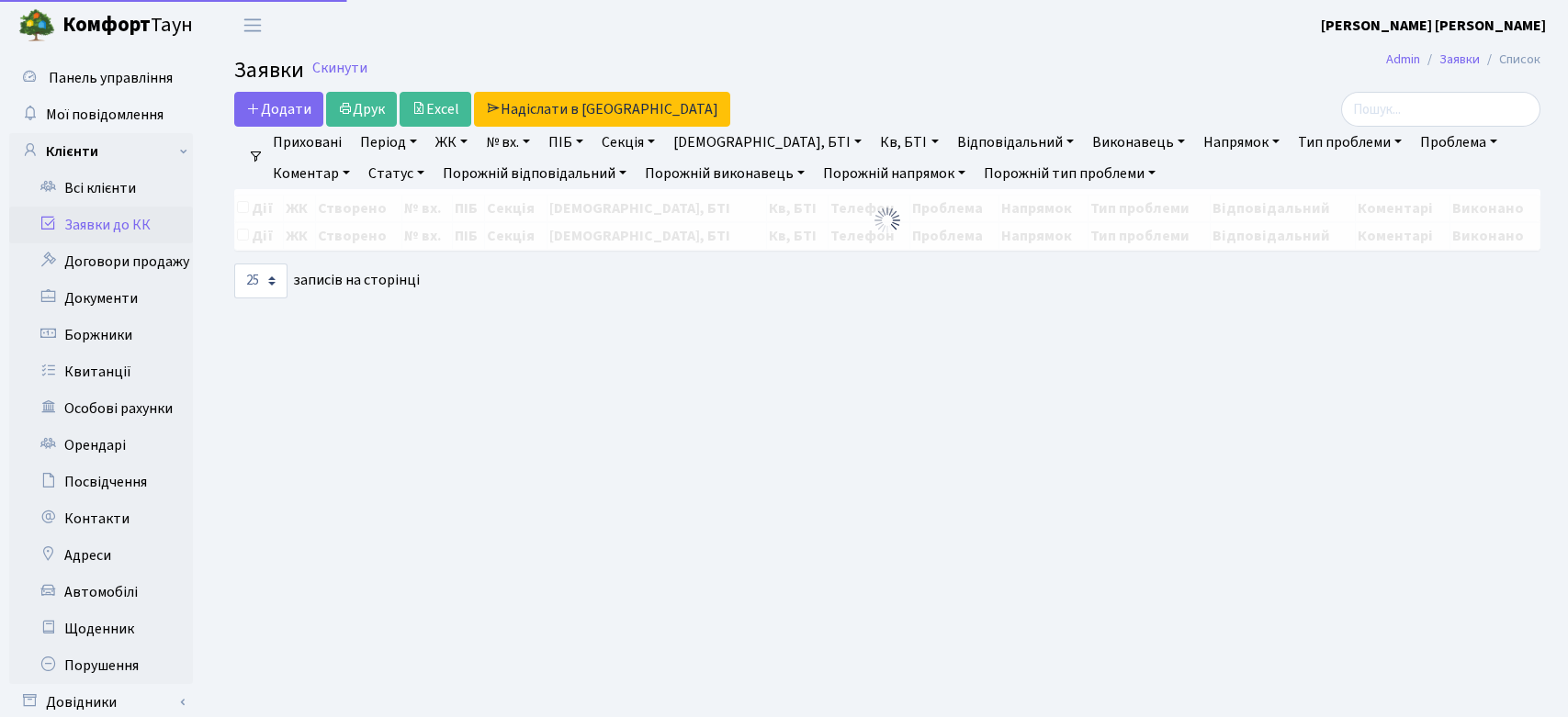
select select
select select "25"
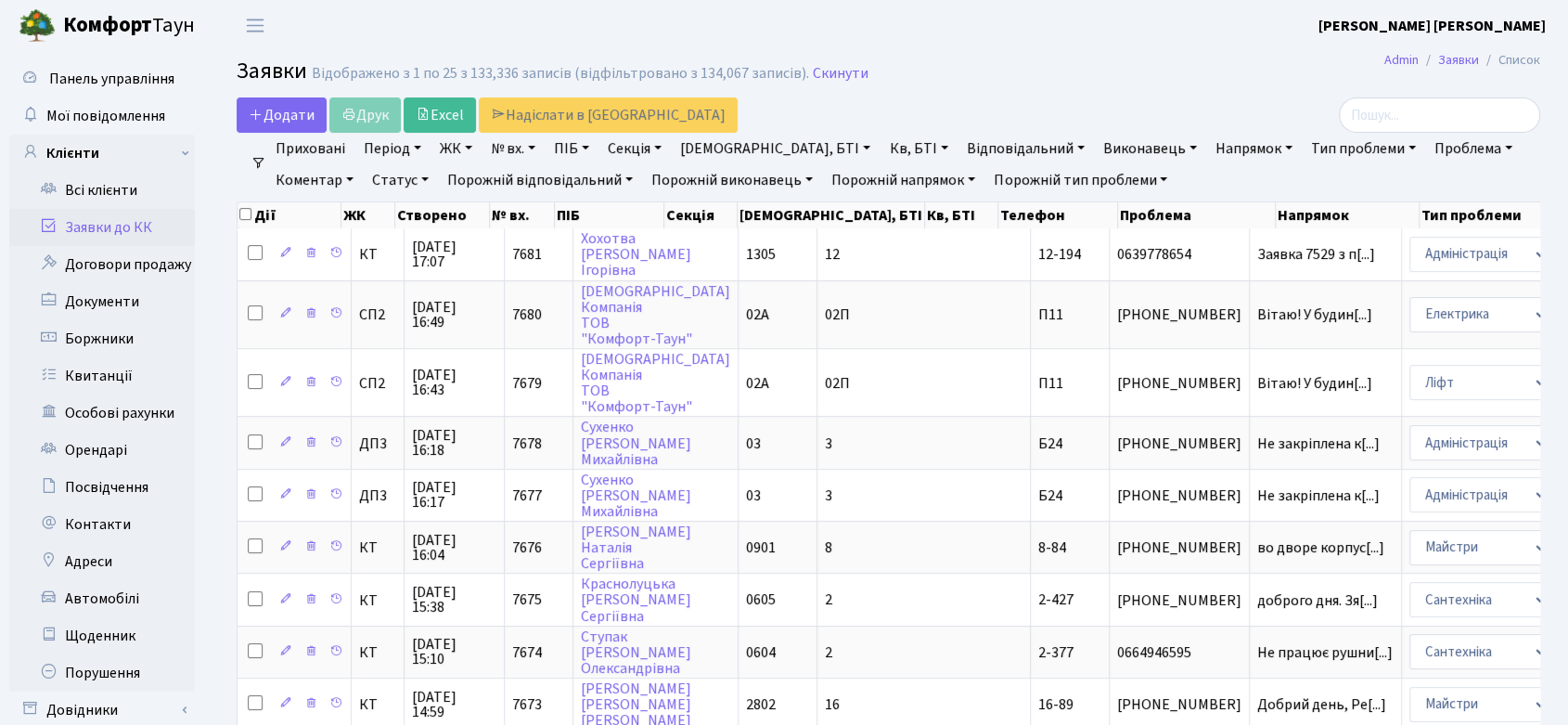
click at [960, 153] on link "Відповідальний" at bounding box center [1026, 148] width 133 height 31
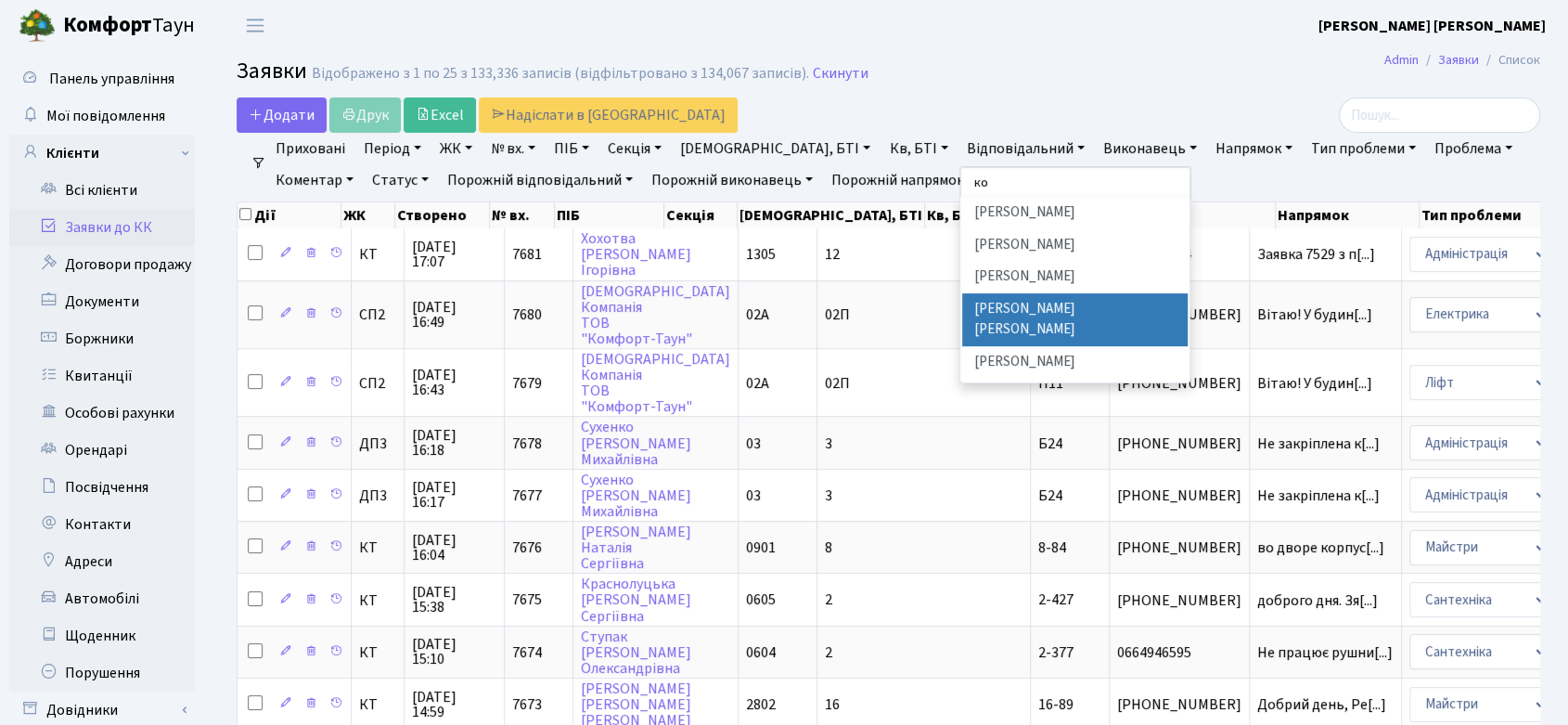
type input "ко"
drag, startPoint x: 939, startPoint y: 302, endPoint x: 921, endPoint y: 295, distance: 19.3
click at [962, 302] on li "[PERSON_NAME] [PERSON_NAME]" at bounding box center [1075, 320] width 224 height 53
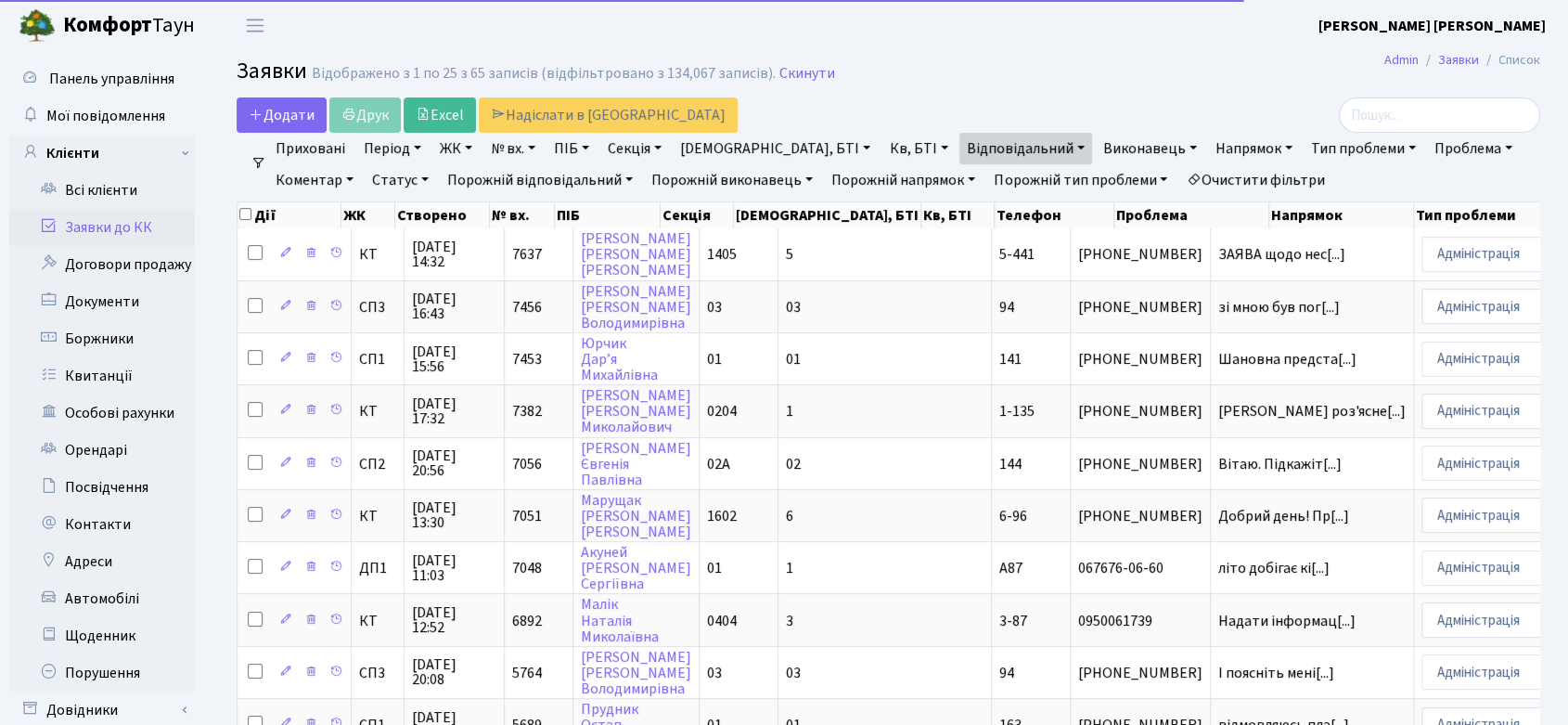
click at [365, 181] on link "Статус" at bounding box center [400, 180] width 71 height 31
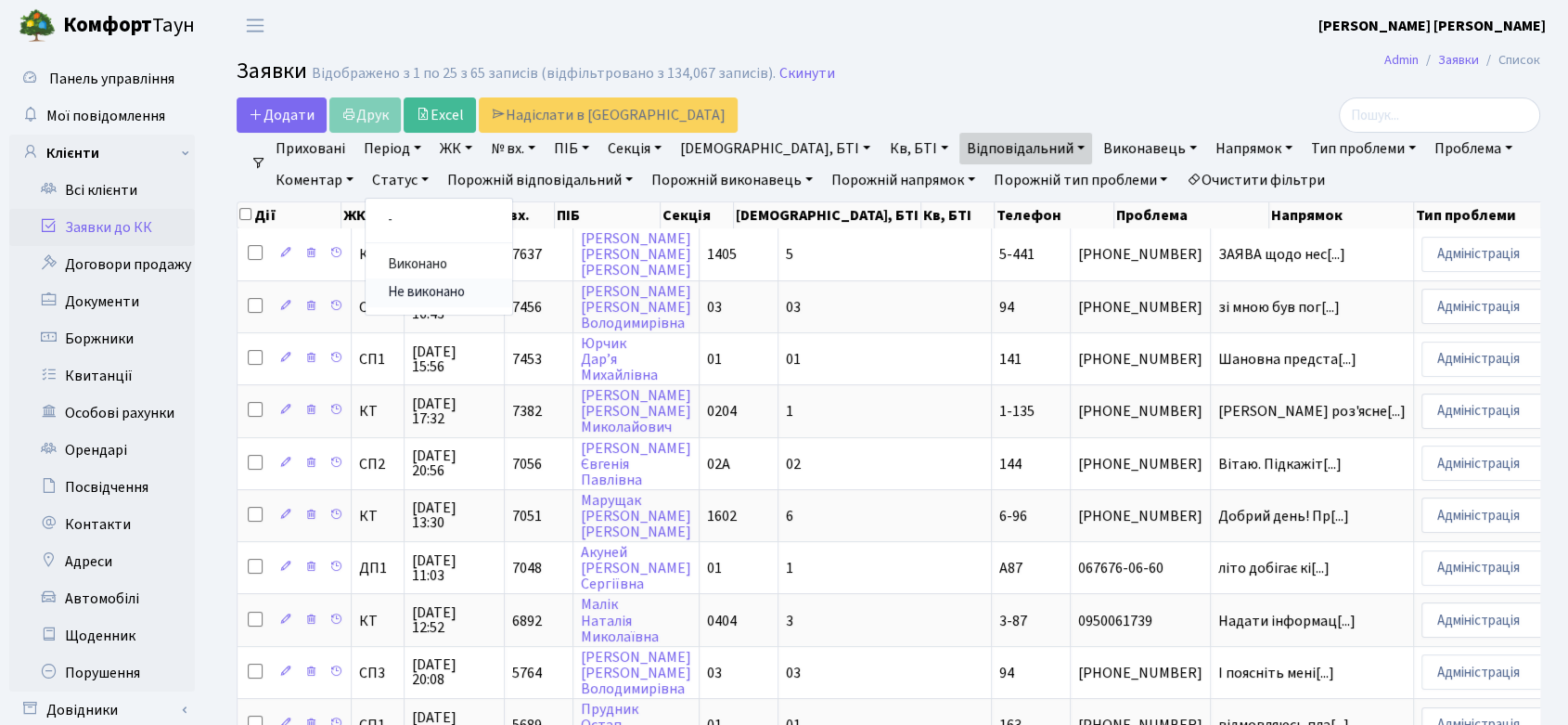
click at [366, 287] on link "Не виконано" at bounding box center [439, 292] width 146 height 28
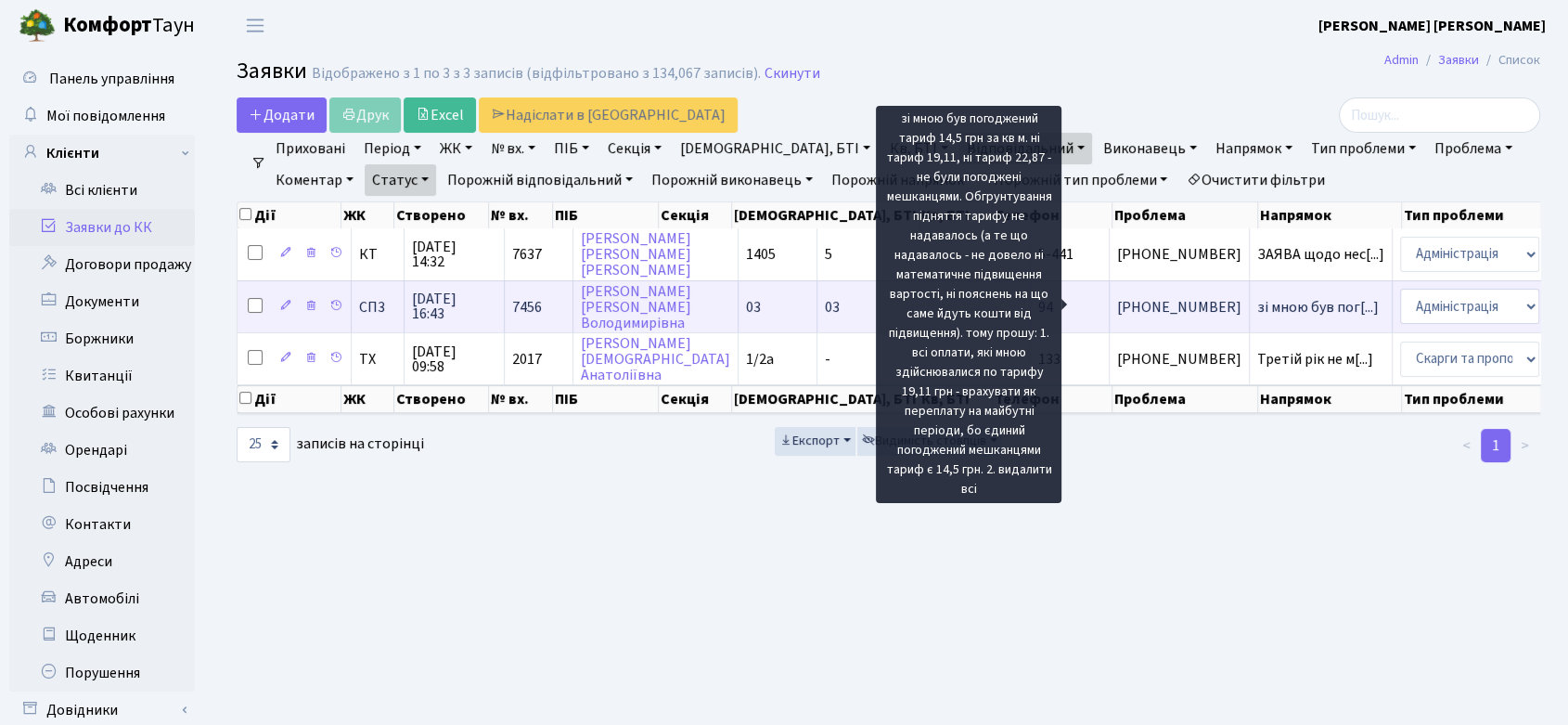
click at [1257, 300] on span "зі мною був пог[...]" at bounding box center [1317, 306] width 122 height 20
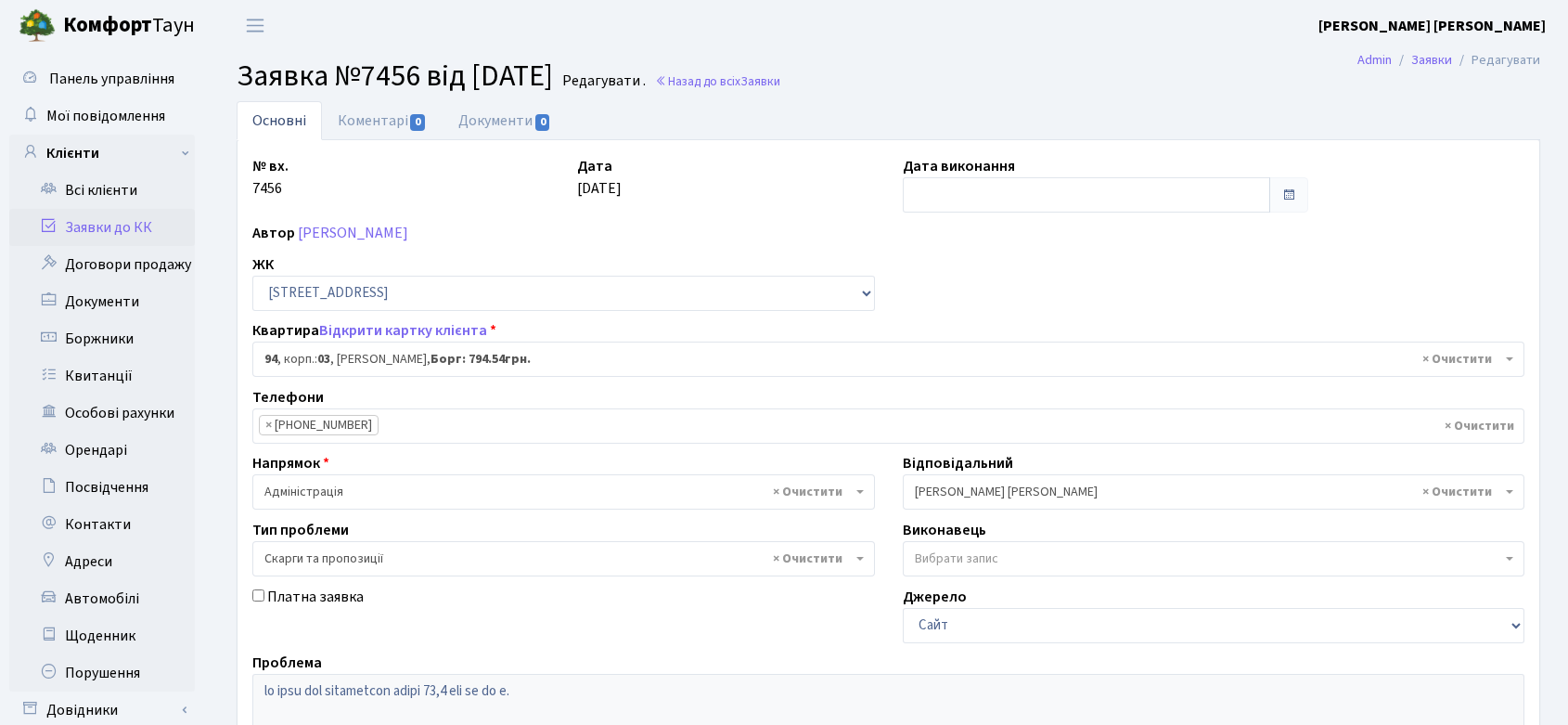
select select "20816"
select select "55"
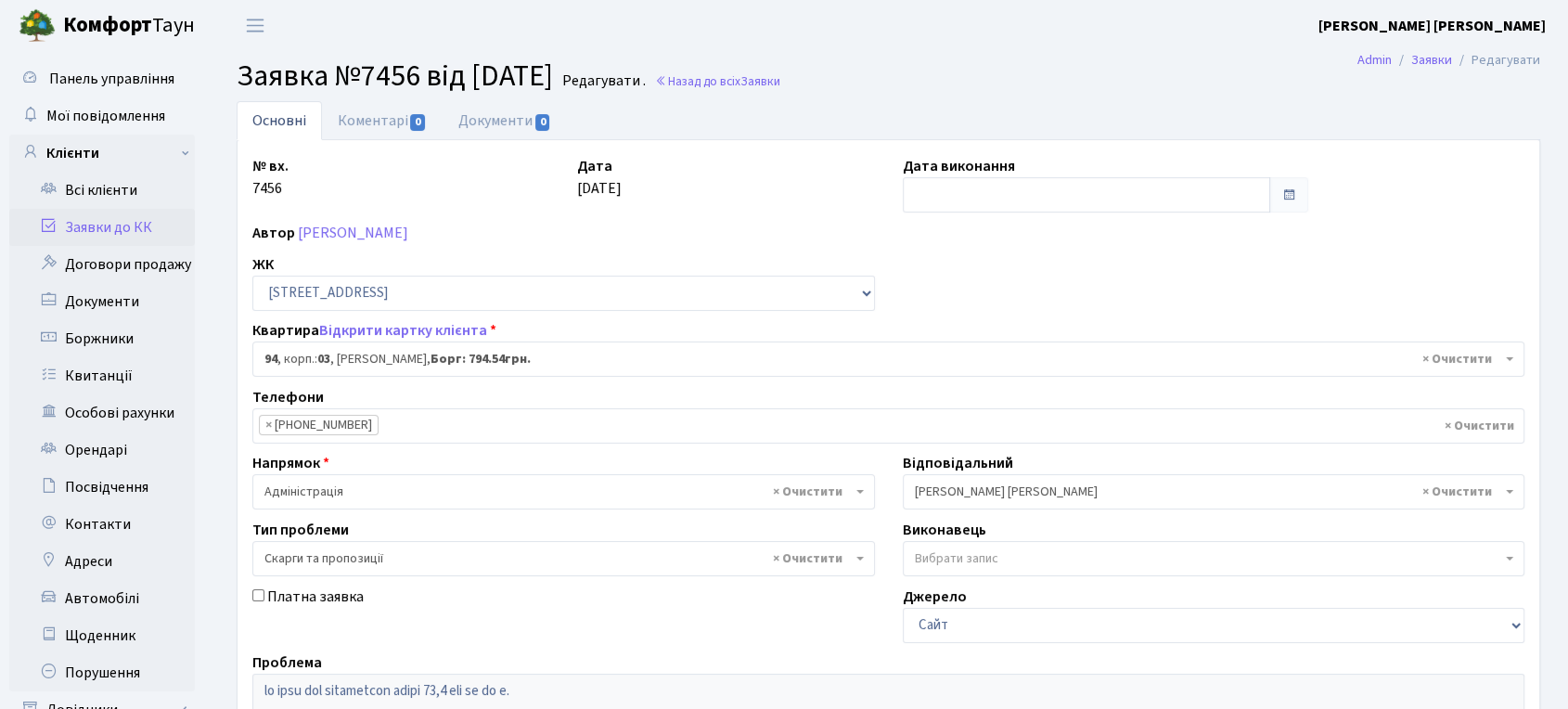
click at [1096, 495] on span "× [PERSON_NAME] [PERSON_NAME]" at bounding box center [1208, 492] width 587 height 19
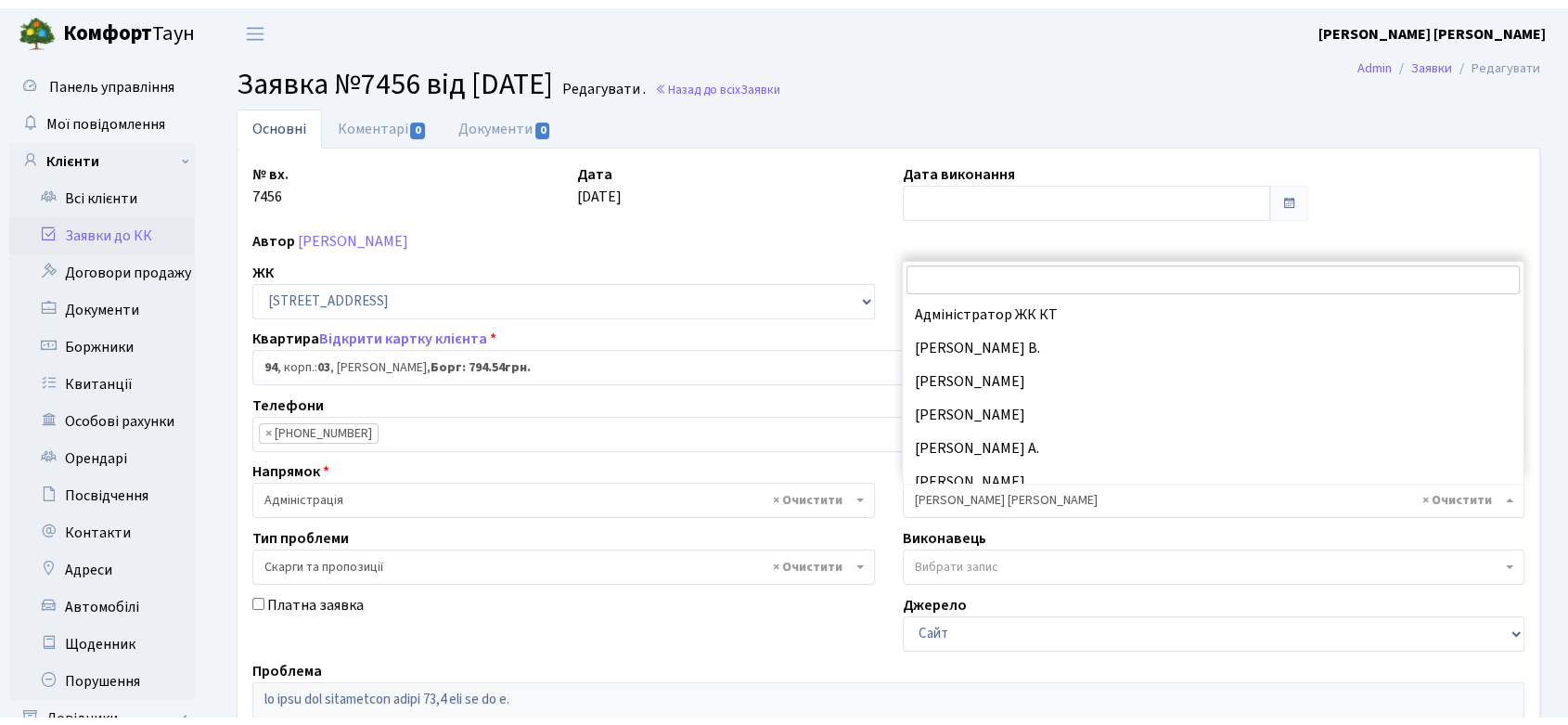
scroll to position [167, 0]
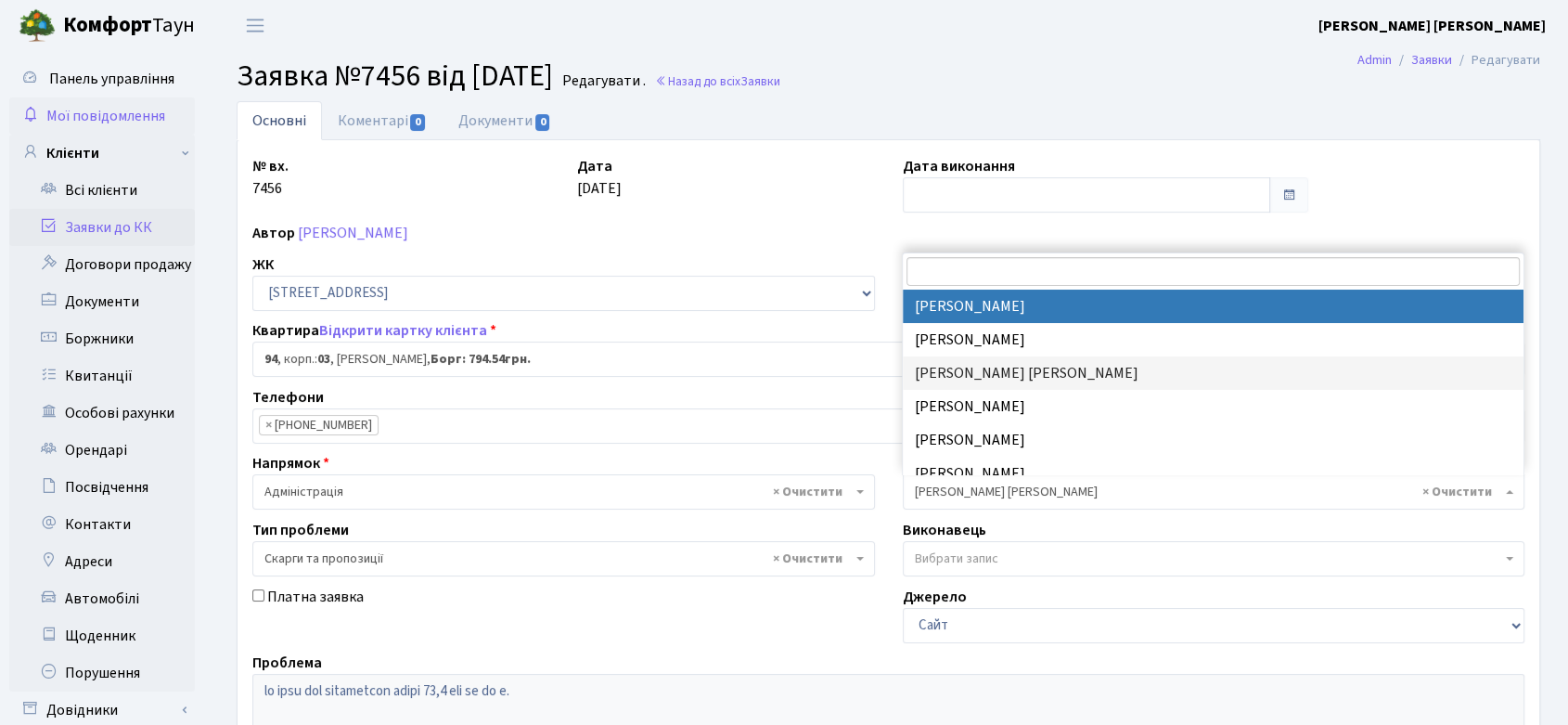
click at [109, 105] on span "Мої повідомлення" at bounding box center [106, 115] width 119 height 20
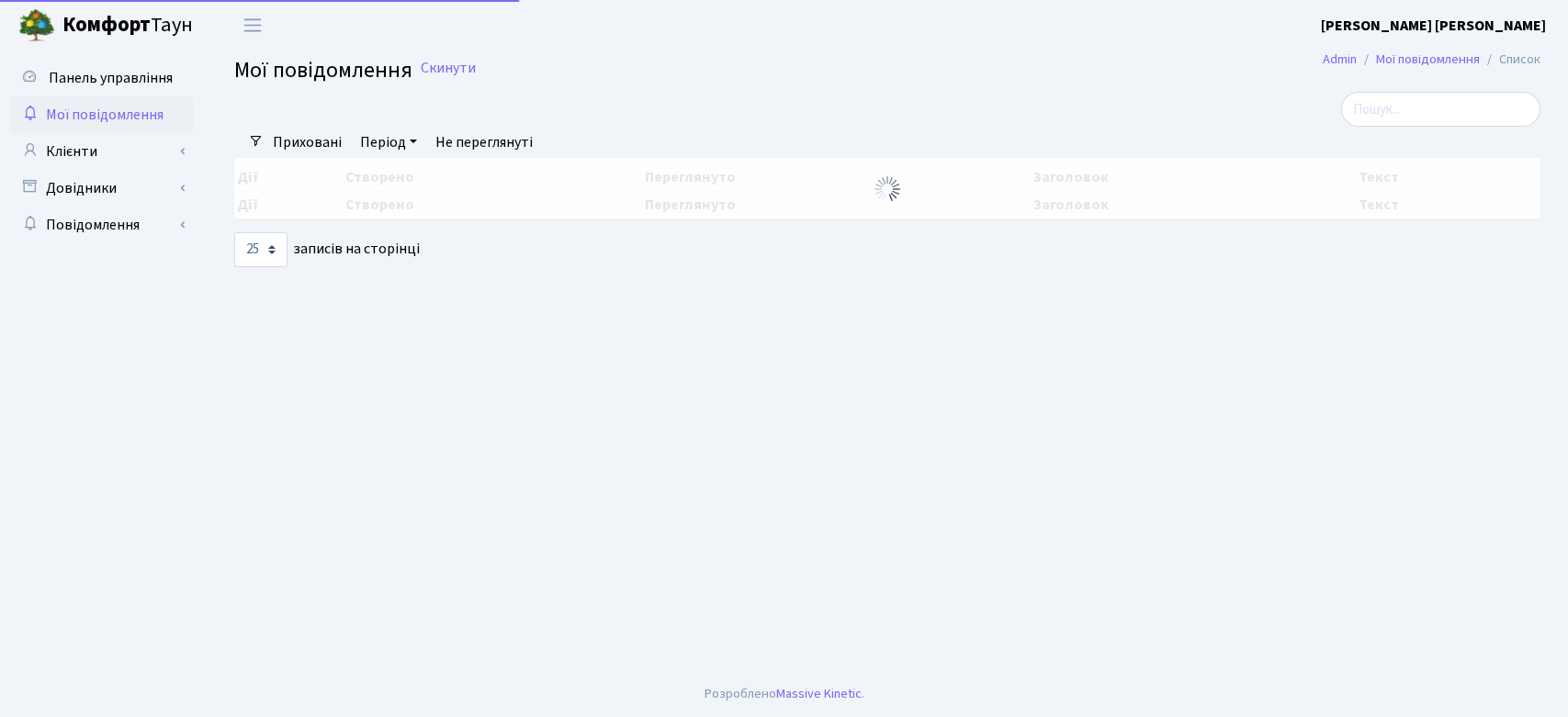
select select "25"
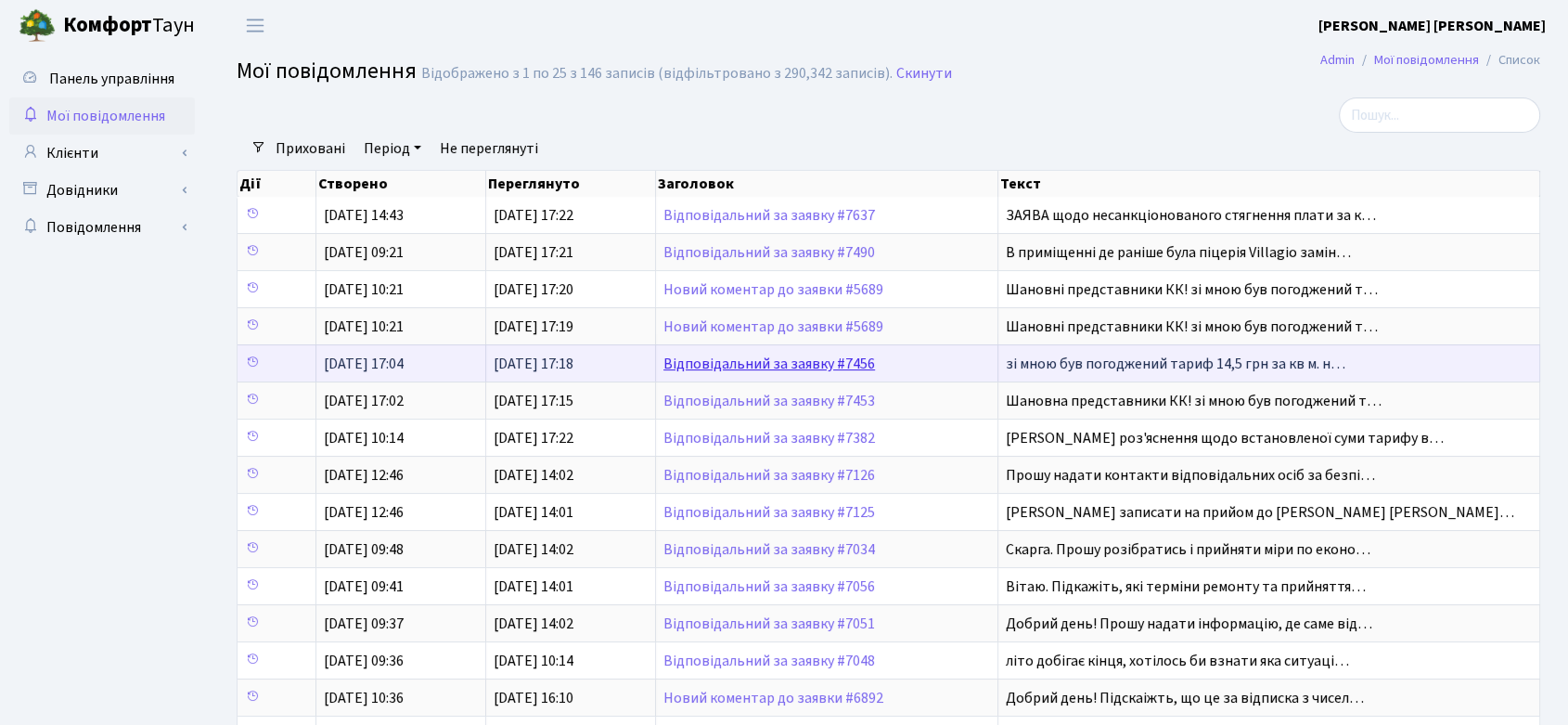
click at [855, 362] on link "Відповідальний за заявку #7456" at bounding box center [768, 363] width 212 height 20
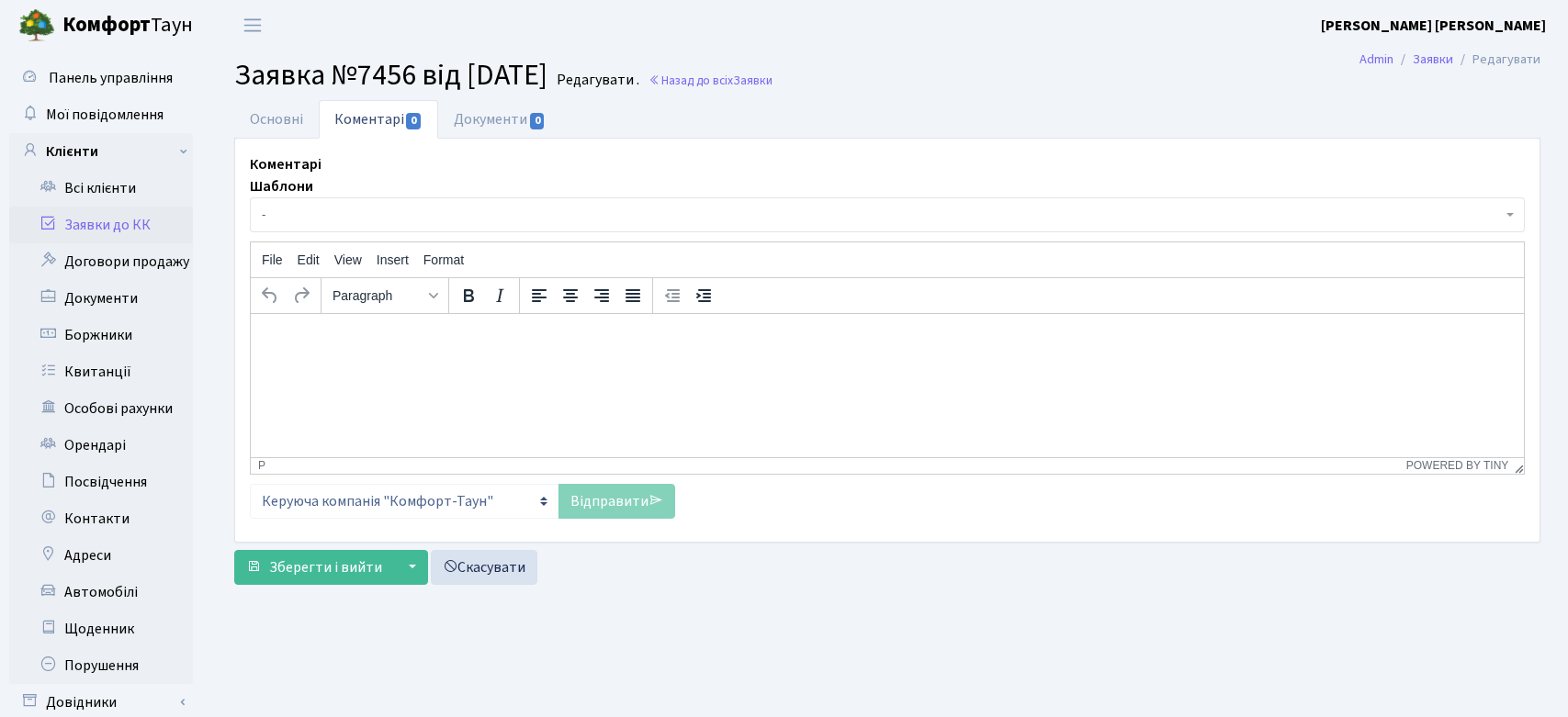
select select "20816"
select select "55"
click at [270, 124] on link "Основні" at bounding box center [277, 119] width 85 height 38
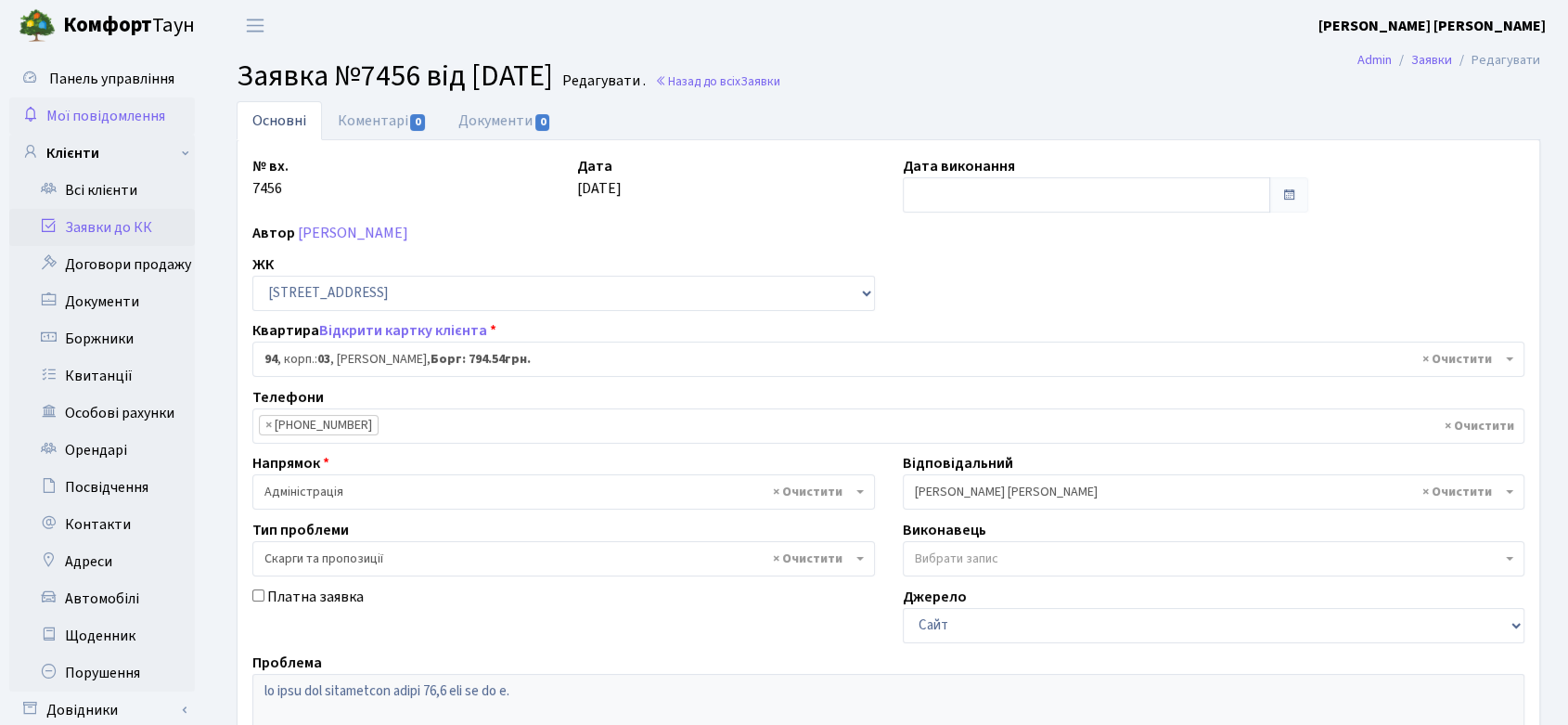
click at [120, 110] on span "Мої повідомлення" at bounding box center [106, 115] width 119 height 20
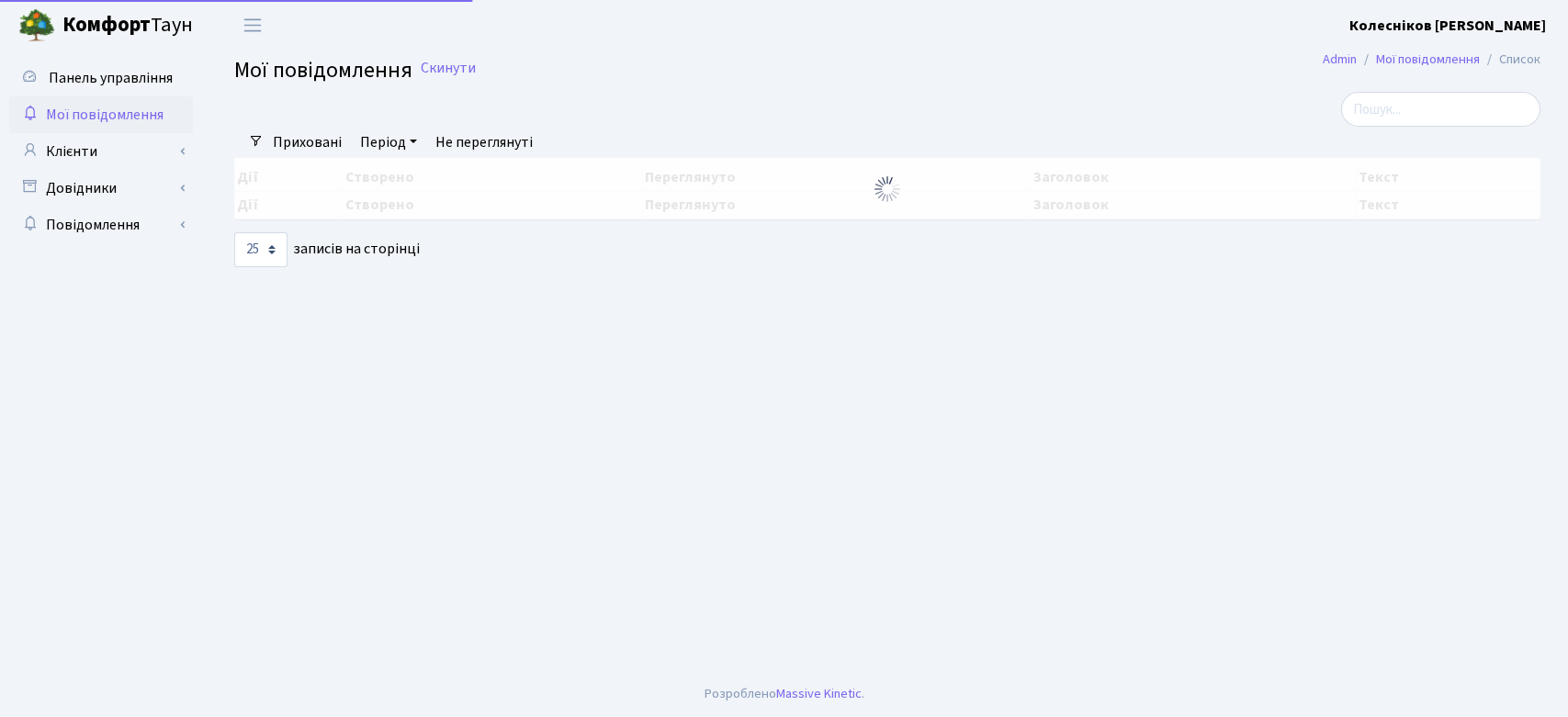
select select "25"
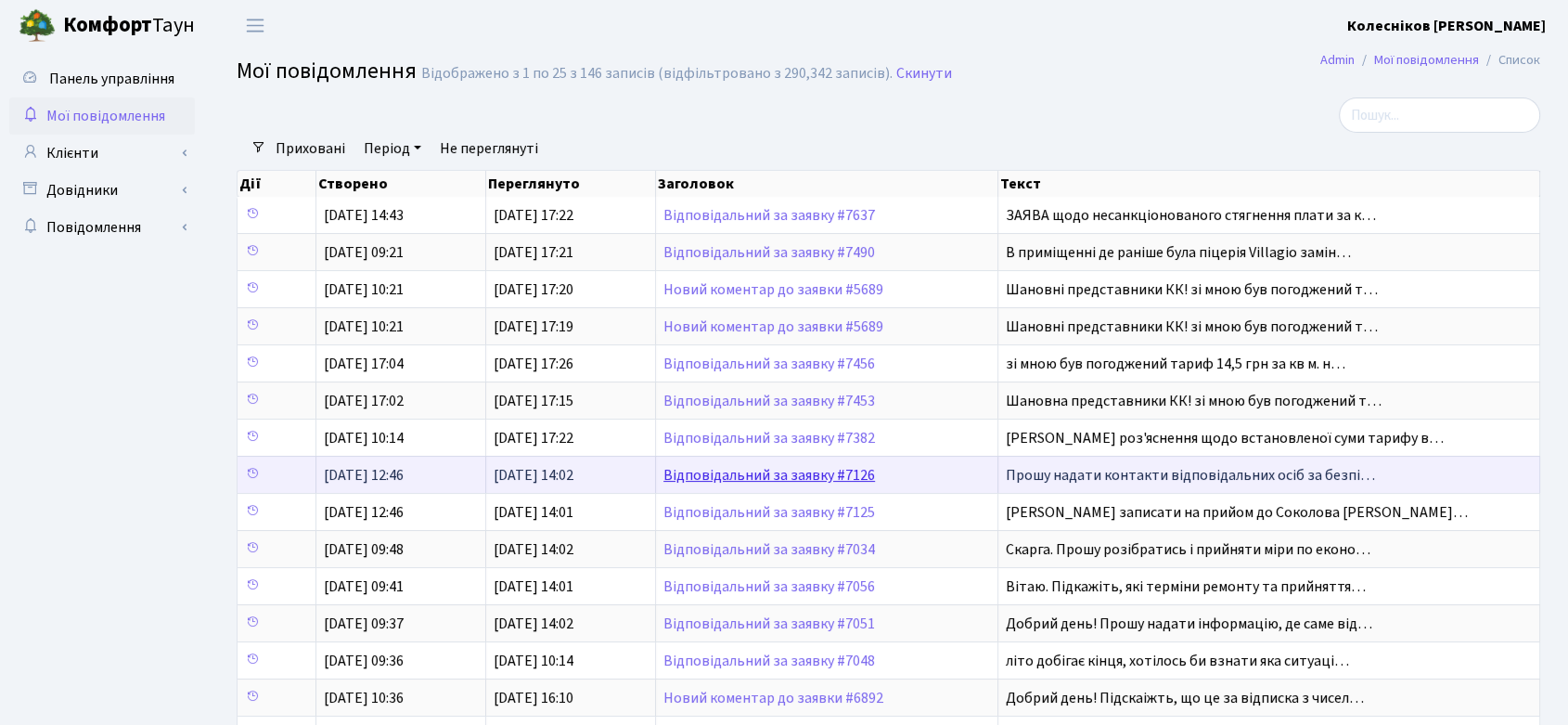
click at [780, 468] on link "Відповідальний за заявку #7126" at bounding box center [768, 475] width 212 height 20
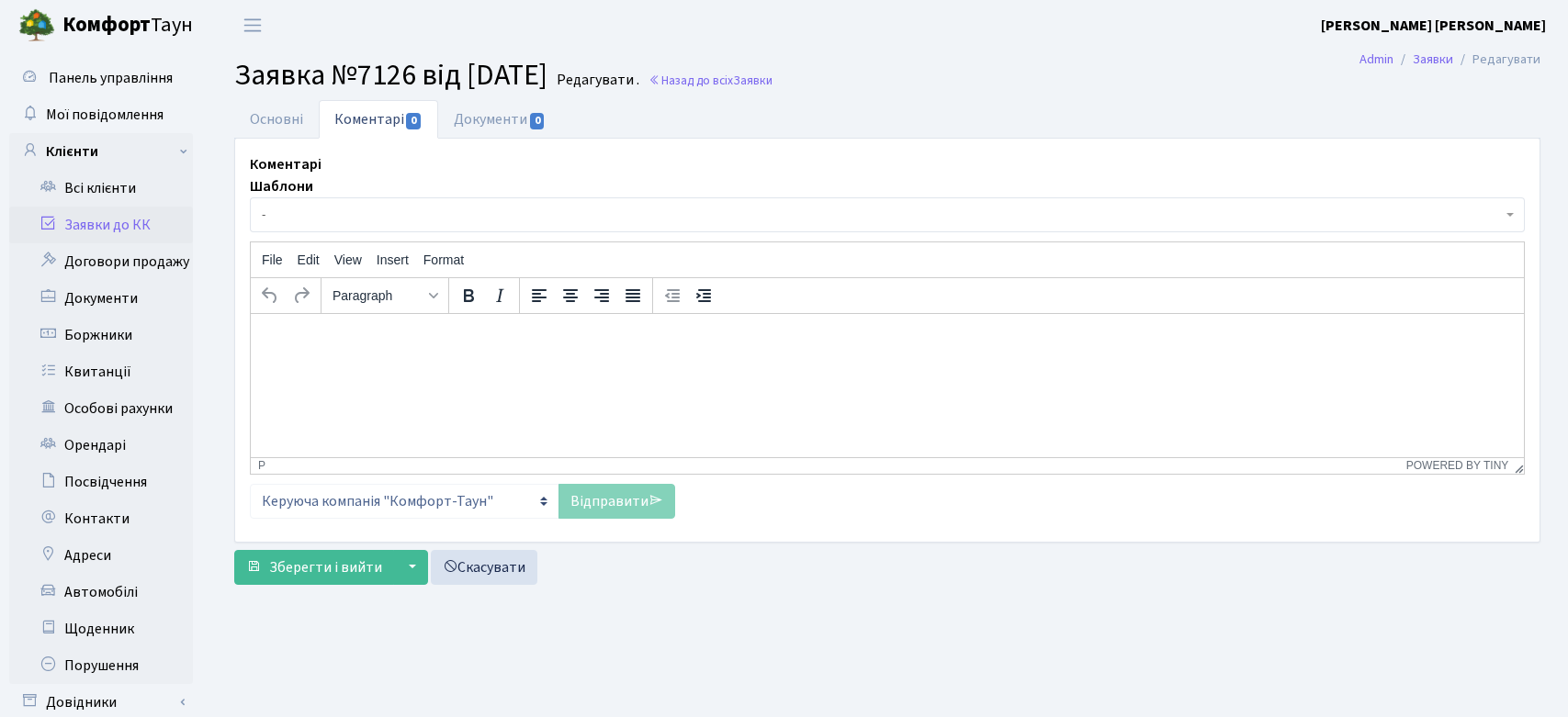
select select "16446"
select select "66"
click at [276, 123] on link "Основні" at bounding box center [277, 119] width 85 height 38
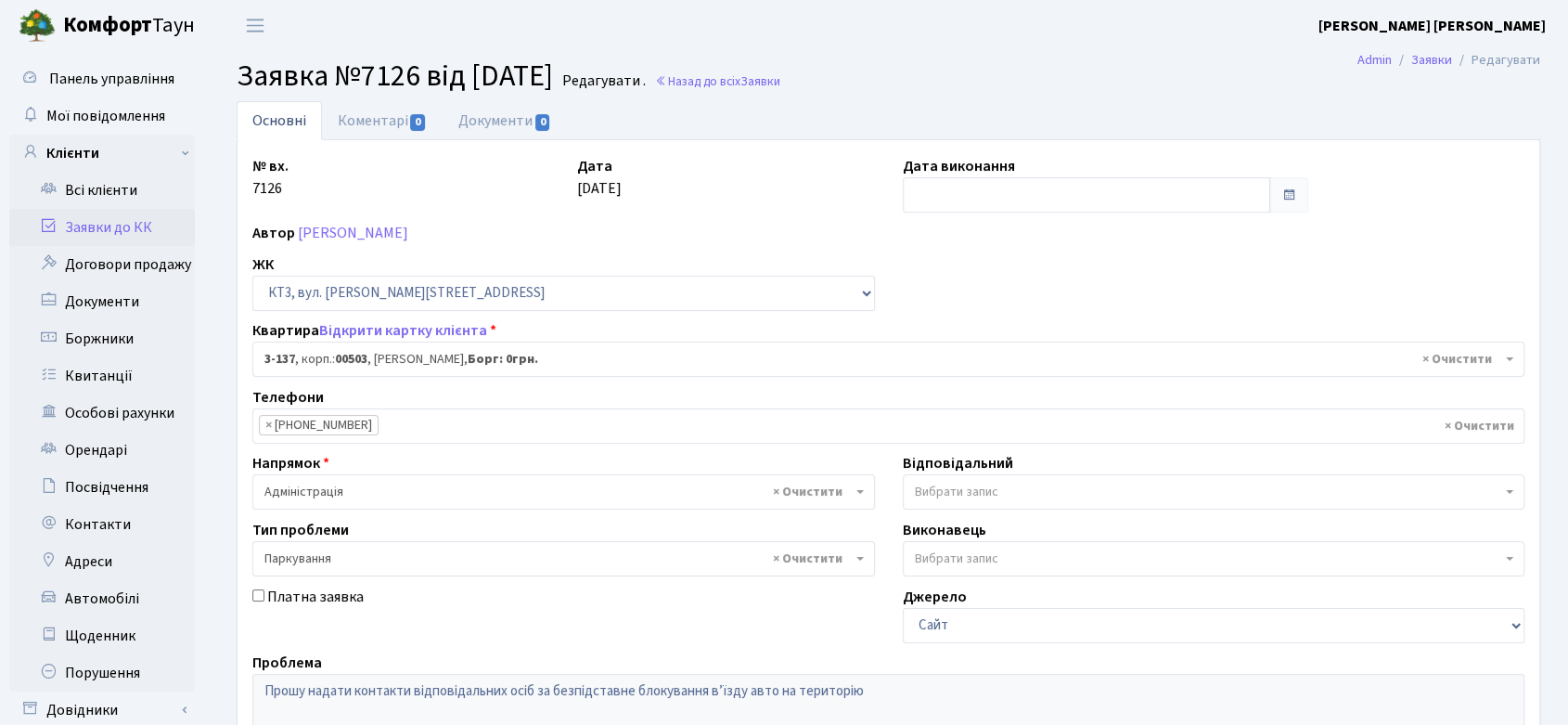
click at [125, 219] on link "Заявки до КК" at bounding box center [102, 227] width 185 height 37
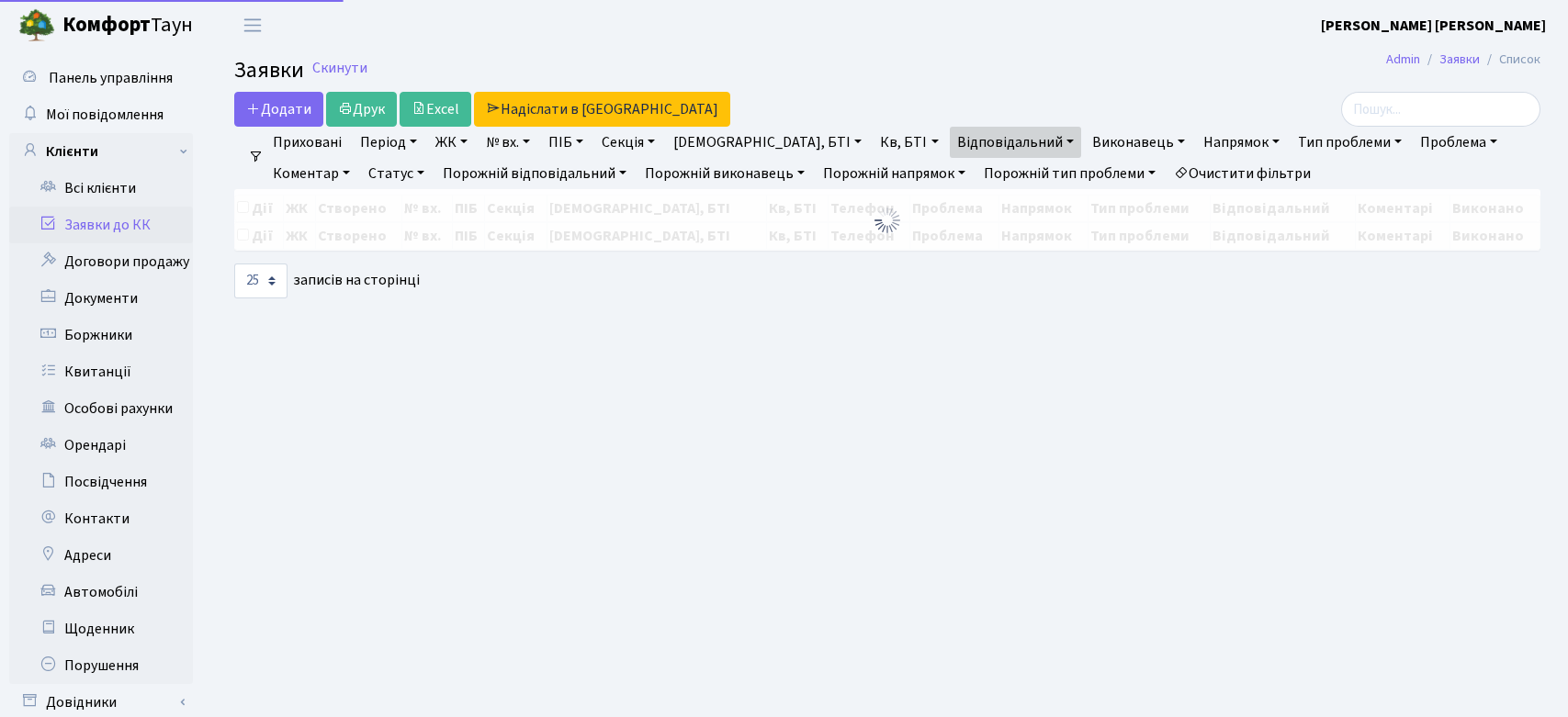
select select "25"
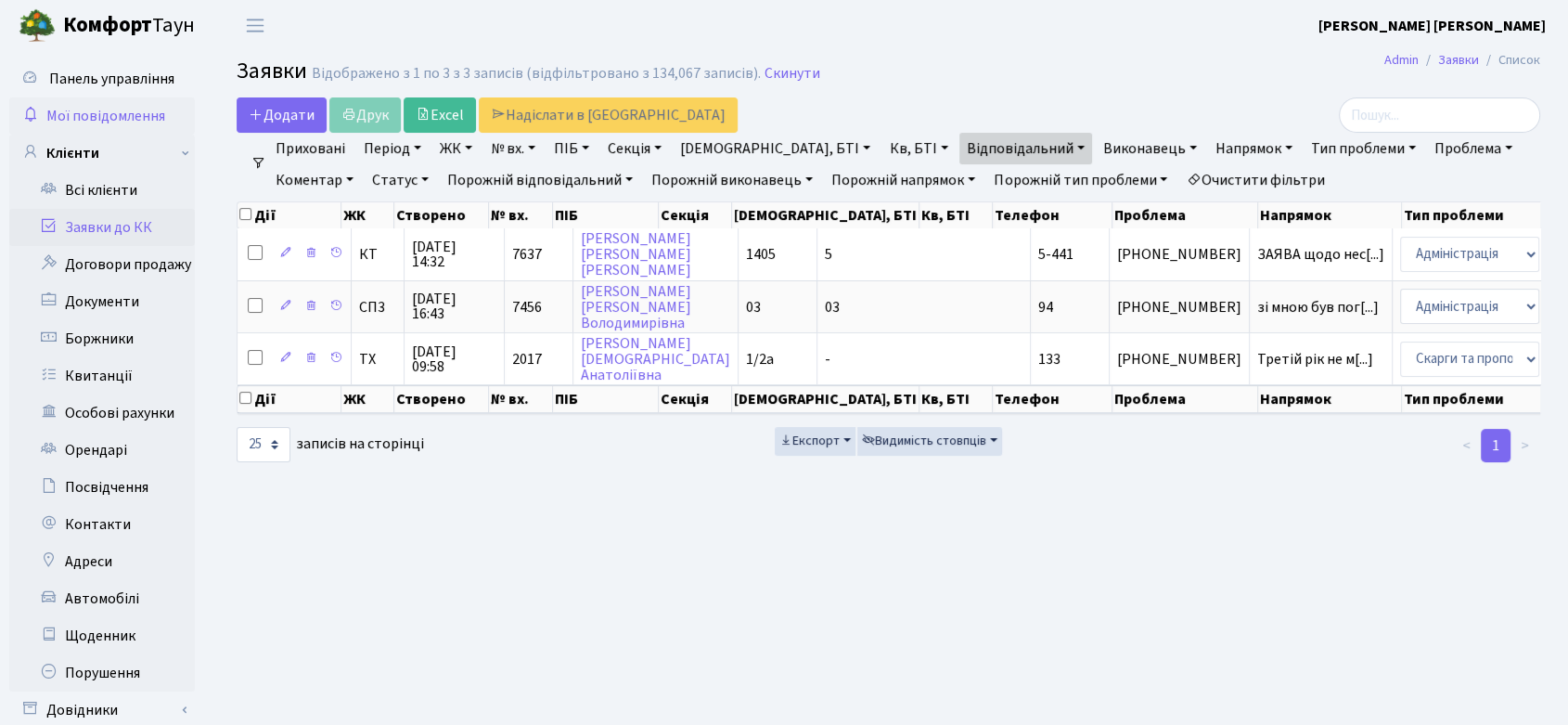
click at [81, 123] on span "Мої повідомлення" at bounding box center [106, 115] width 119 height 20
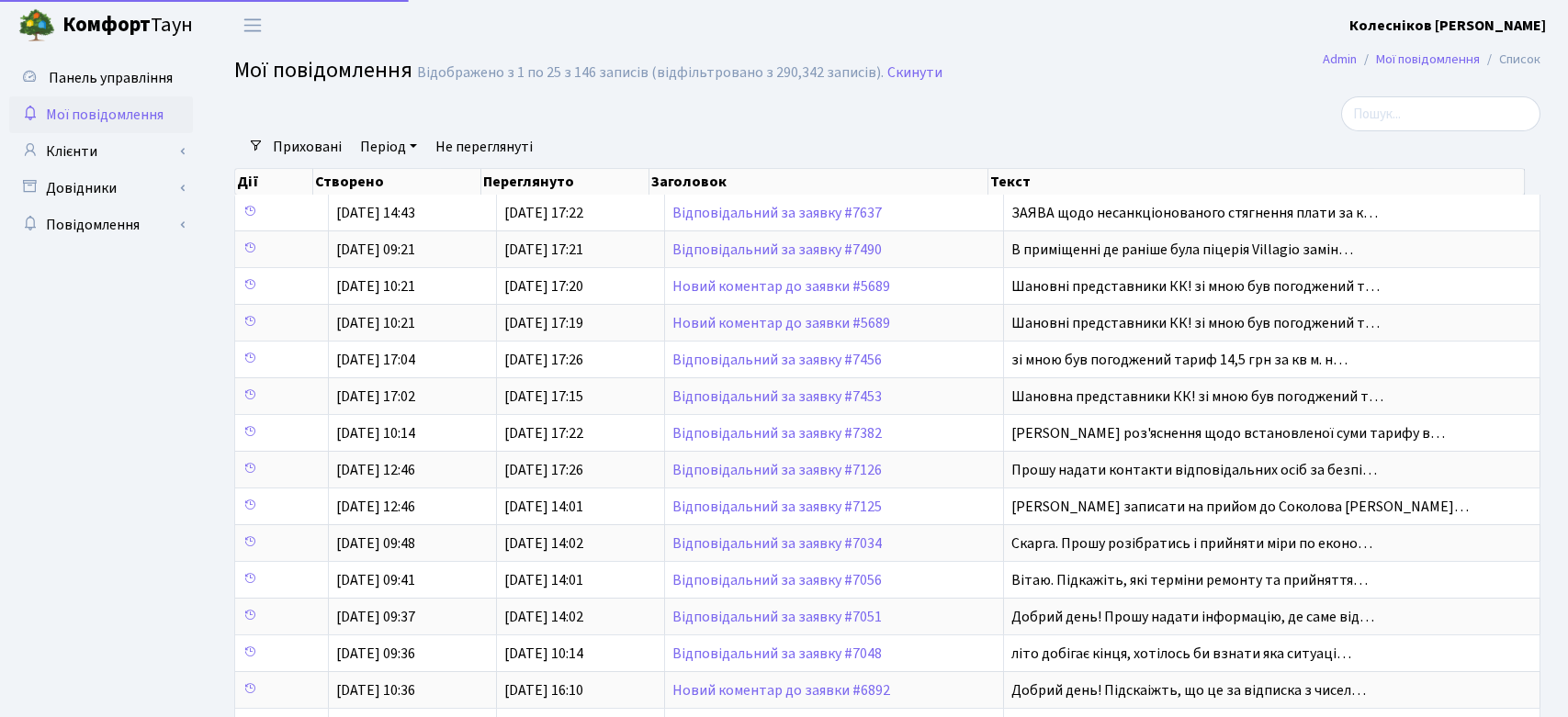
select select "25"
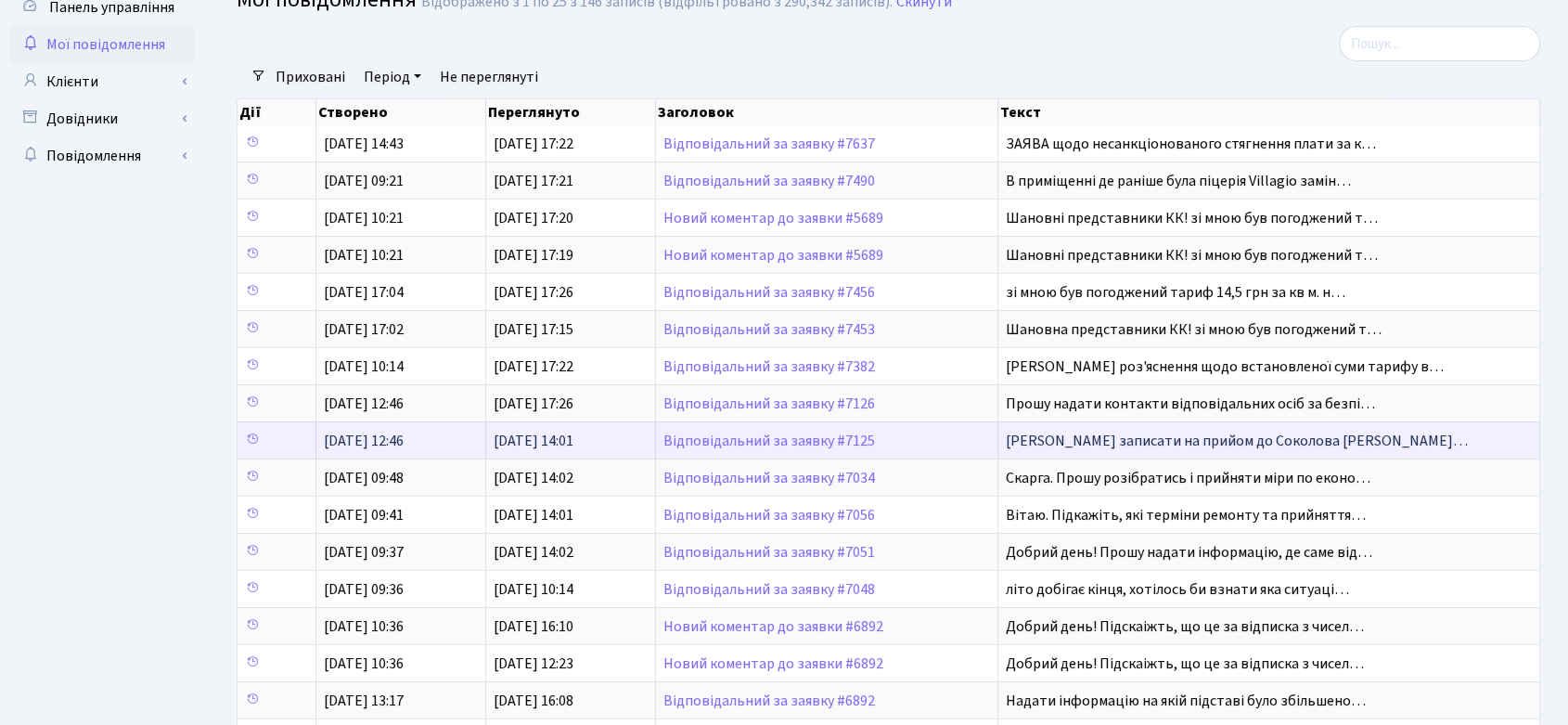
scroll to position [206, 0]
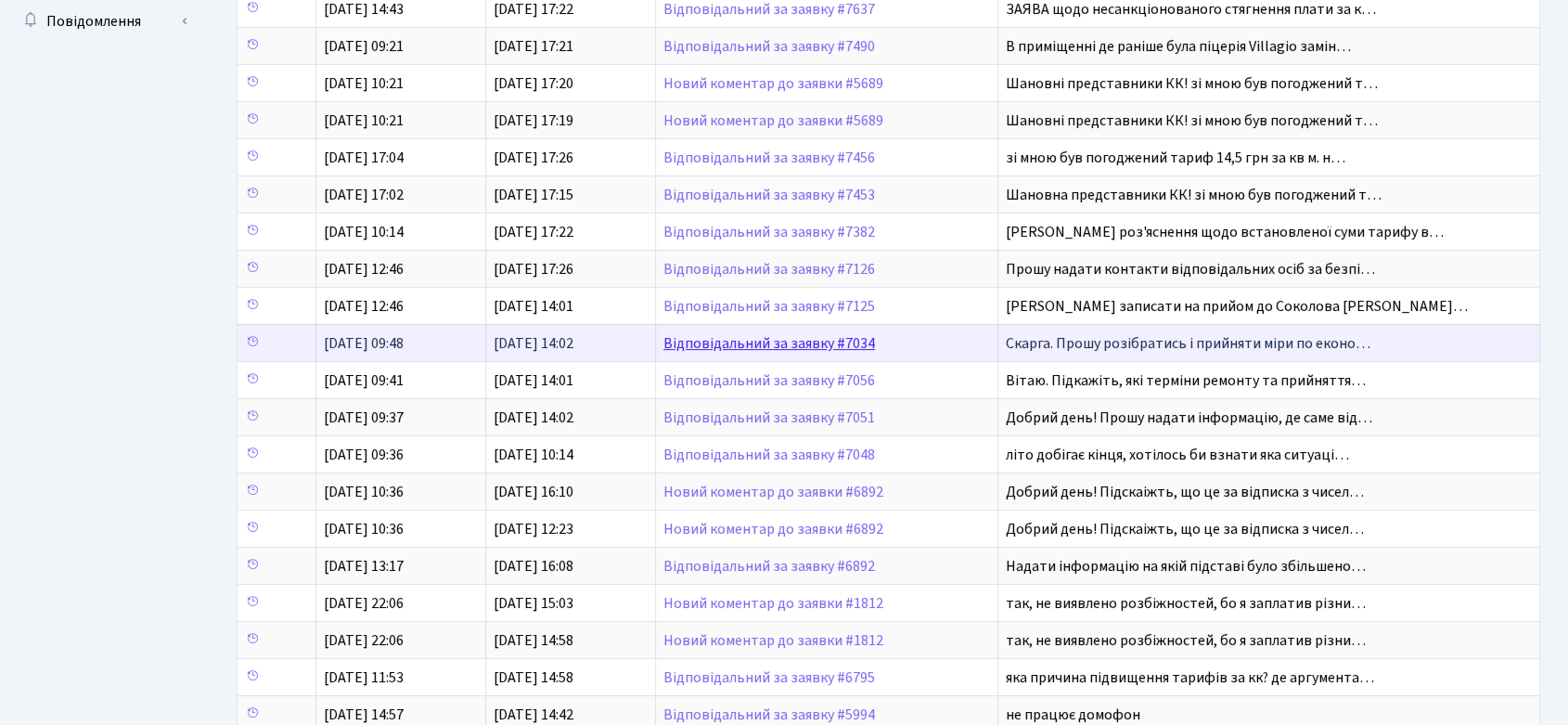
click at [787, 336] on link "Відповідальний за заявку #7034" at bounding box center [768, 343] width 212 height 20
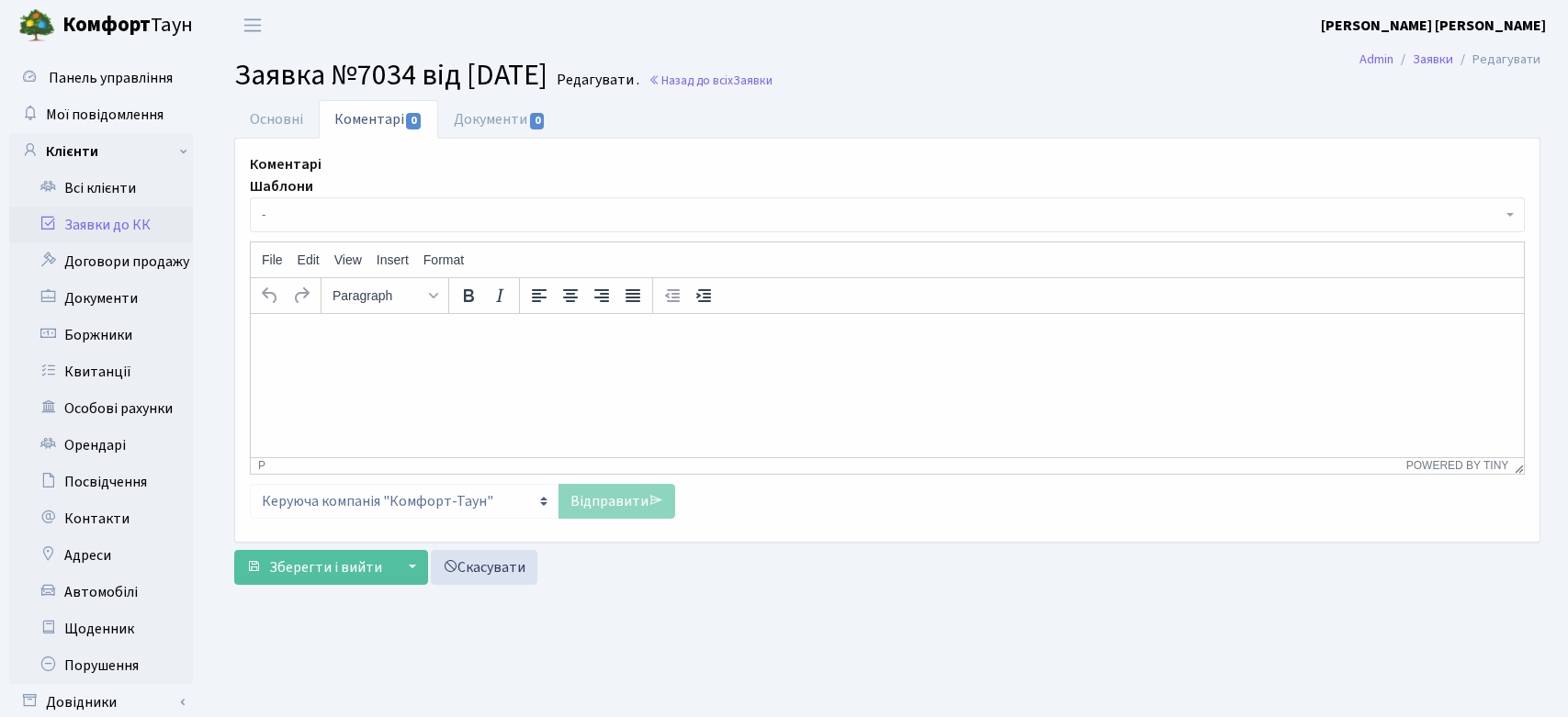
select select "306"
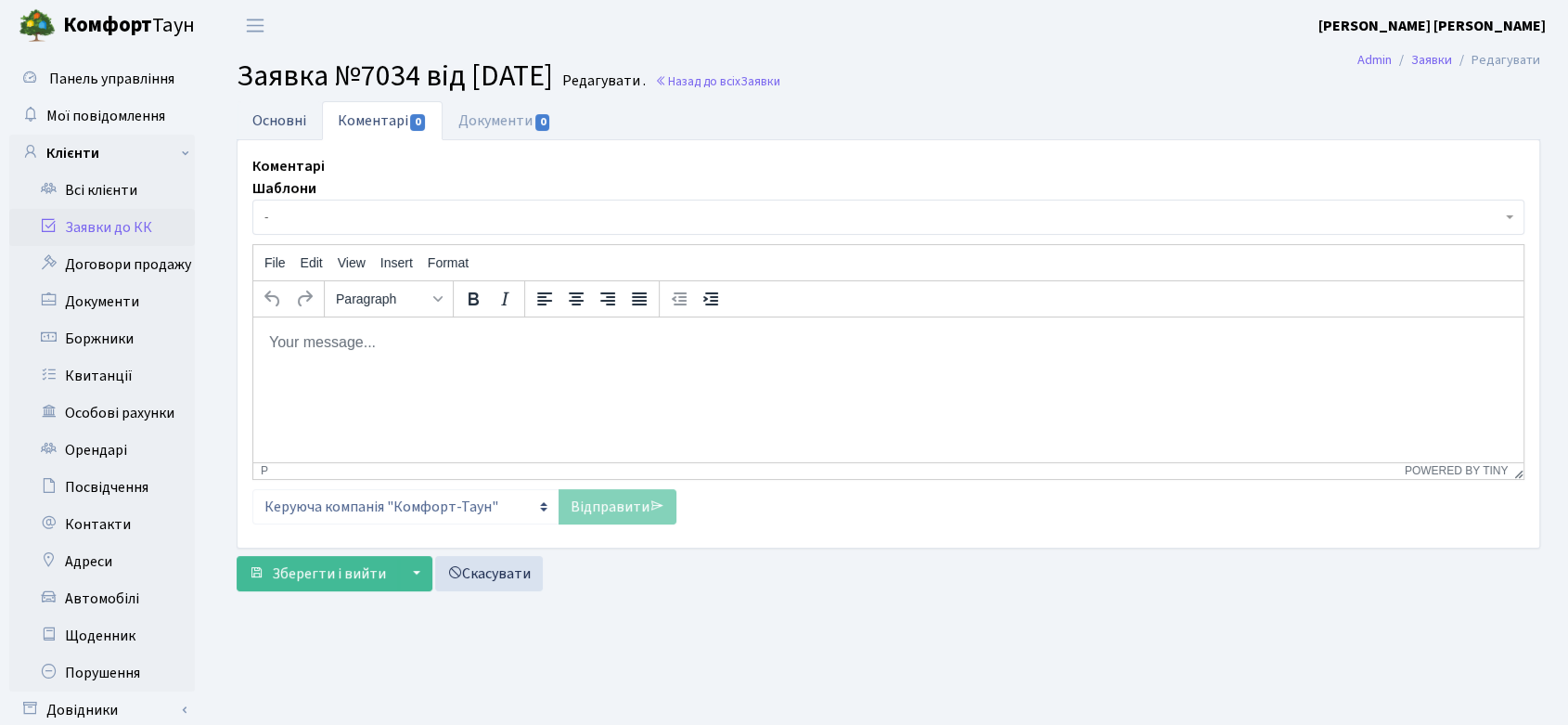
click at [261, 120] on link "Основні" at bounding box center [280, 120] width 86 height 38
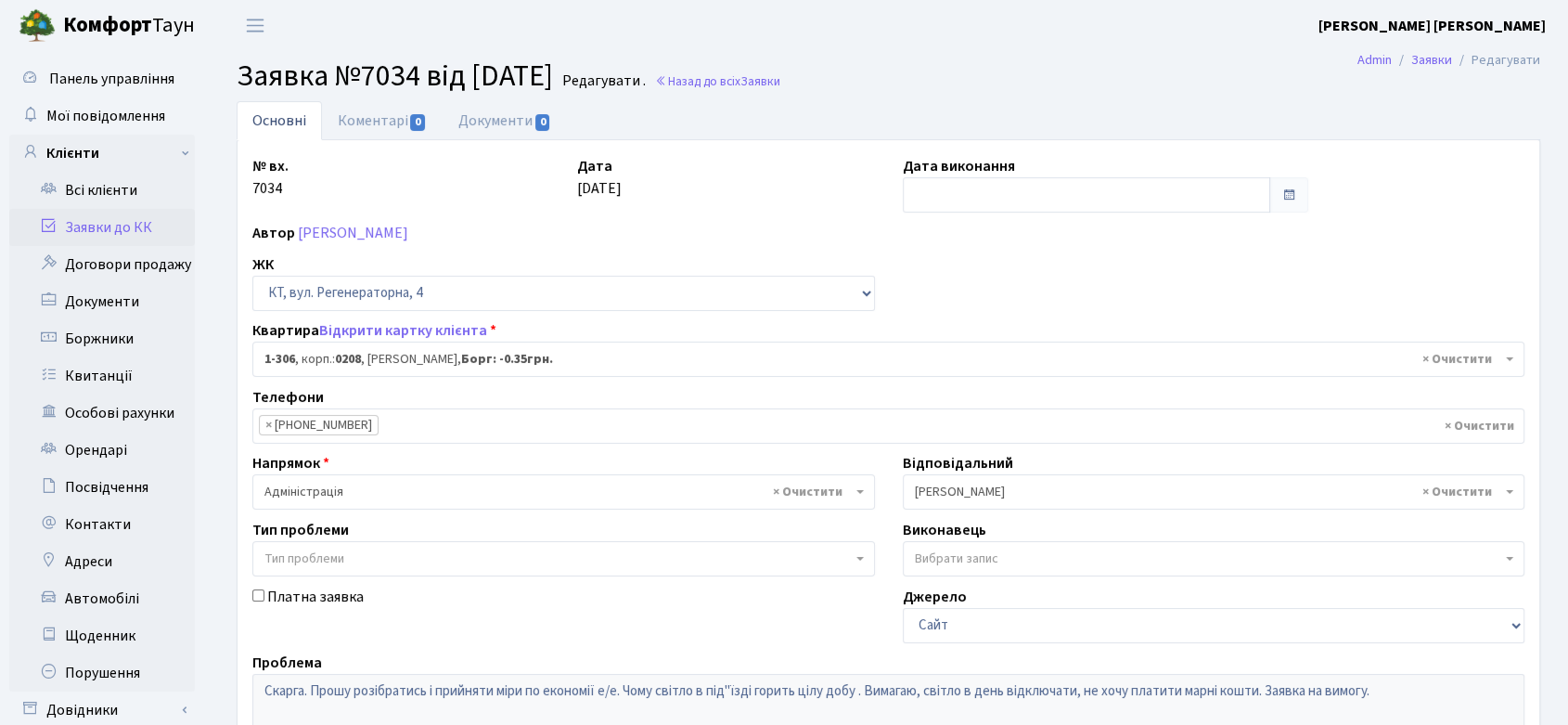
click at [109, 222] on link "Заявки до КК" at bounding box center [102, 227] width 185 height 37
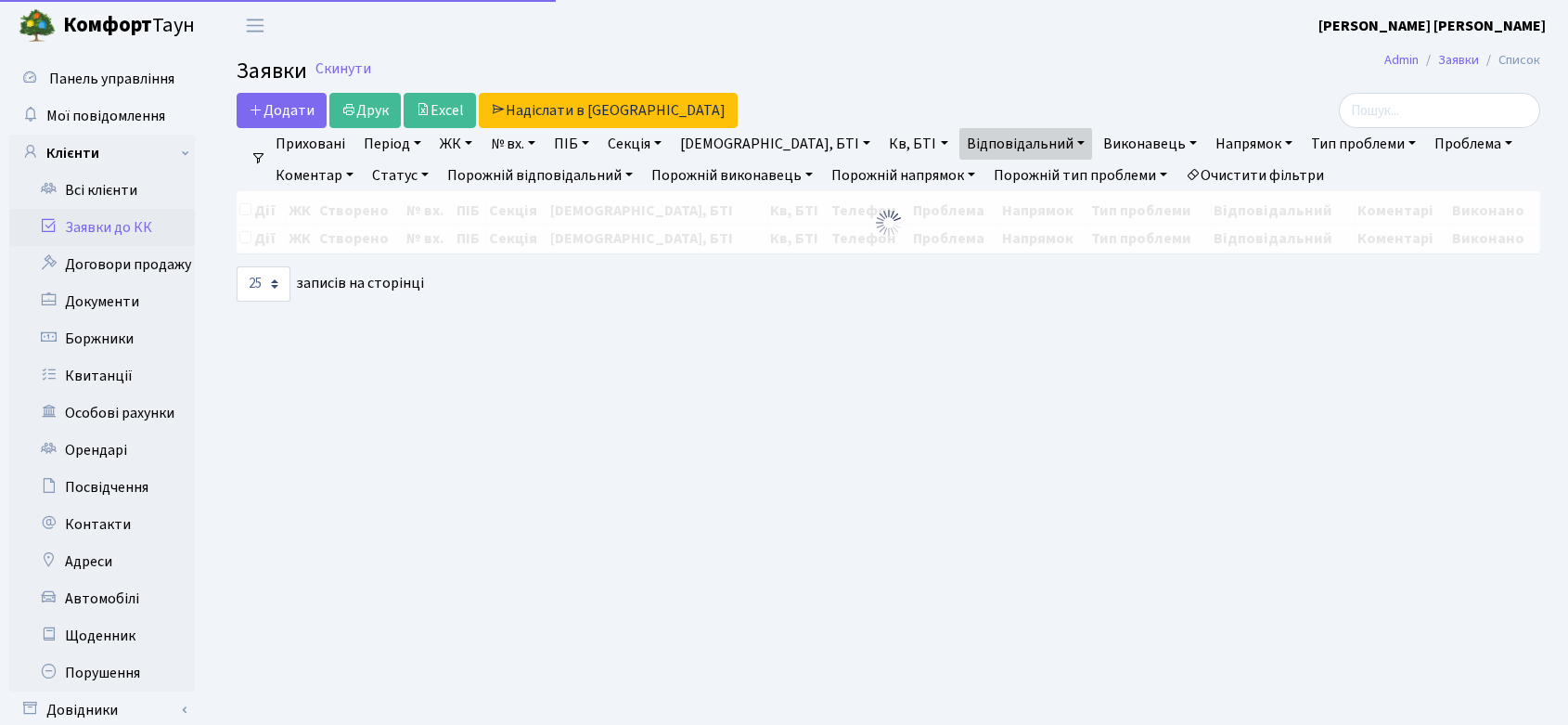
select select "25"
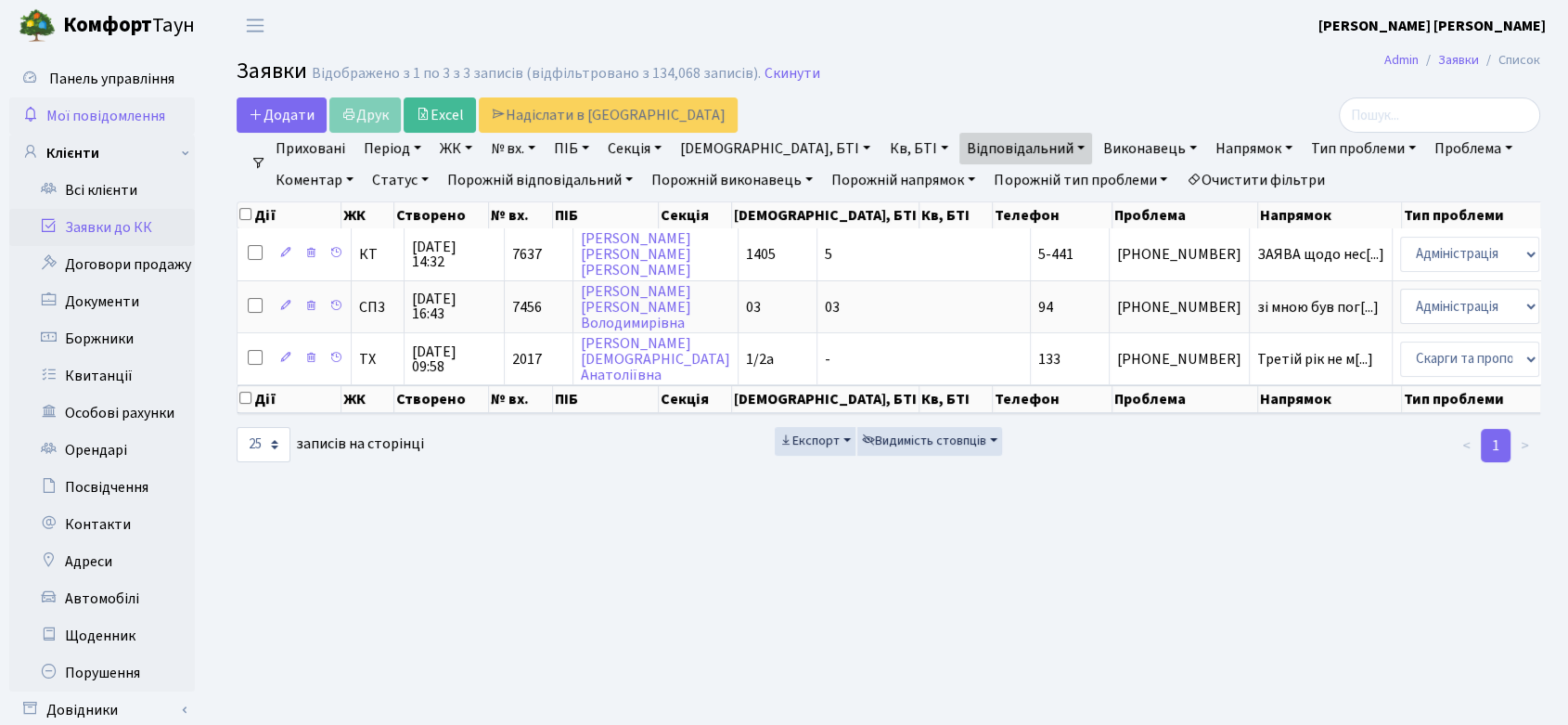
click at [89, 110] on span "Мої повідомлення" at bounding box center [106, 115] width 119 height 20
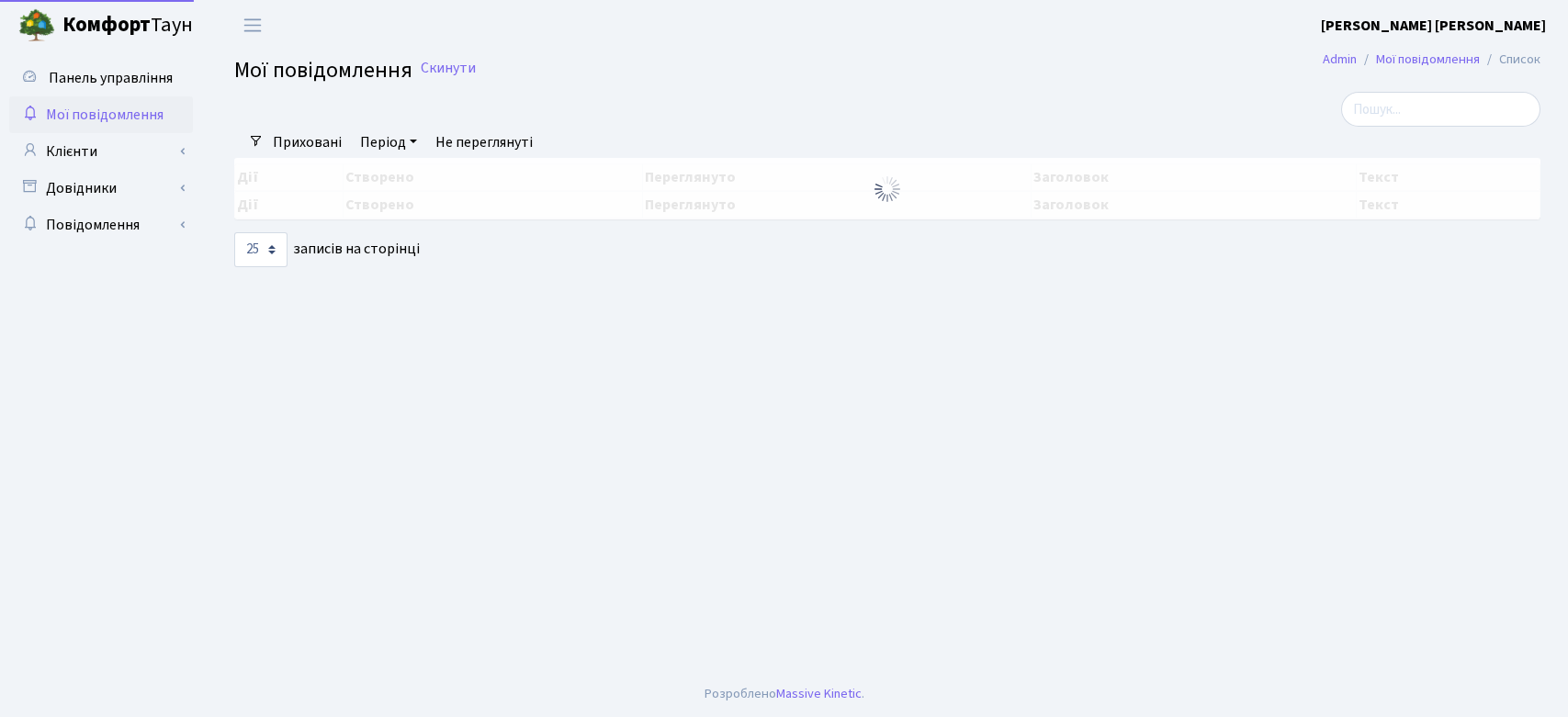
select select "25"
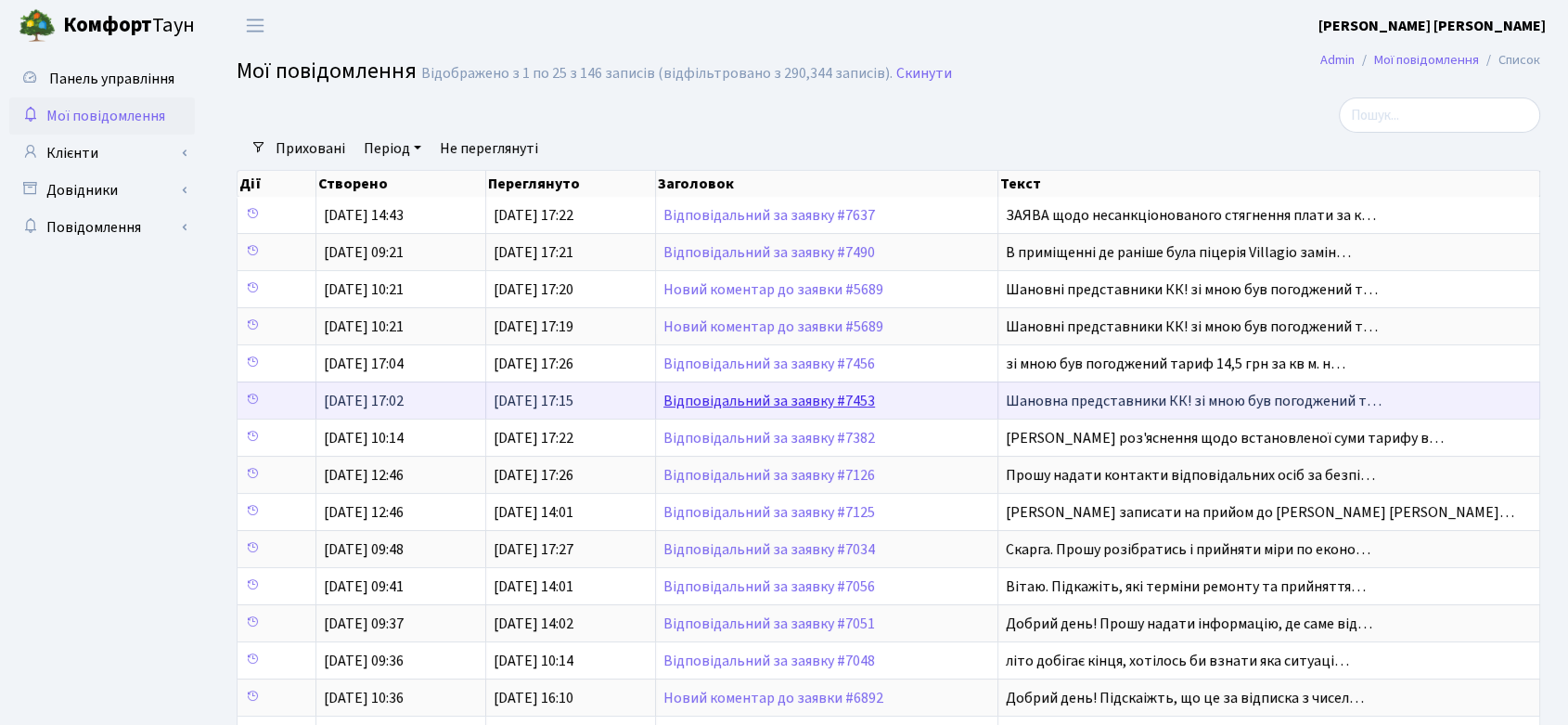
click at [810, 397] on link "Відповідальний за заявку #7453" at bounding box center [768, 401] width 212 height 20
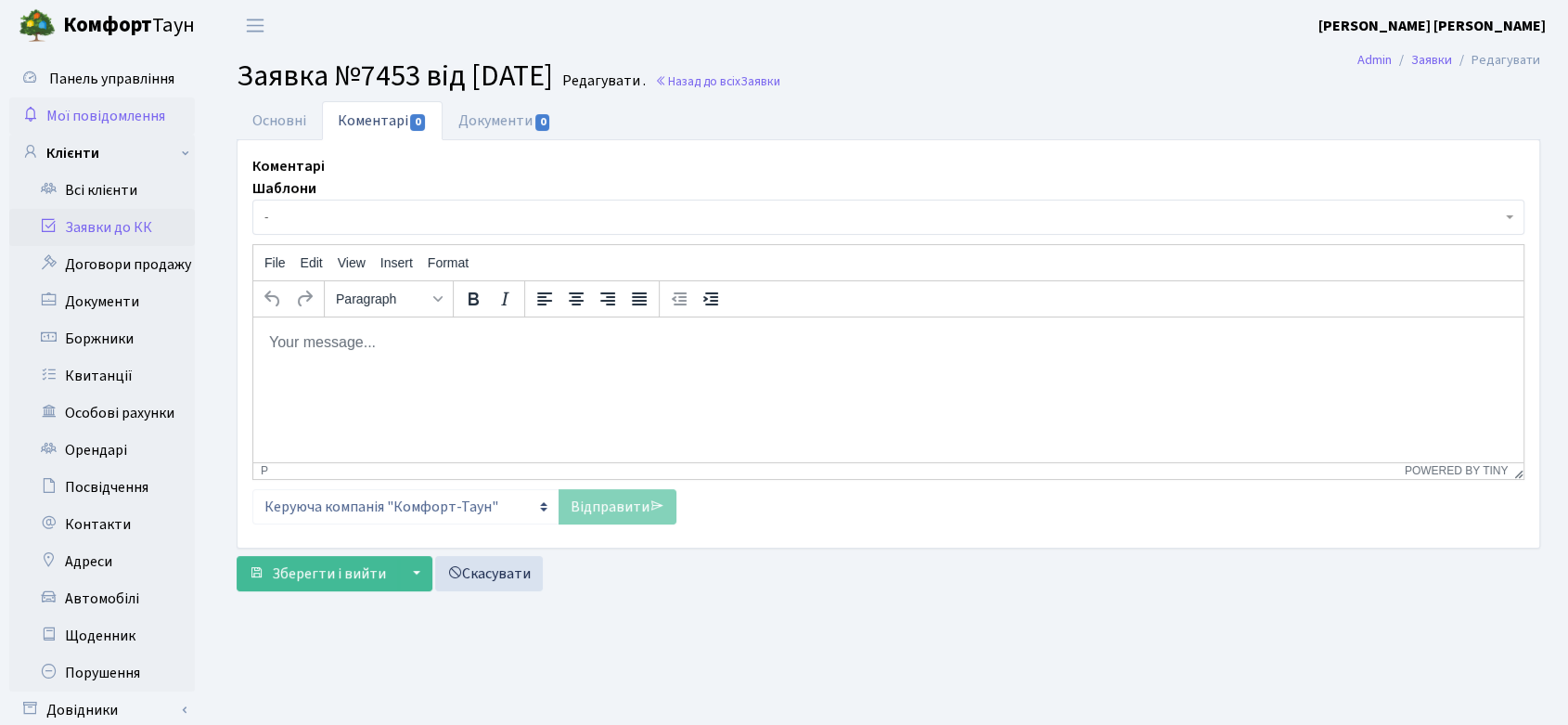
click at [109, 104] on link "Мої повідомлення" at bounding box center [102, 116] width 185 height 37
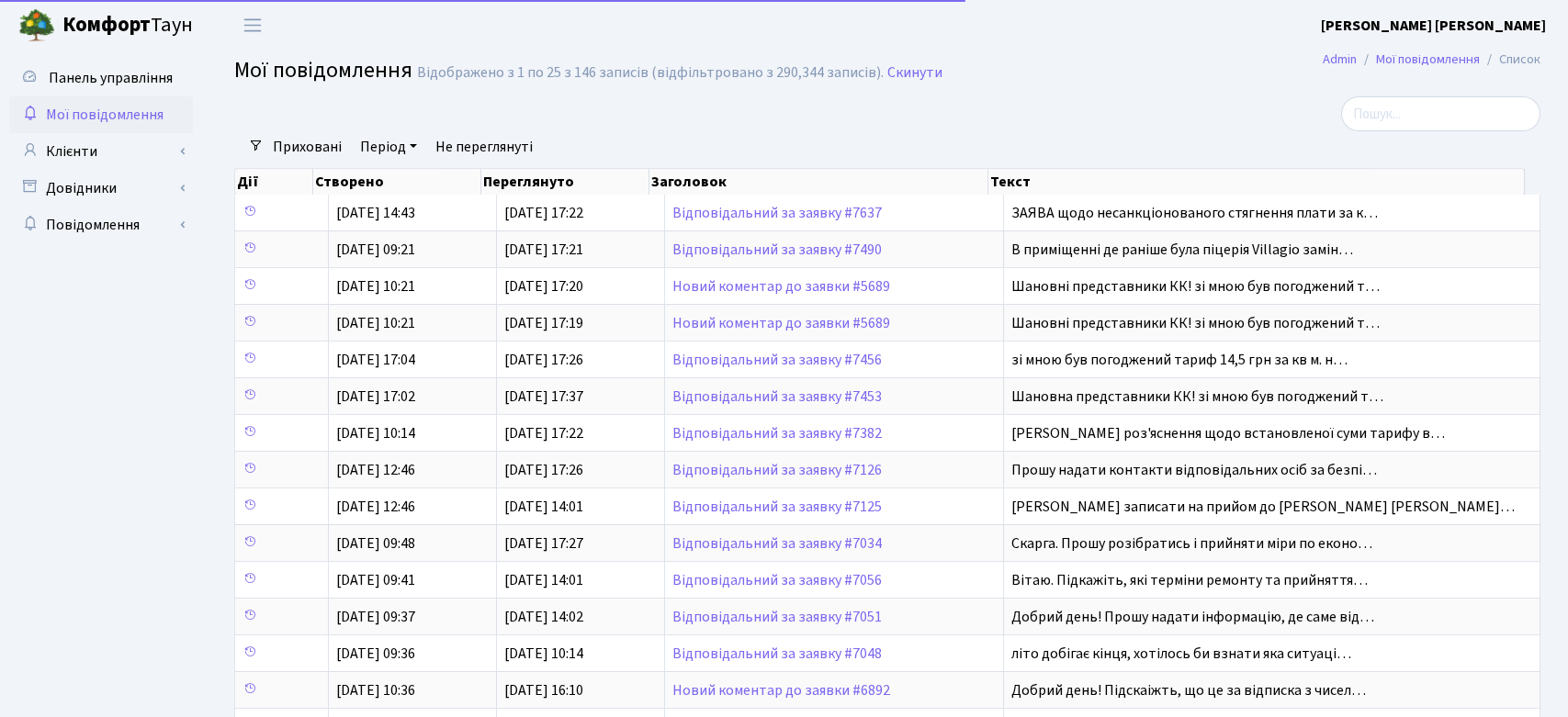
select select "25"
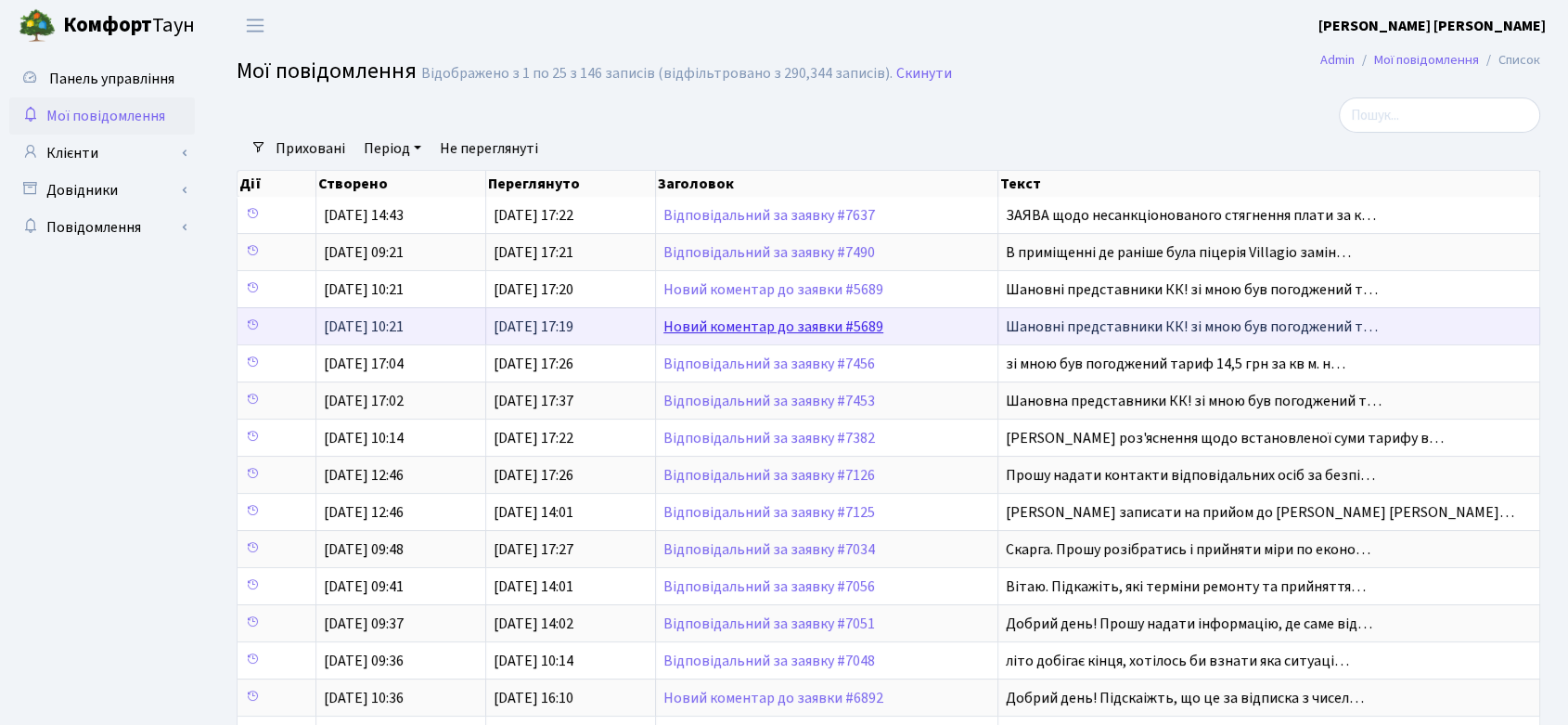
click at [827, 324] on link "Новий коментар до заявки #5689" at bounding box center [772, 326] width 219 height 20
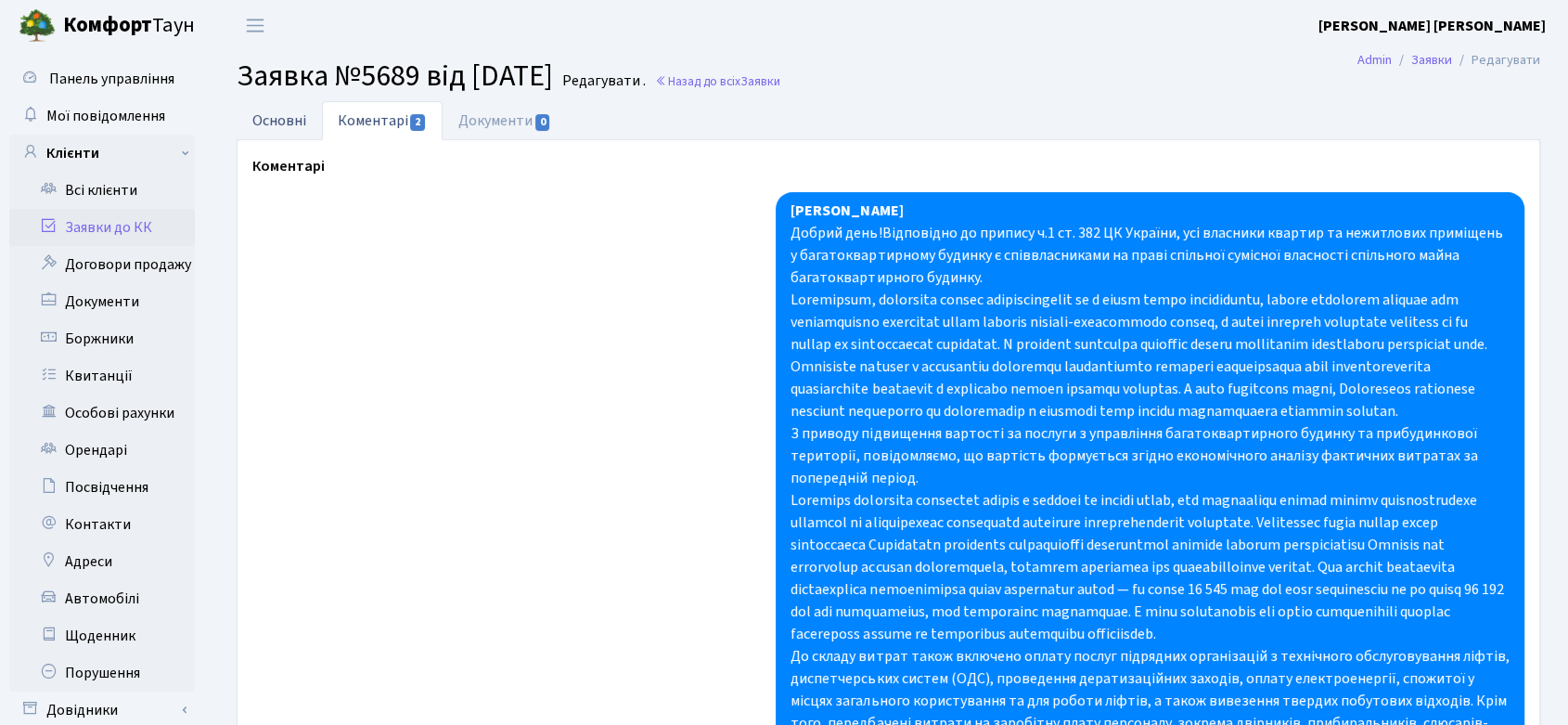
click at [257, 125] on link "Основні" at bounding box center [280, 120] width 86 height 38
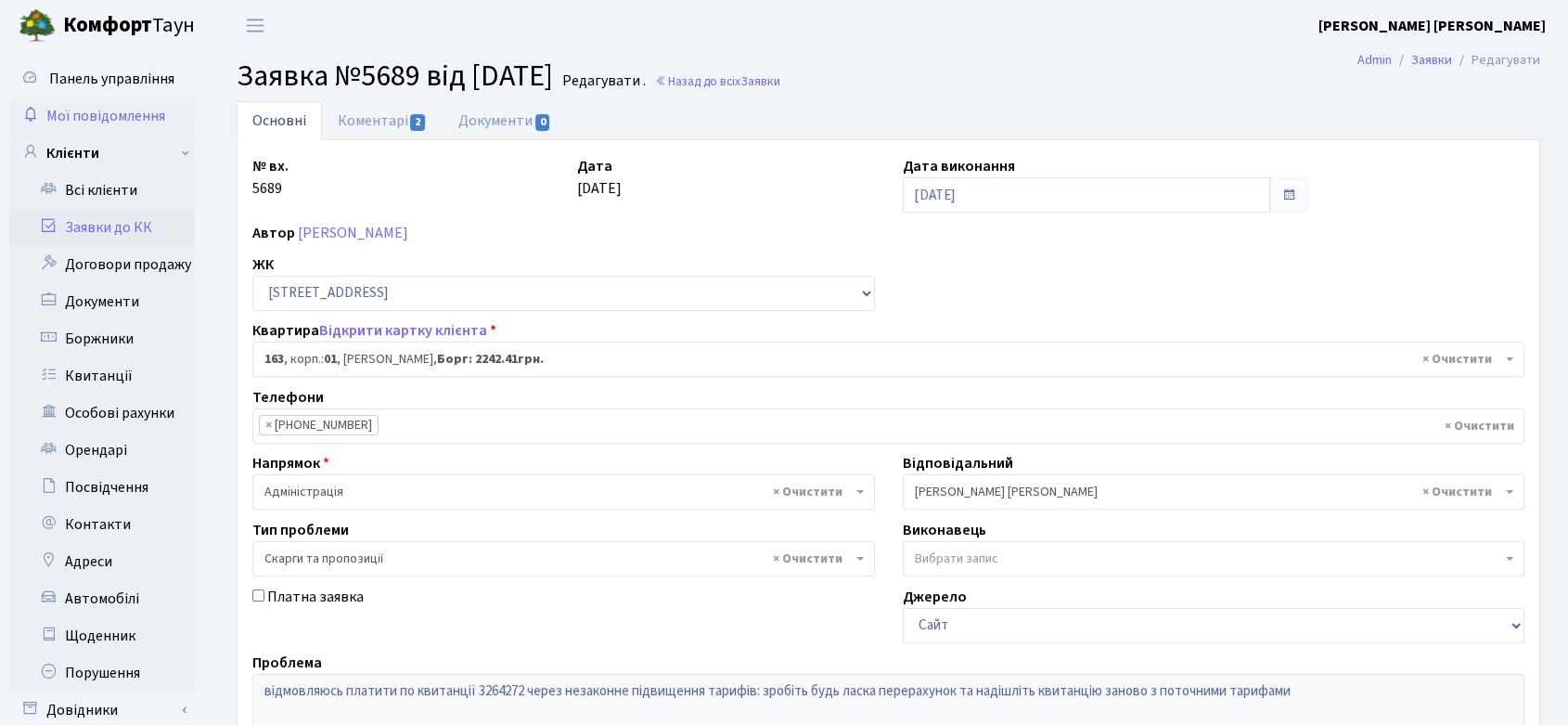
click at [101, 115] on span "Мої повідомлення" at bounding box center [106, 115] width 119 height 20
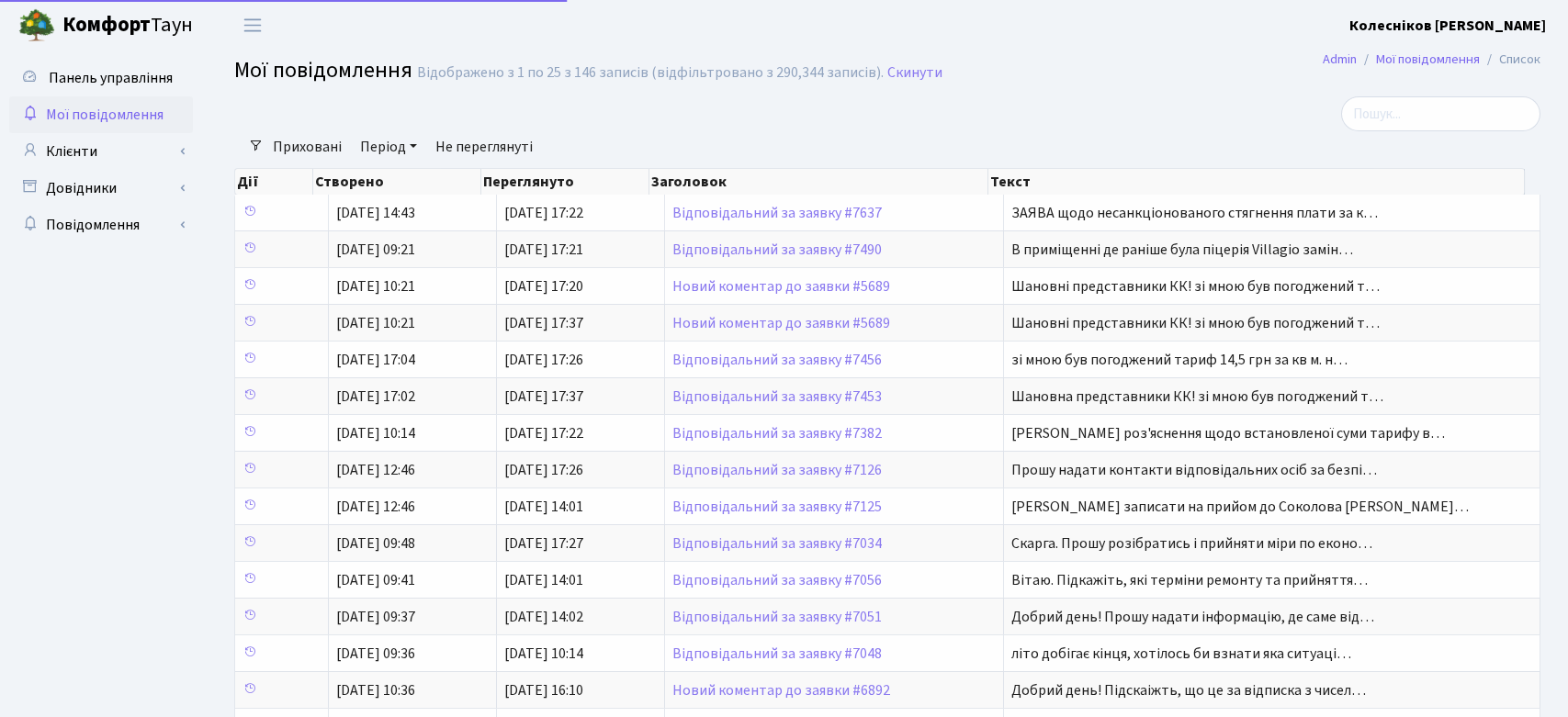
select select "25"
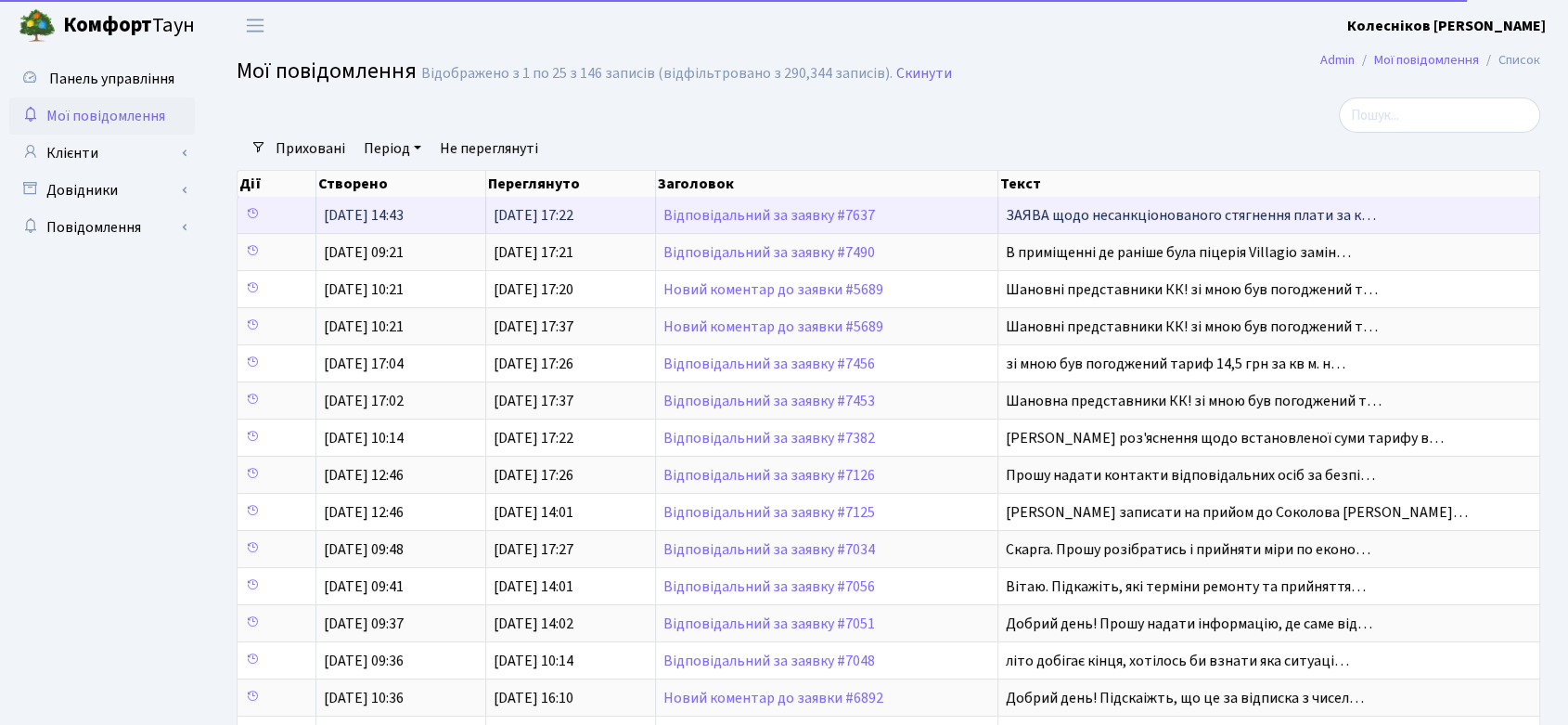
click at [816, 203] on td "Відповідальний за заявку #7637" at bounding box center [827, 215] width 342 height 36
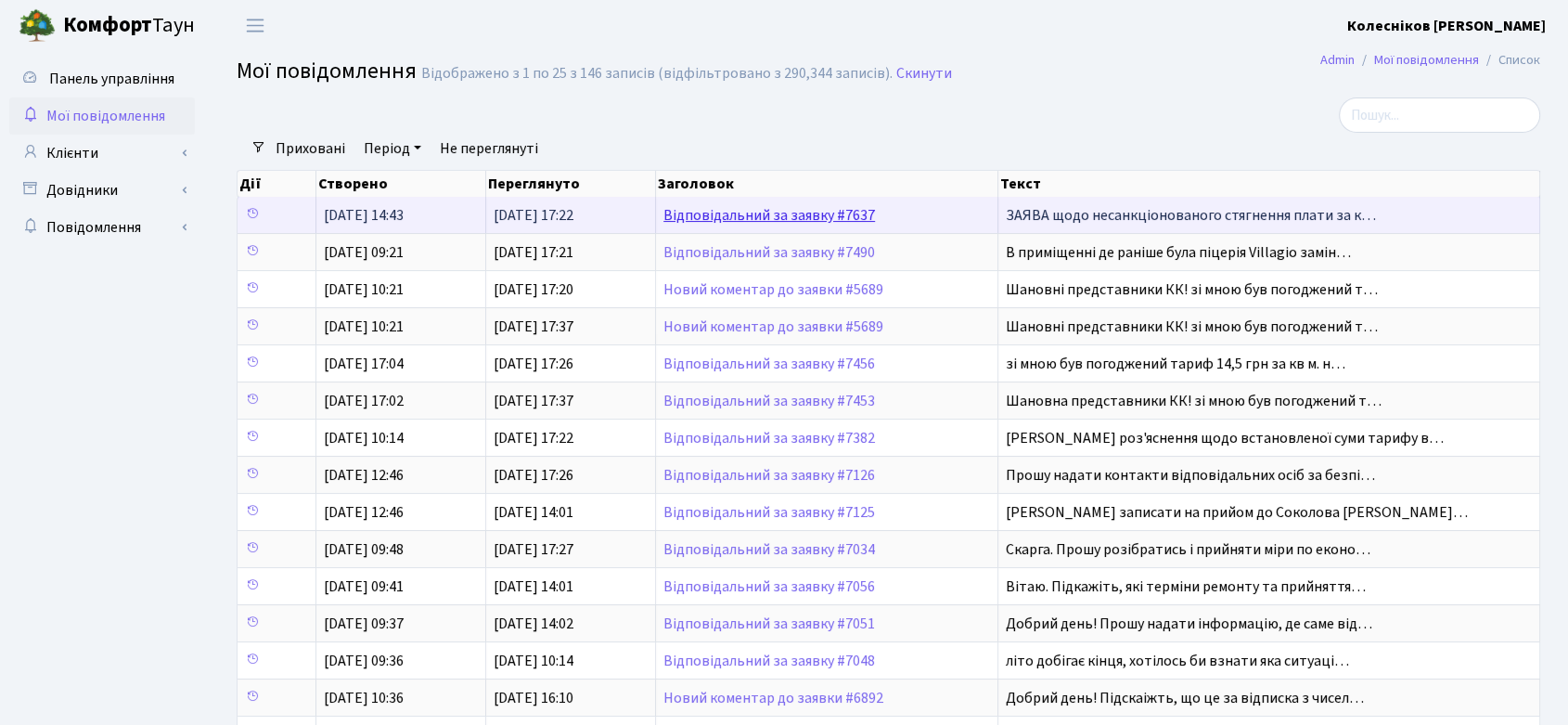
click at [816, 212] on link "Відповідальний за заявку #7637" at bounding box center [768, 215] width 212 height 20
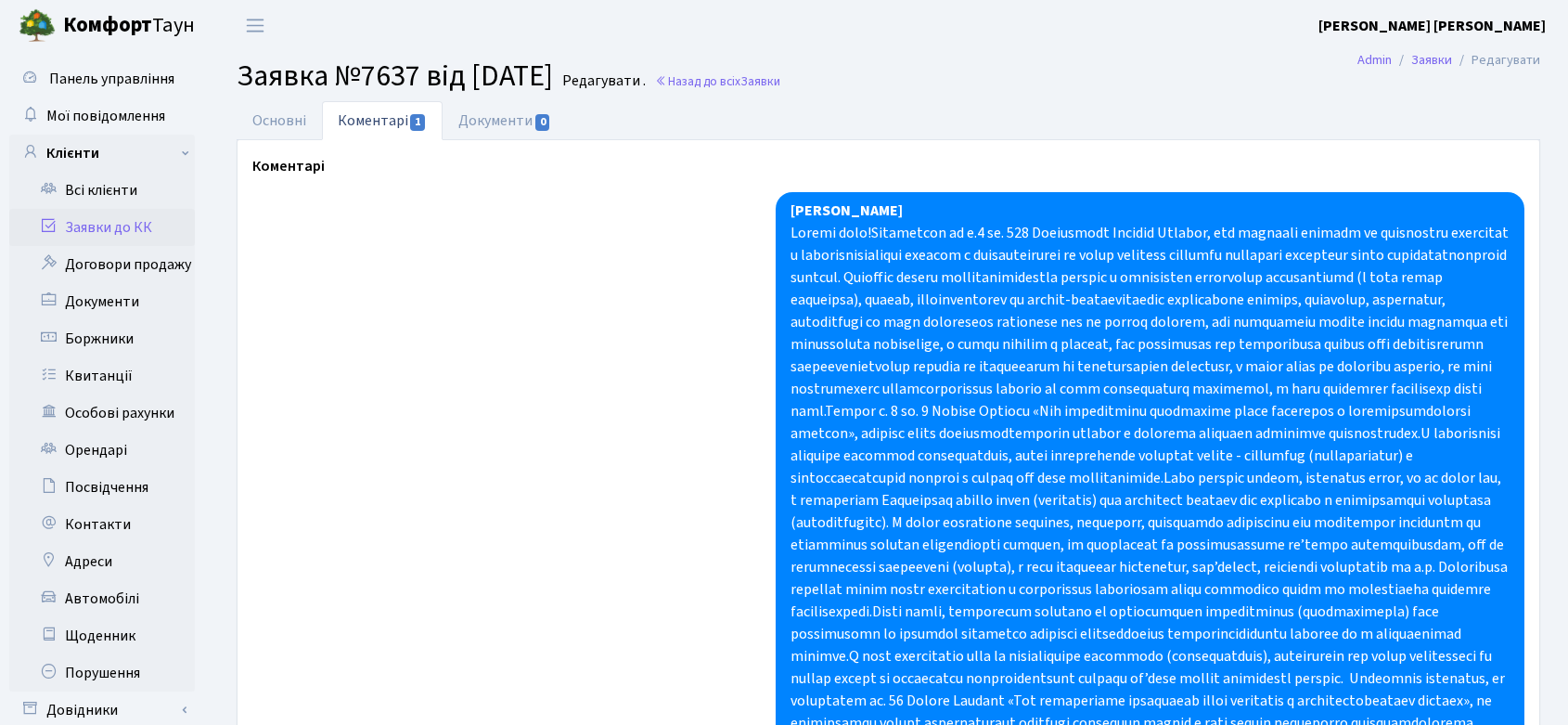
select select "2130"
select select "34"
click at [278, 124] on link "Основні" at bounding box center [280, 120] width 86 height 38
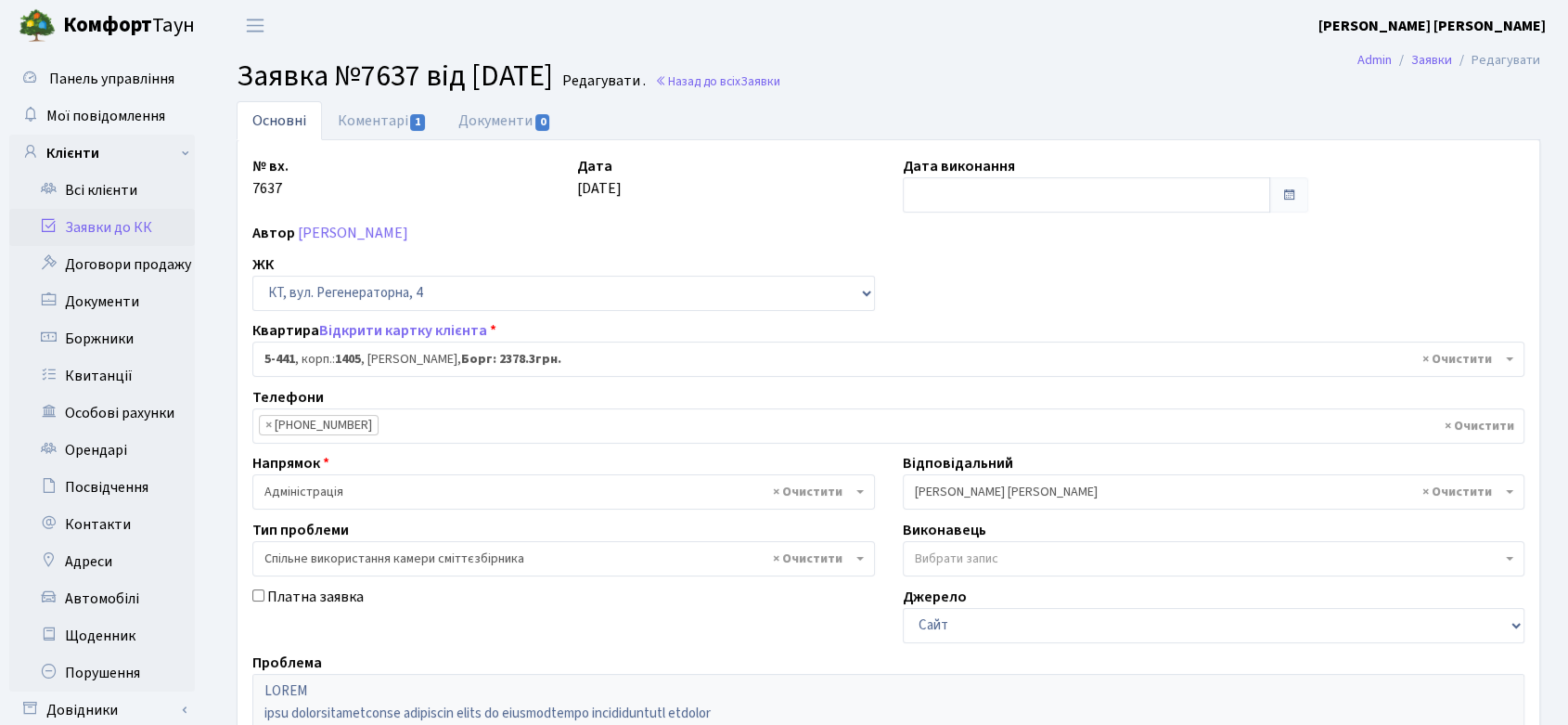
drag, startPoint x: 242, startPoint y: 74, endPoint x: 601, endPoint y: 71, distance: 359.0
click at [601, 71] on h2 "Заявка №7637 від 03.09.2025 Редагувати . Назад до всіх Заявки" at bounding box center [888, 76] width 1304 height 35
copy span "Заявка №7637 від 03.09.2025"
click at [360, 121] on link "Коментарі 1" at bounding box center [382, 120] width 121 height 38
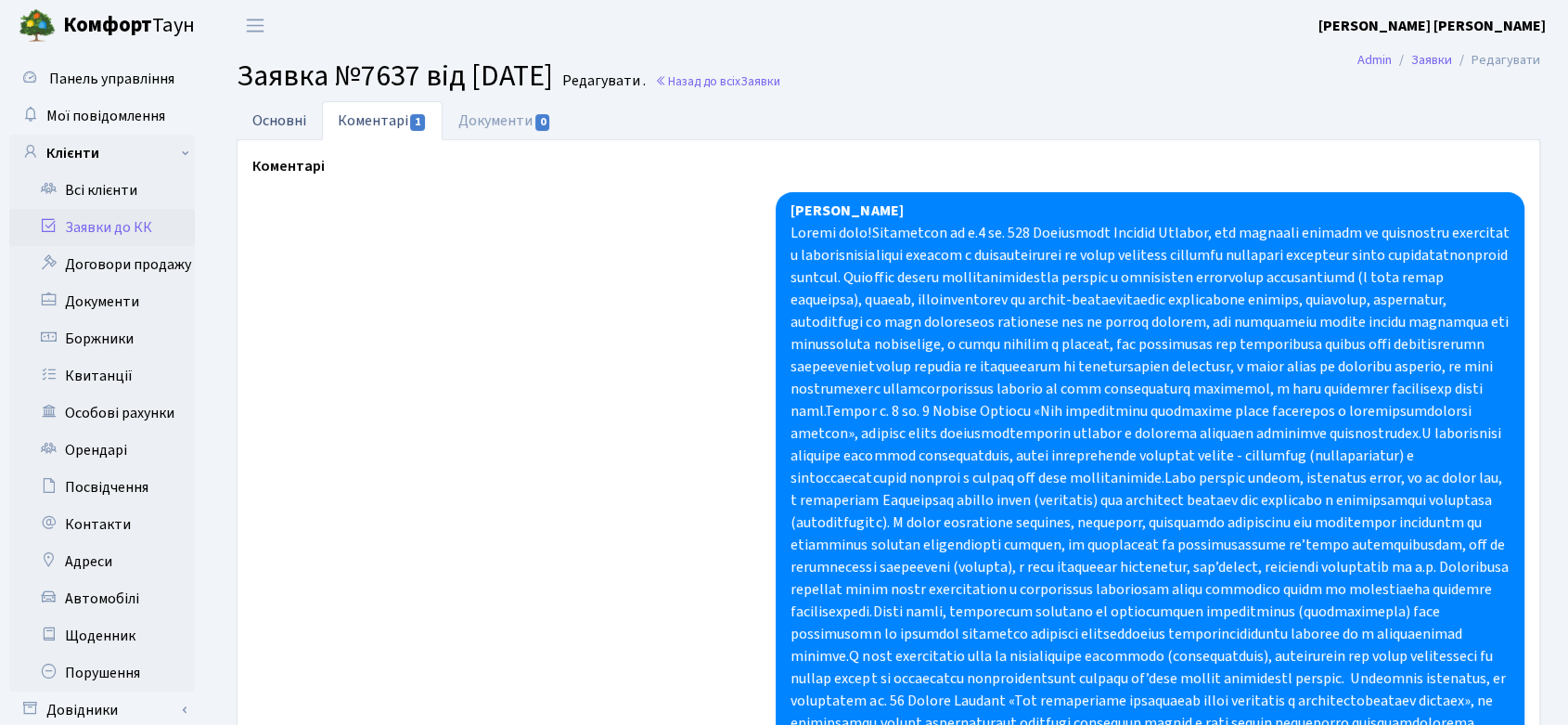
click at [245, 127] on link "Основні" at bounding box center [280, 120] width 86 height 38
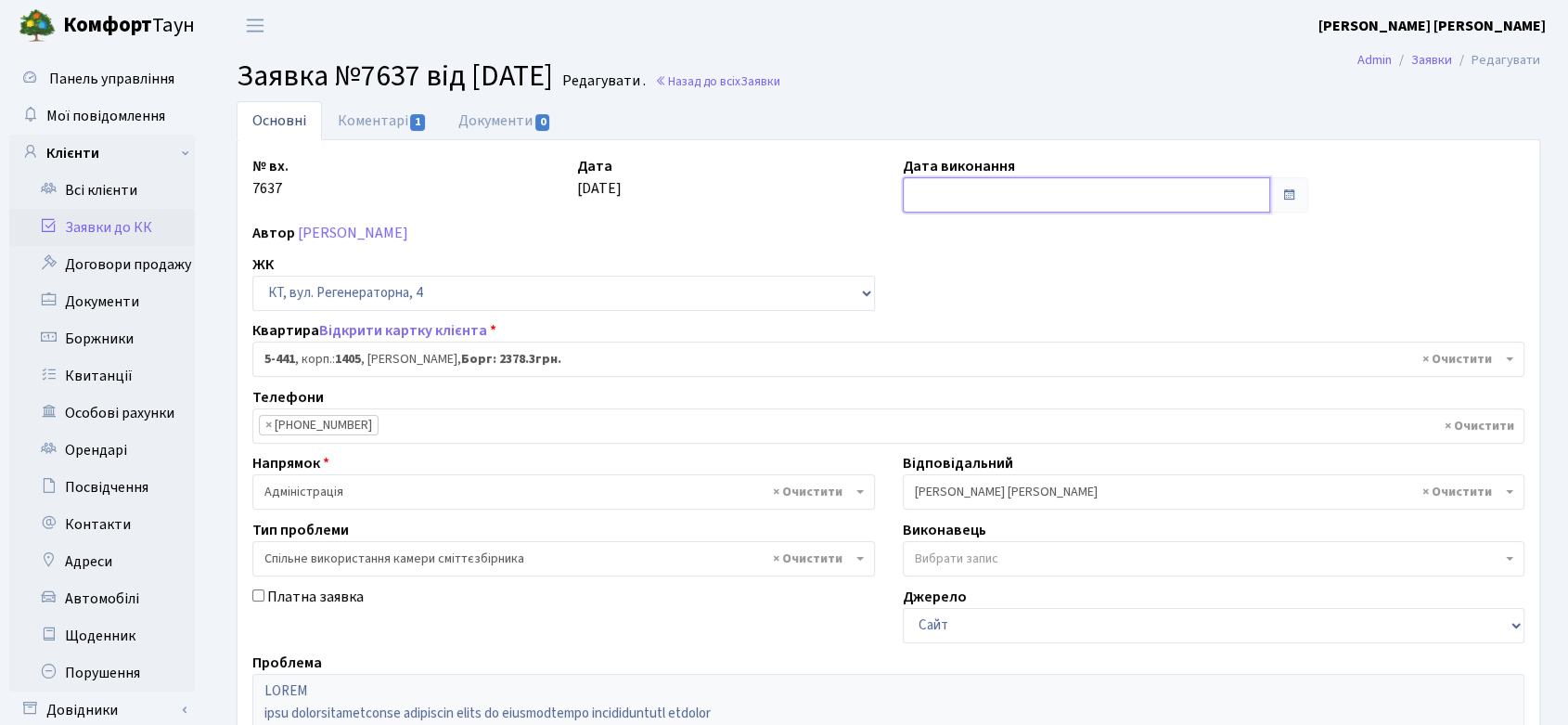
click at [1030, 190] on input "text" at bounding box center [1086, 195] width 368 height 35
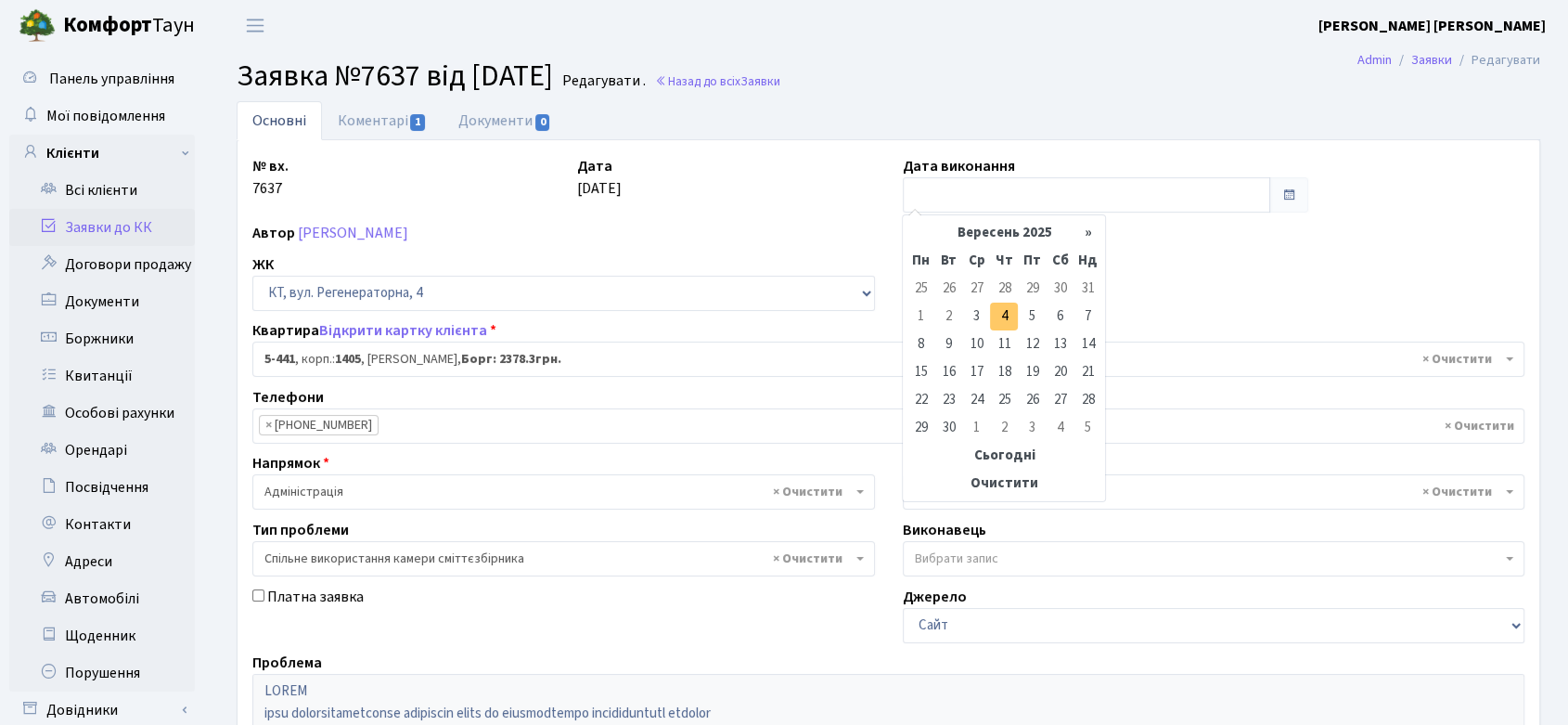
click at [1001, 315] on td "4" at bounding box center [1003, 316] width 28 height 28
type input "04.09.2025"
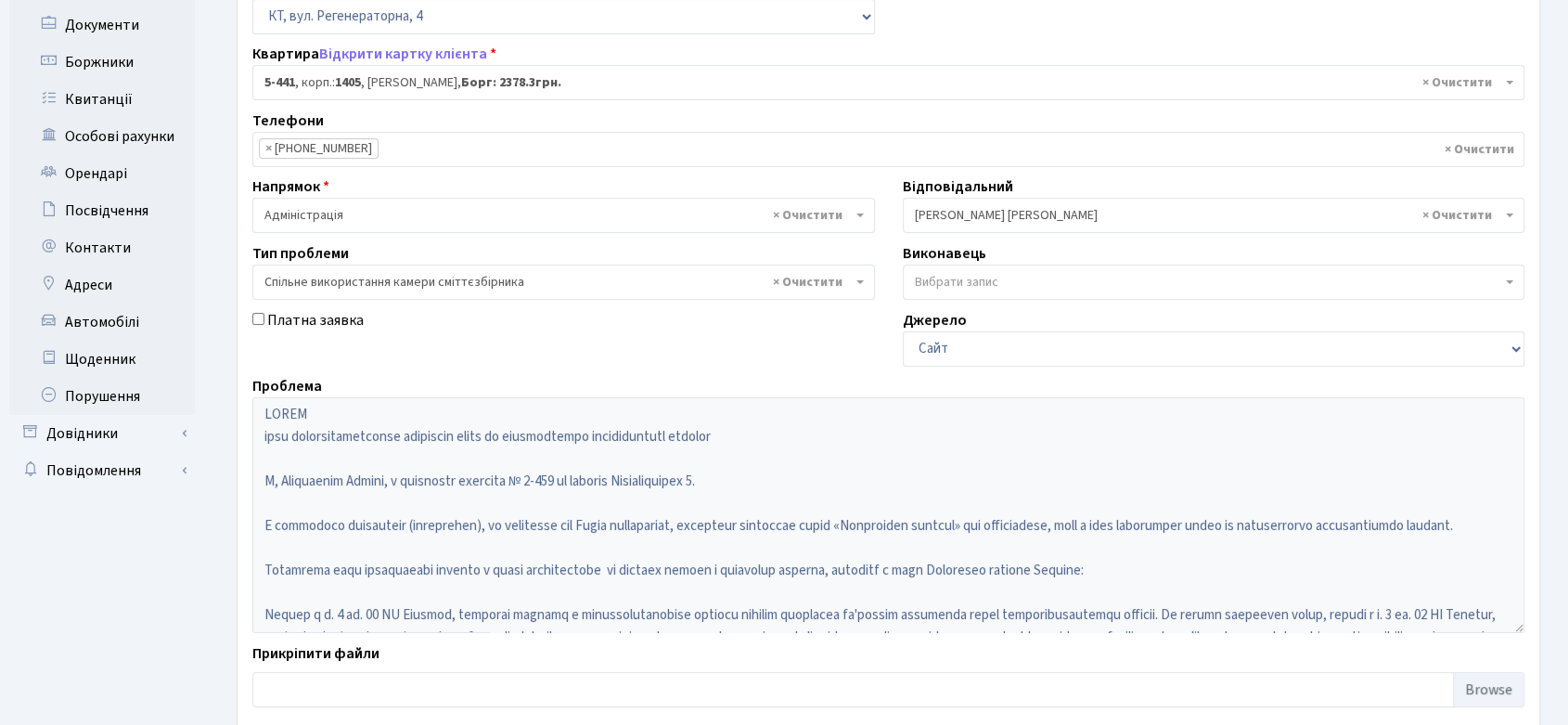
scroll to position [380, 0]
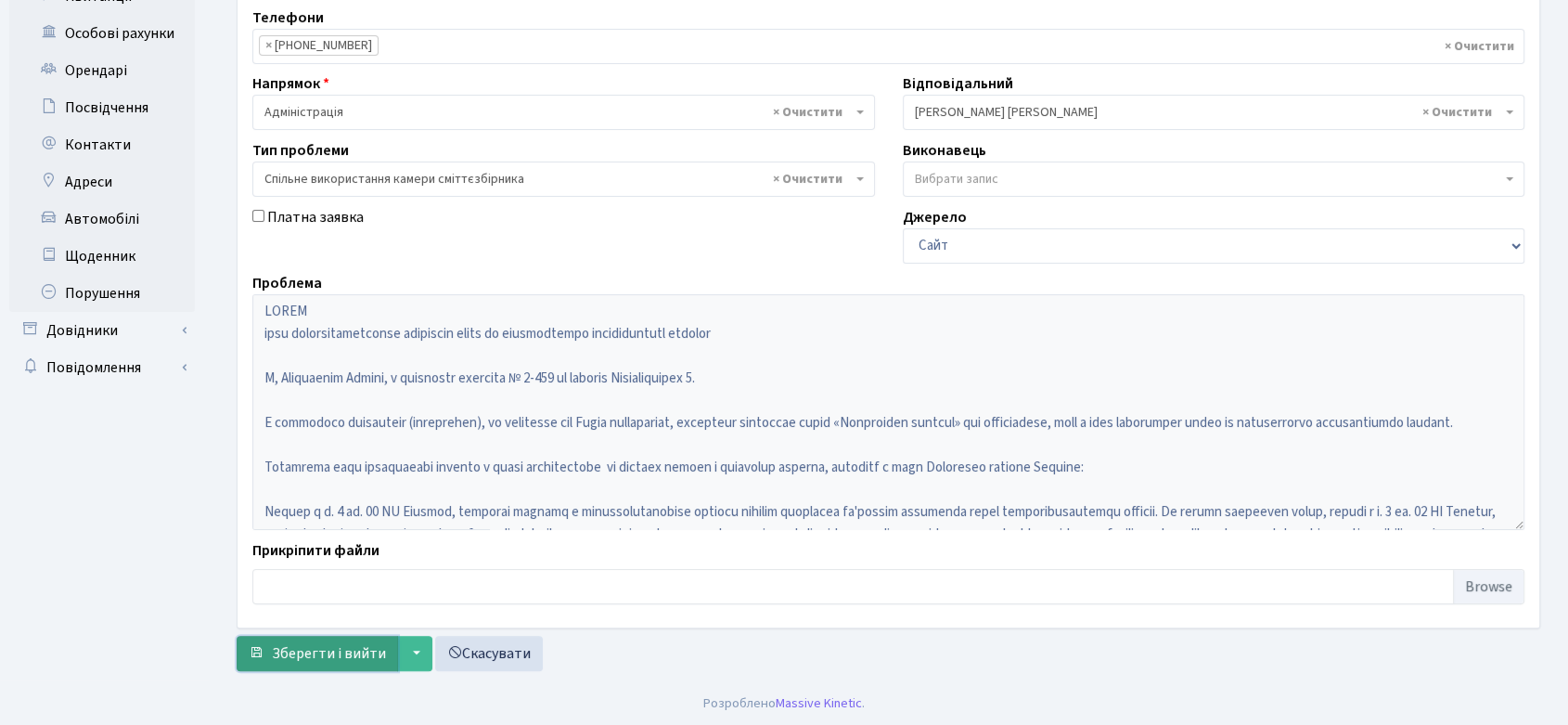
click at [351, 651] on span "Зберегти і вийти" at bounding box center [329, 653] width 114 height 20
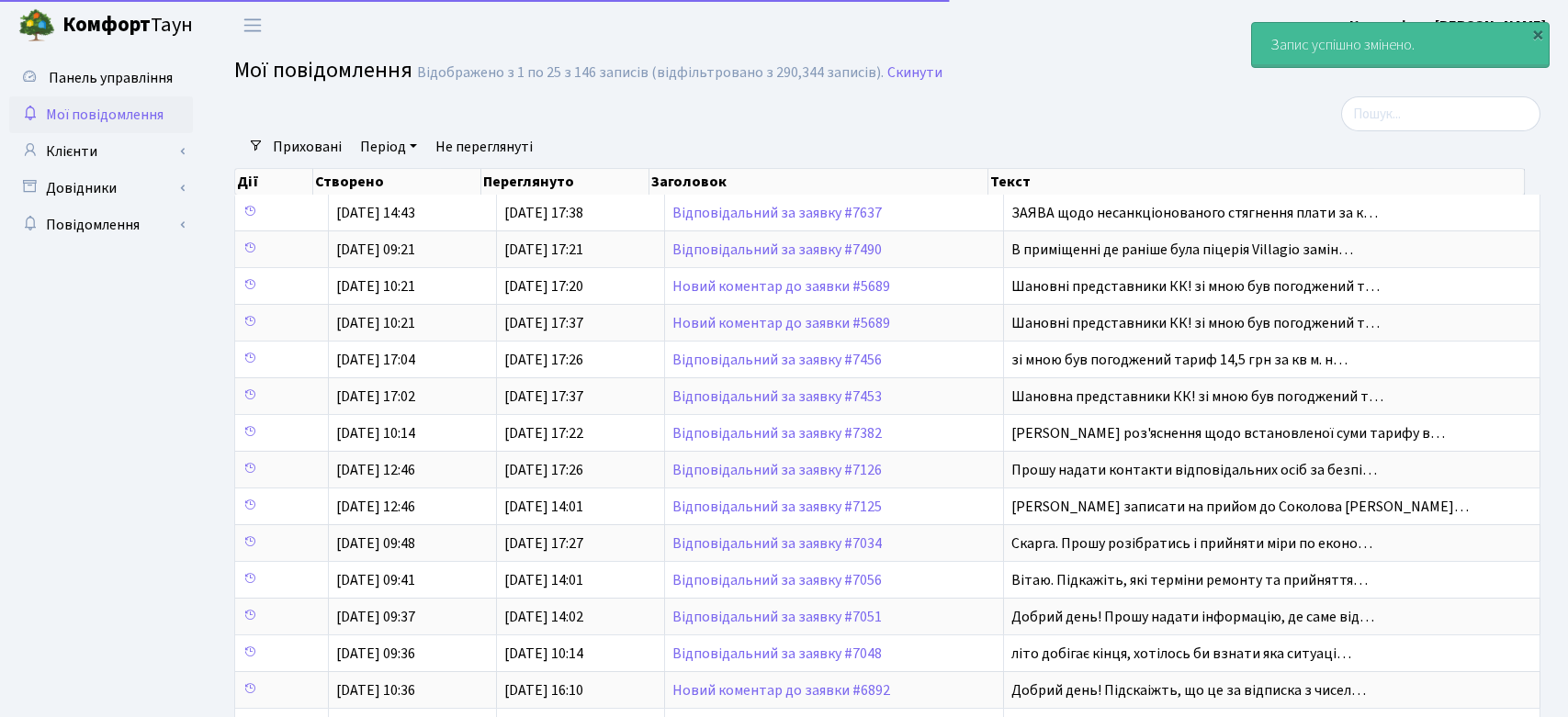
select select "25"
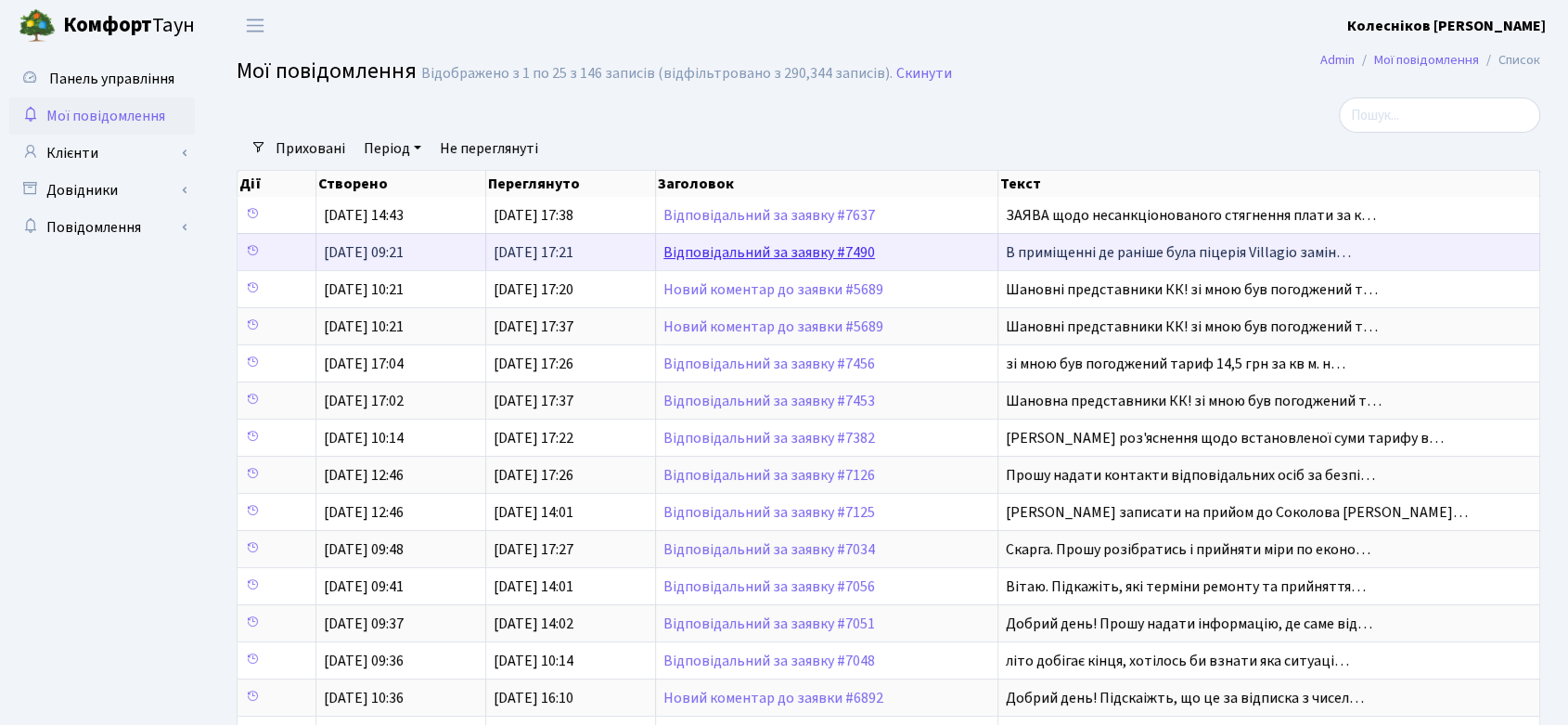
click at [839, 248] on link "Відповідальний за заявку #7490" at bounding box center [768, 252] width 212 height 20
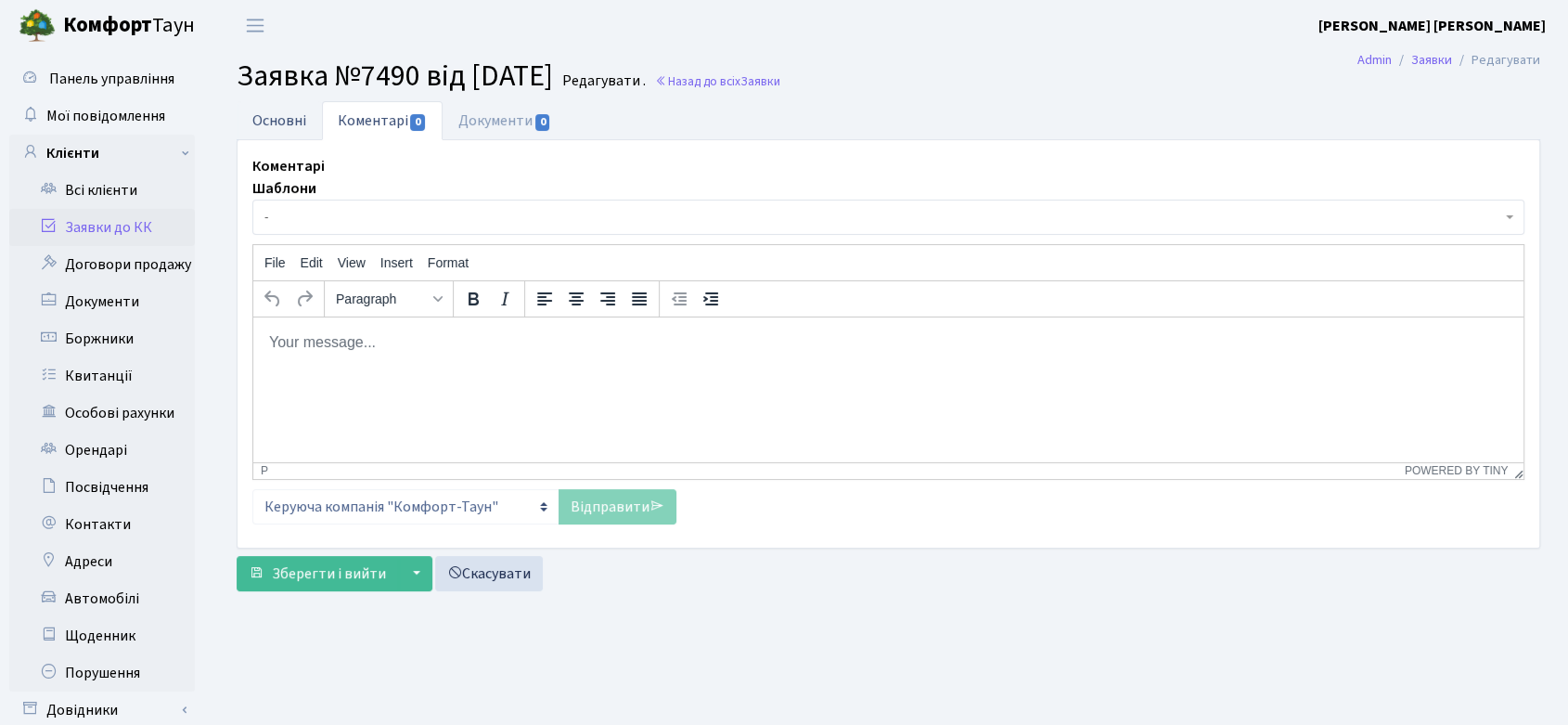
click at [276, 124] on link "Основні" at bounding box center [280, 120] width 86 height 38
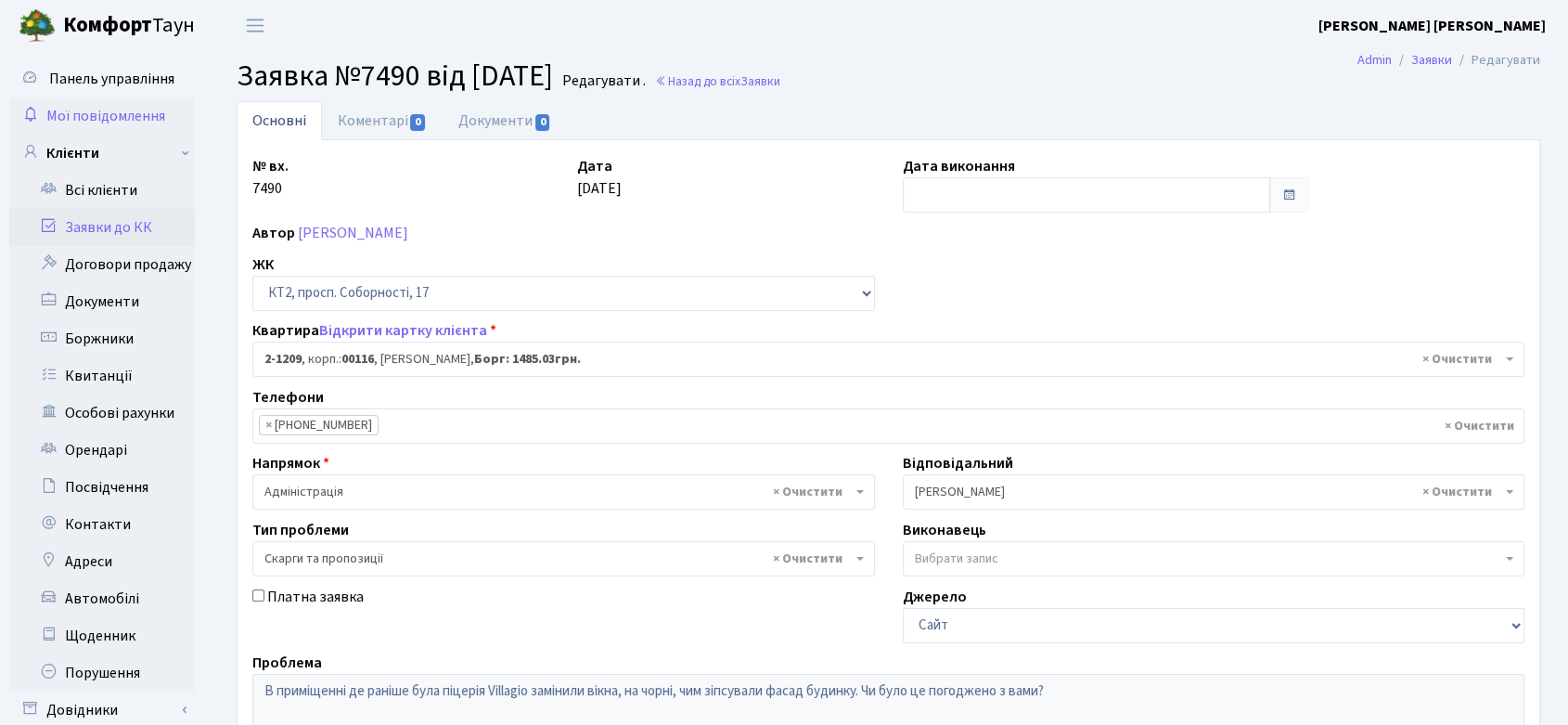
click at [126, 112] on span "Мої повідомлення" at bounding box center [106, 115] width 119 height 20
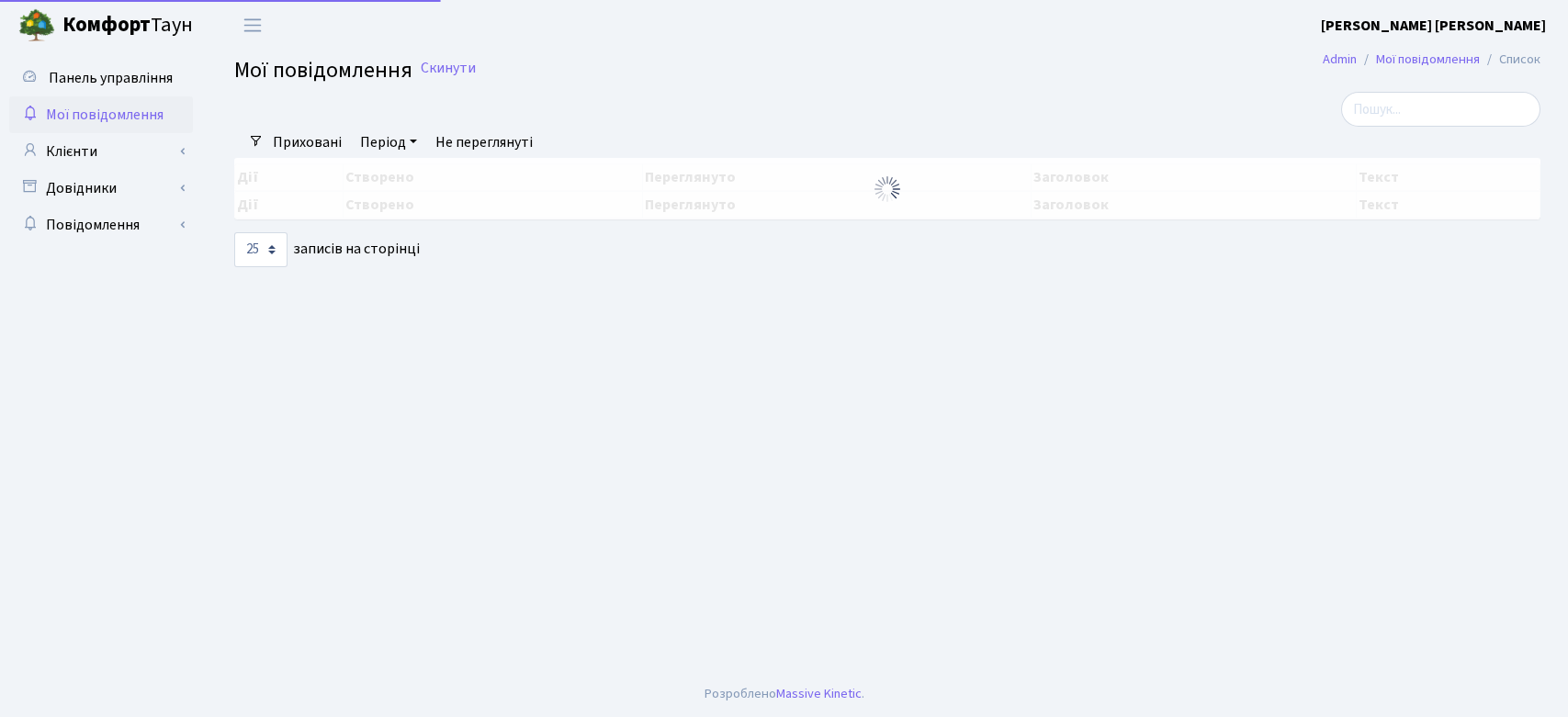
select select "25"
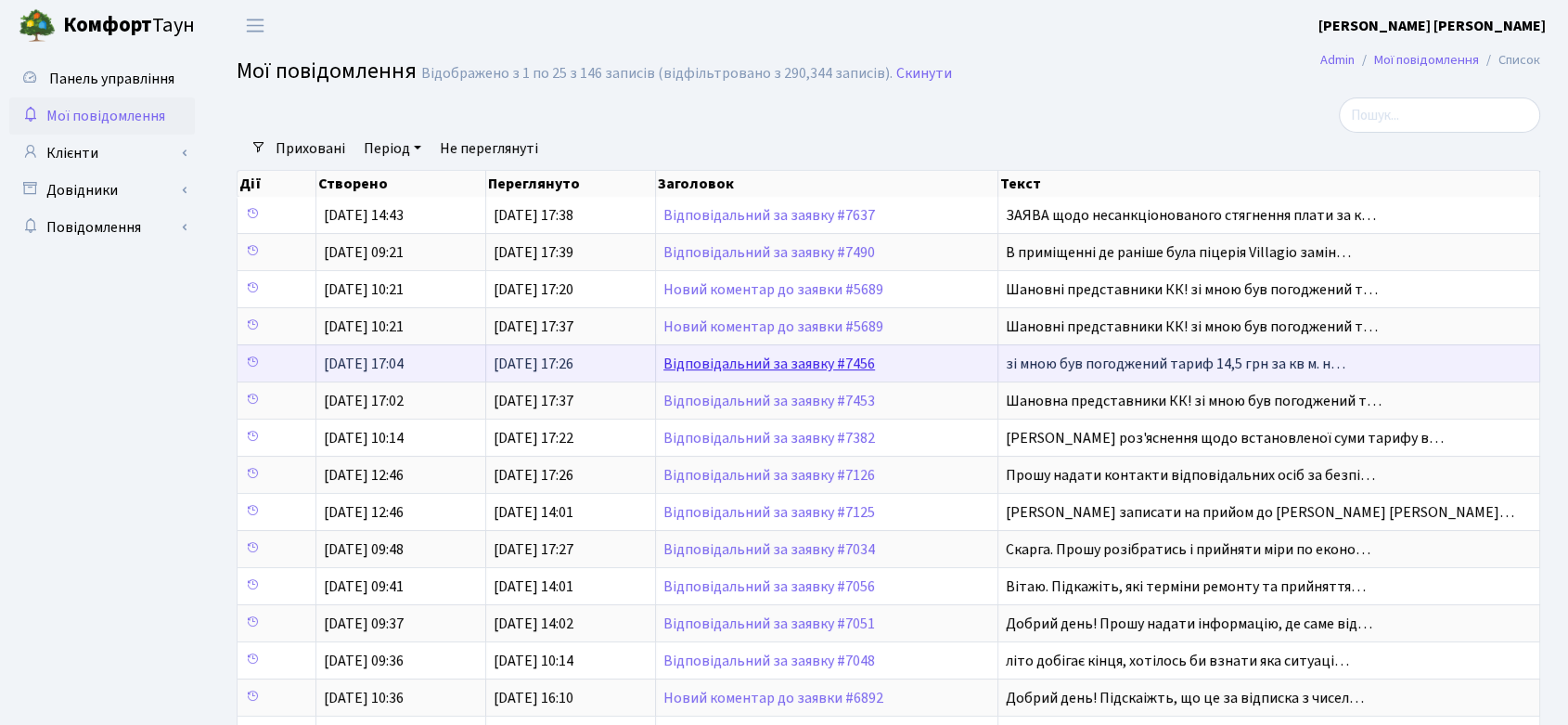
click at [808, 359] on link "Відповідальний за заявку #7456" at bounding box center [768, 363] width 212 height 20
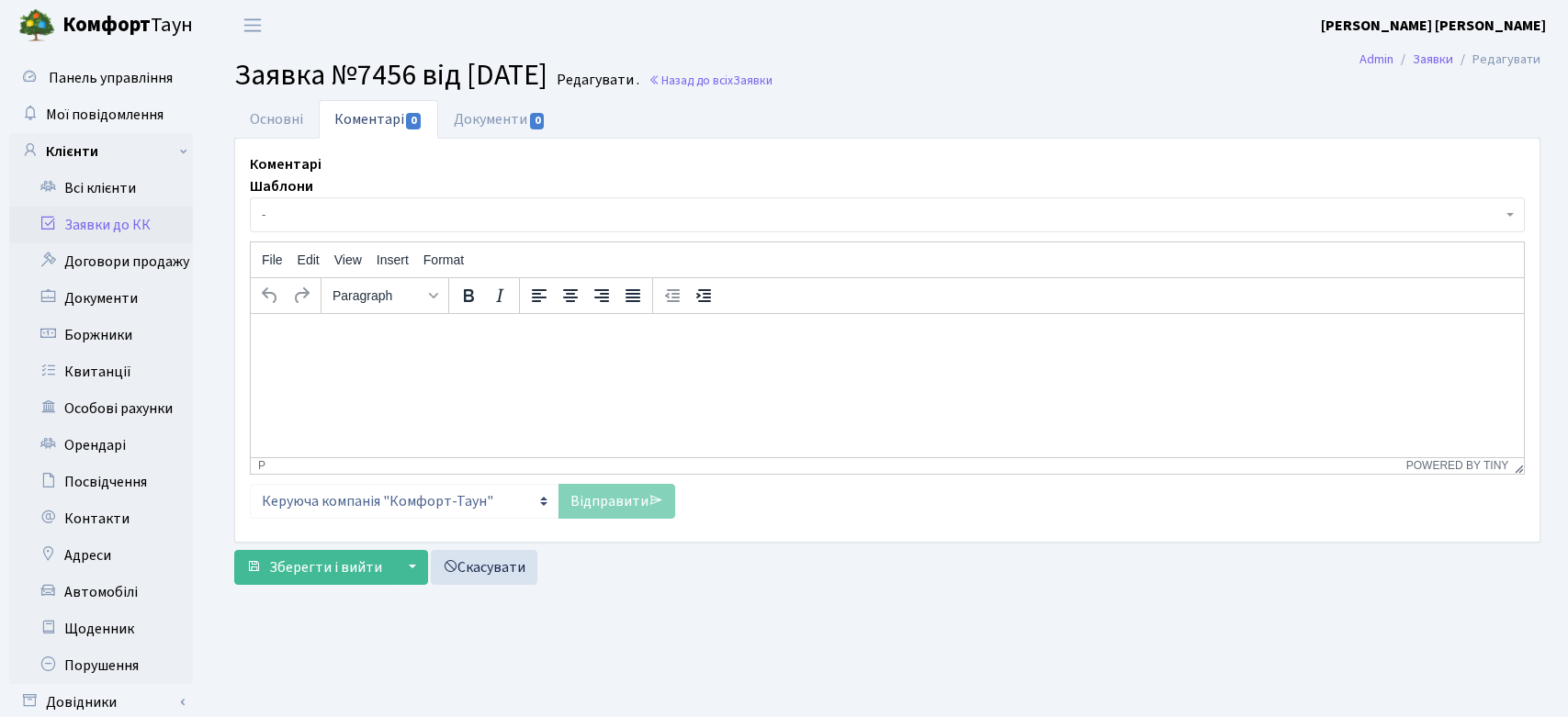
select select "20816"
select select "55"
click at [256, 118] on link "Основні" at bounding box center [277, 119] width 85 height 38
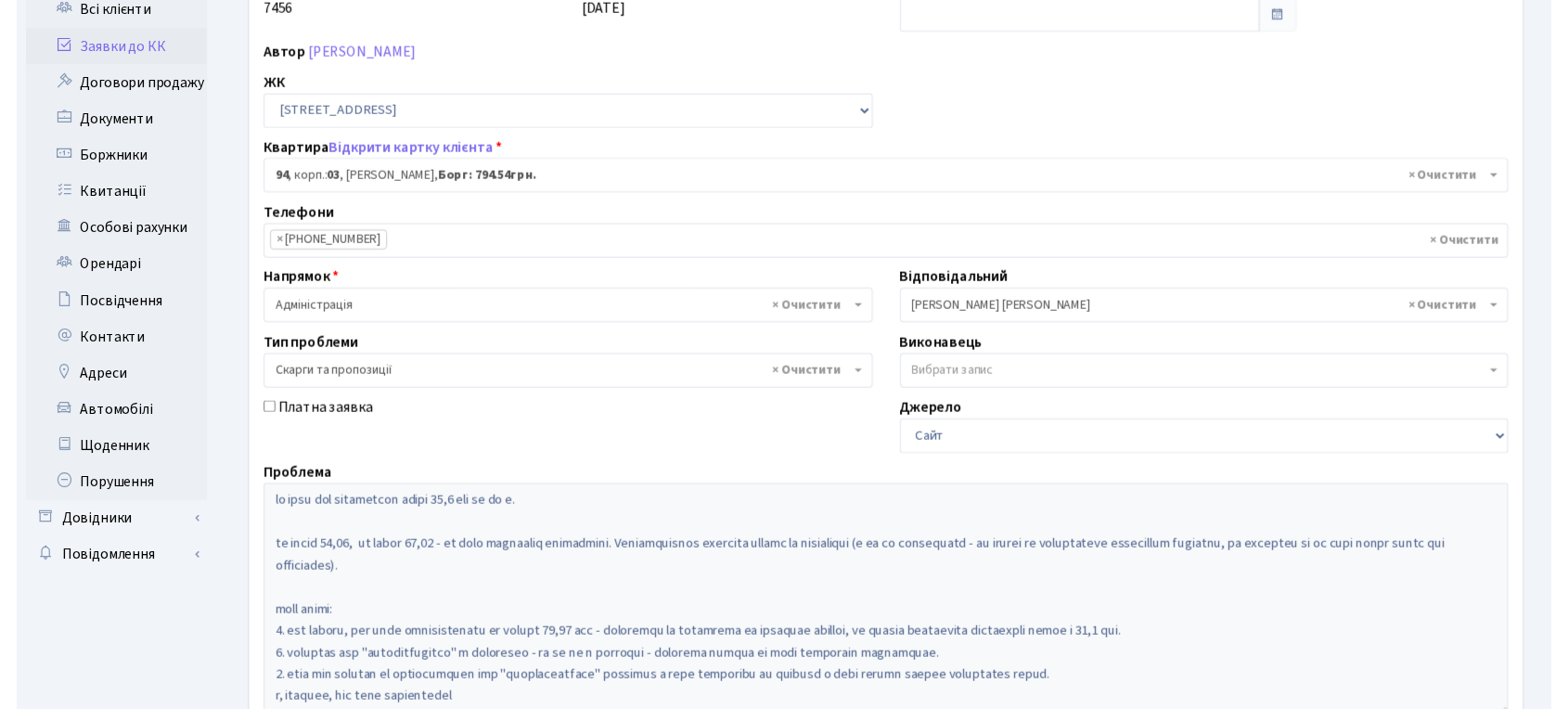
scroll to position [174, 0]
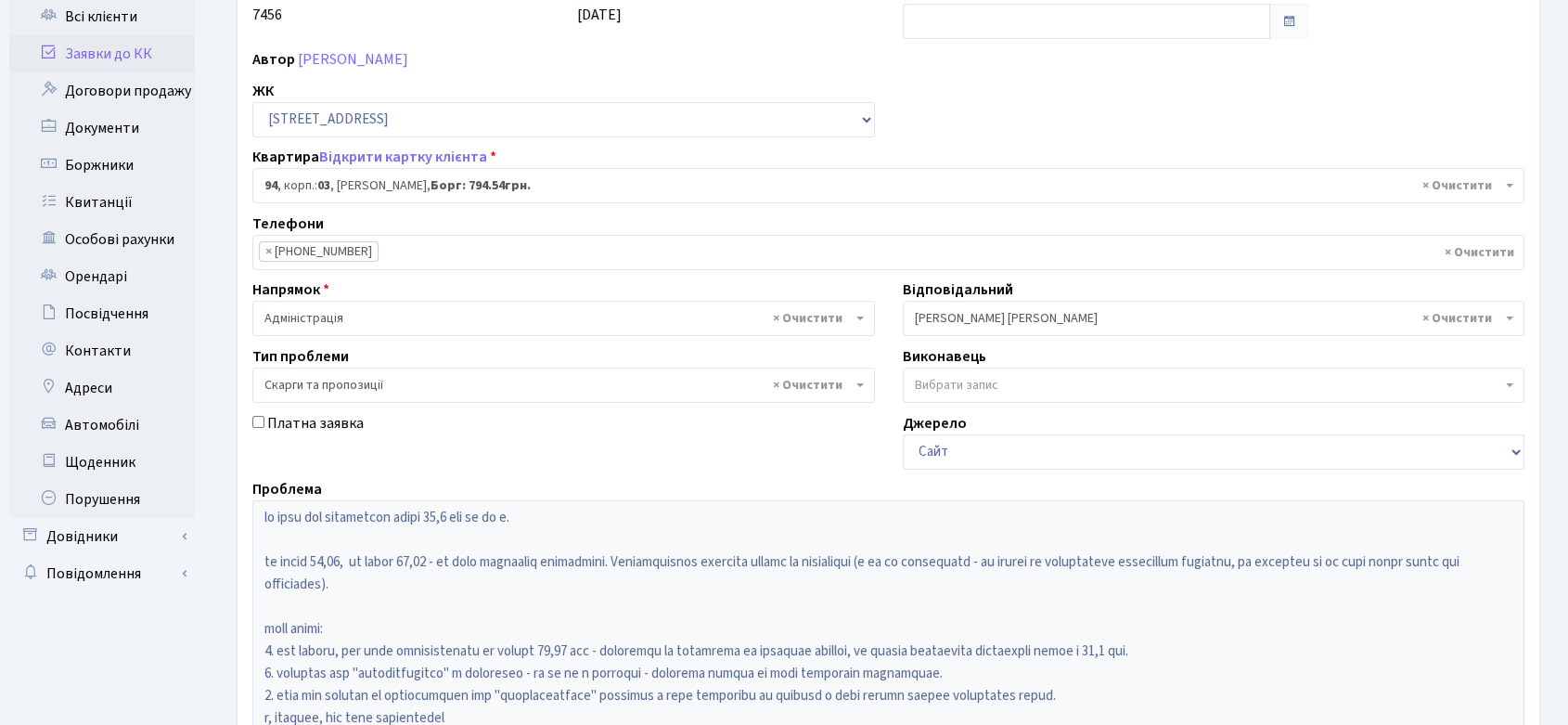
click at [1024, 312] on span "× [PERSON_NAME] [PERSON_NAME]" at bounding box center [1208, 318] width 587 height 19
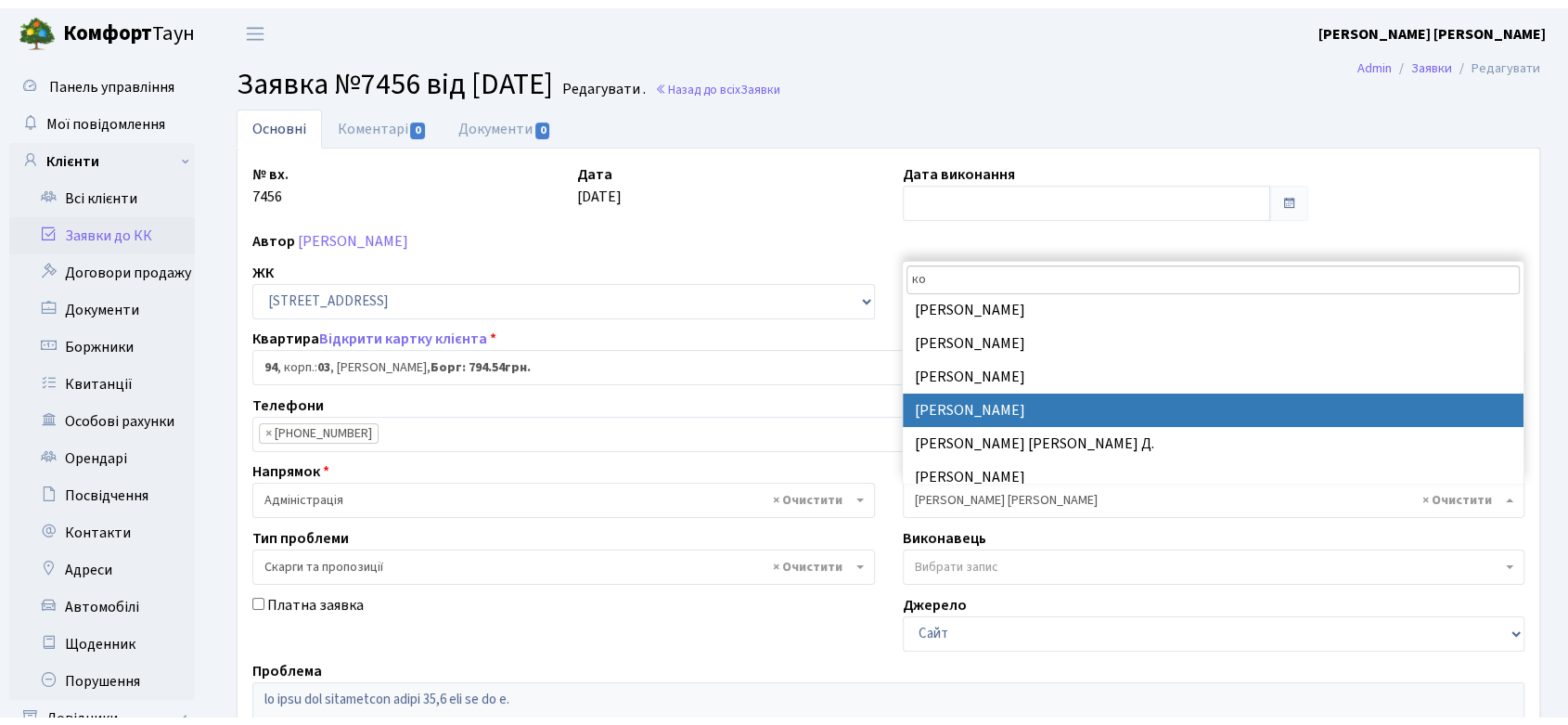
scroll to position [239, 0]
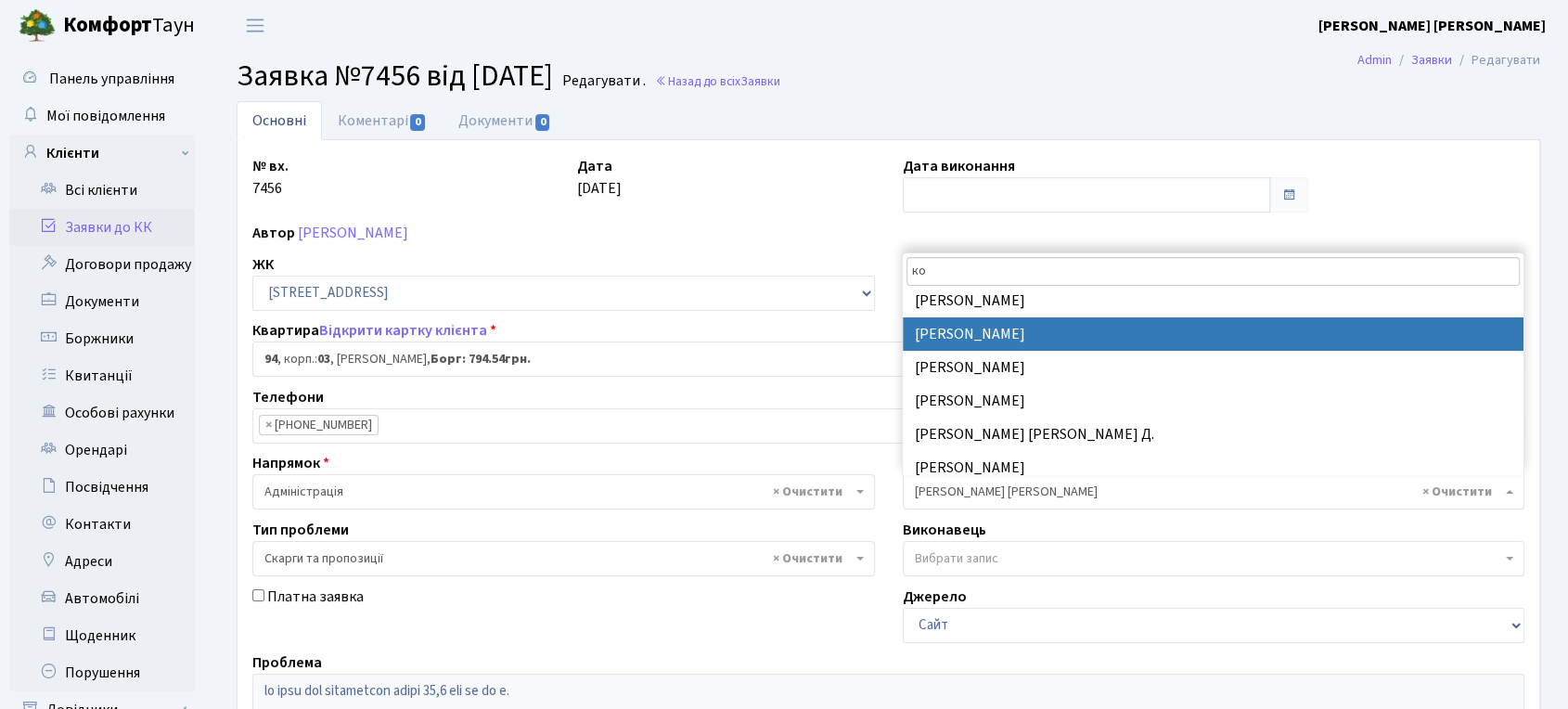
type input "ко"
select select "14"
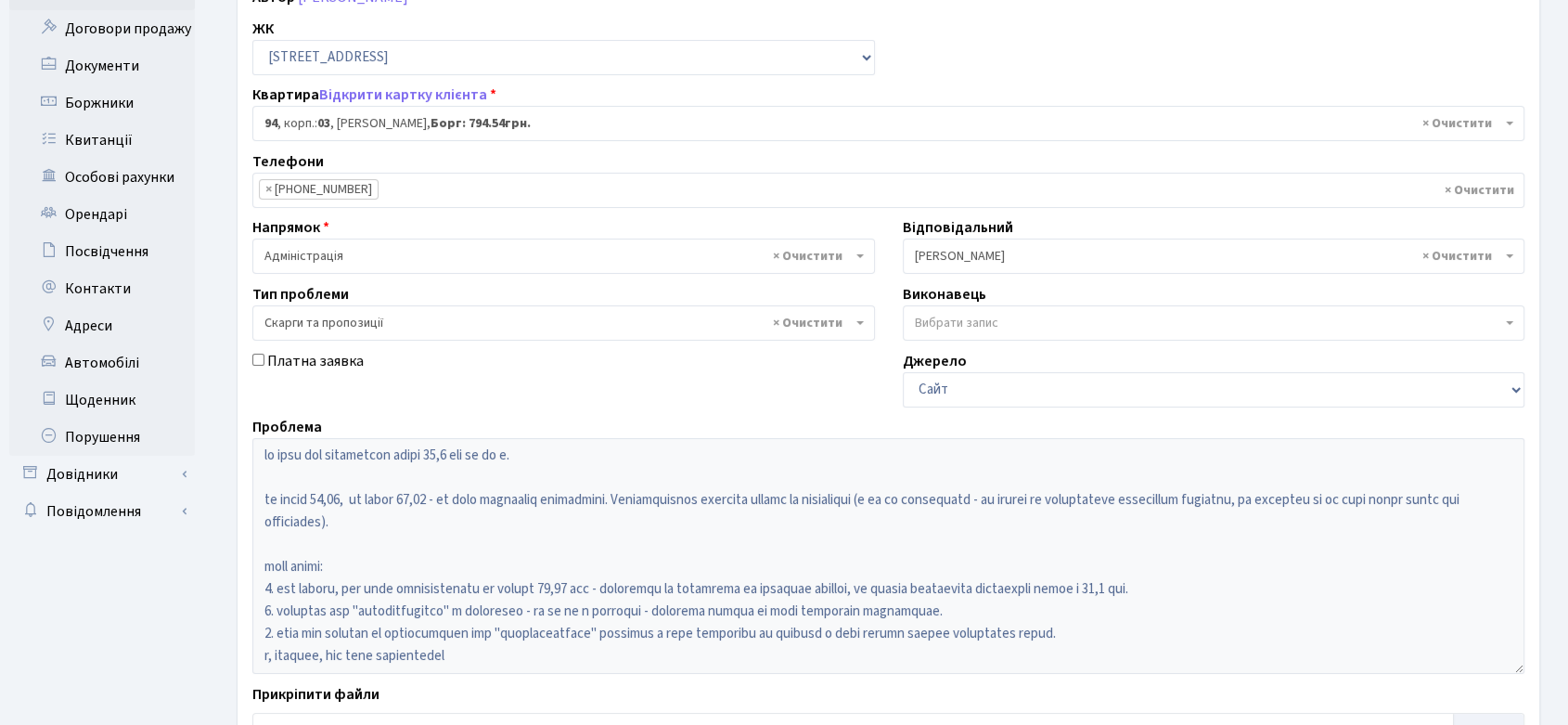
scroll to position [380, 0]
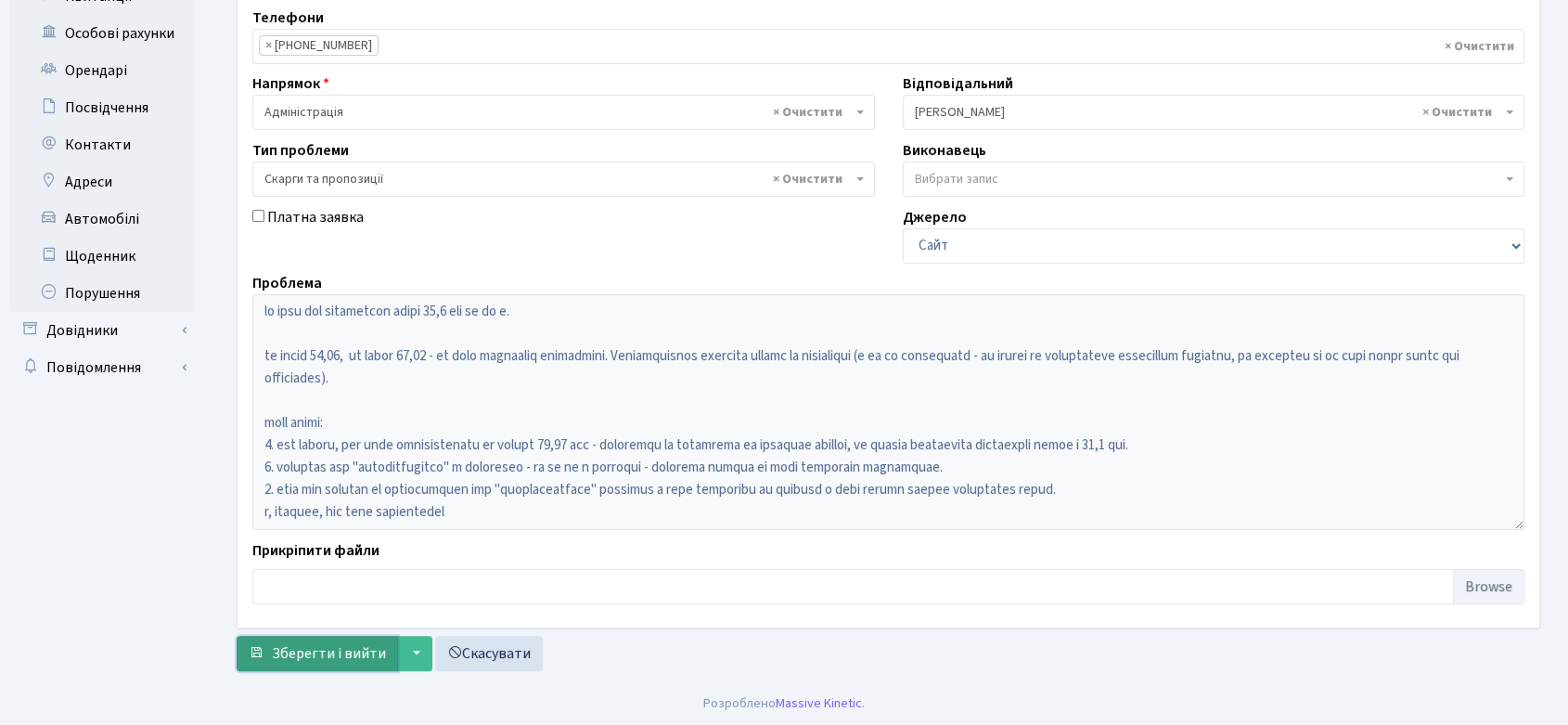
click at [365, 652] on span "Зберегти і вийти" at bounding box center [329, 653] width 114 height 20
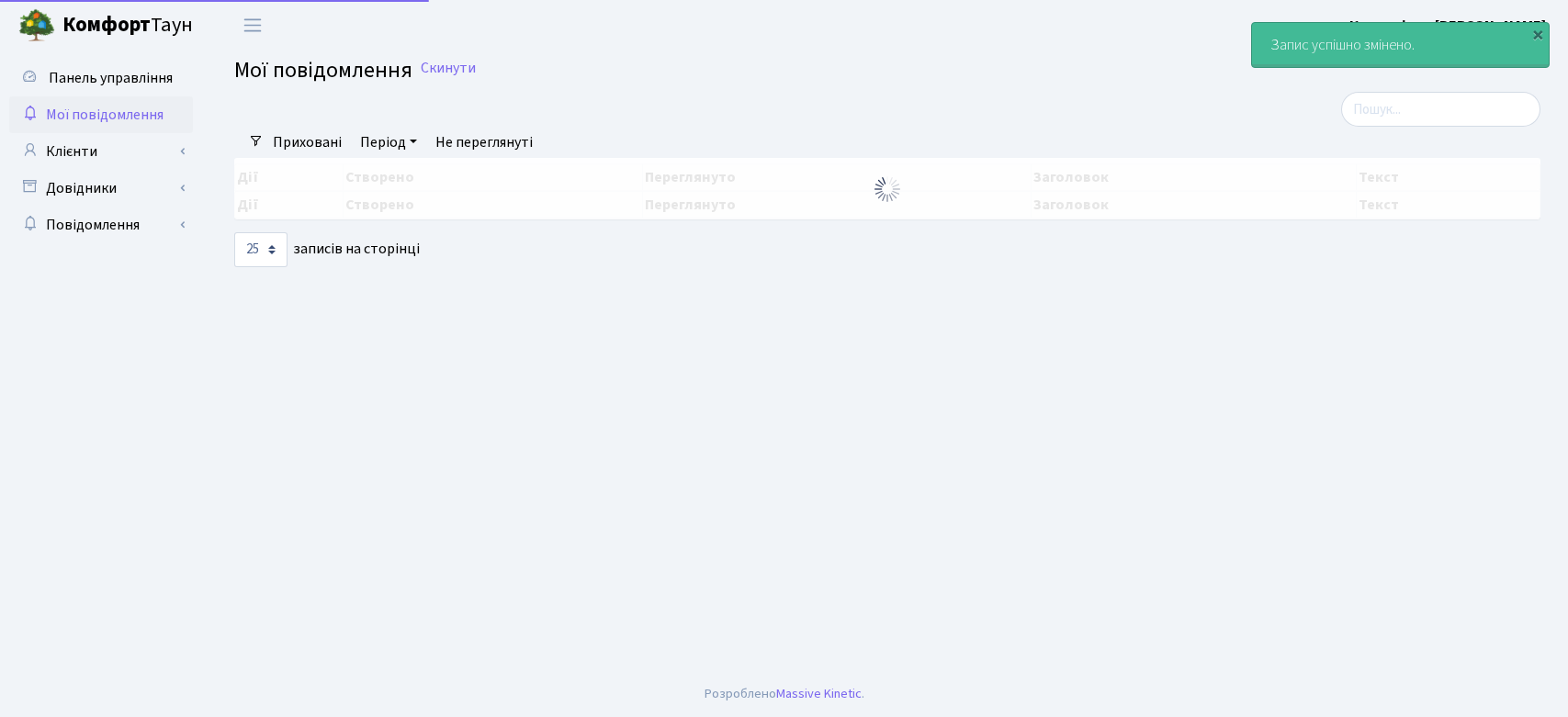
select select "25"
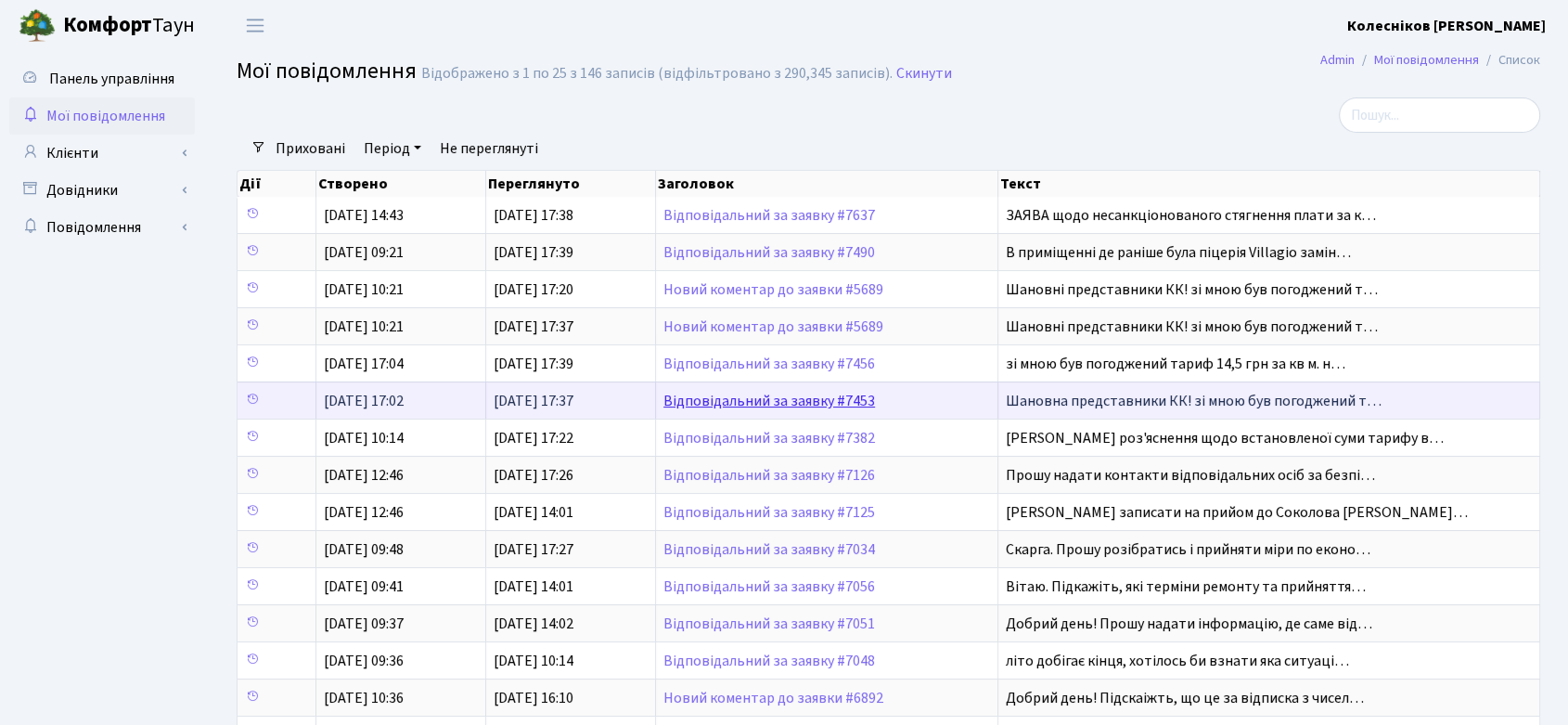
click at [802, 399] on link "Відповідальний за заявку #7453" at bounding box center [768, 401] width 212 height 20
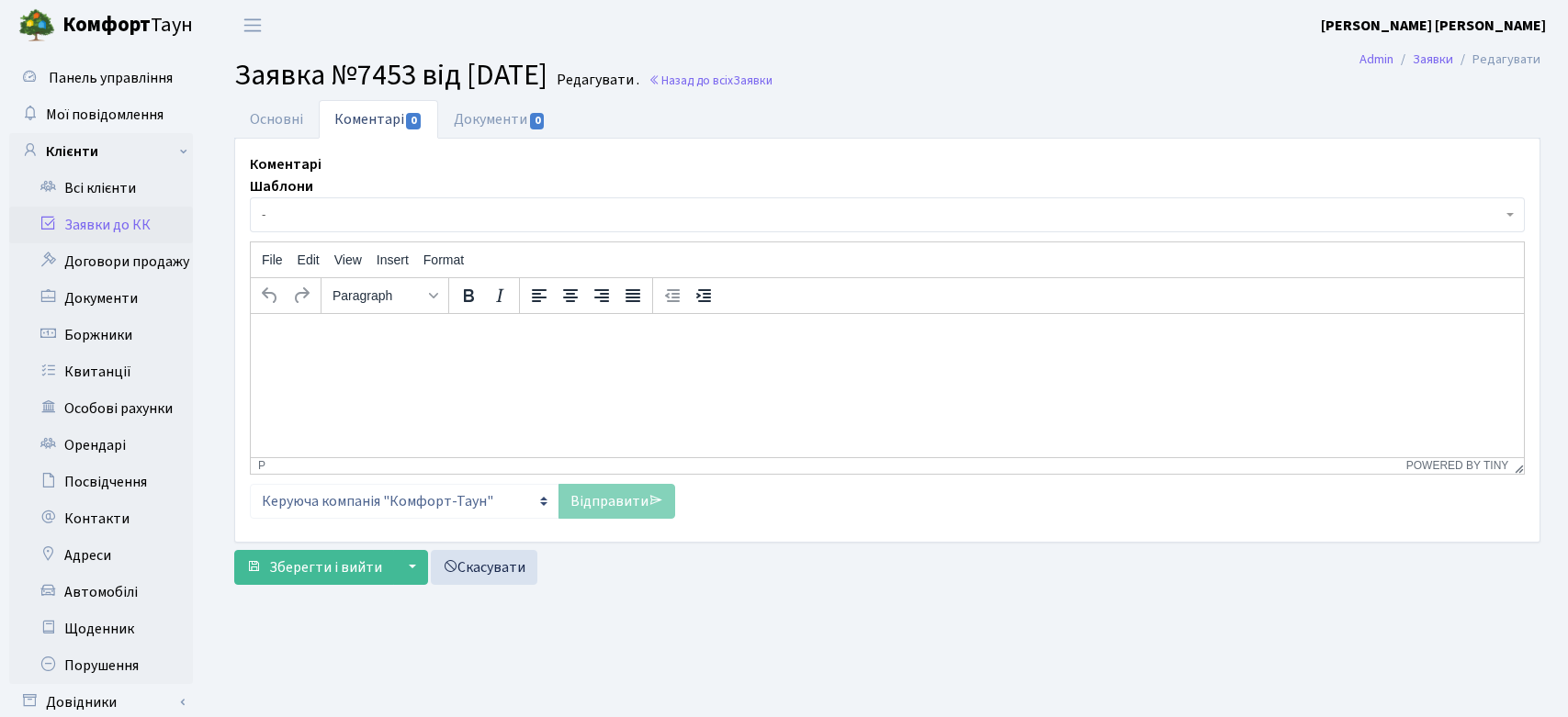
select select "20066"
select select "55"
click at [257, 123] on link "Основні" at bounding box center [277, 119] width 85 height 38
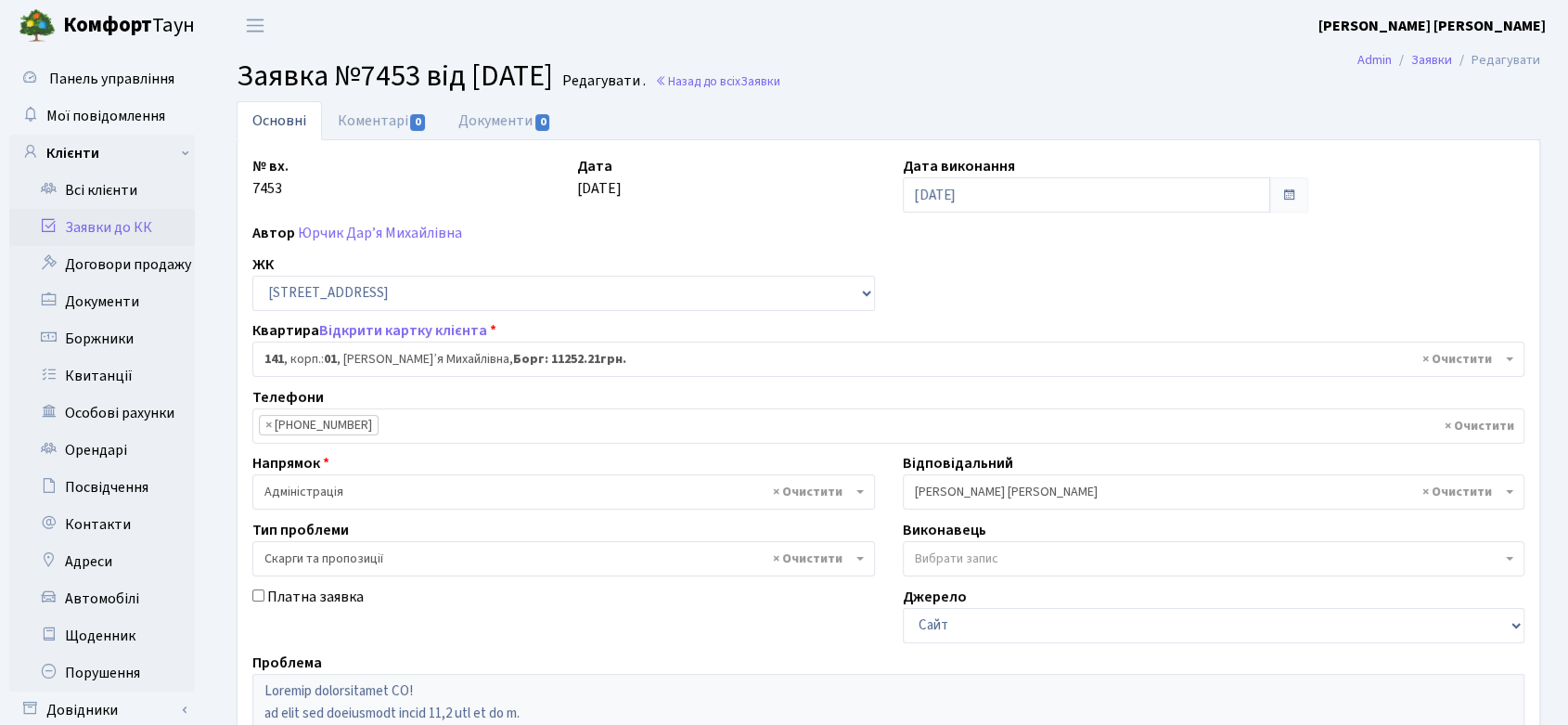
click at [1068, 484] on span "× Колесніков В." at bounding box center [1208, 492] width 587 height 19
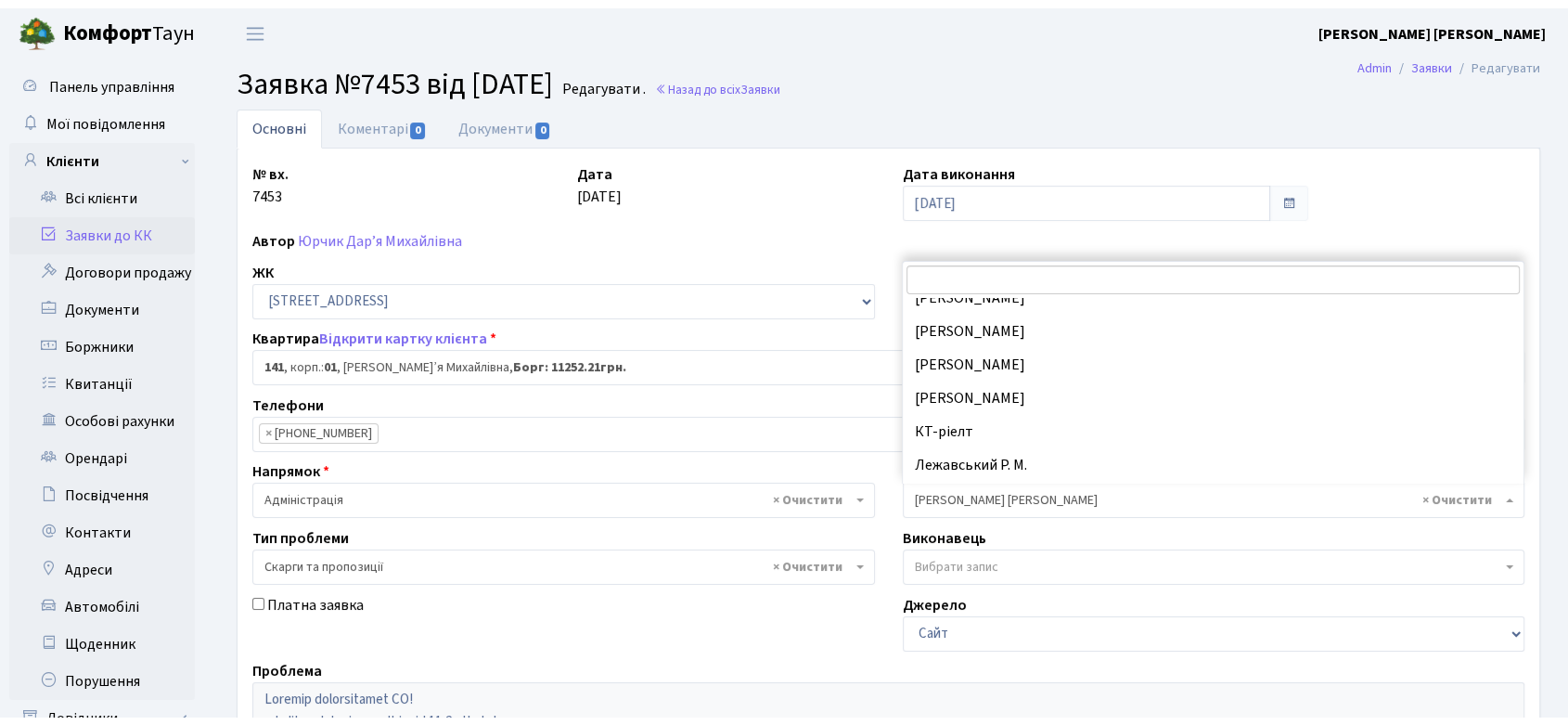
scroll to position [270, 0]
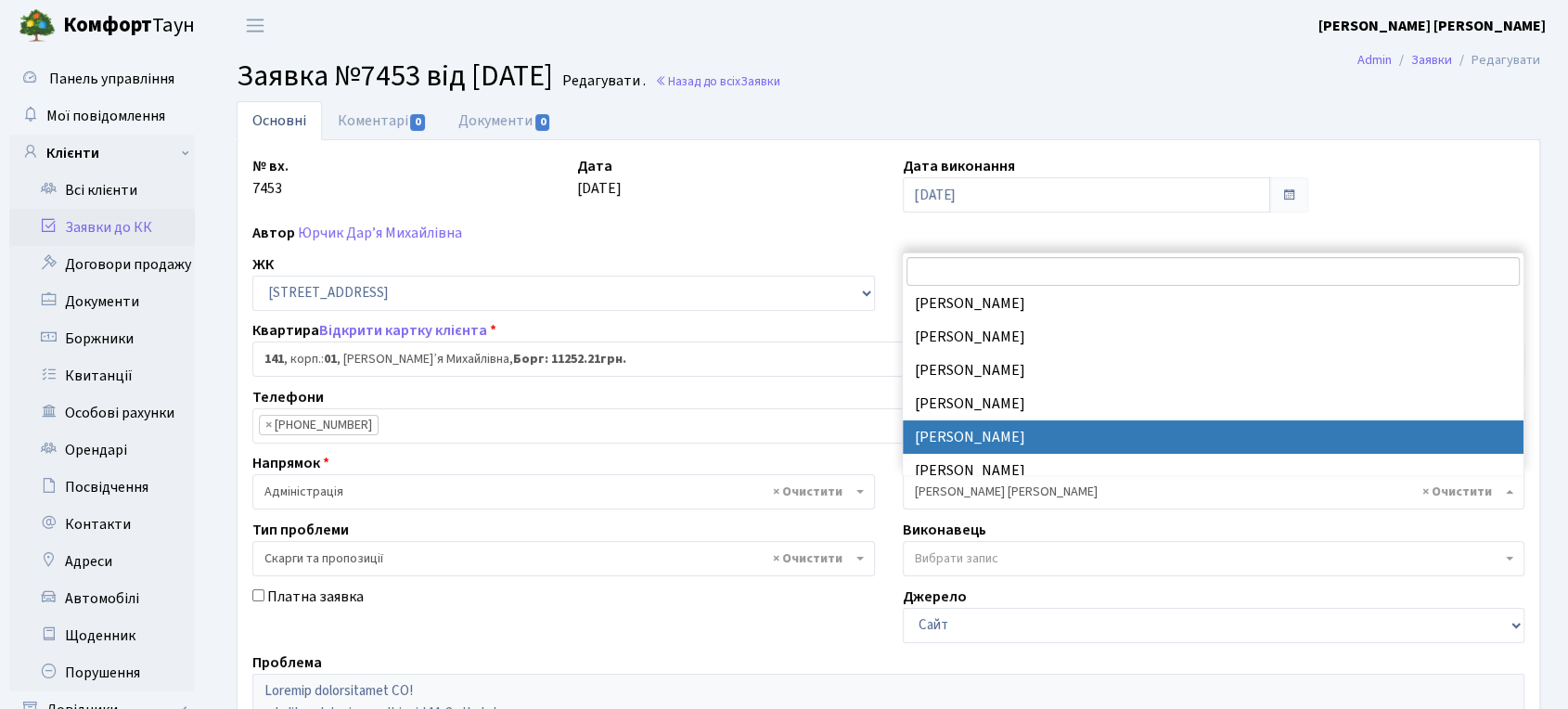
select select "14"
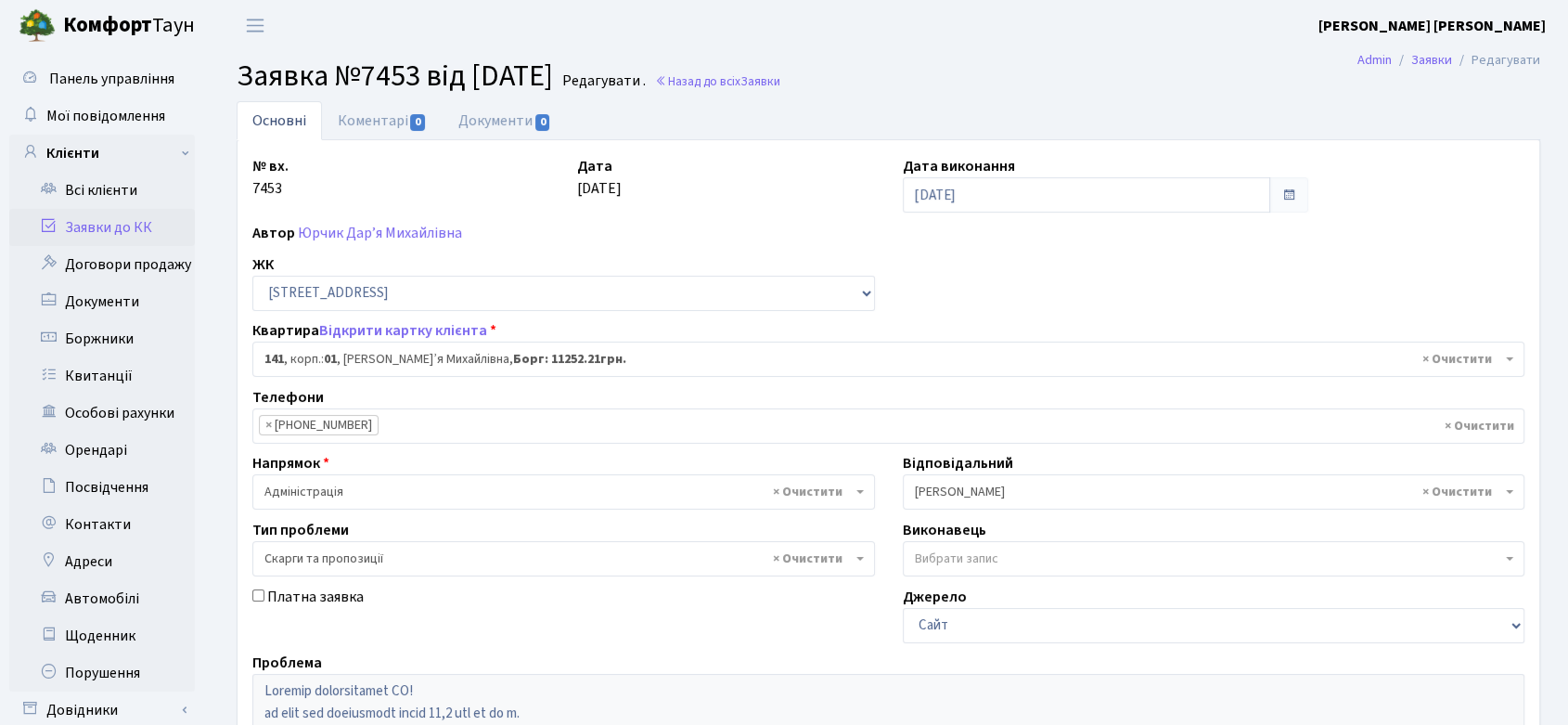
scroll to position [380, 0]
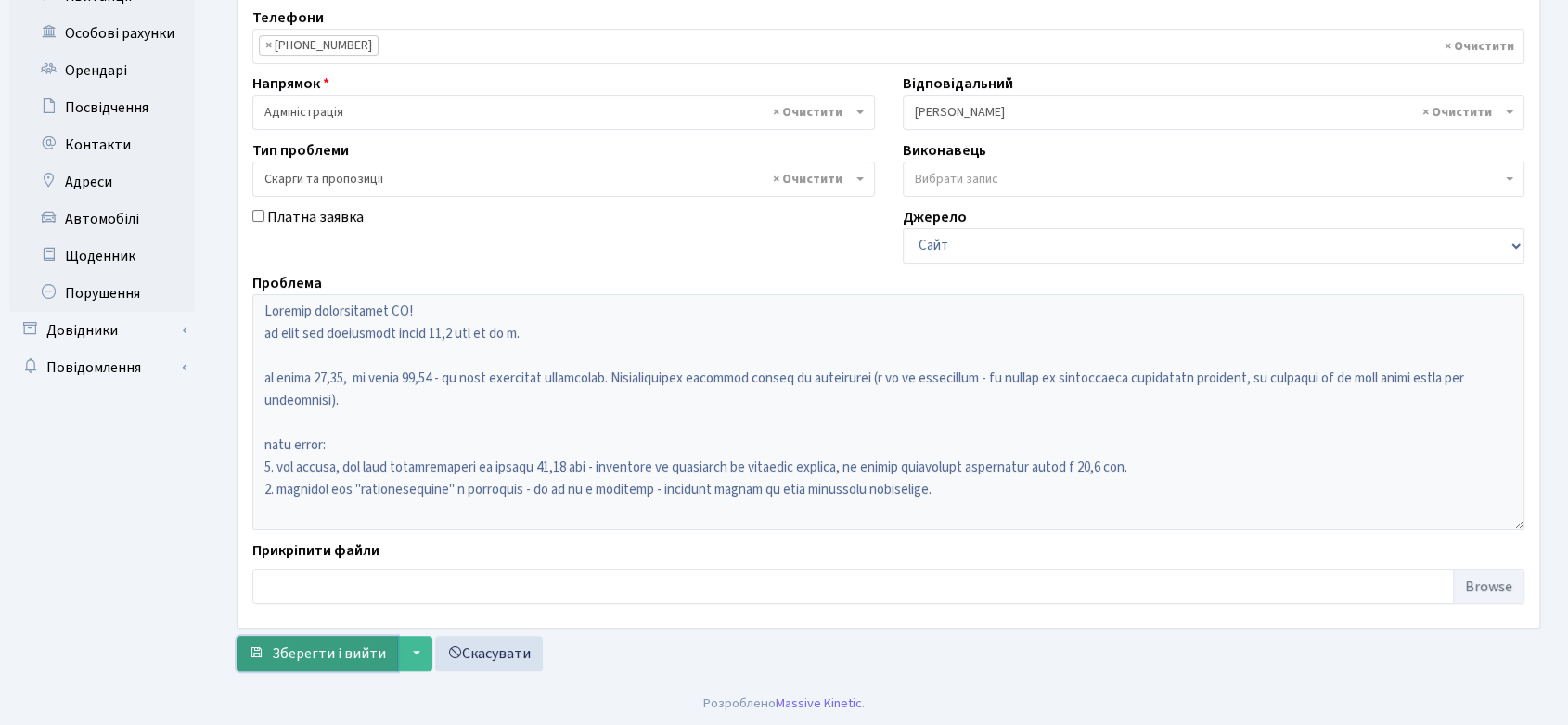
click at [341, 656] on span "Зберегти і вийти" at bounding box center [329, 653] width 114 height 20
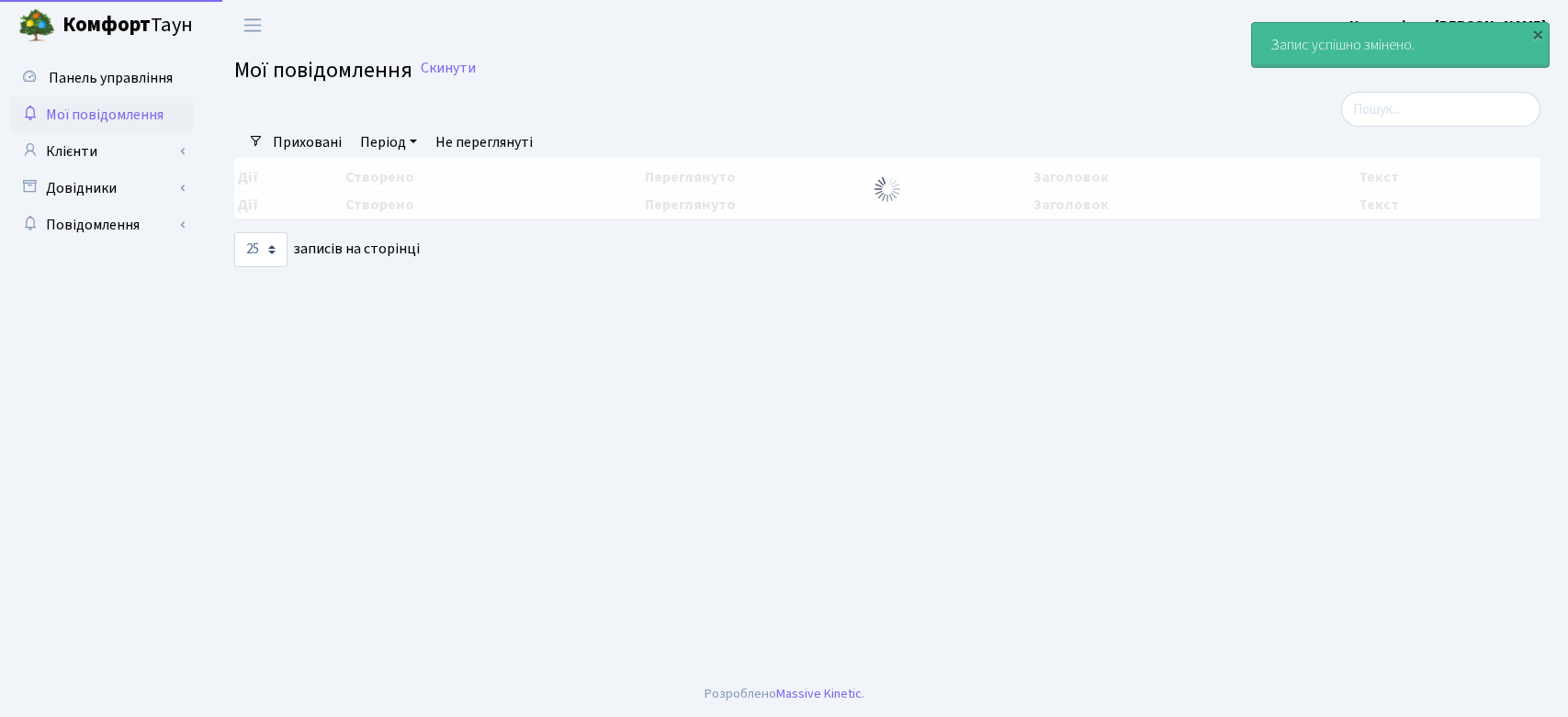
select select "25"
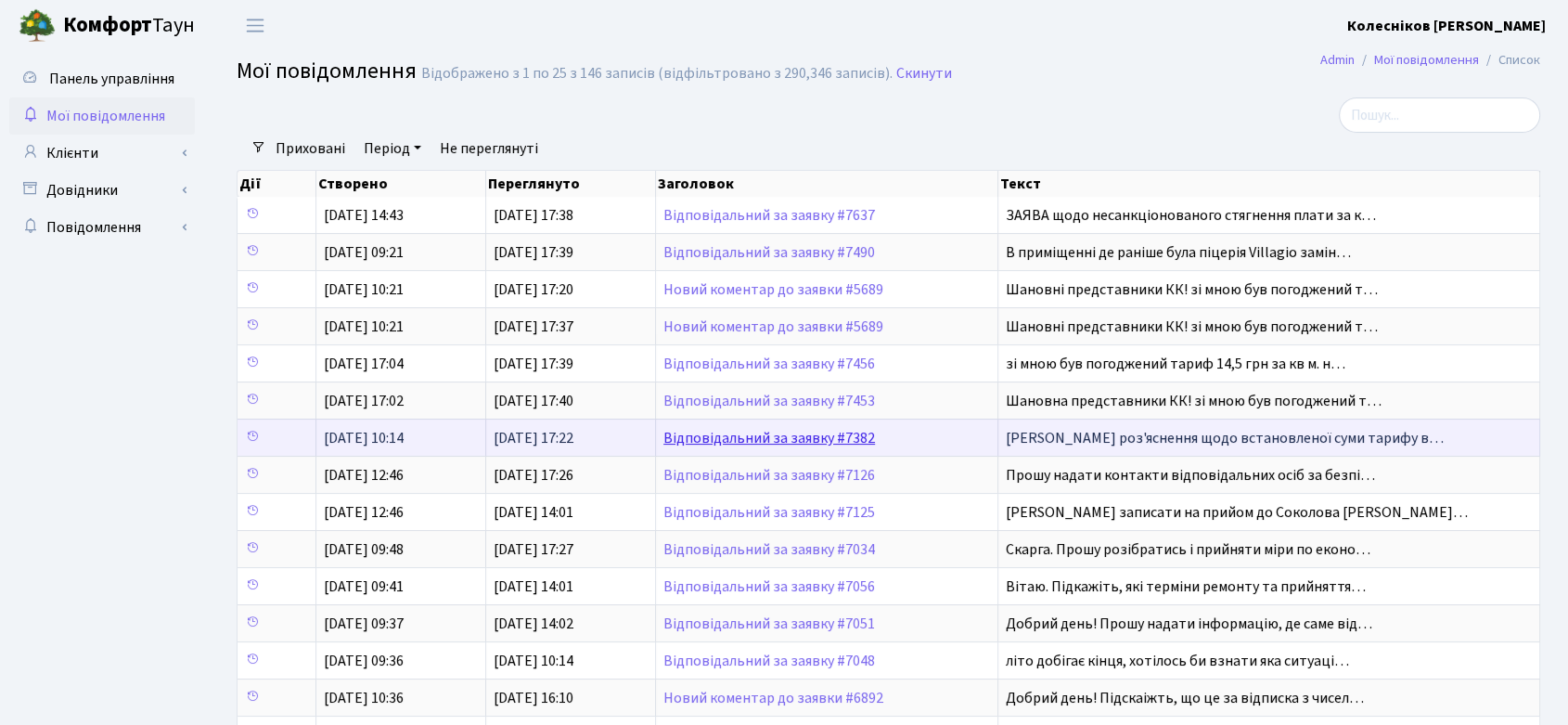
click at [798, 434] on link "Відповідальний за заявку #7382" at bounding box center [768, 438] width 212 height 20
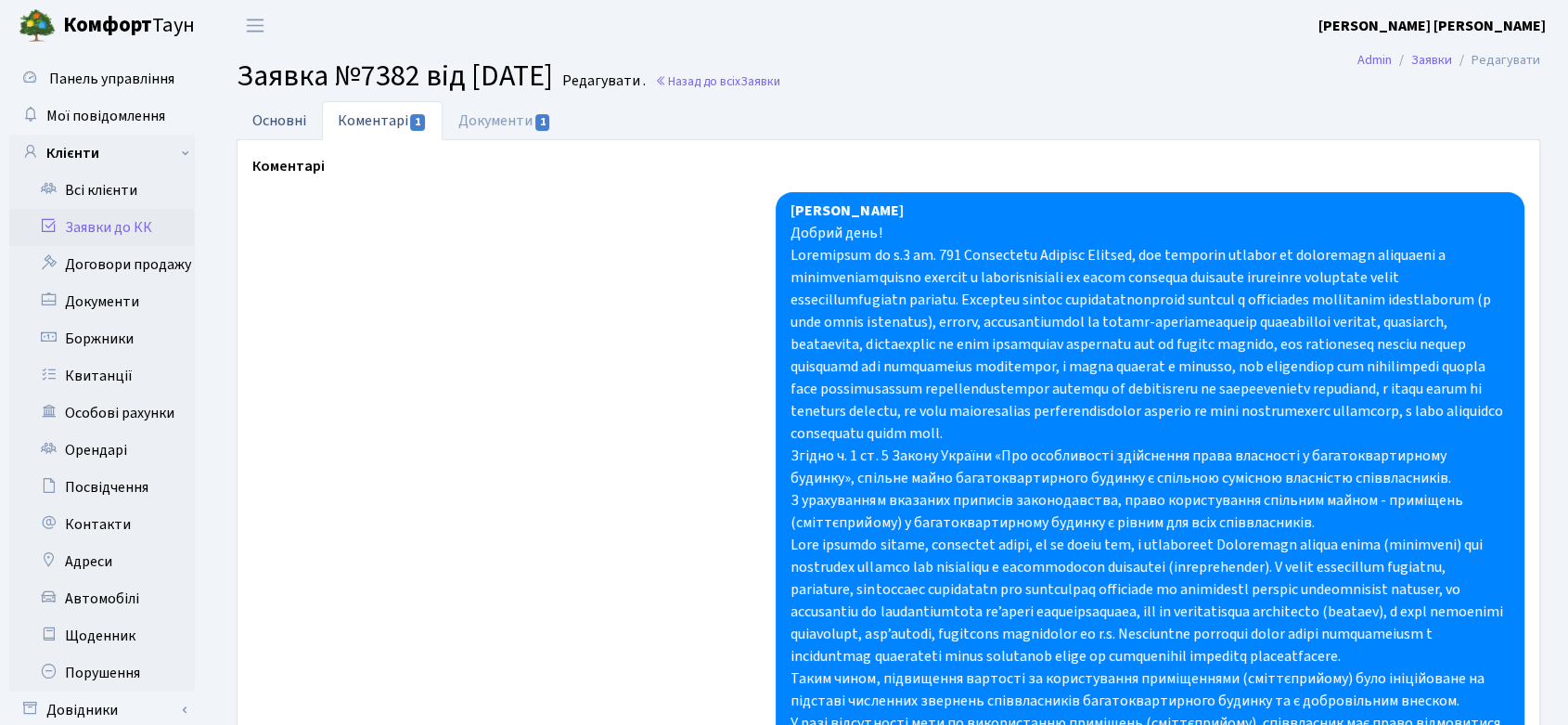
click at [276, 115] on link "Основні" at bounding box center [280, 120] width 86 height 38
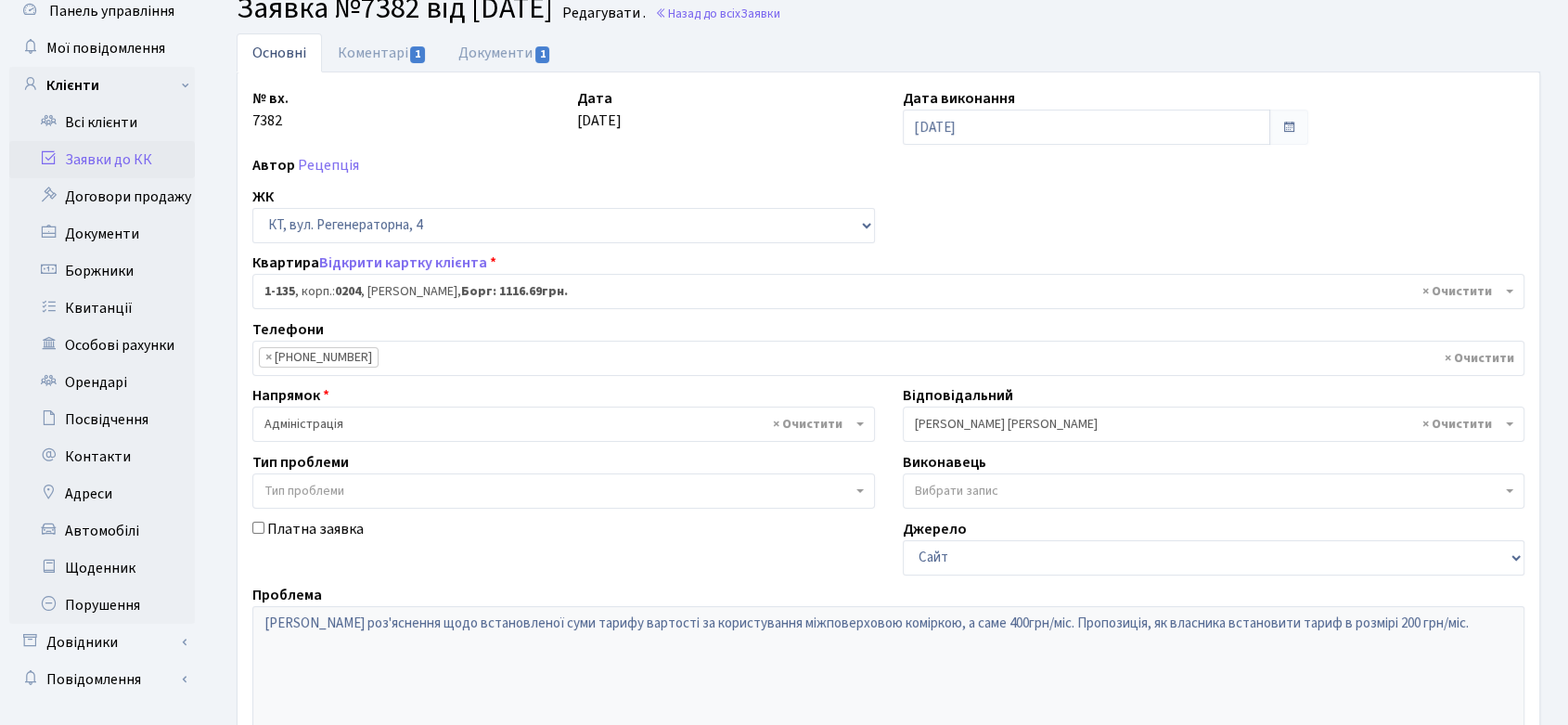
scroll to position [103, 0]
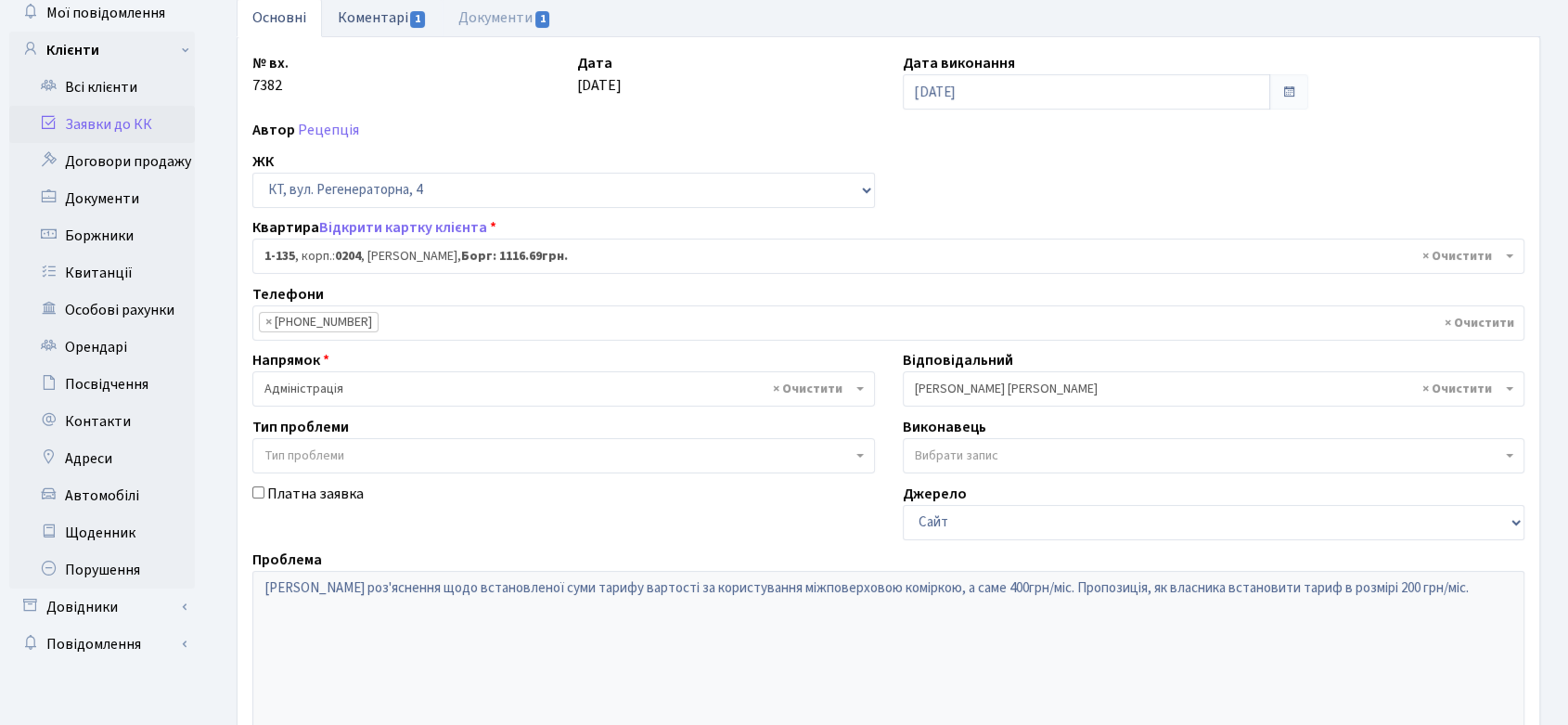
click at [396, 22] on link "Коментарі 1" at bounding box center [382, 17] width 121 height 38
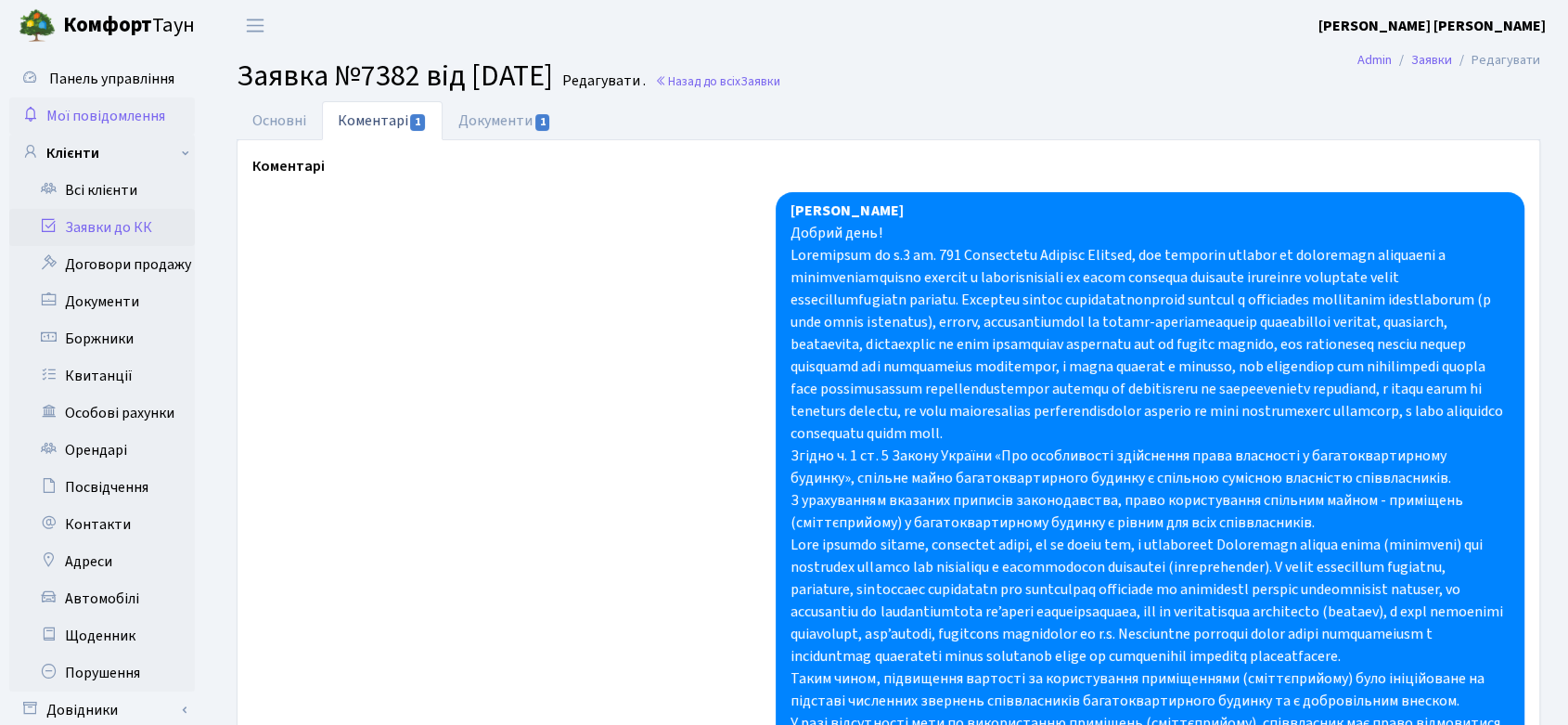
click at [106, 113] on span "Мої повідомлення" at bounding box center [106, 115] width 119 height 20
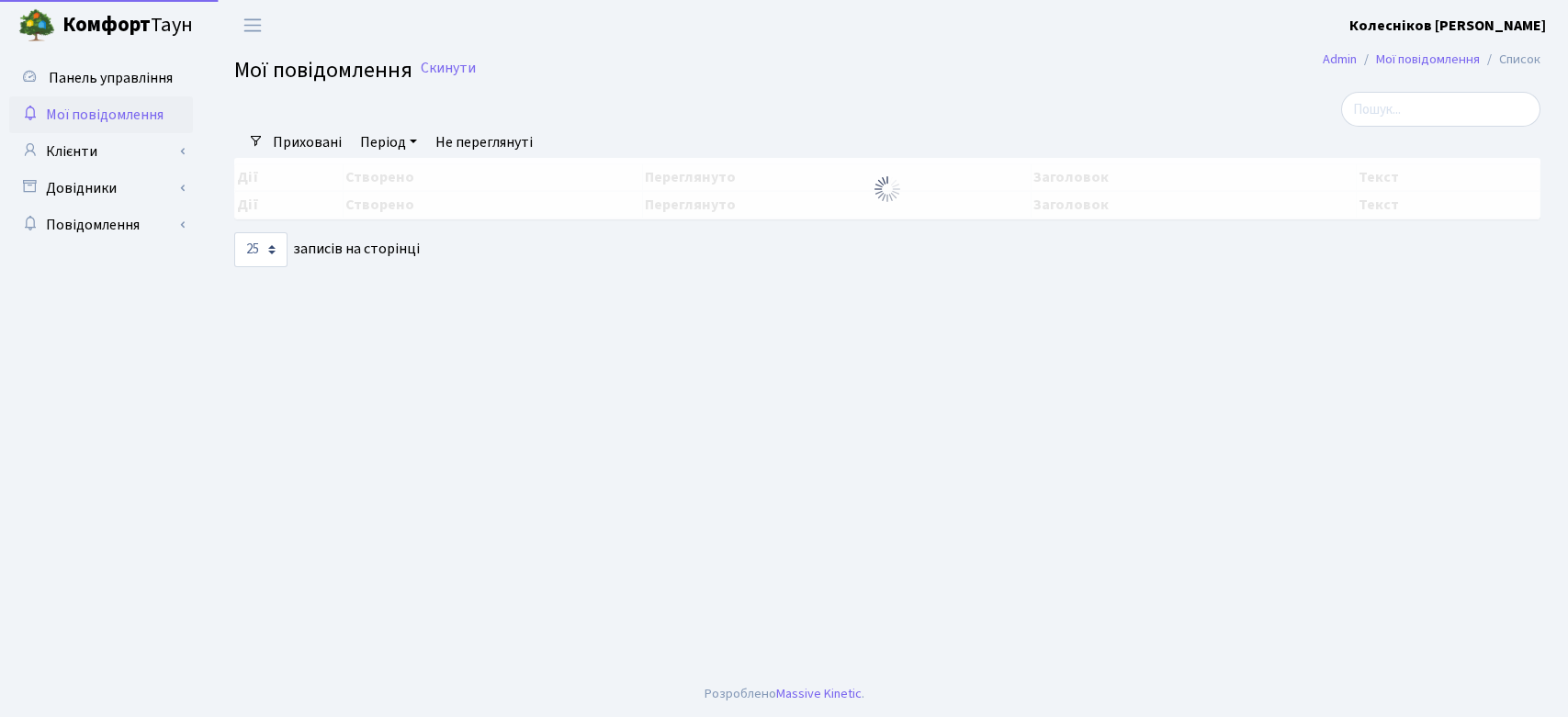
select select "25"
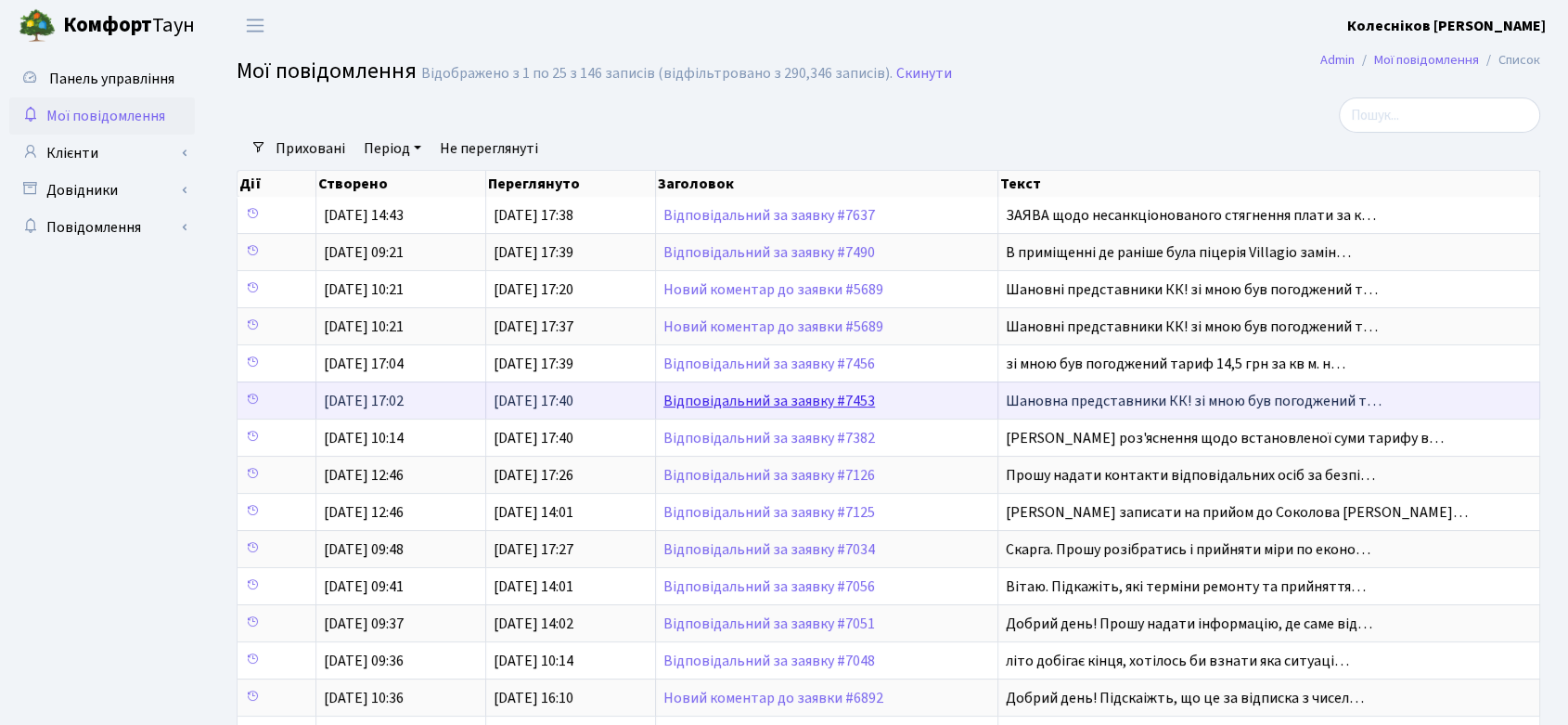
click at [802, 394] on link "Відповідальний за заявку #7453" at bounding box center [768, 401] width 212 height 20
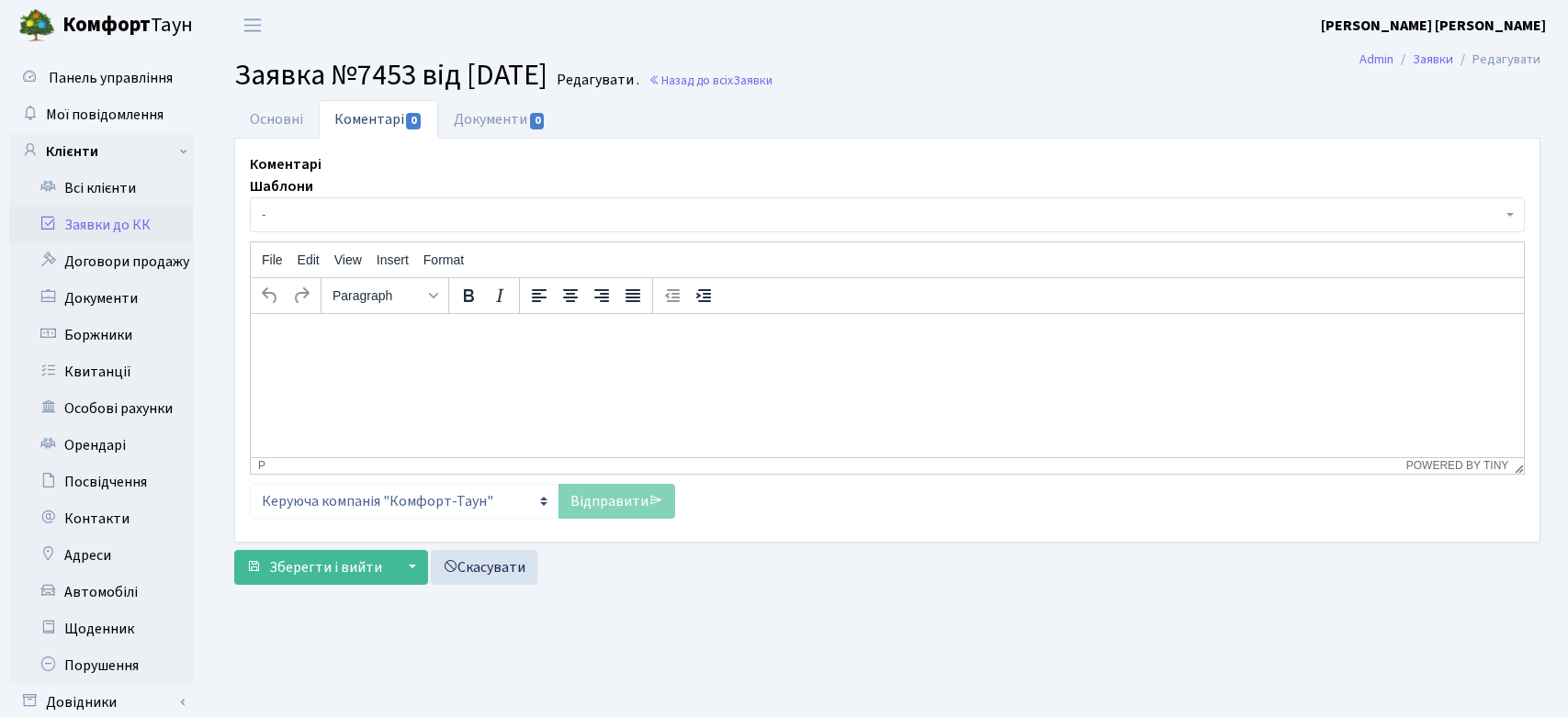
select select "20066"
select select "55"
click at [266, 107] on link "Основні" at bounding box center [277, 119] width 85 height 38
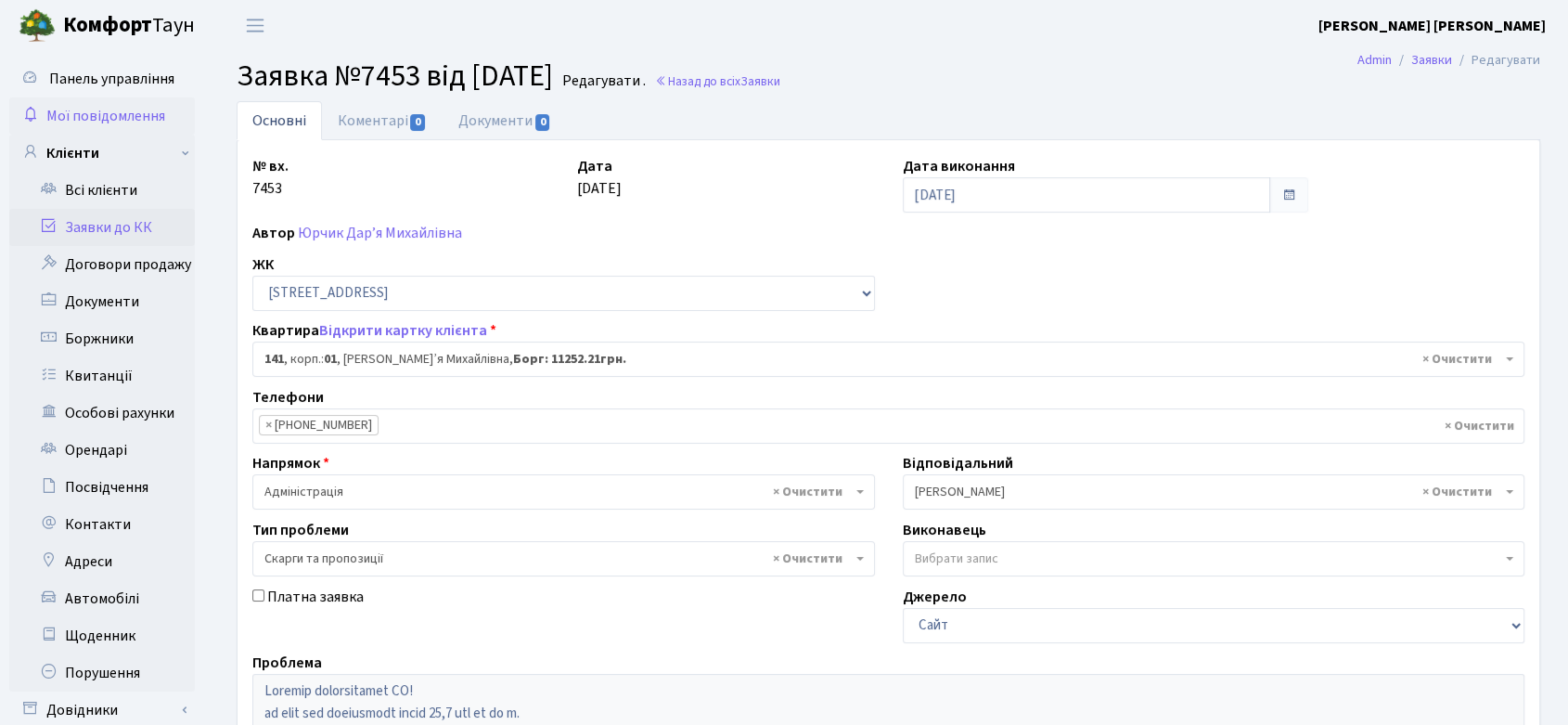
click at [121, 109] on span "Мої повідомлення" at bounding box center [106, 115] width 119 height 20
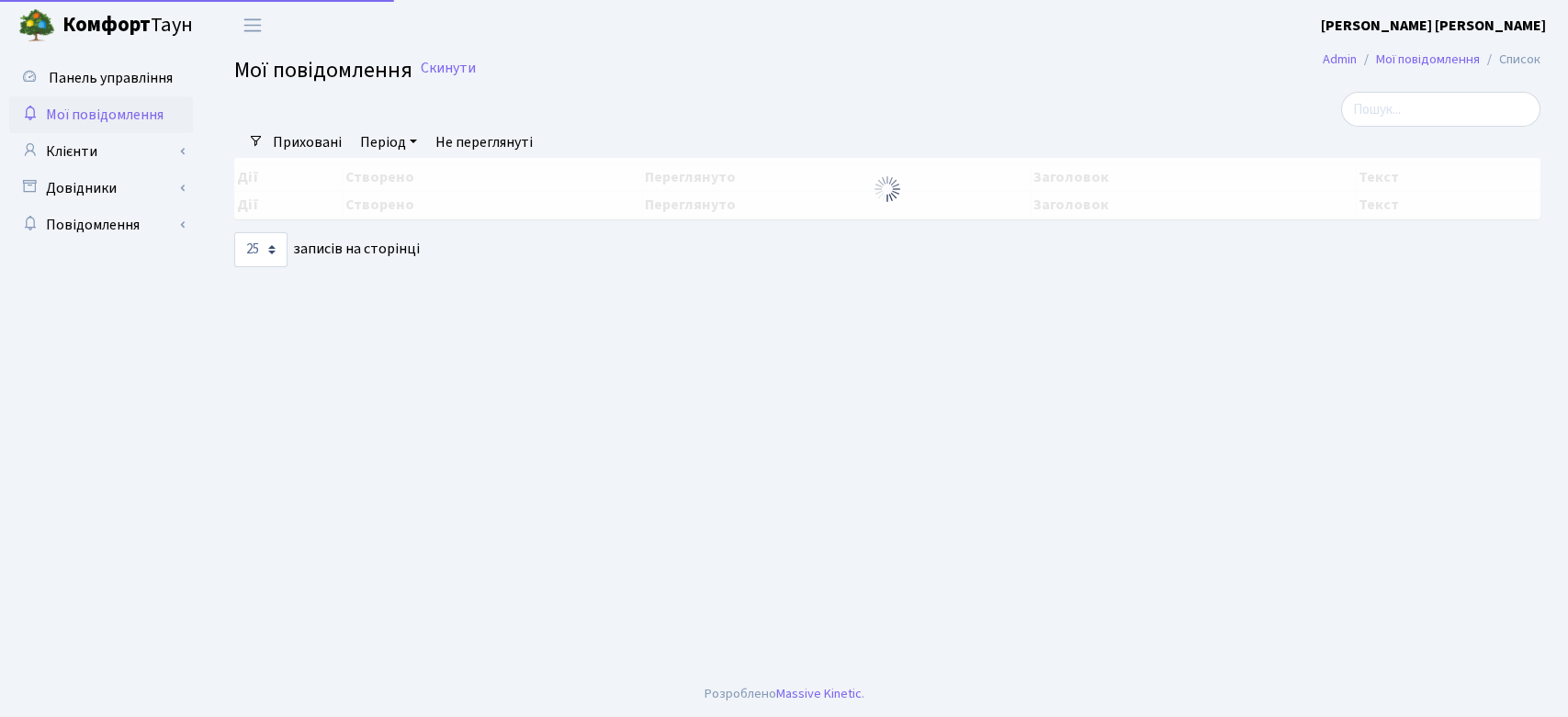
select select "25"
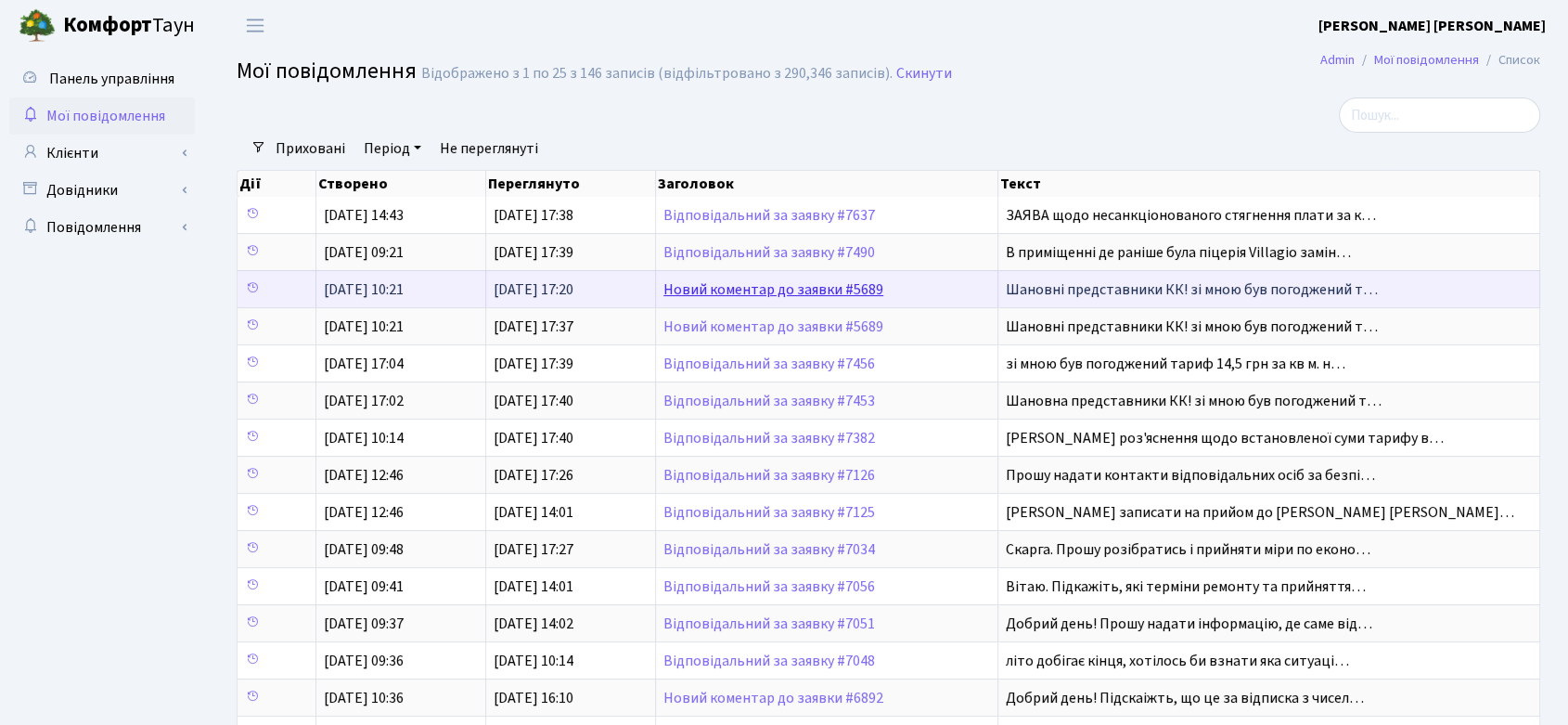
click at [821, 290] on link "Новий коментар до заявки #5689" at bounding box center [772, 289] width 219 height 20
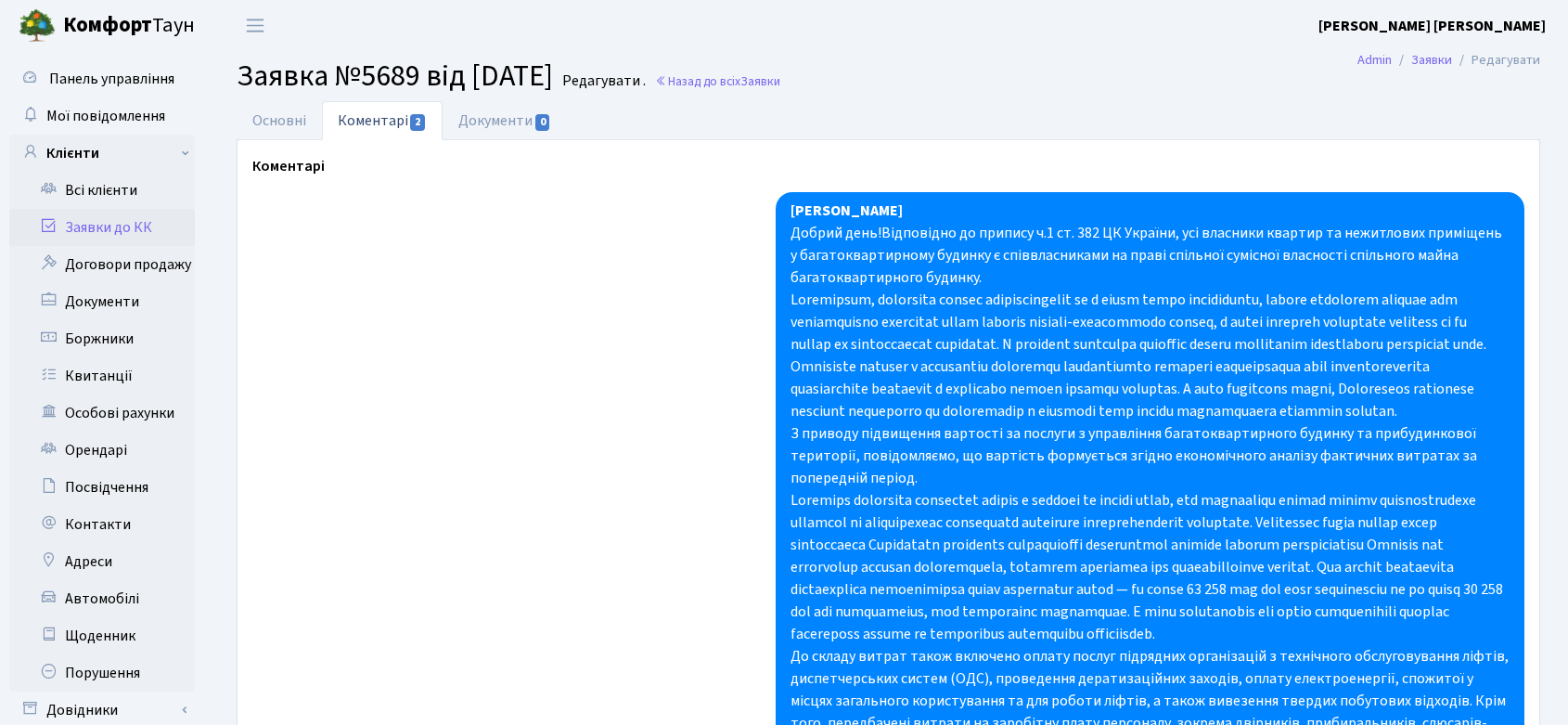
select select "20088"
select select "55"
click at [282, 121] on link "Основні" at bounding box center [280, 120] width 86 height 38
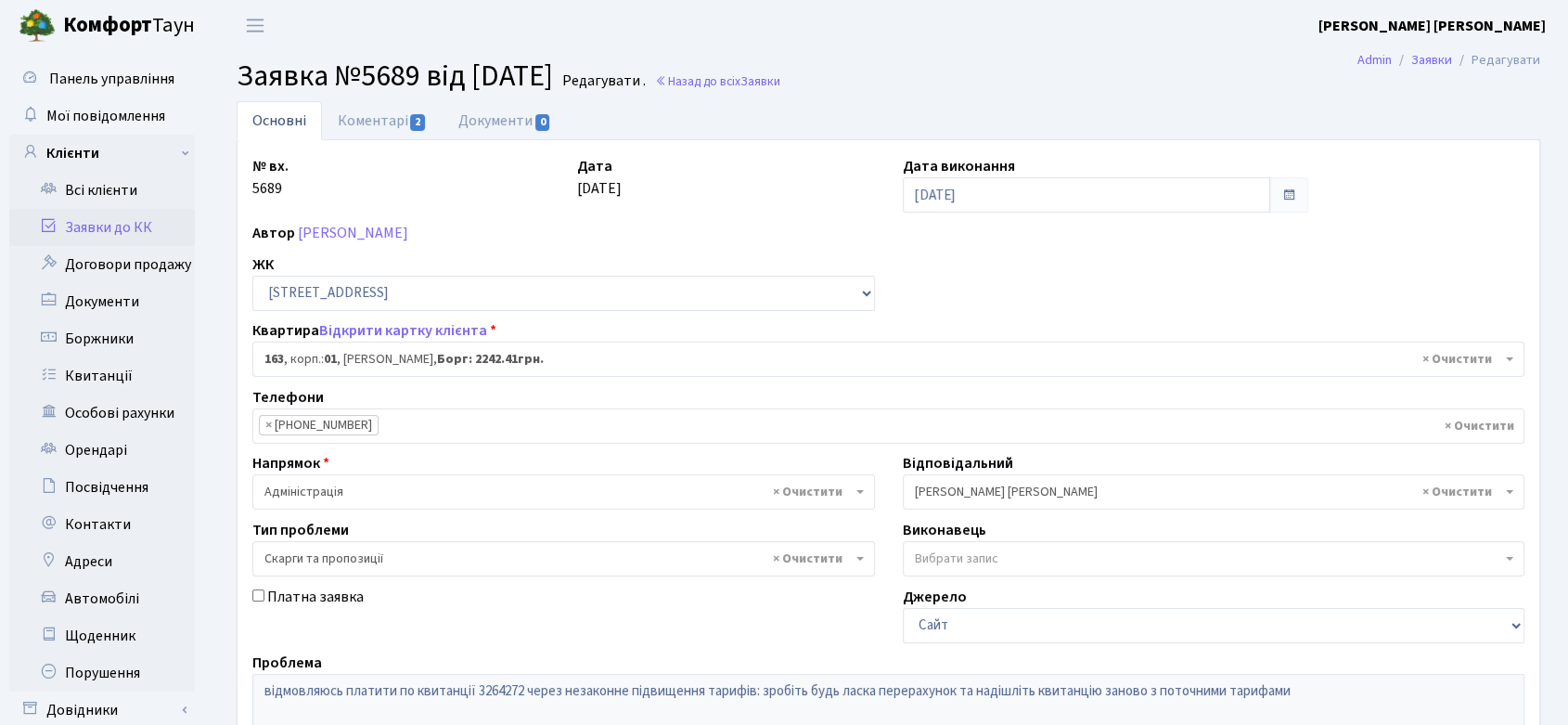
click at [1037, 484] on span "× Колесніков В." at bounding box center [1208, 492] width 587 height 19
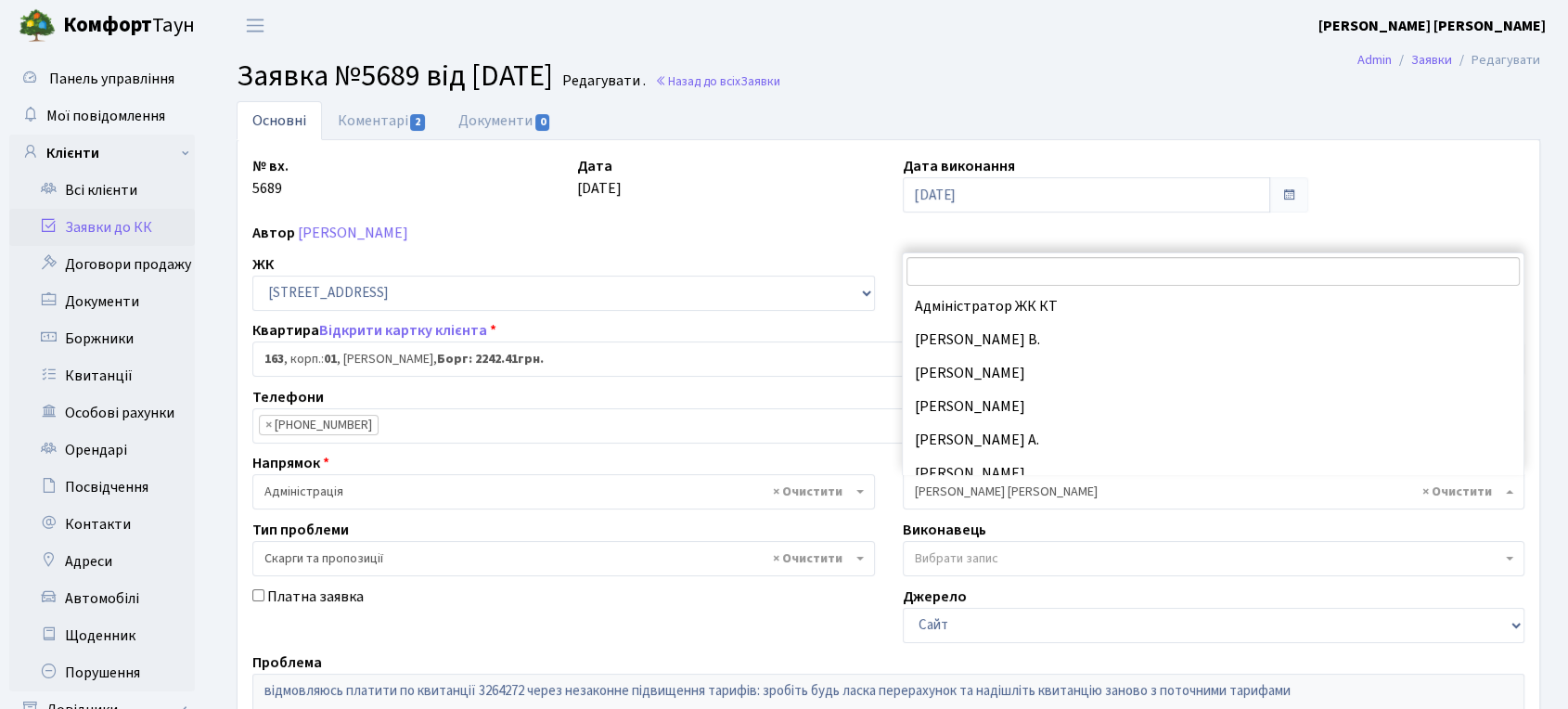
scroll to position [167, 0]
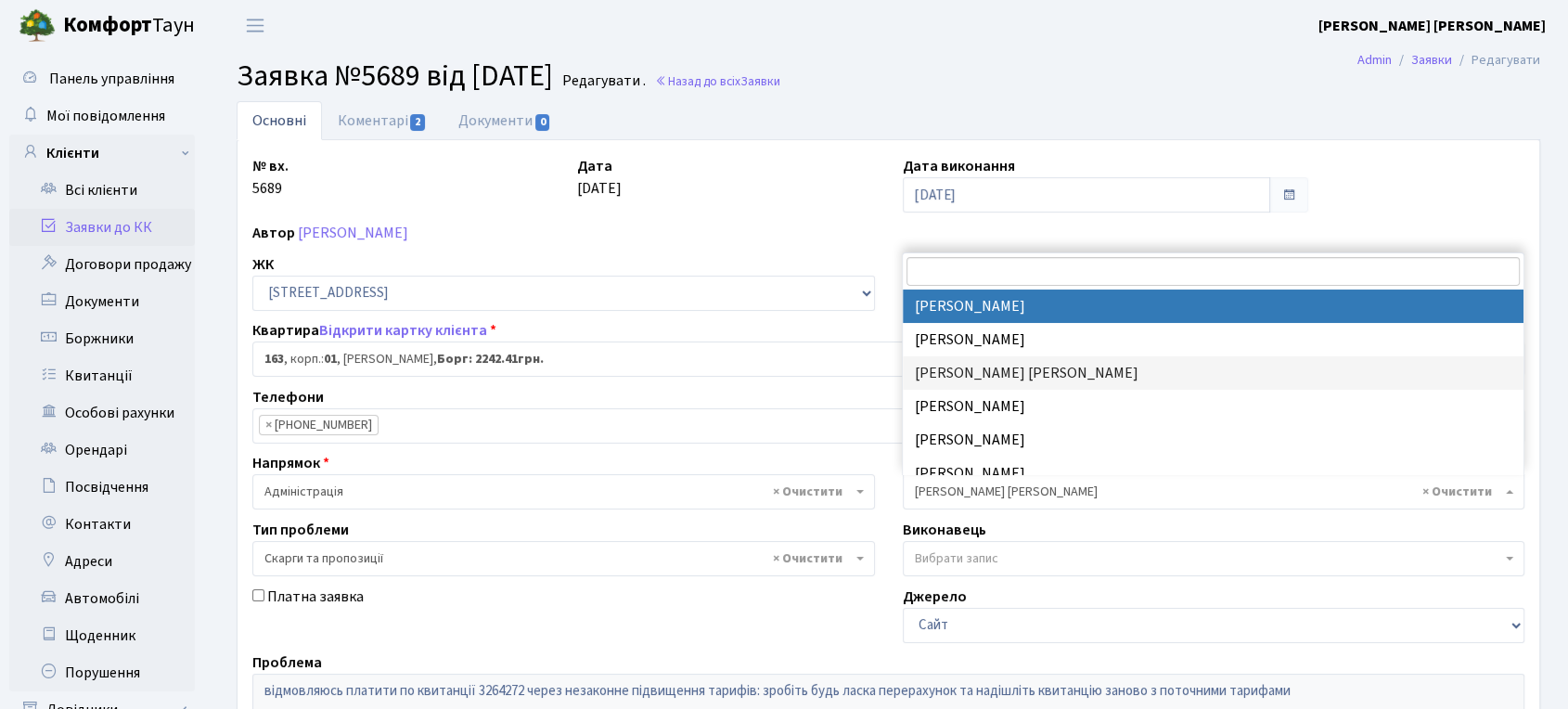
click at [959, 260] on input "search" at bounding box center [1212, 271] width 613 height 28
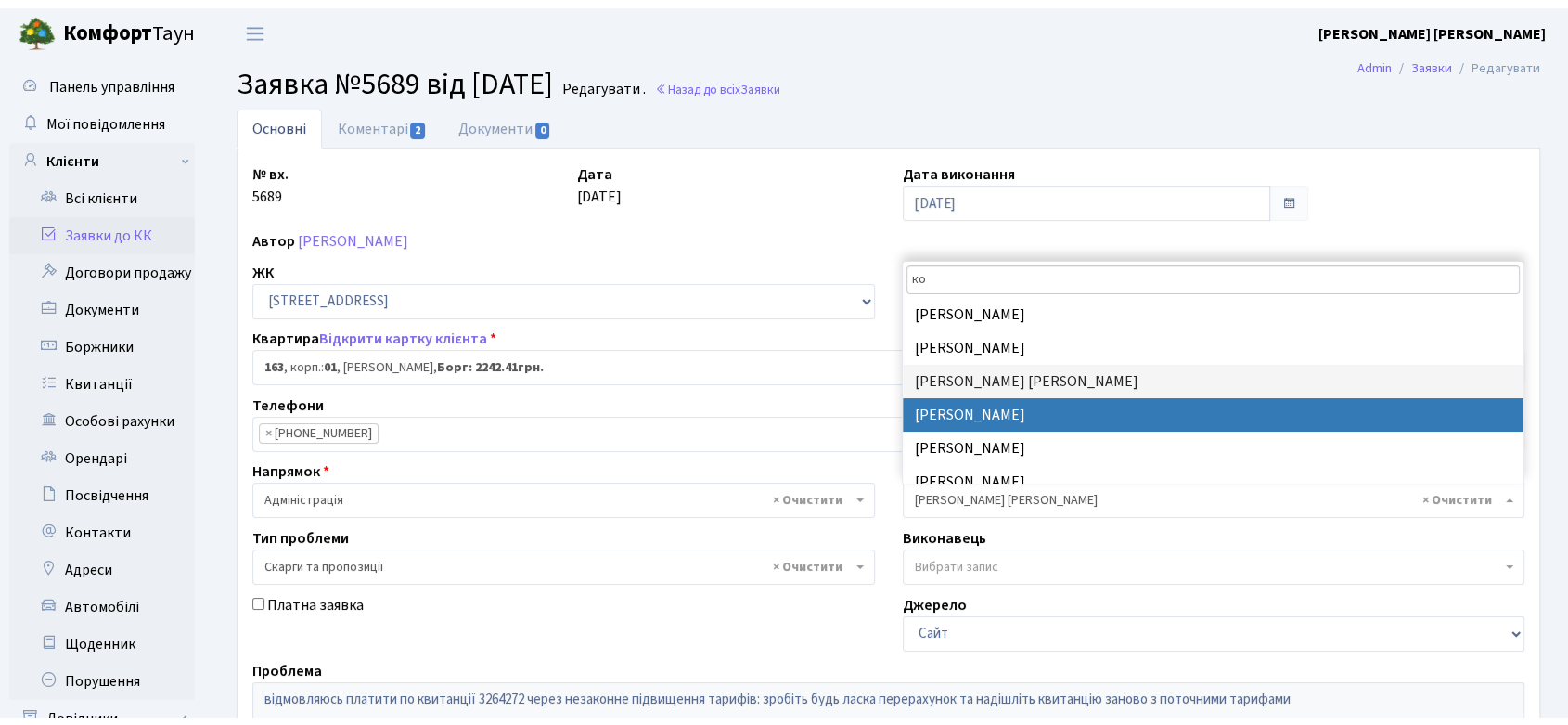
scroll to position [239, 0]
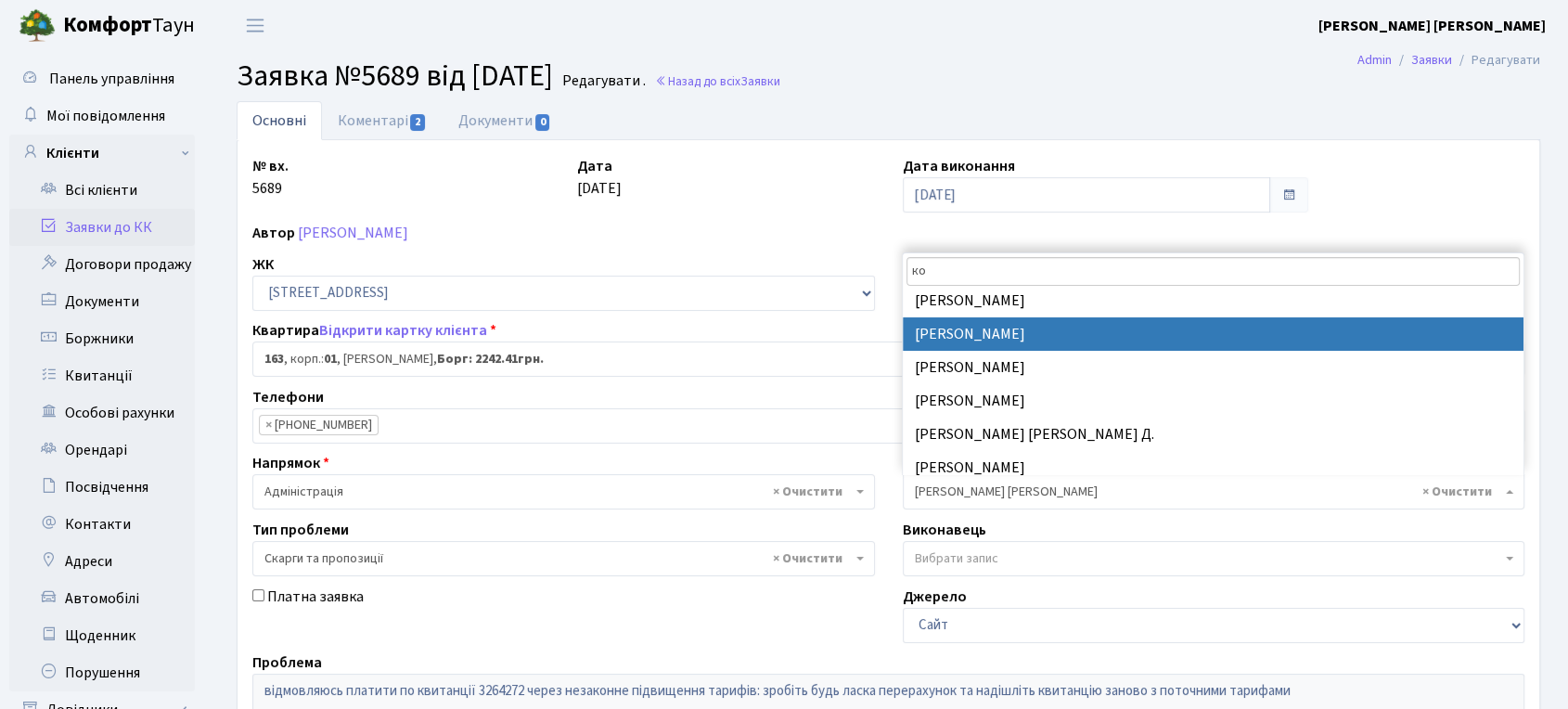
type input "ко"
select select "14"
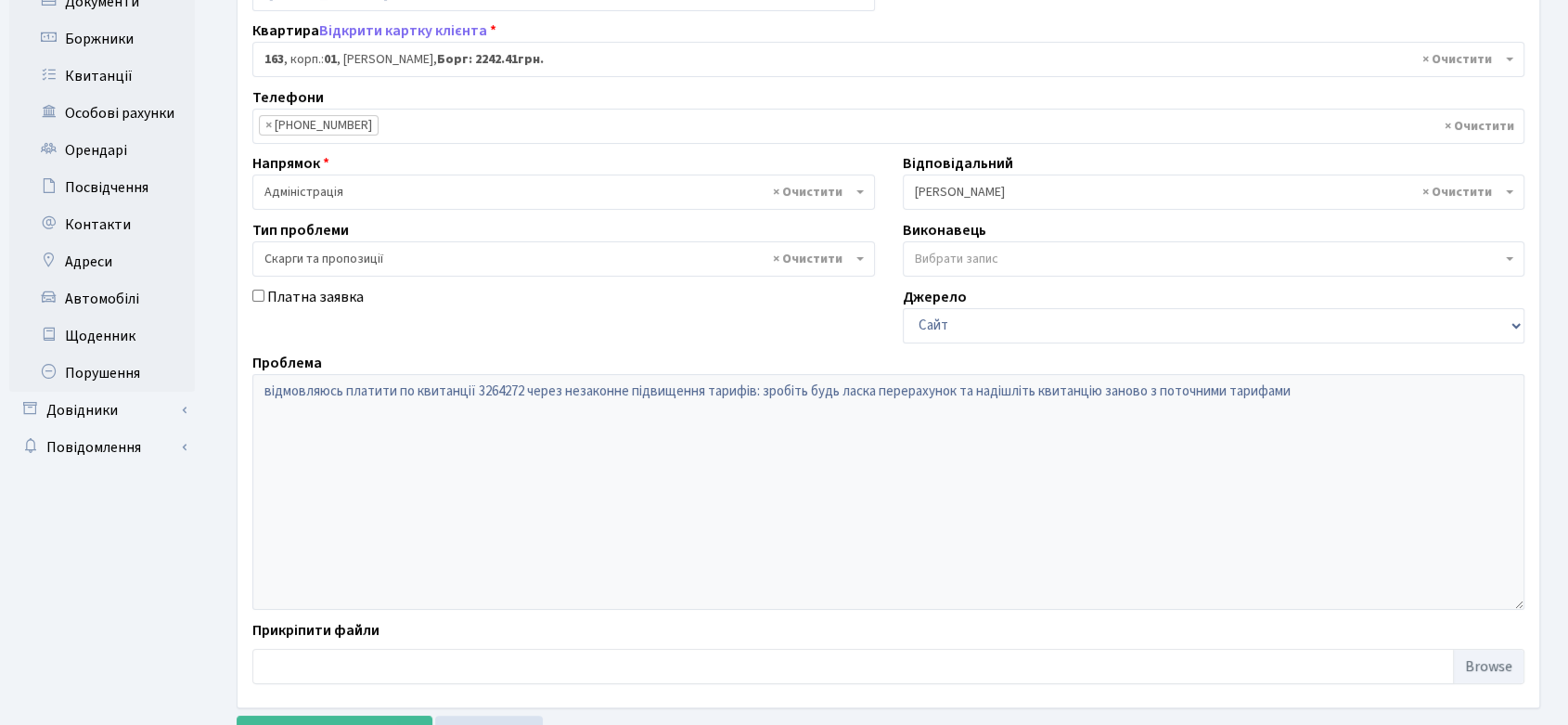
scroll to position [380, 0]
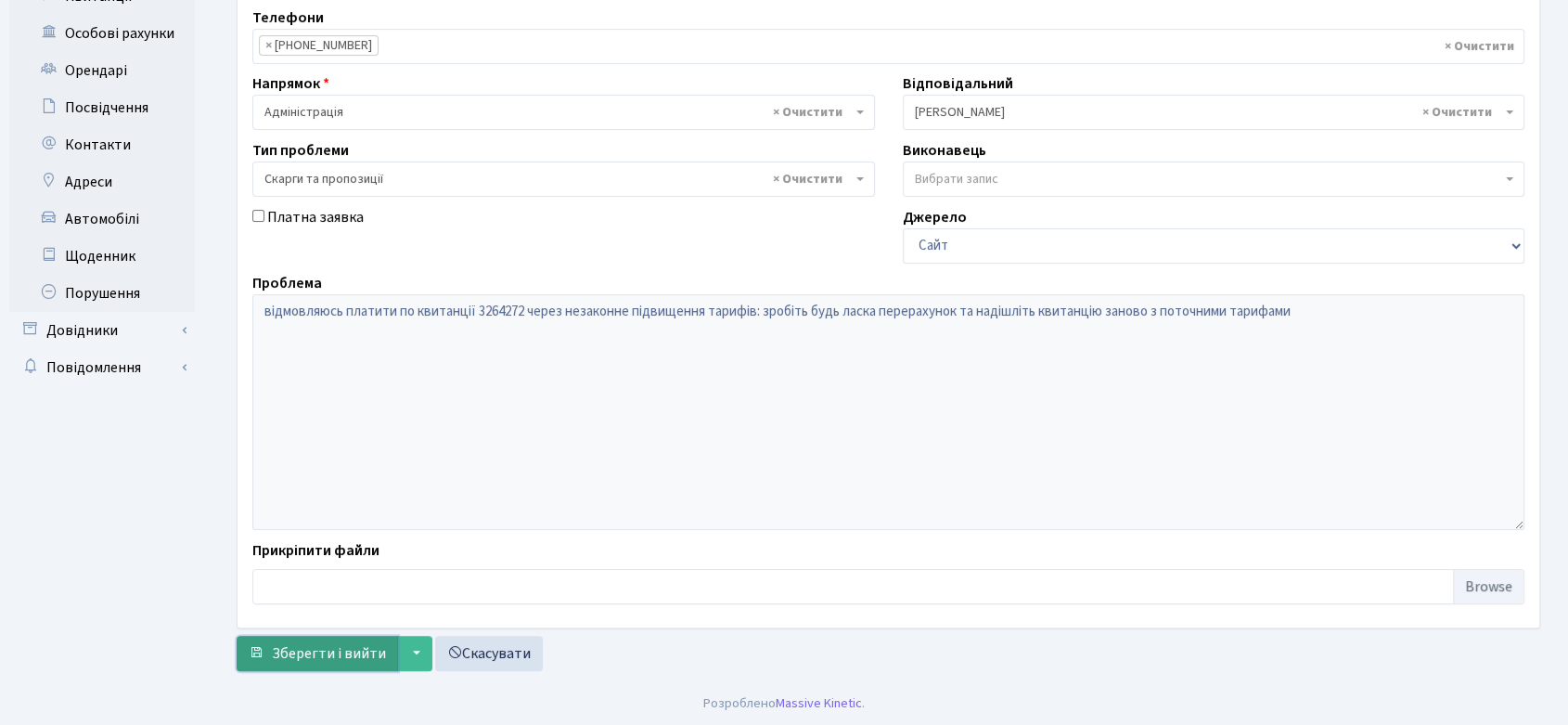
click at [322, 644] on span "Зберегти і вийти" at bounding box center [329, 653] width 114 height 20
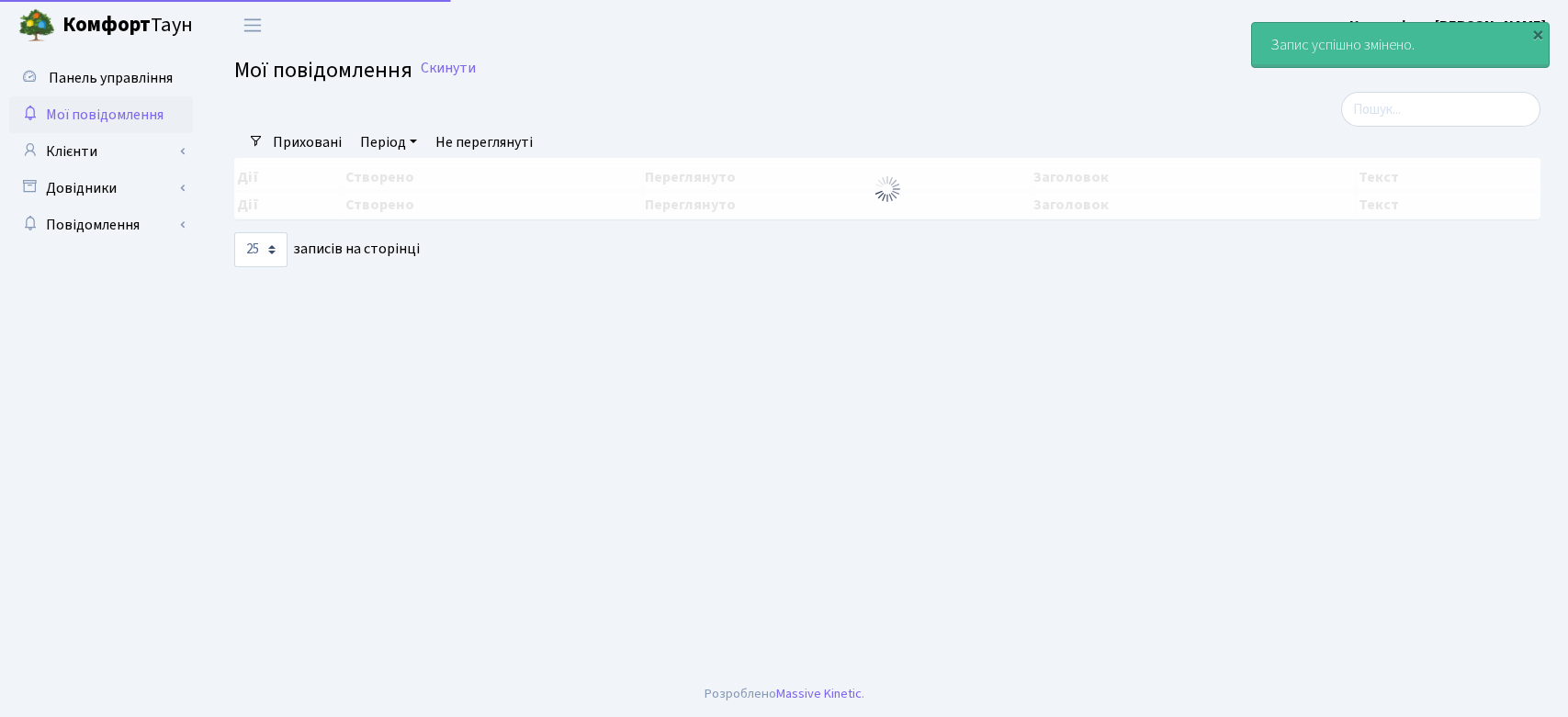
select select "25"
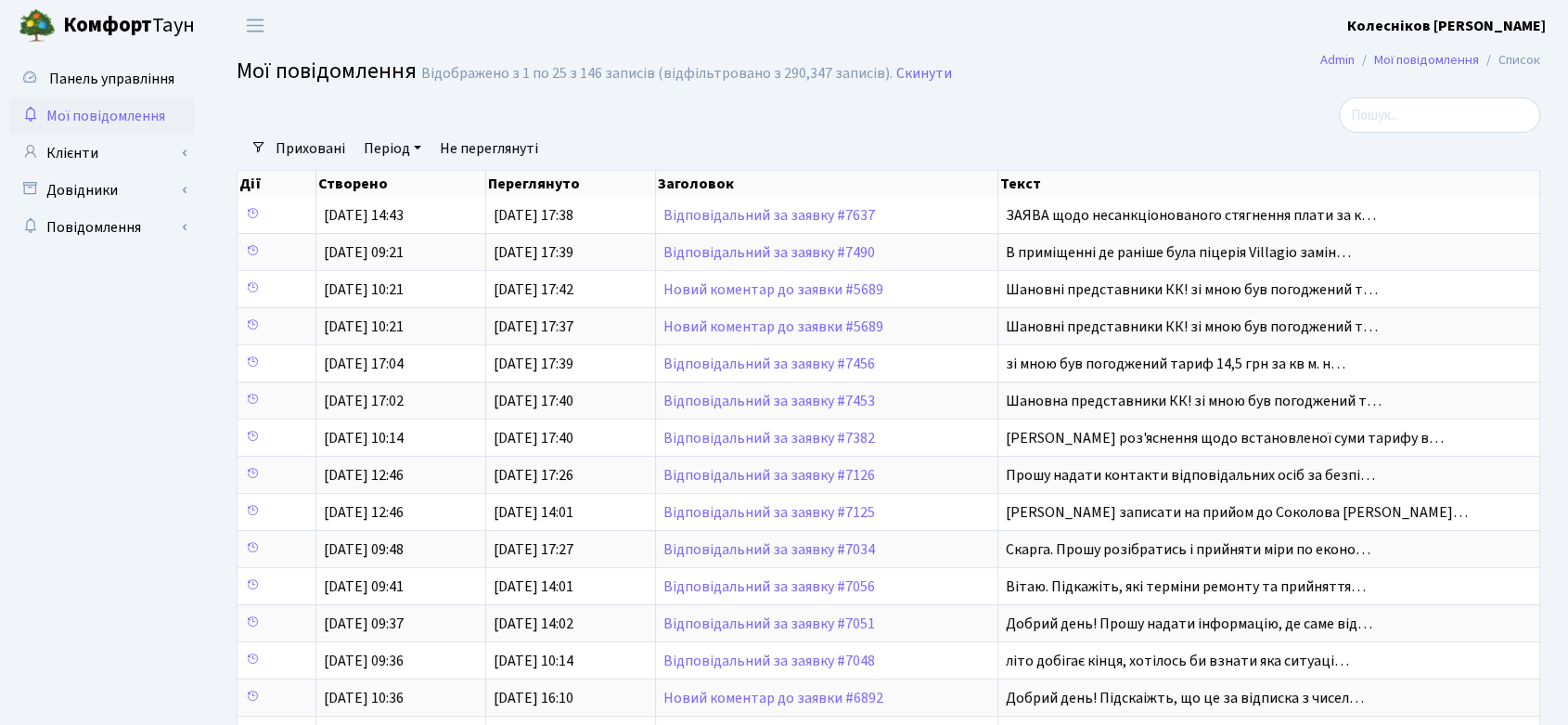
click at [111, 108] on span "Мої повідомлення" at bounding box center [106, 115] width 119 height 20
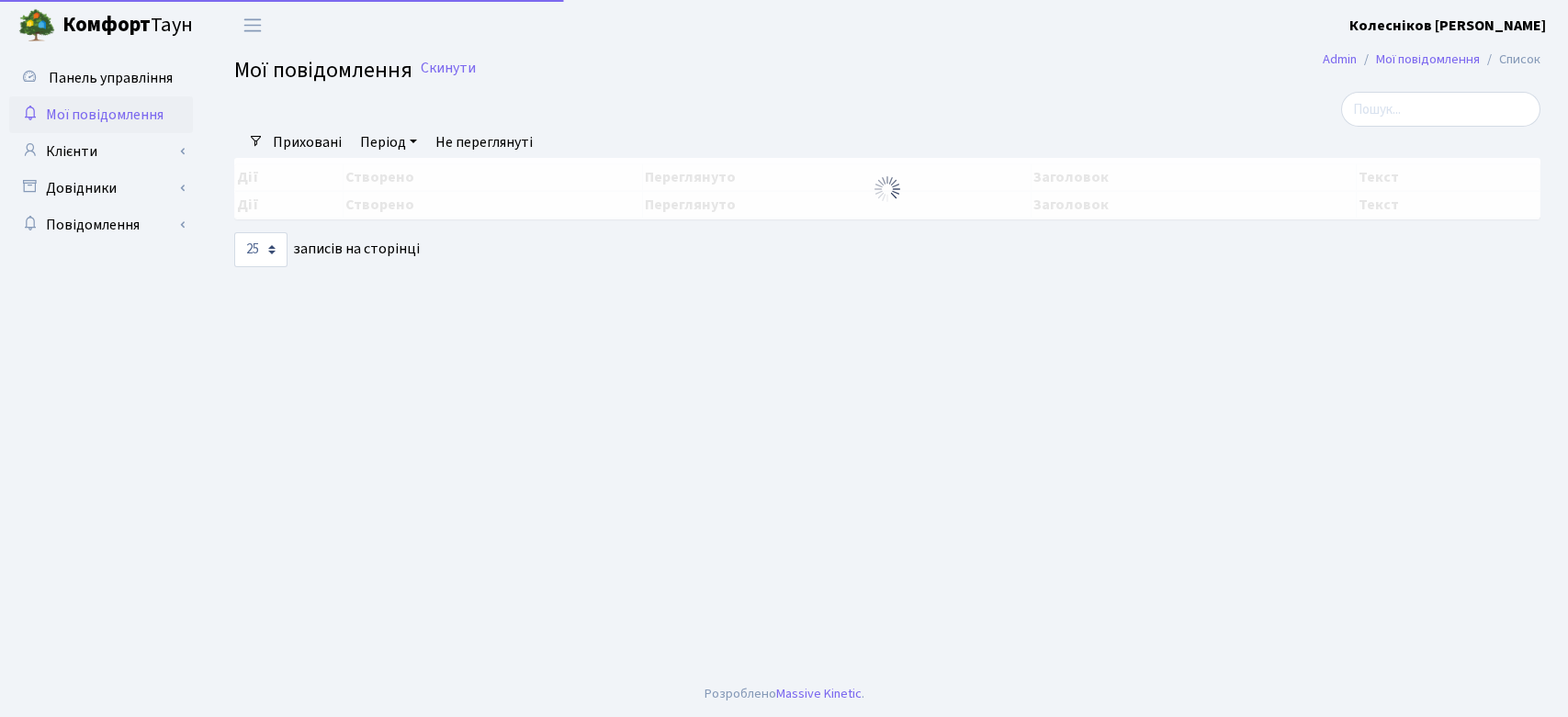
select select "25"
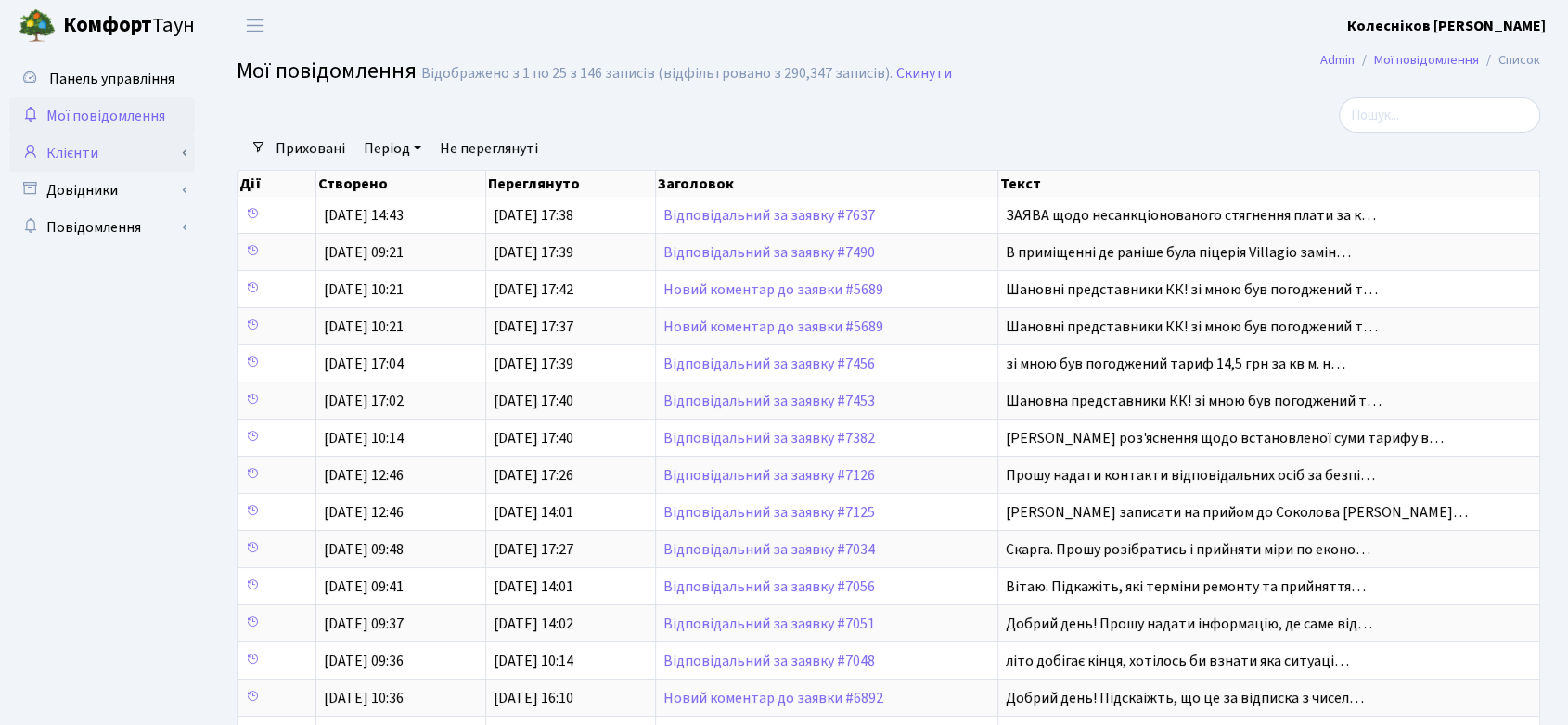
click at [100, 154] on link "Клієнти" at bounding box center [102, 153] width 185 height 37
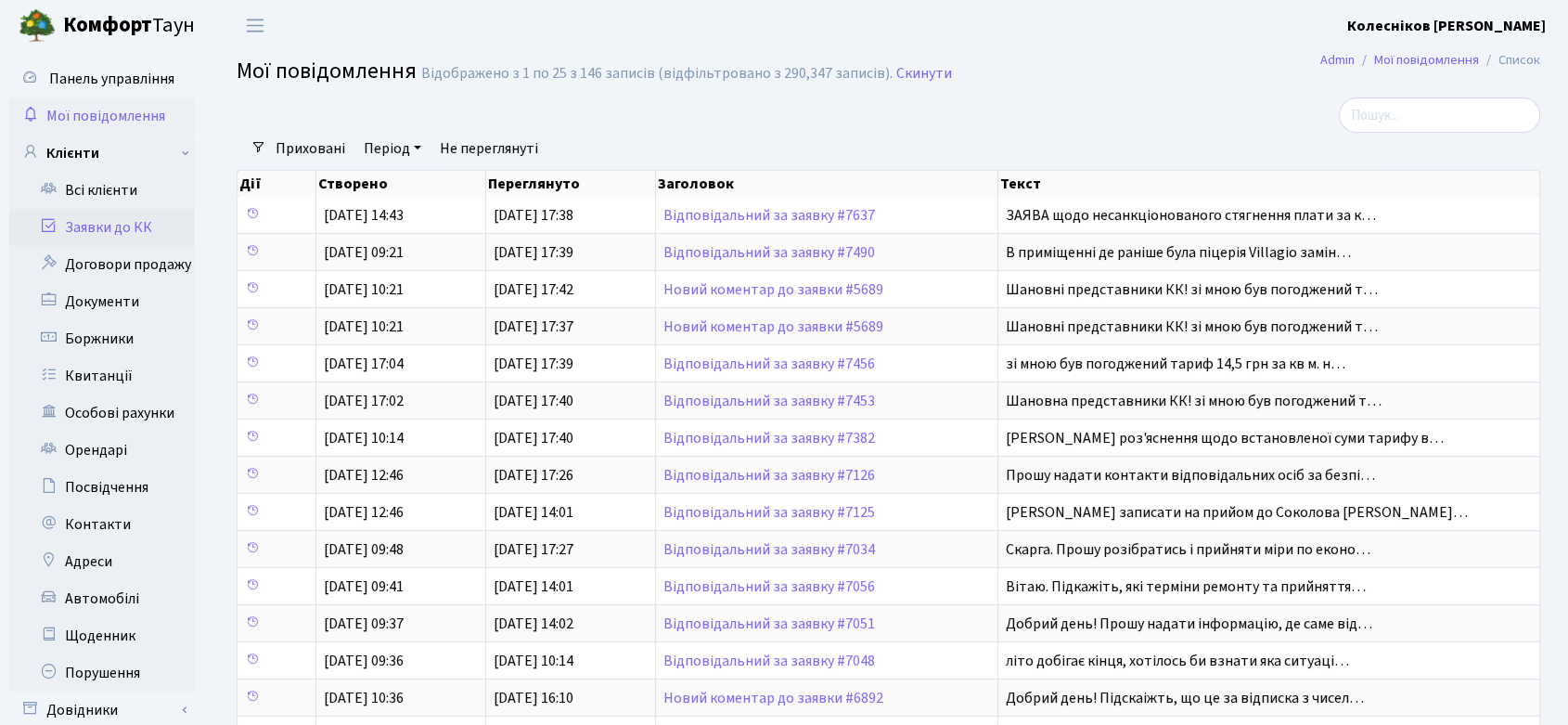
click at [111, 228] on link "Заявки до КК" at bounding box center [102, 227] width 185 height 37
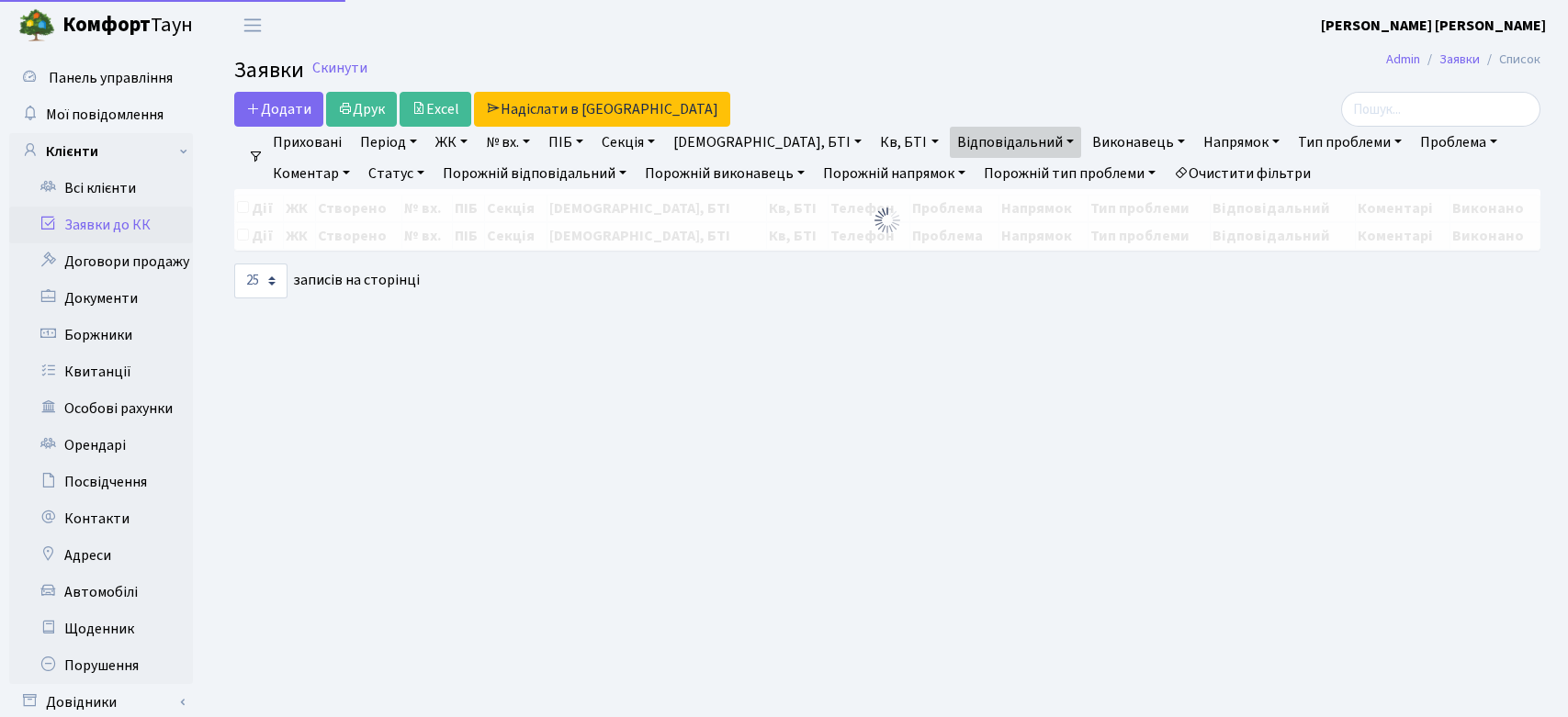
select select "25"
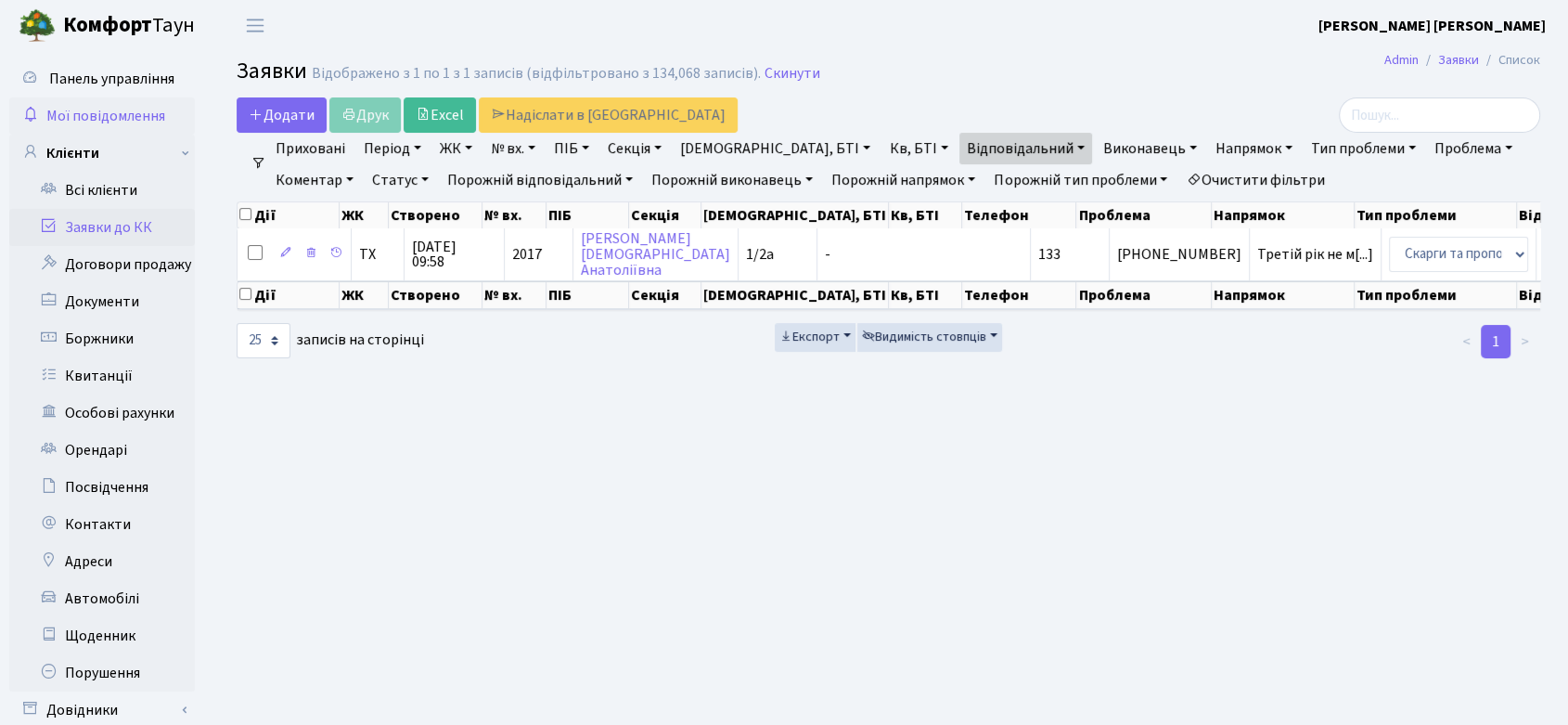
click at [97, 121] on span "Мої повідомлення" at bounding box center [106, 115] width 119 height 20
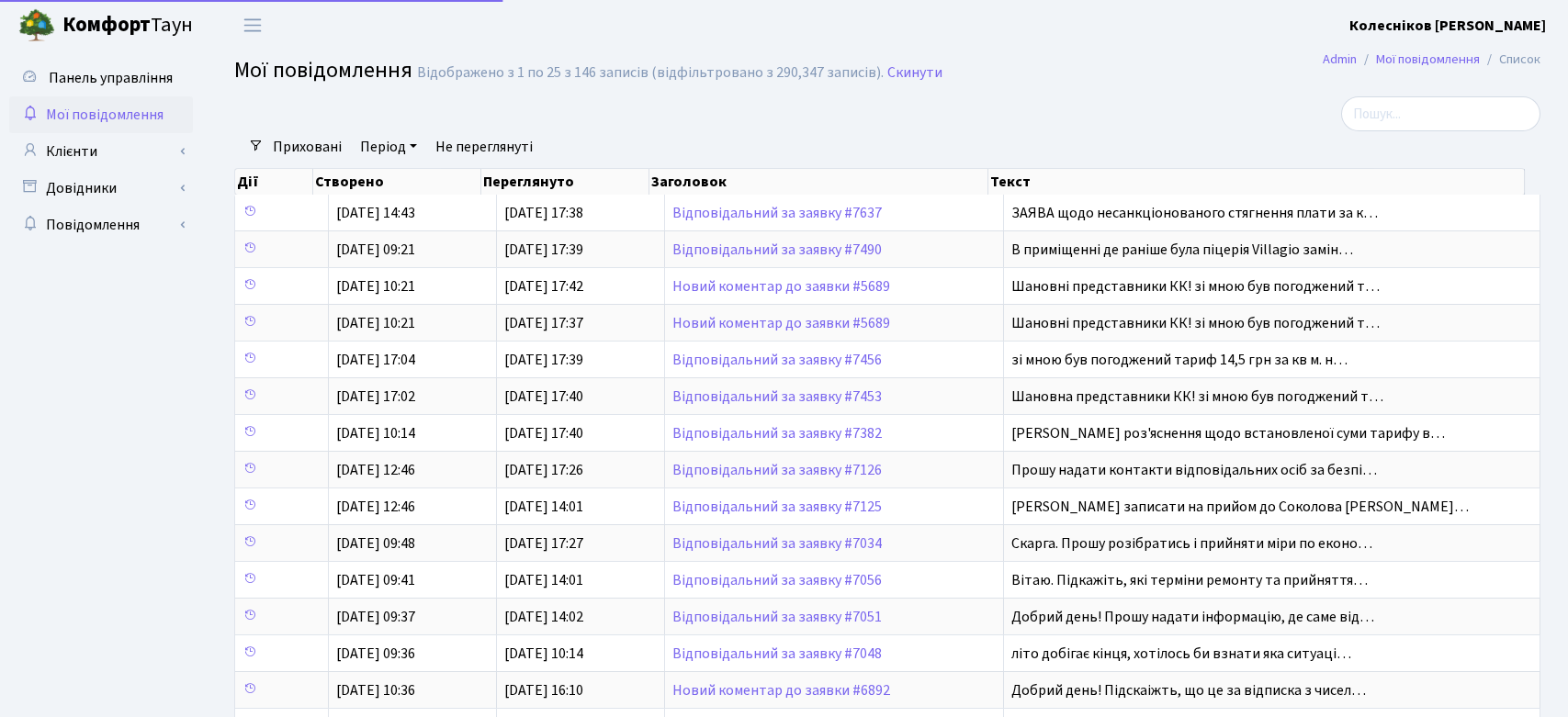
select select "25"
